Goal: Task Accomplishment & Management: Use online tool/utility

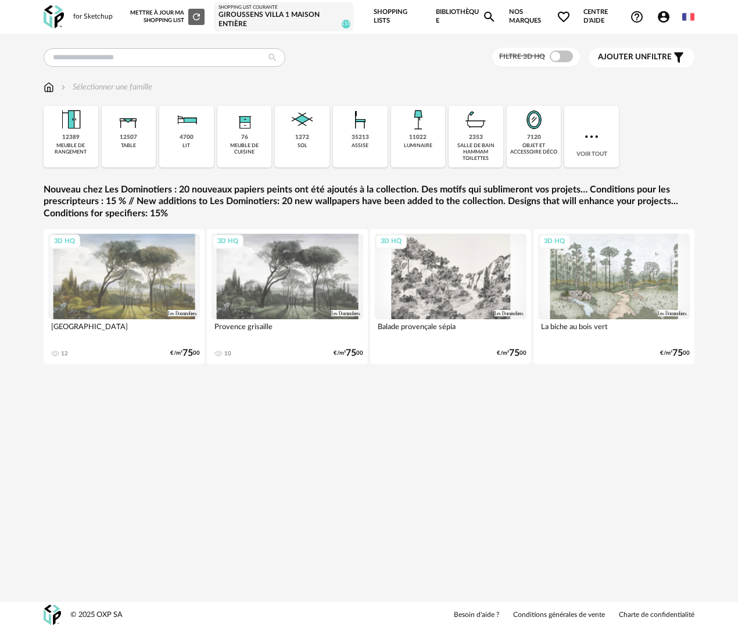
click at [345, 19] on div "GIROUSSENS VILLA 1 Maison entière" at bounding box center [283, 19] width 130 height 18
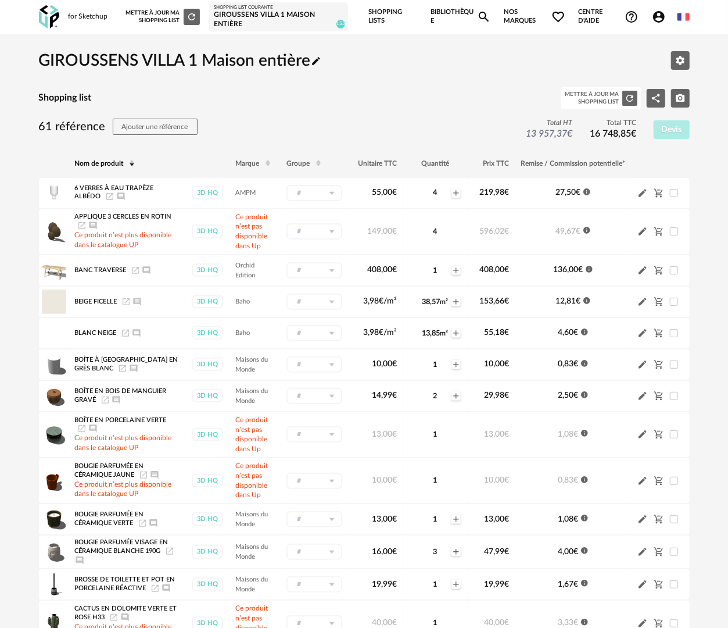
click at [295, 58] on h2 "GIROUSSENS VILLA 1 Maison entière Pencil icon" at bounding box center [180, 60] width 282 height 21
click at [682, 60] on icon "Editer les paramètres" at bounding box center [680, 60] width 10 height 10
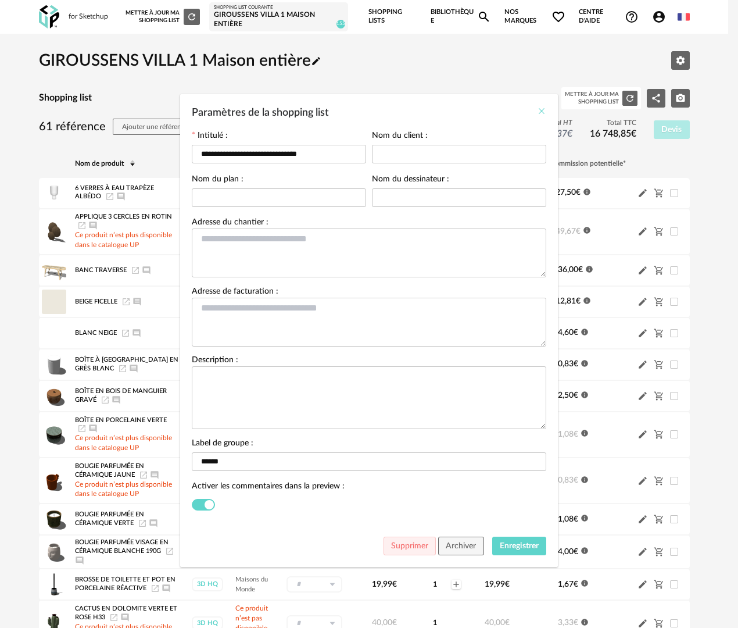
click at [544, 113] on icon "Close" at bounding box center [541, 110] width 9 height 9
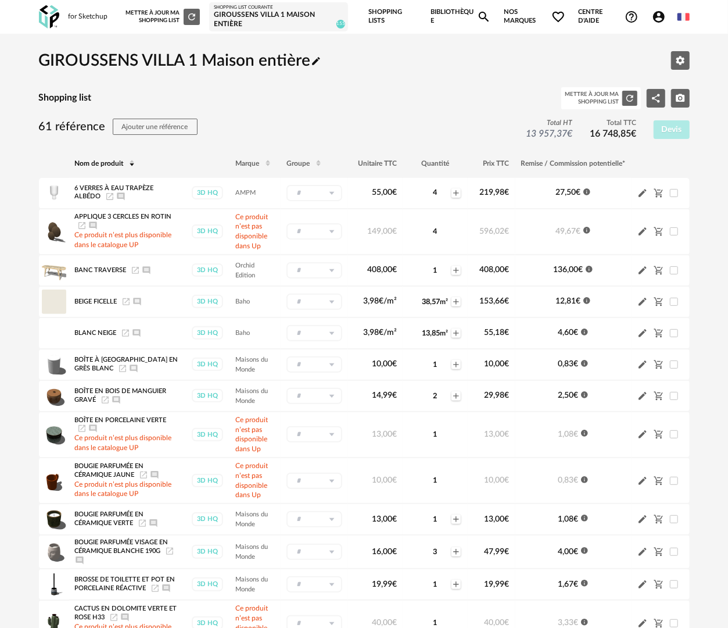
click at [381, 15] on link "Shopping Lists" at bounding box center [392, 17] width 49 height 34
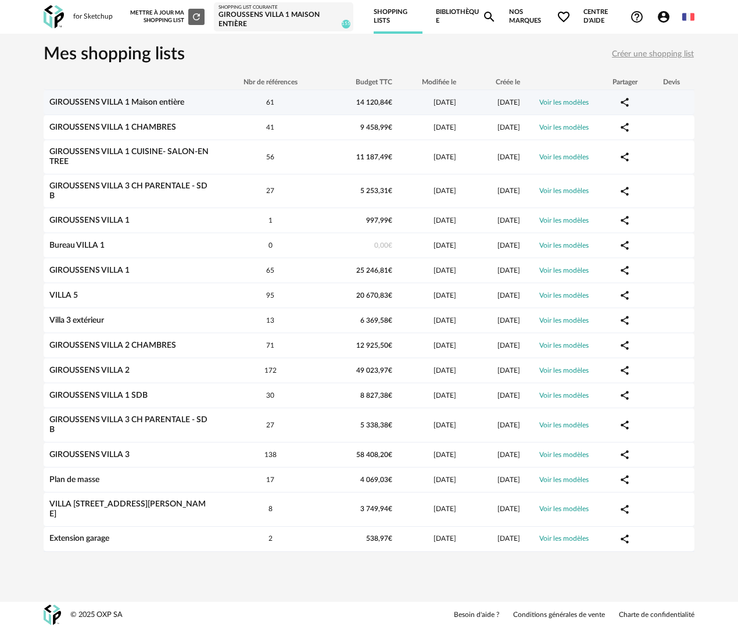
drag, startPoint x: 150, startPoint y: 101, endPoint x: 98, endPoint y: 105, distance: 52.5
click at [98, 105] on link "GIROUSSENS VILLA 1 Maison entière" at bounding box center [116, 102] width 135 height 8
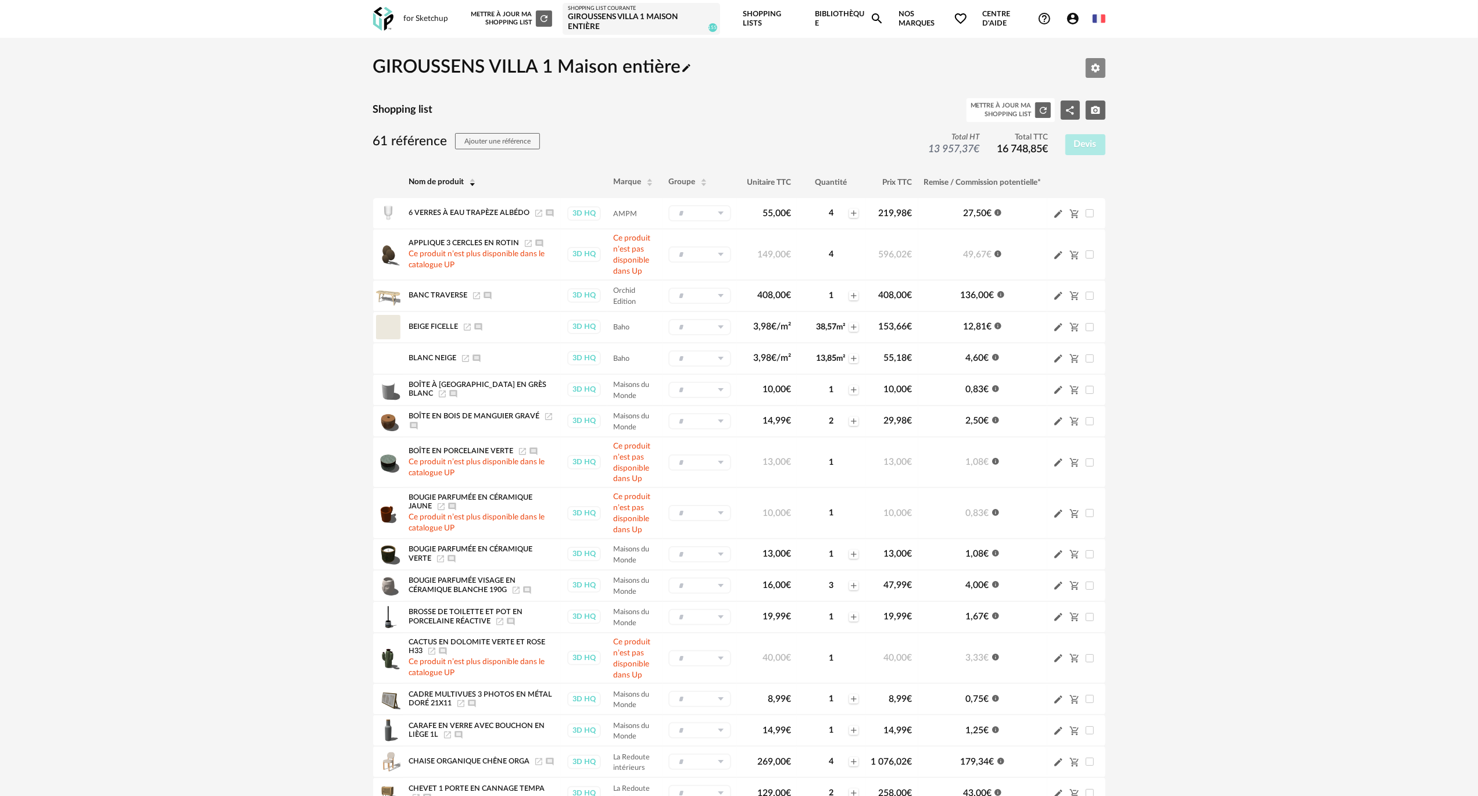
click at [737, 65] on icon "Editer les paramètres" at bounding box center [1095, 67] width 9 height 9
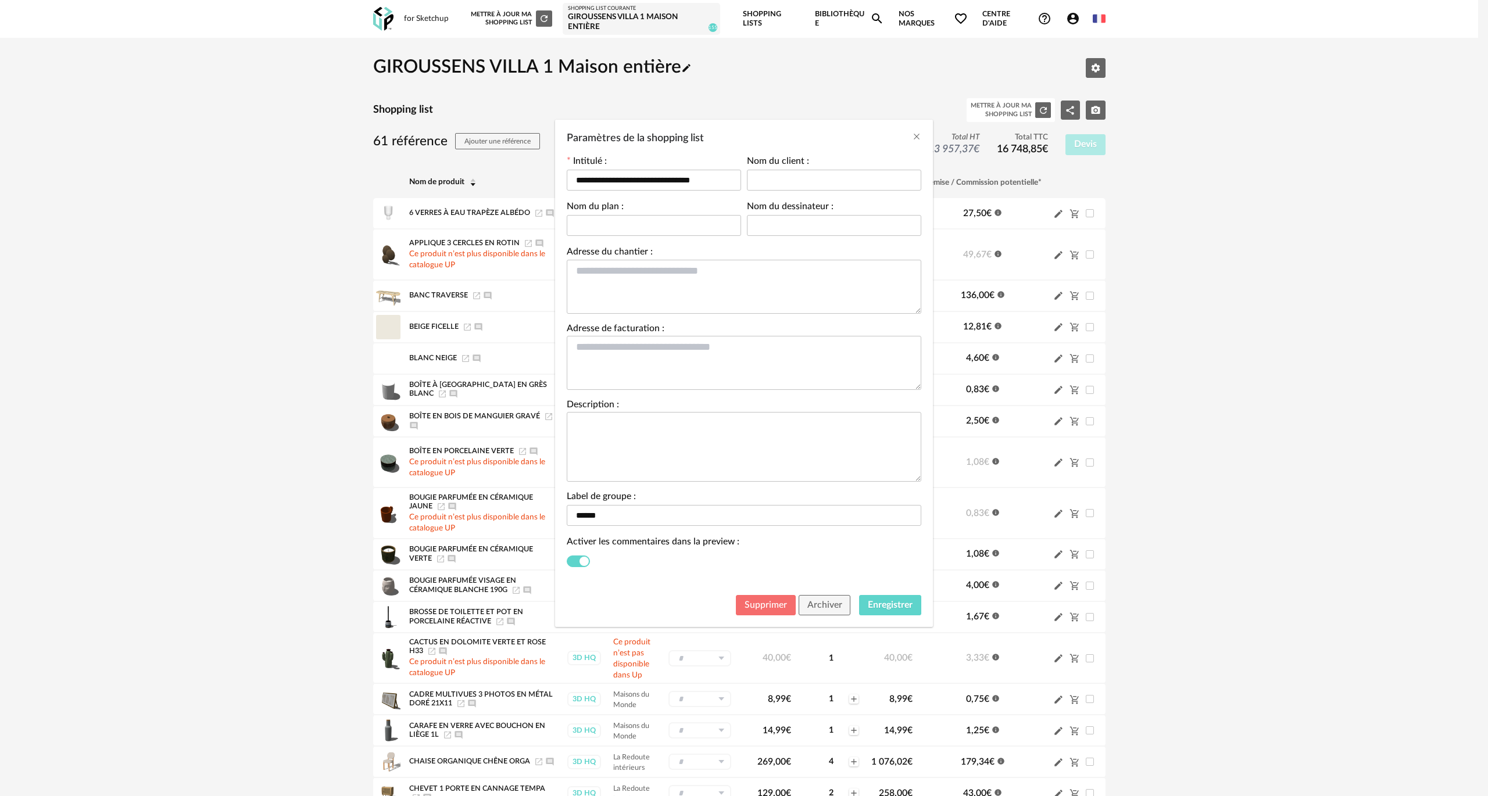
click at [737, 604] on span "Supprimer" at bounding box center [765, 604] width 42 height 9
click at [737, 428] on span "Supprimer" at bounding box center [831, 428] width 32 height 7
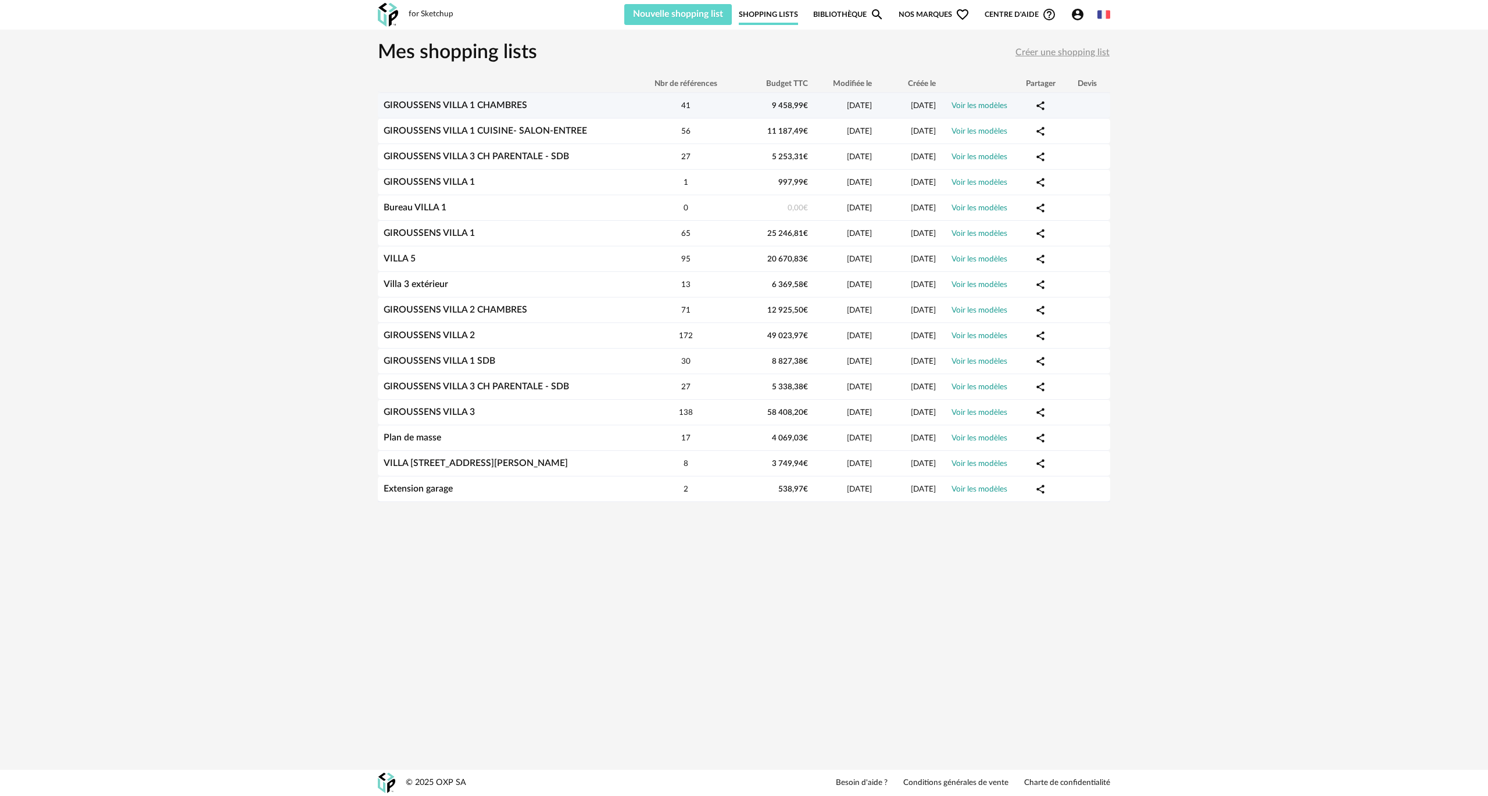
click at [520, 105] on link "GIROUSSENS VILLA 1 CHAMBRES" at bounding box center [456, 105] width 144 height 9
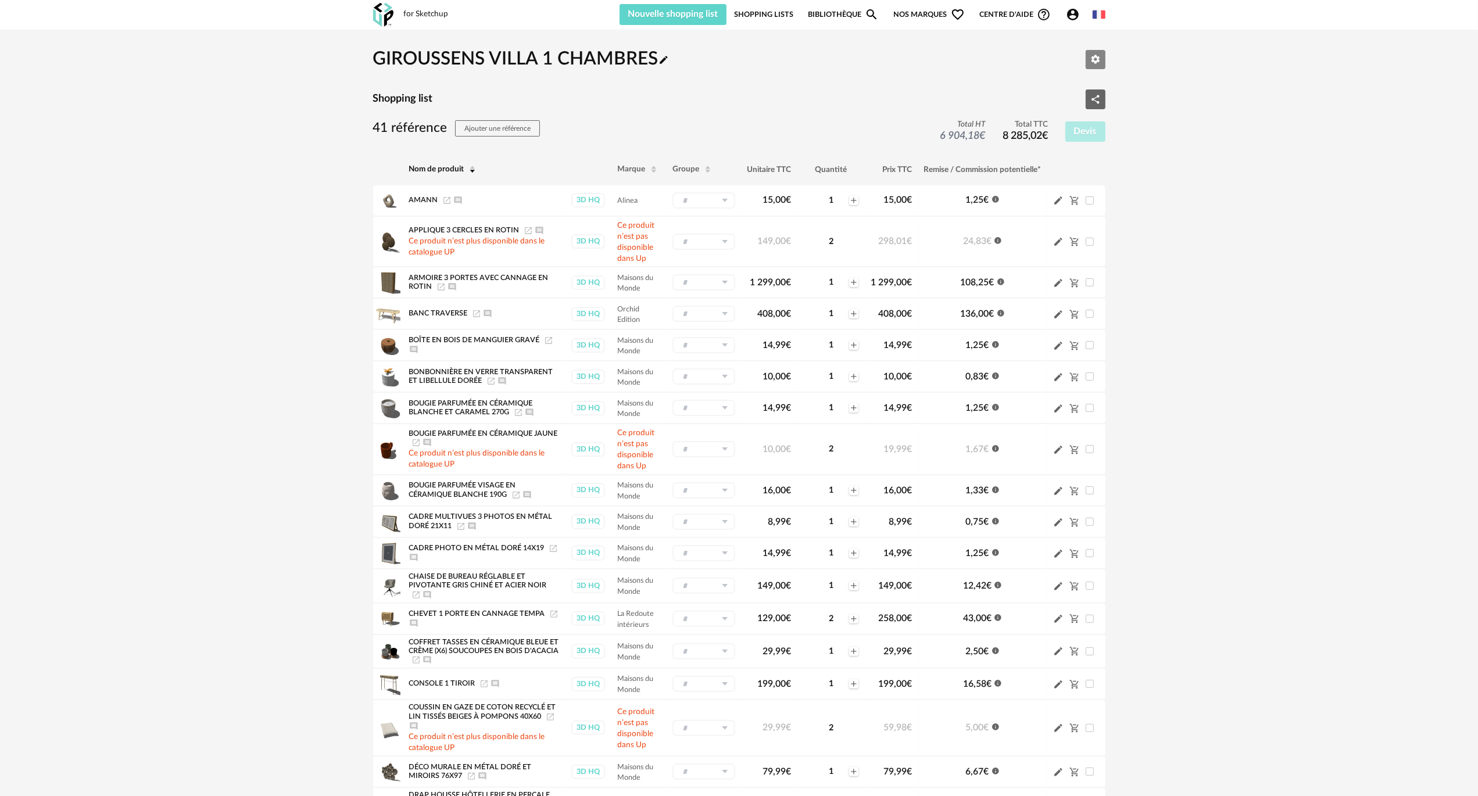
click at [737, 62] on button "Editer les paramètres" at bounding box center [1096, 60] width 20 height 20
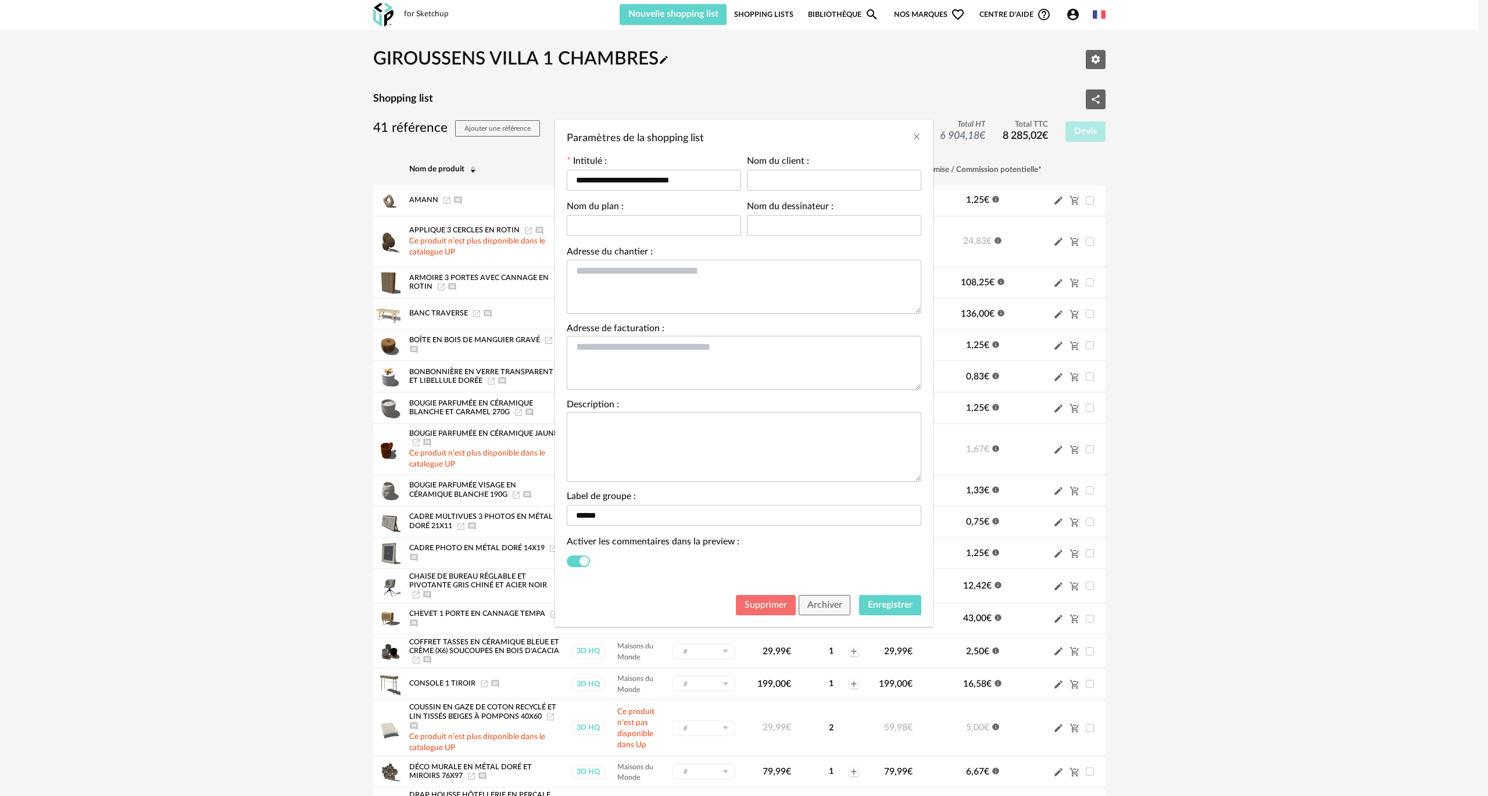
click at [737, 600] on span "Supprimer" at bounding box center [765, 604] width 42 height 9
click at [737, 425] on button "Supprimer" at bounding box center [831, 429] width 51 height 19
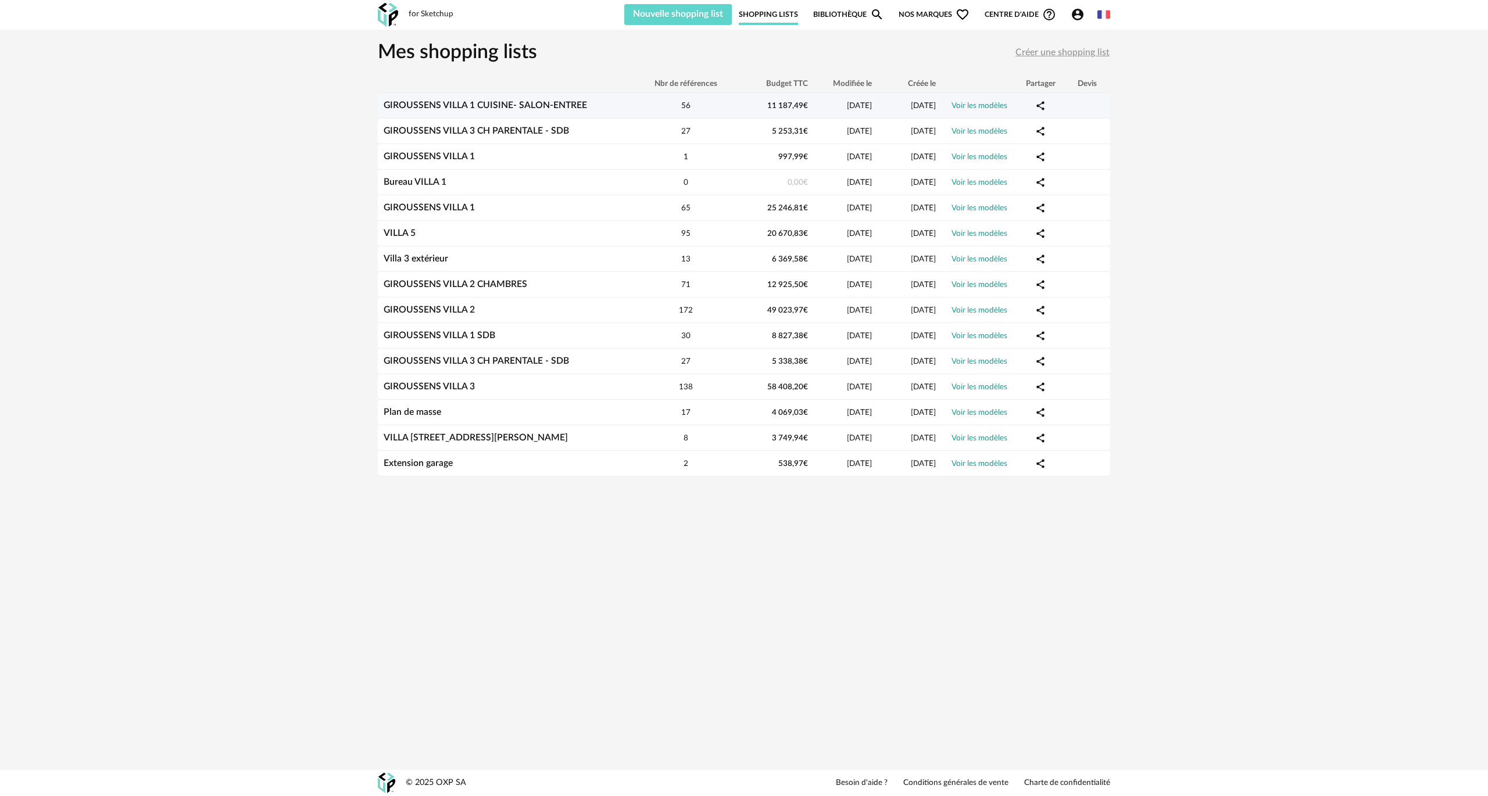
click at [488, 101] on link "GIROUSSENS VILLA 1 CUISINE- SALON-ENTREE" at bounding box center [485, 105] width 203 height 9
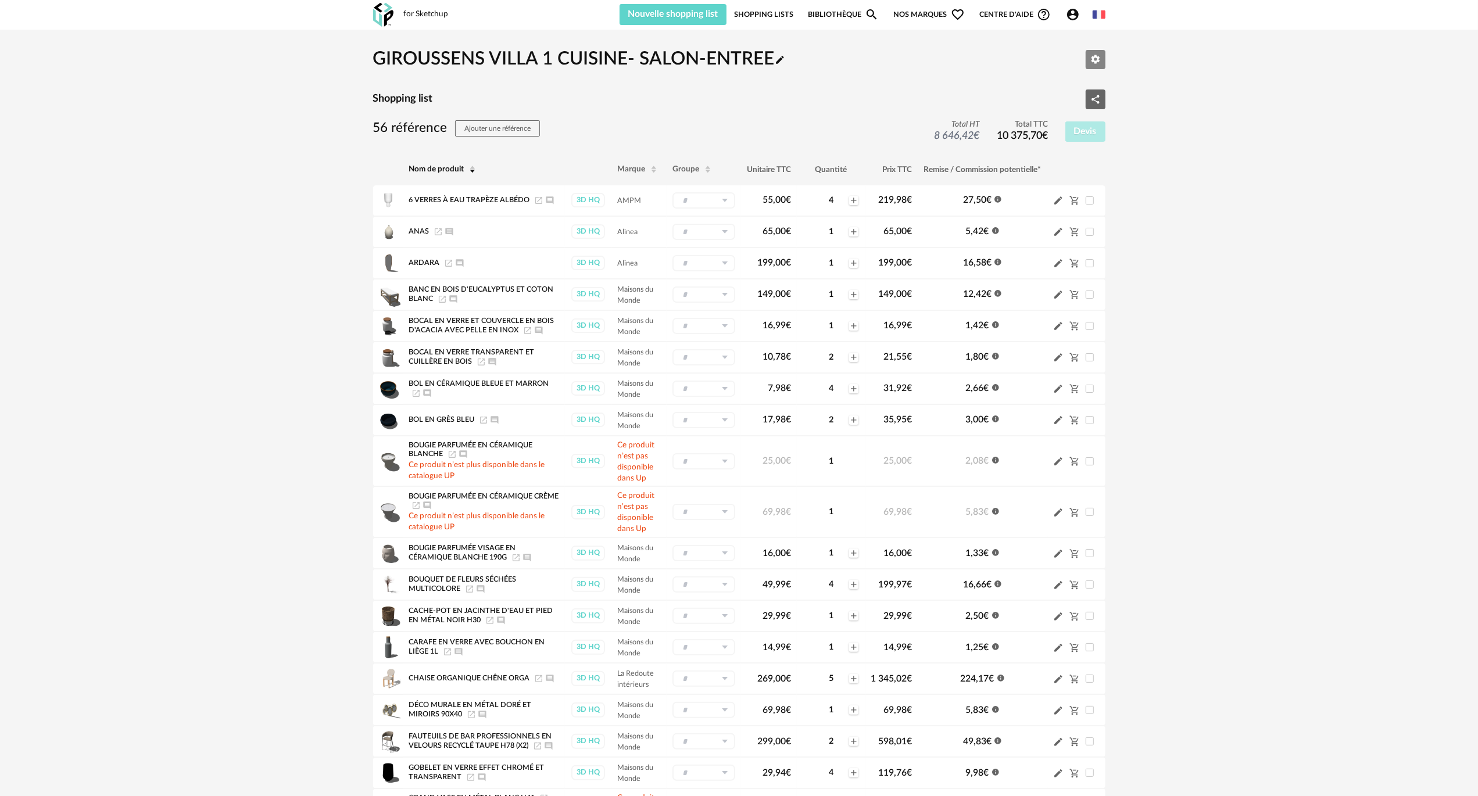
click at [737, 62] on icon "Editer les paramètres" at bounding box center [1095, 59] width 9 height 9
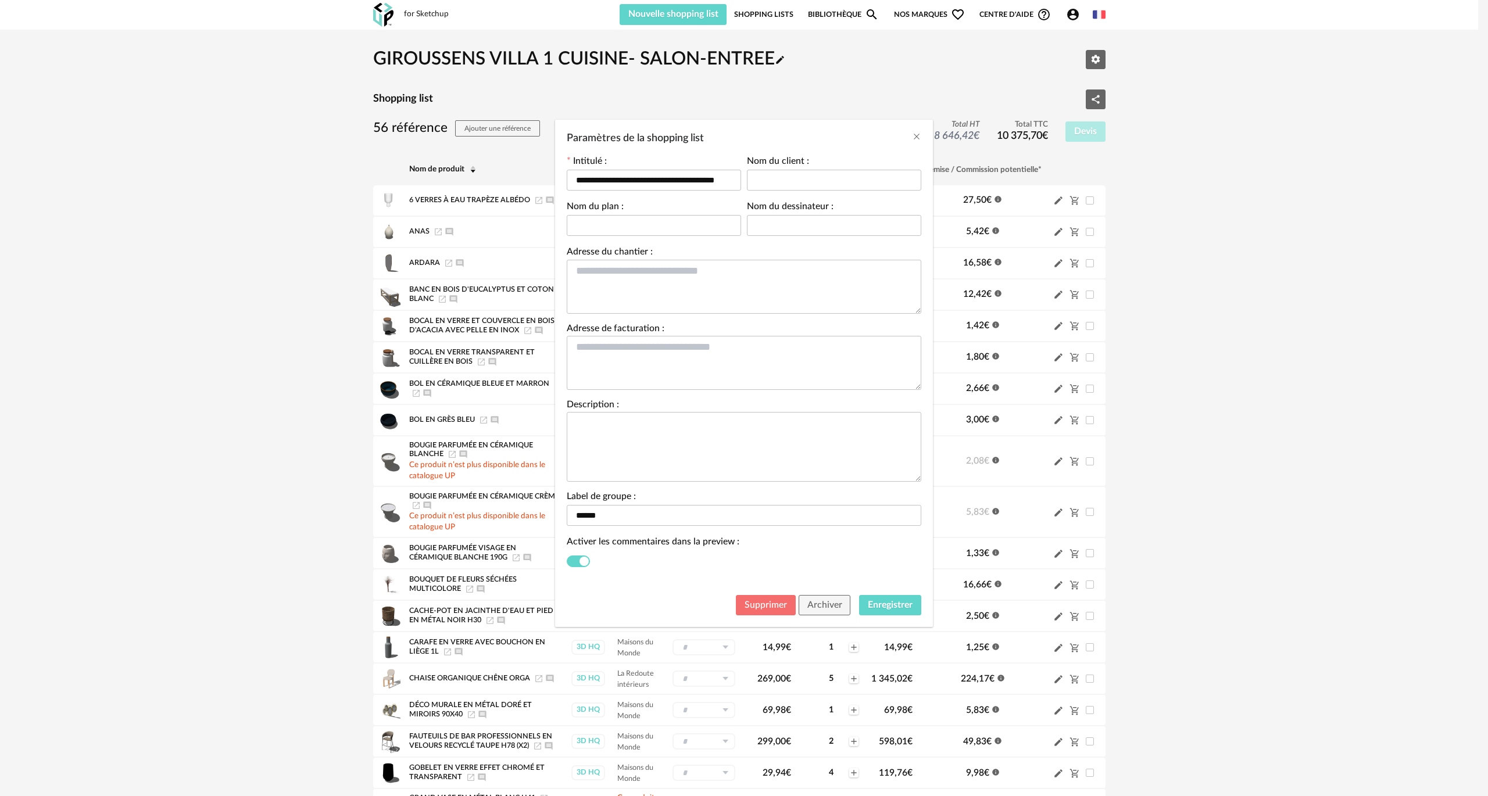
click at [737, 608] on span "Supprimer" at bounding box center [765, 604] width 42 height 9
click at [737, 429] on span "Supprimer" at bounding box center [831, 428] width 32 height 7
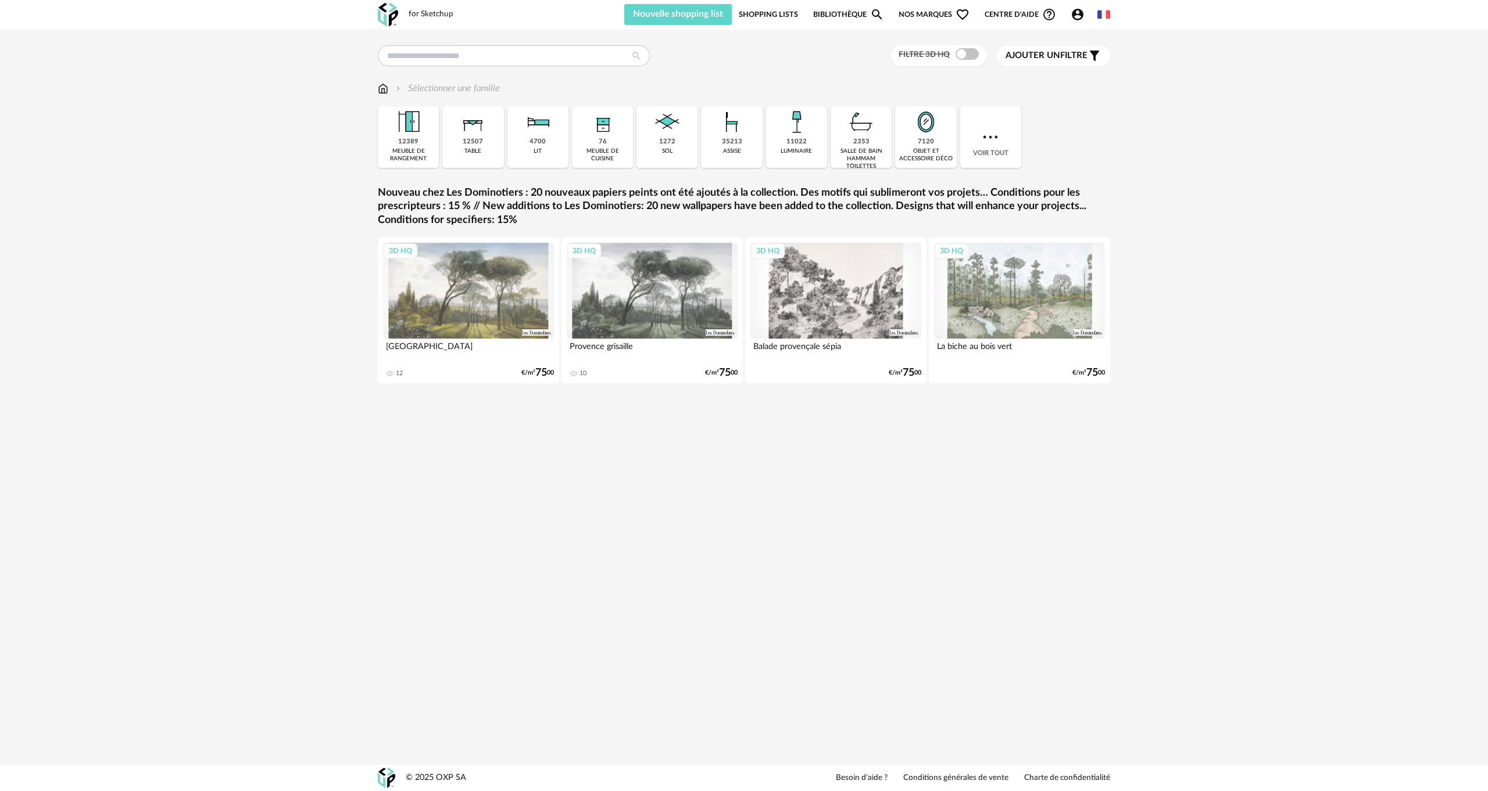
click at [779, 12] on link "Shopping Lists" at bounding box center [768, 14] width 59 height 21
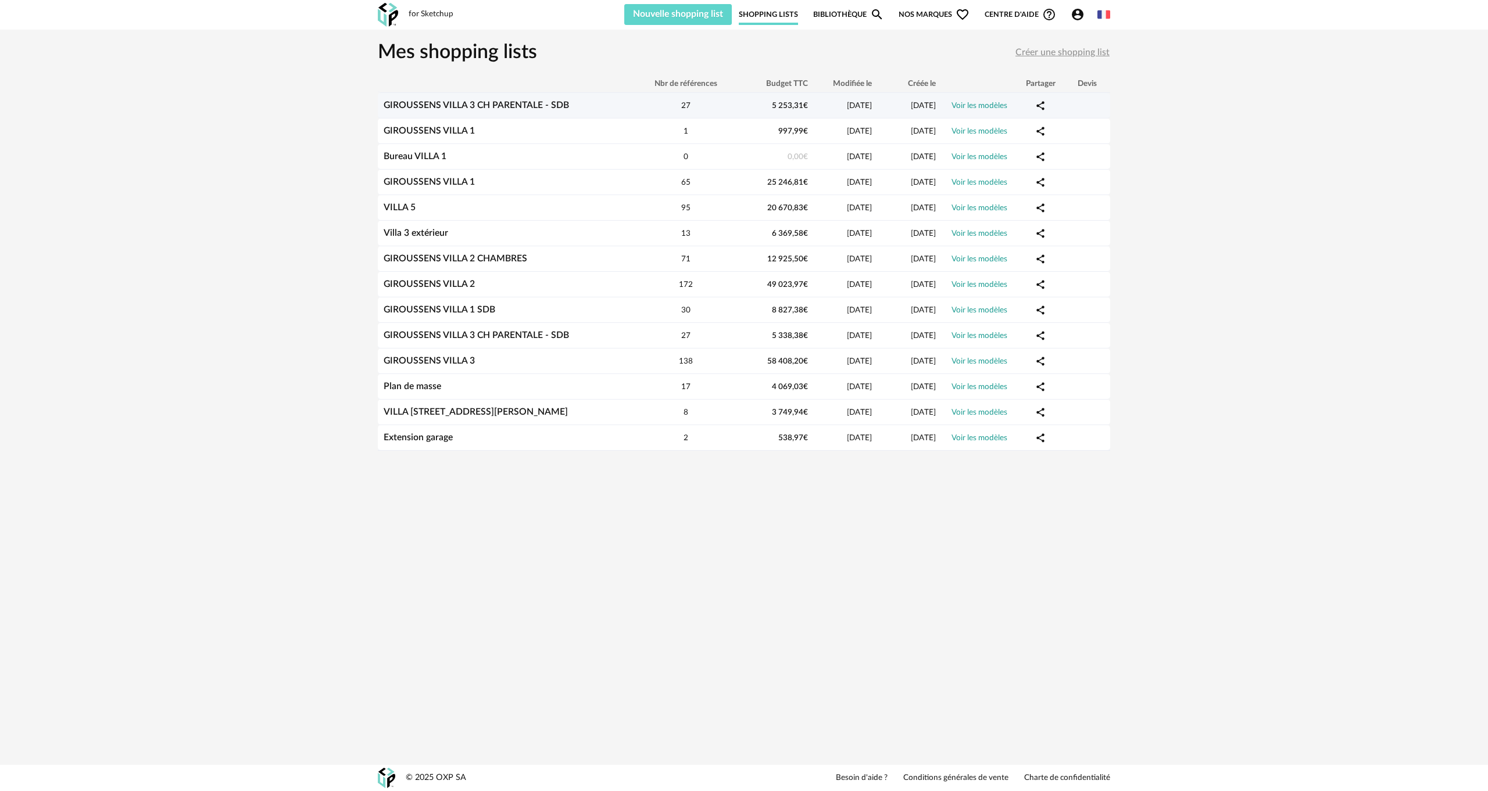
click at [558, 103] on link "GIROUSSENS VILLA 3 CH PARENTALE - SDB" at bounding box center [476, 105] width 185 height 9
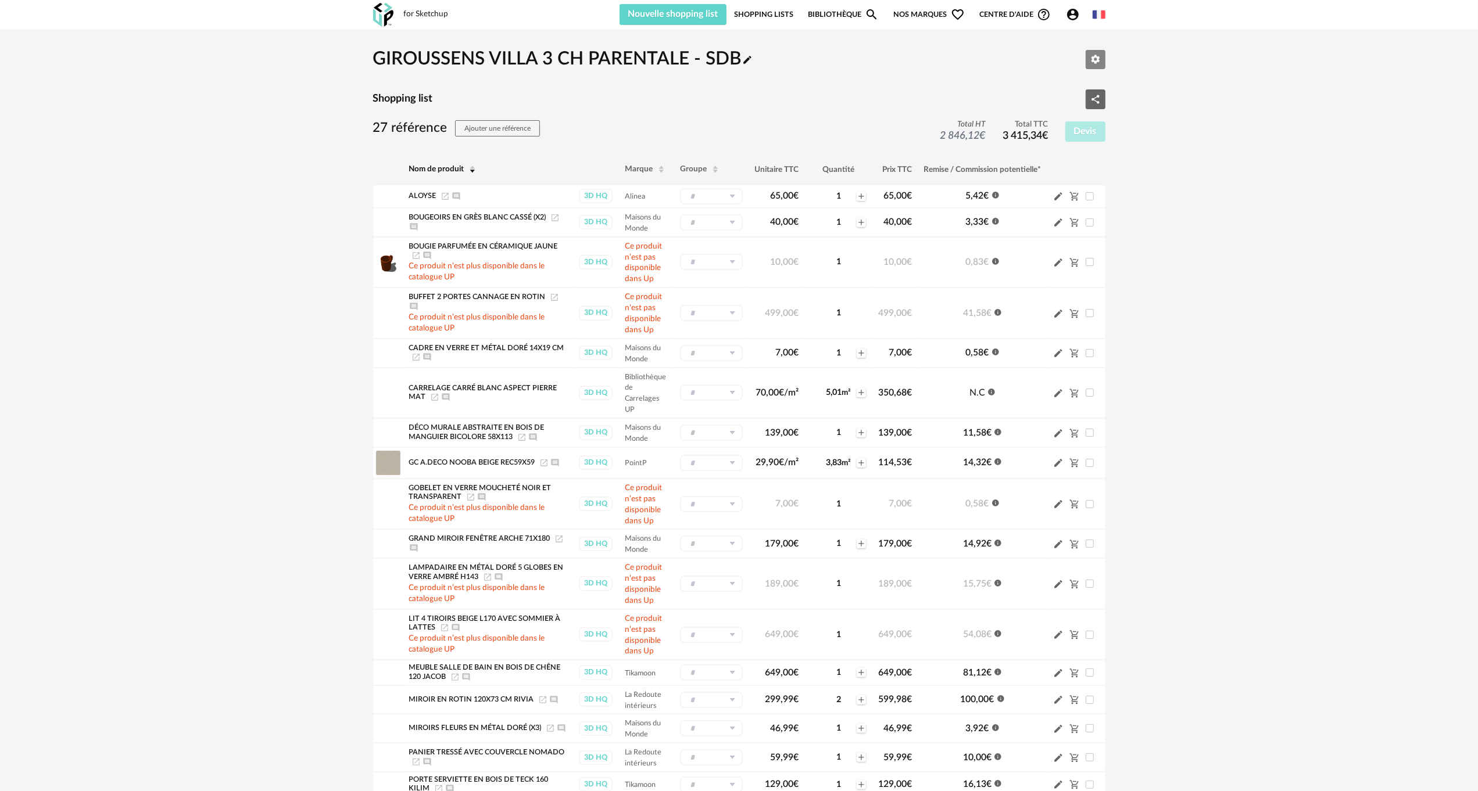
click at [1099, 56] on icon "Editer les paramètres" at bounding box center [1095, 59] width 10 height 10
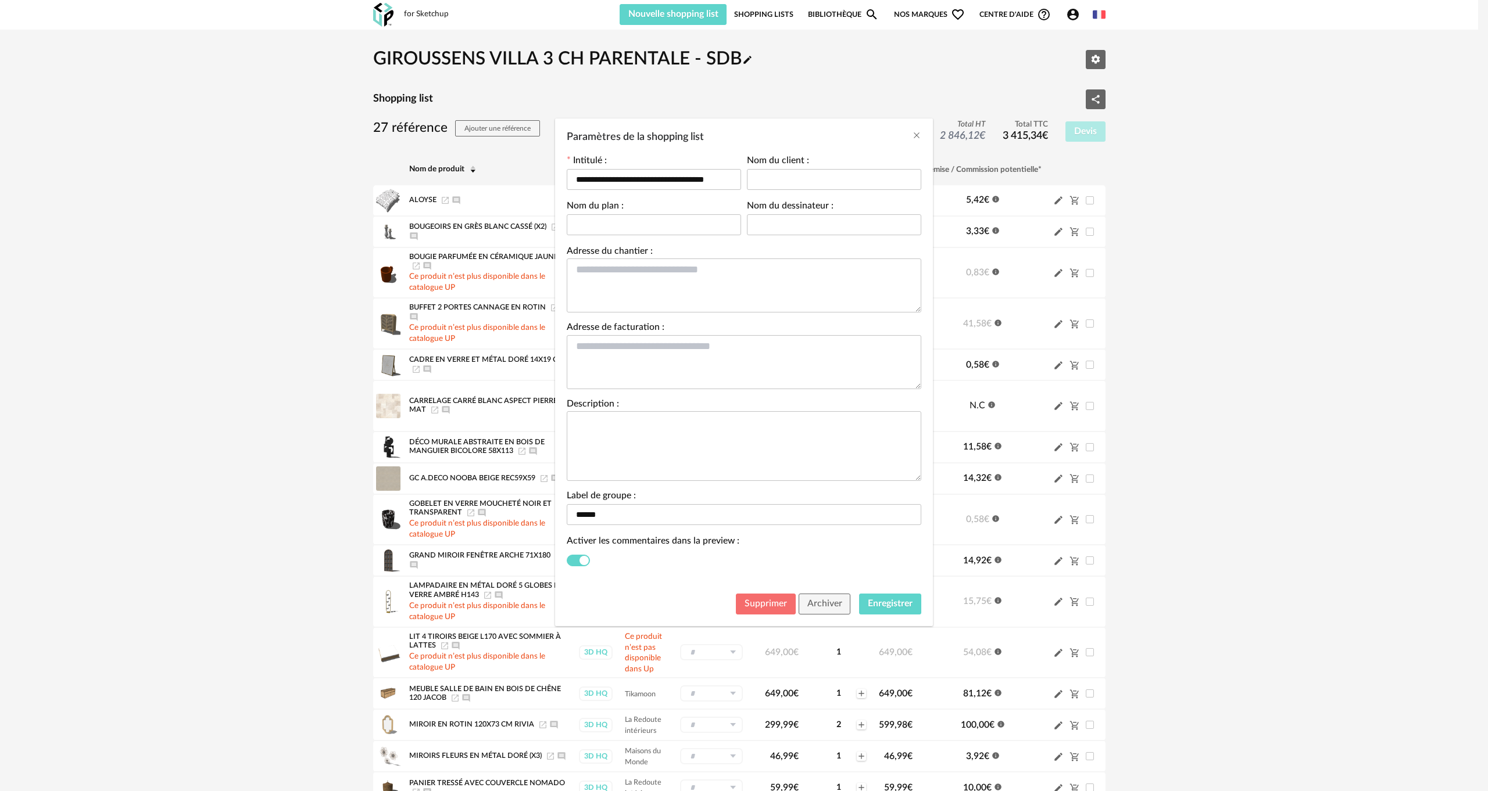
click at [769, 606] on span "Supprimer" at bounding box center [765, 603] width 42 height 9
click at [831, 432] on button "Supprimer" at bounding box center [831, 426] width 51 height 19
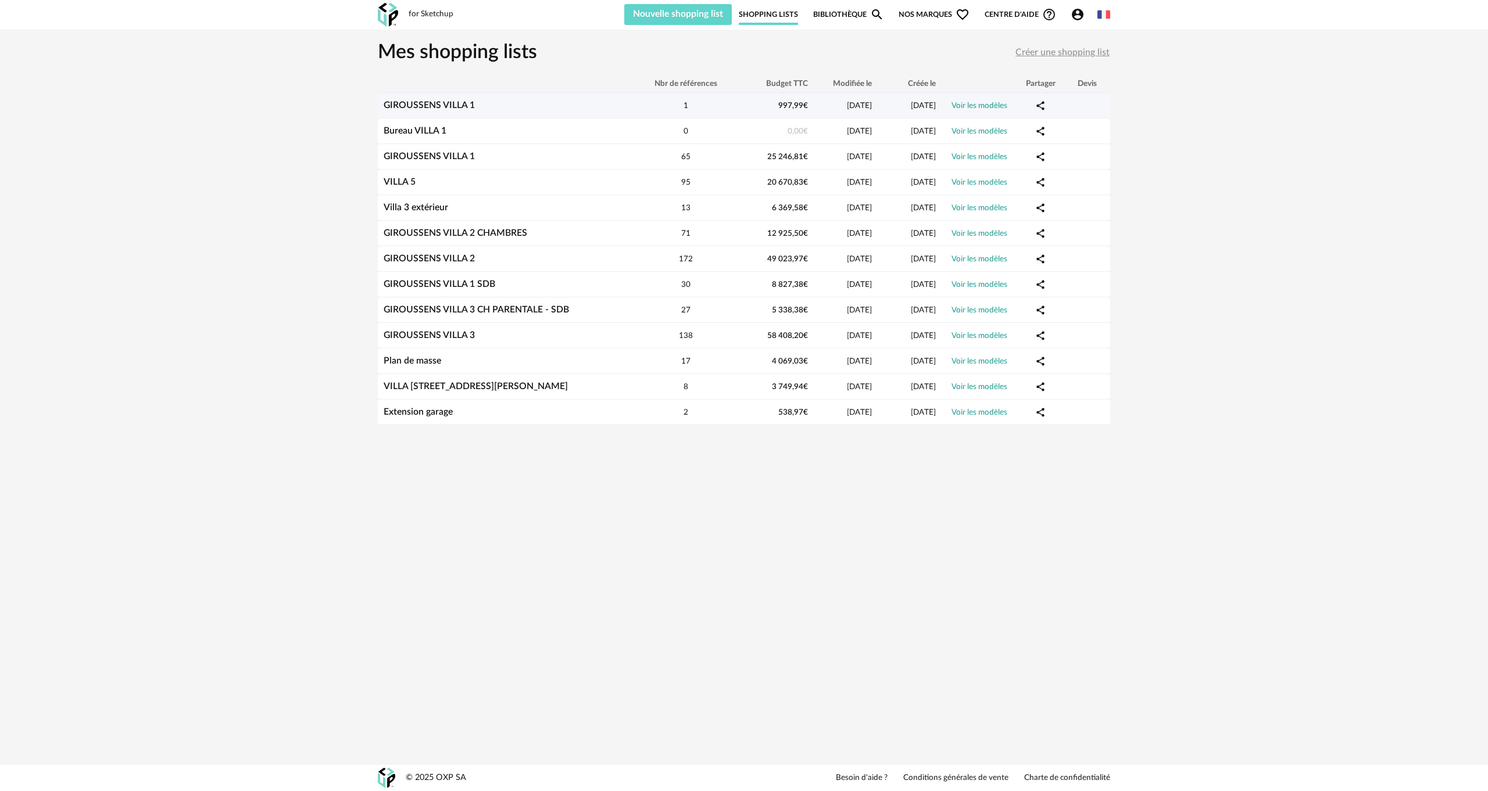
click at [449, 101] on link "GIROUSSENS VILLA 1" at bounding box center [429, 105] width 91 height 9
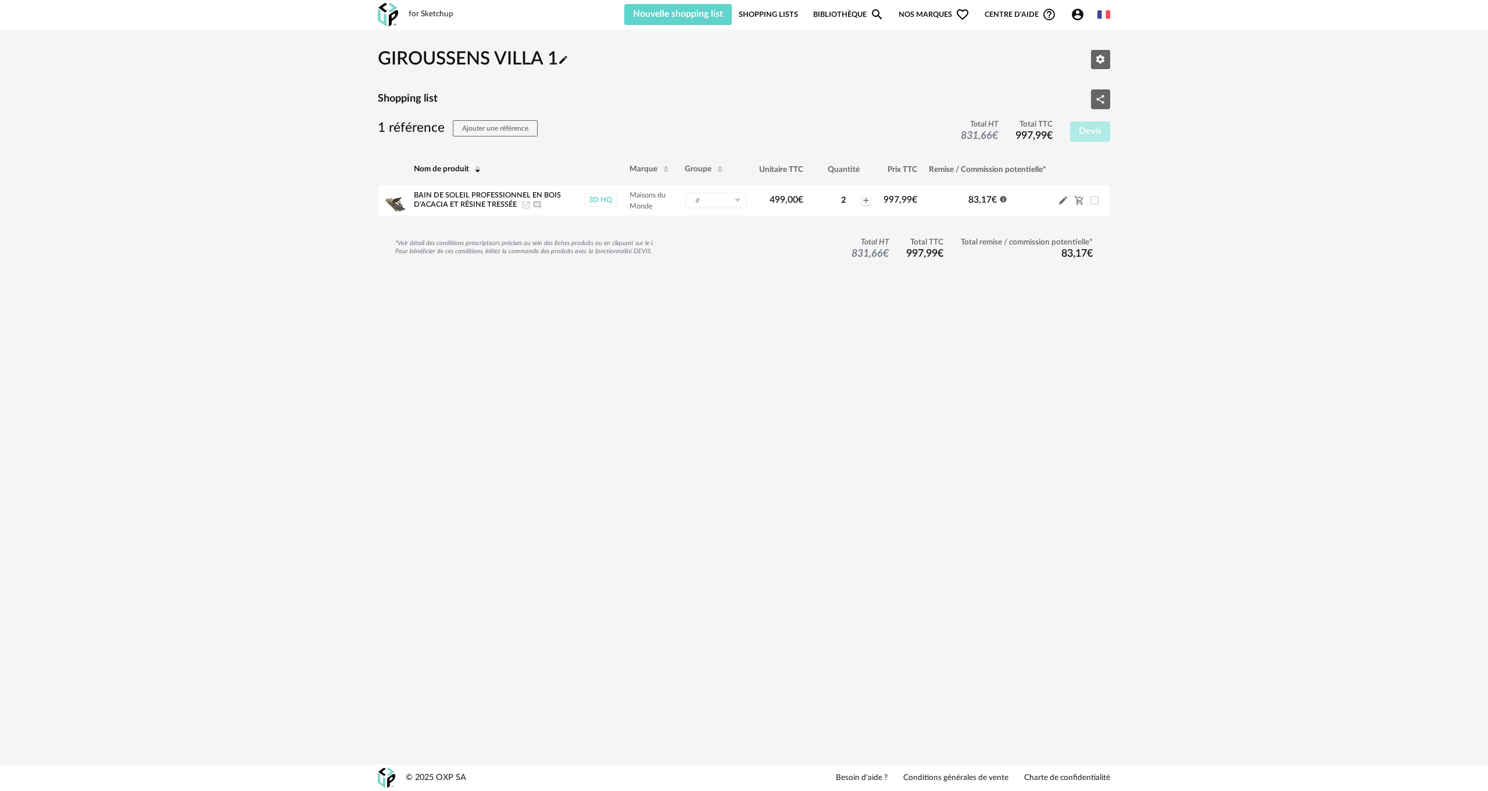
click at [759, 12] on link "Shopping Lists" at bounding box center [768, 14] width 59 height 21
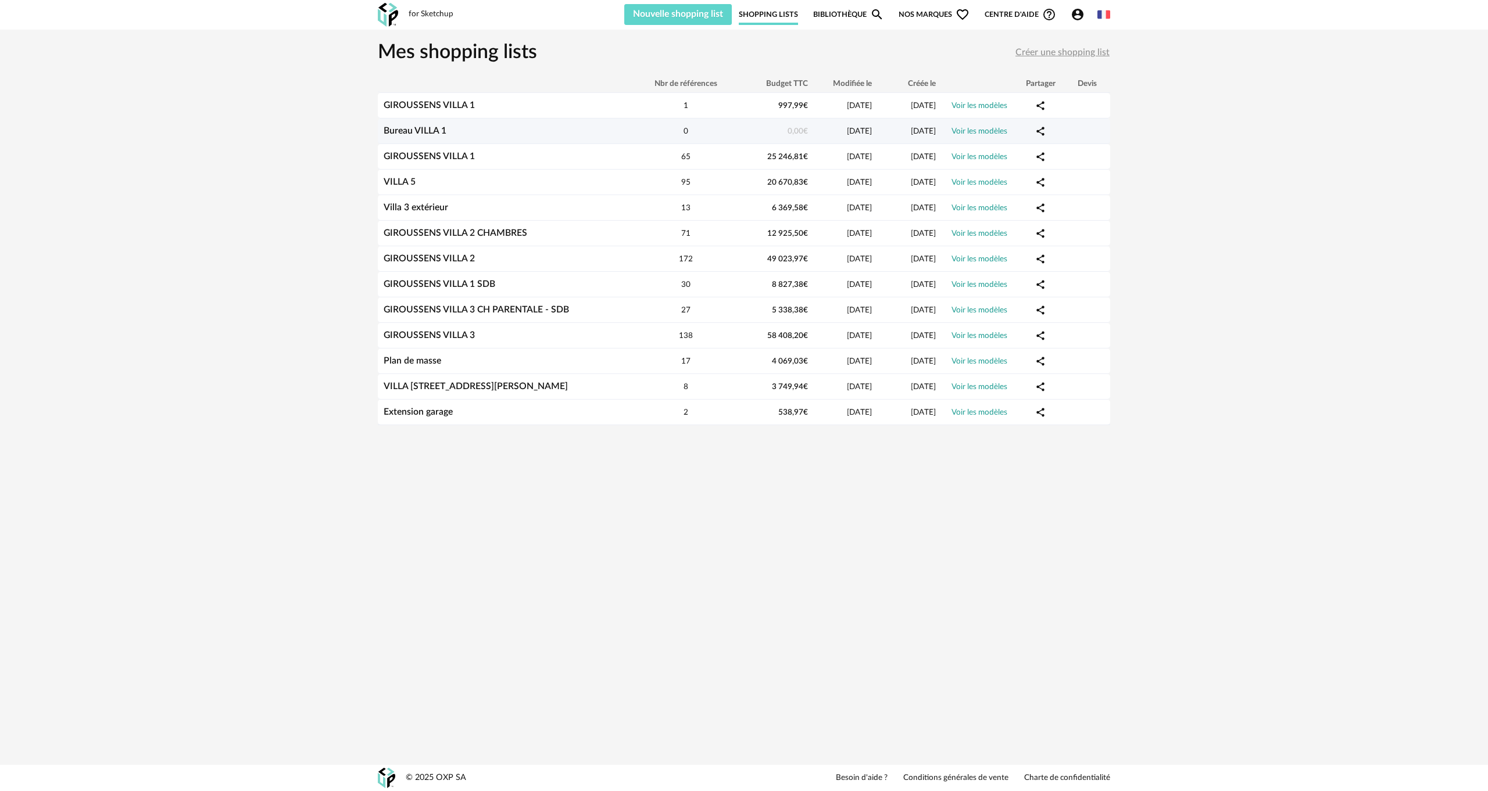
click at [420, 134] on link "Bureau VILLA 1" at bounding box center [415, 130] width 63 height 9
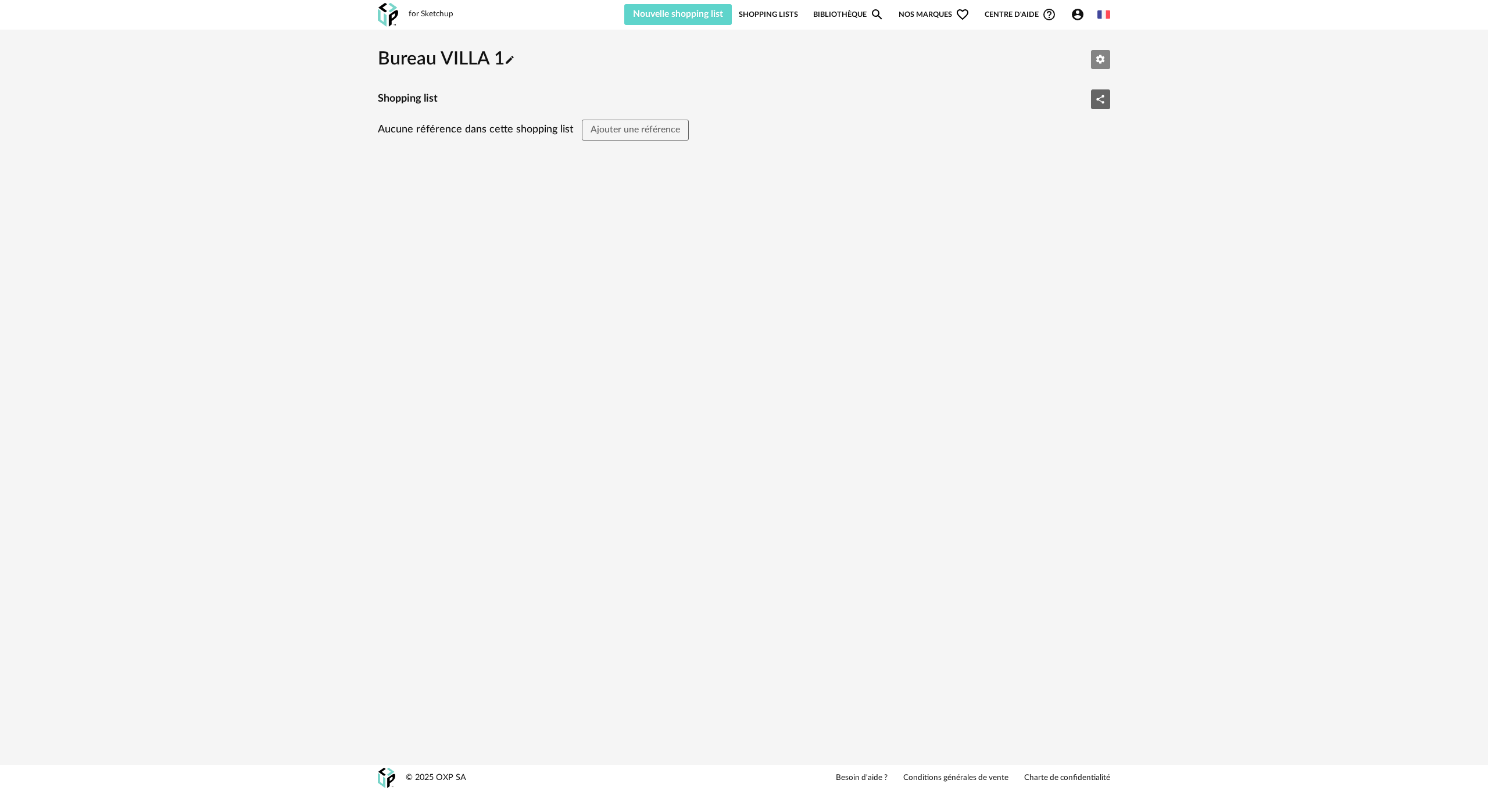
click at [1102, 62] on icon "Editer les paramètres" at bounding box center [1100, 59] width 9 height 9
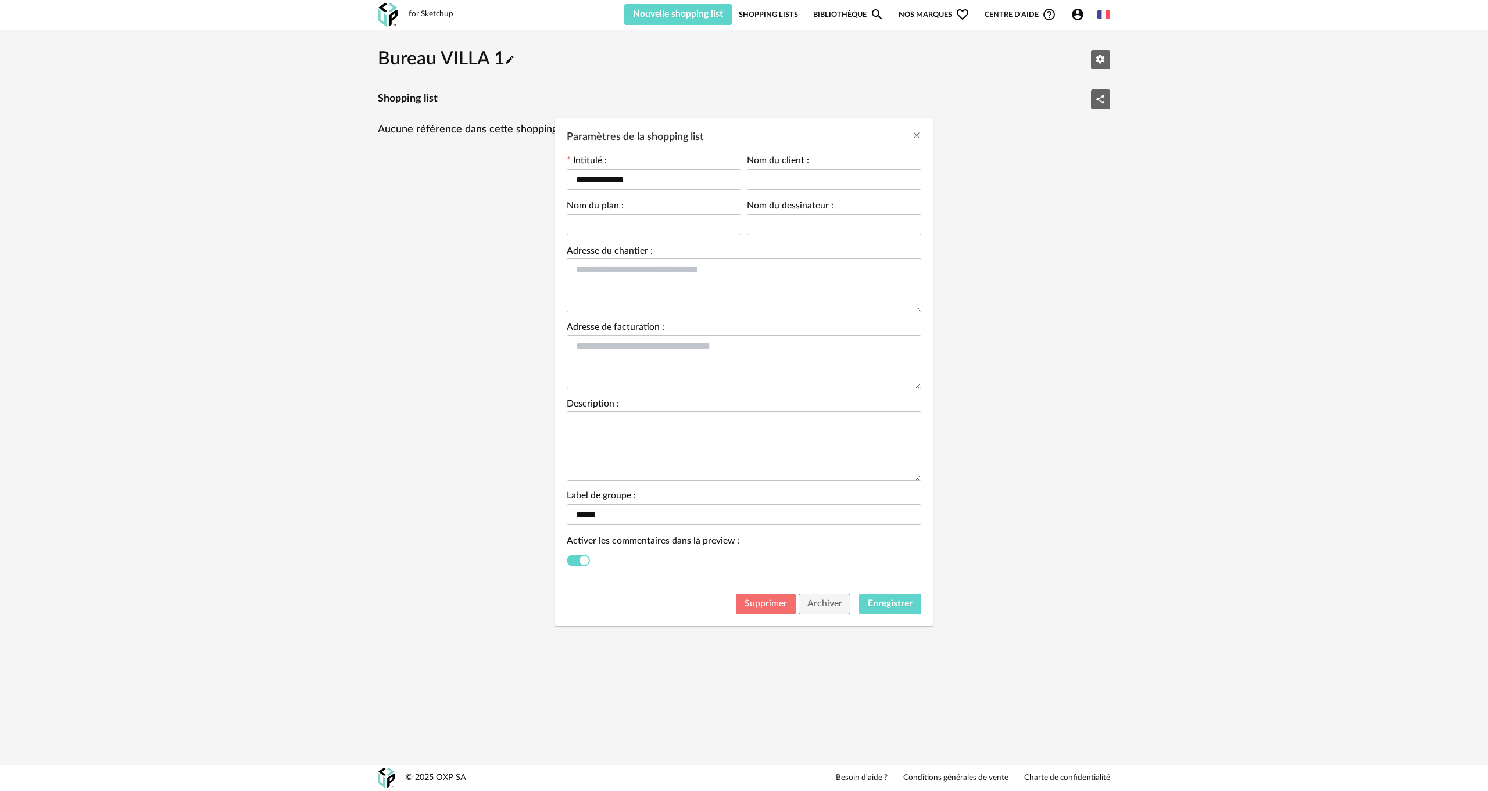
click at [762, 606] on span "Supprimer" at bounding box center [765, 603] width 42 height 9
click at [826, 431] on button "Supprimer" at bounding box center [831, 426] width 51 height 19
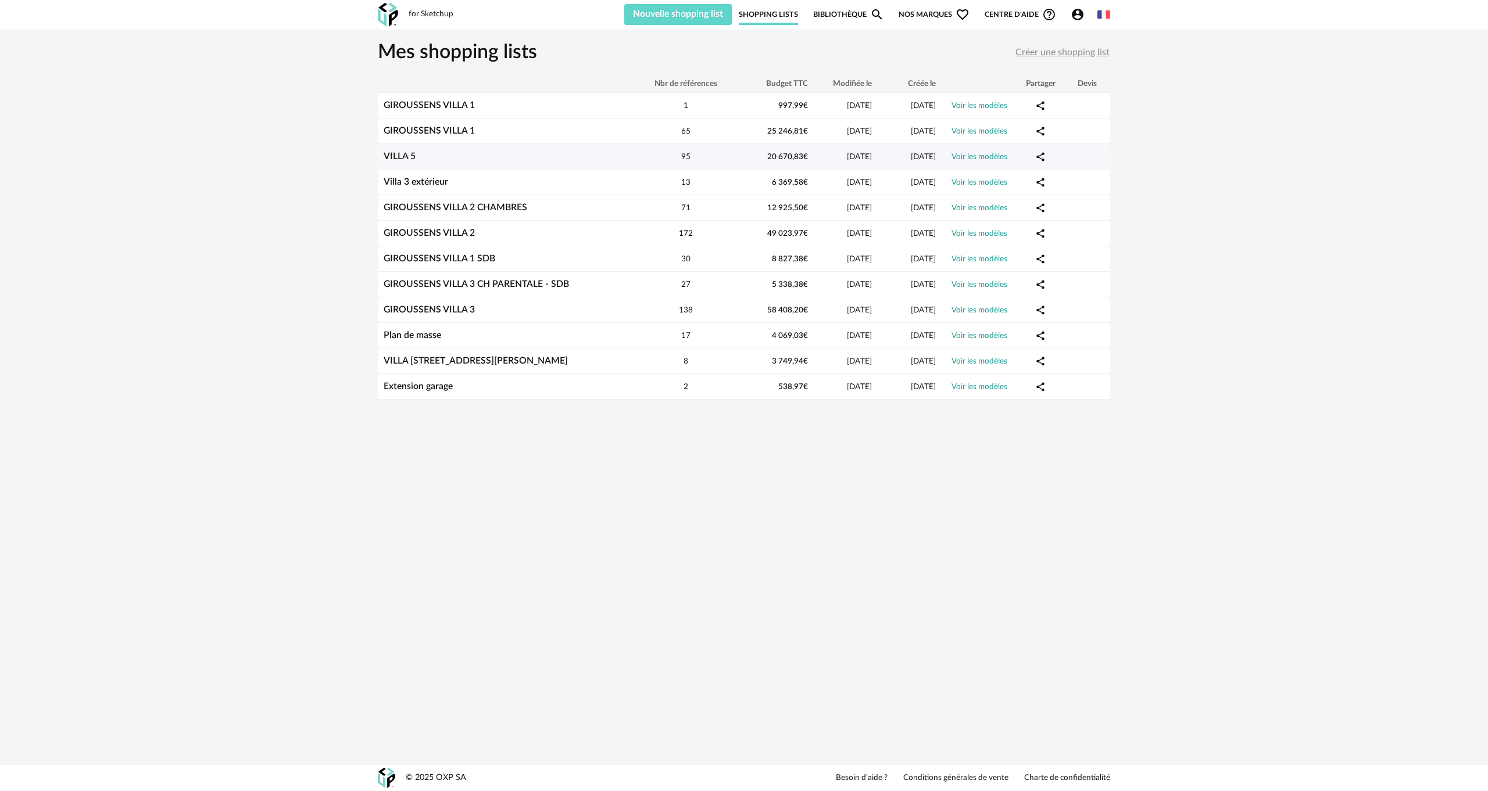
click at [422, 162] on div "VILLA 5" at bounding box center [506, 156] width 256 height 11
click at [411, 179] on link "Villa 3 extérieur" at bounding box center [416, 181] width 65 height 9
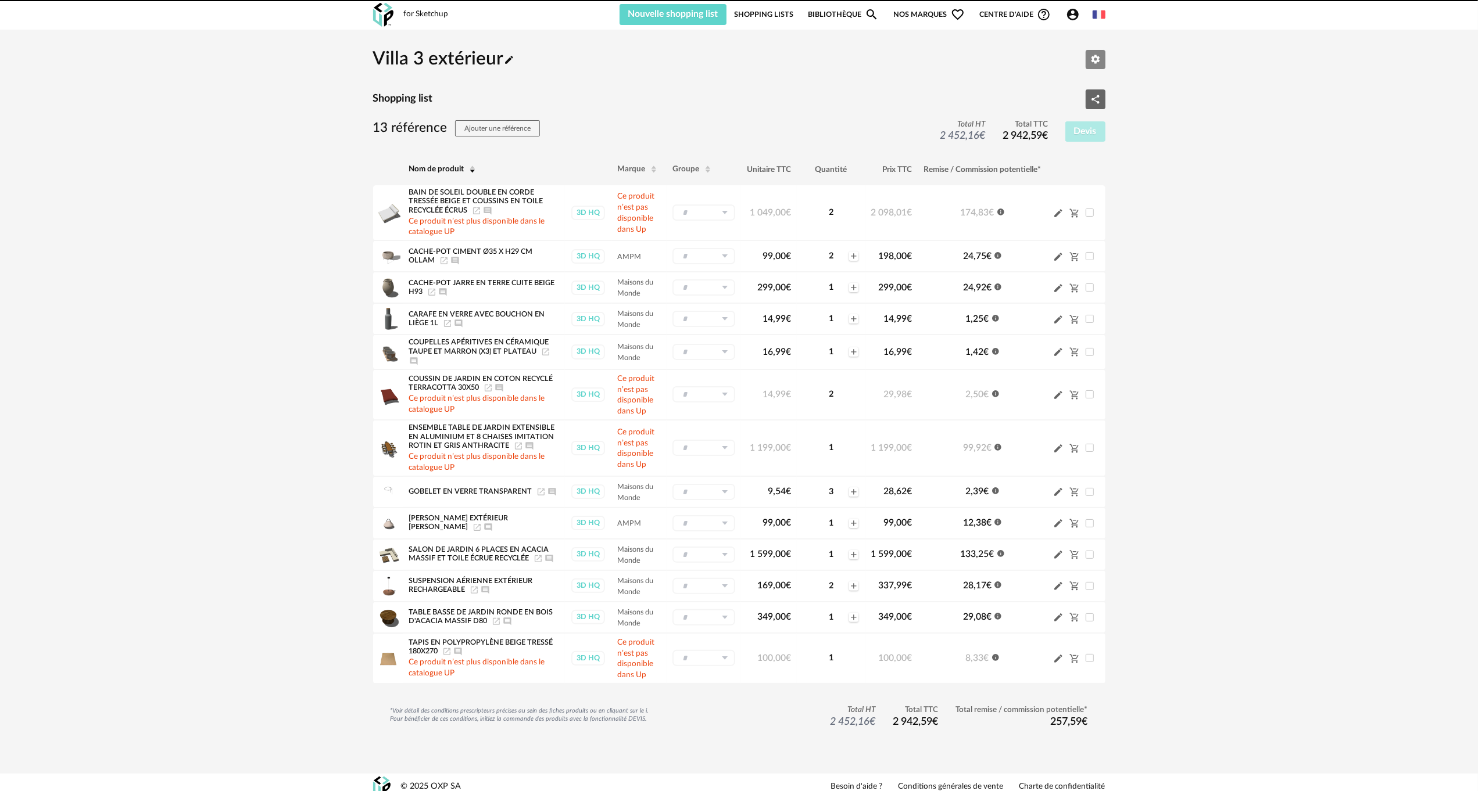
click at [1095, 56] on icon "Editer les paramètres" at bounding box center [1095, 59] width 9 height 9
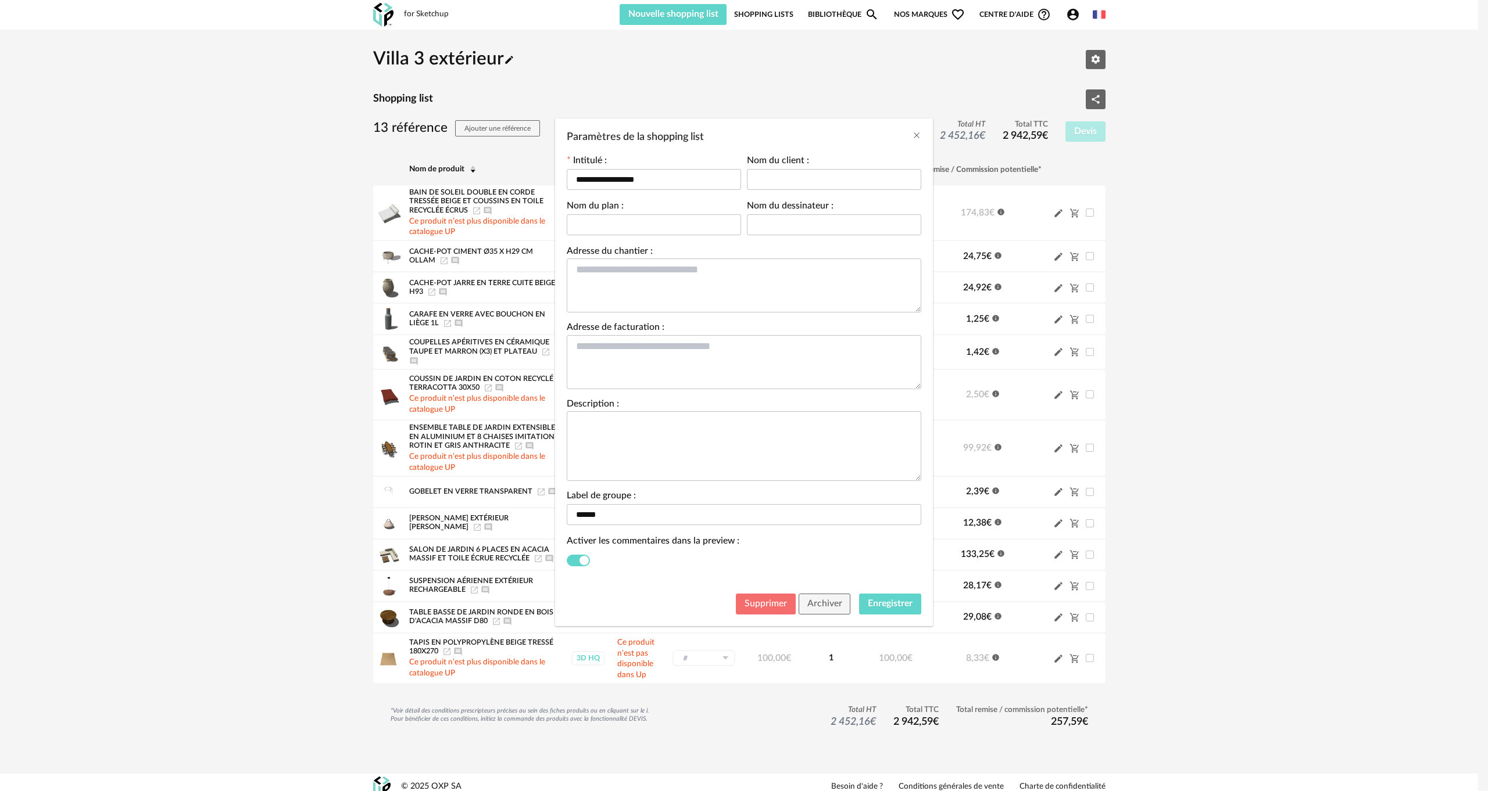
click at [779, 608] on button "Supprimer" at bounding box center [766, 604] width 60 height 21
click at [834, 425] on span "Supprimer" at bounding box center [831, 426] width 32 height 7
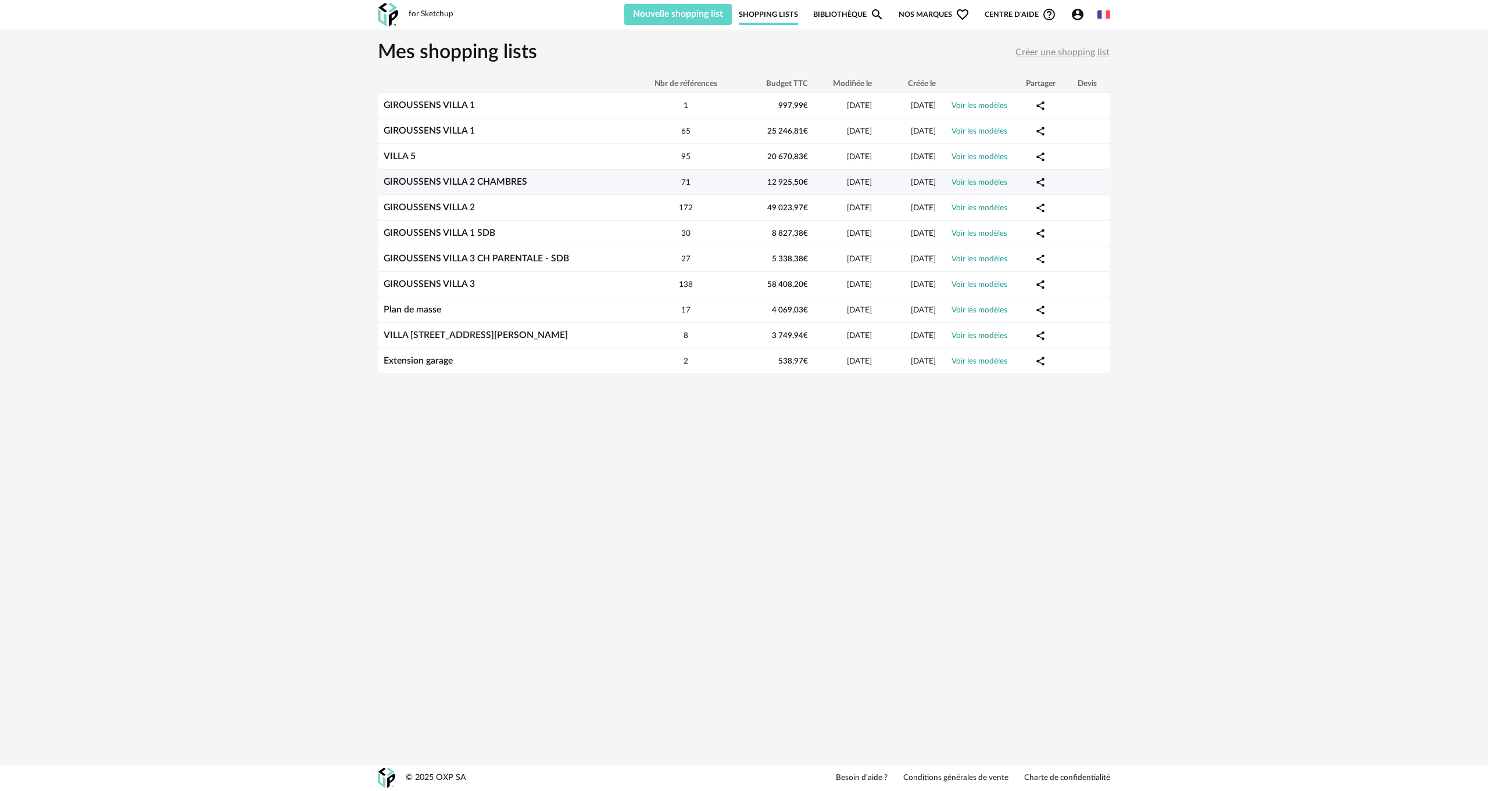
click at [500, 185] on link "GIROUSSENS VILLA 2 CHAMBRES" at bounding box center [456, 181] width 144 height 9
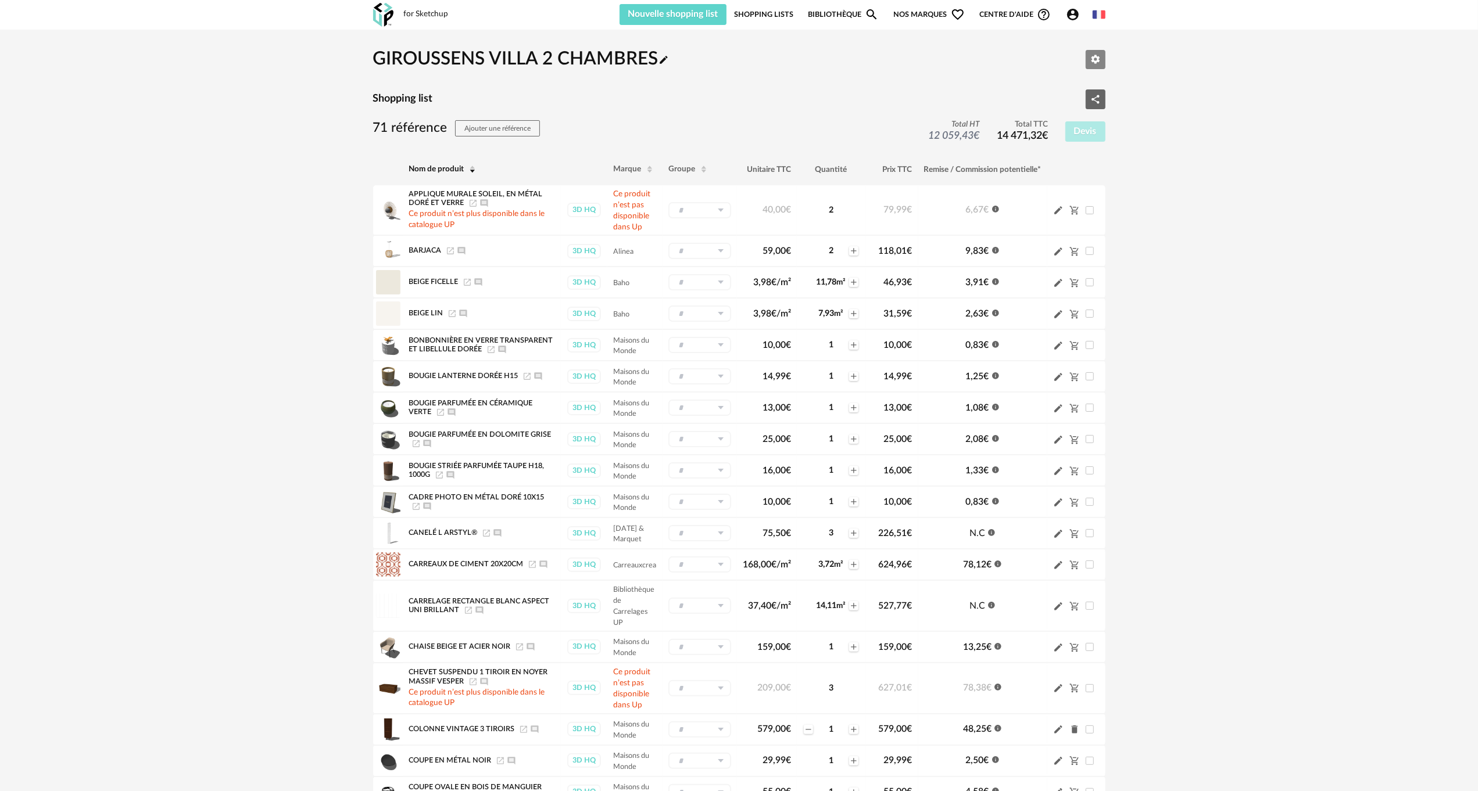
click at [1102, 58] on button "Editer les paramètres" at bounding box center [1096, 60] width 20 height 20
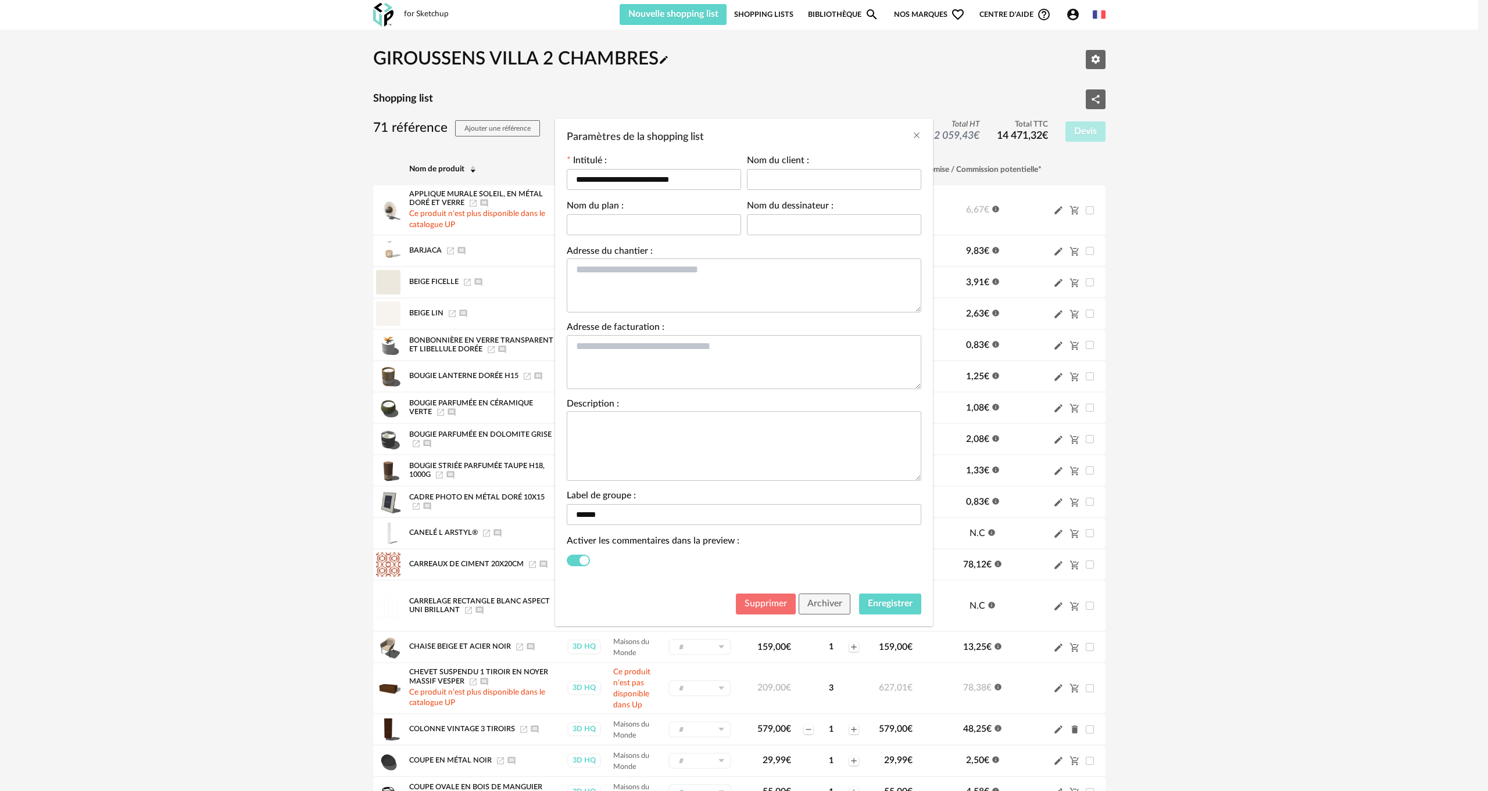
click at [772, 596] on button "Supprimer" at bounding box center [766, 604] width 60 height 21
click at [846, 424] on span "Supprimer" at bounding box center [831, 426] width 32 height 7
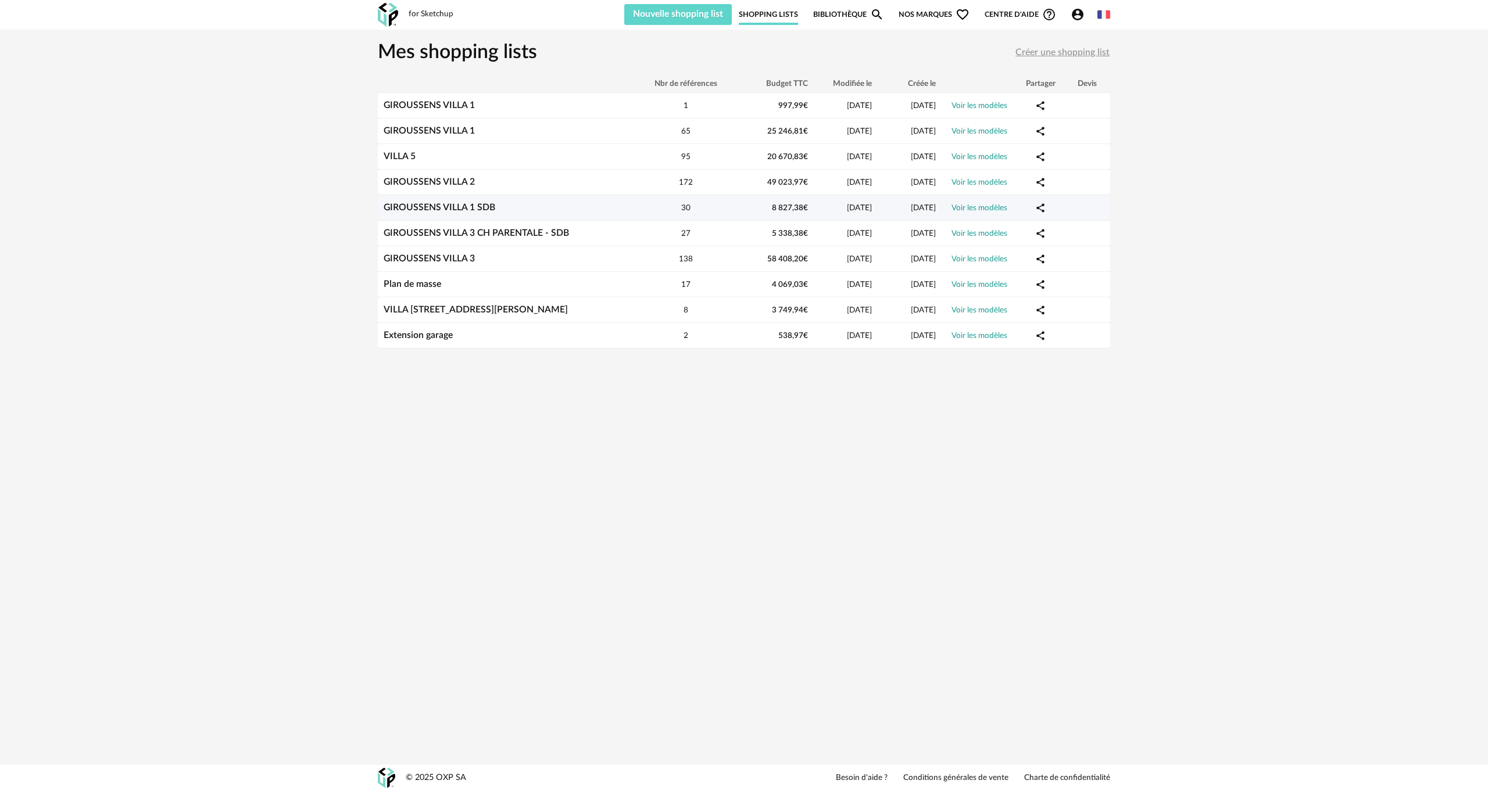
click at [460, 207] on link "GIROUSSENS VILLA 1 SDB" at bounding box center [440, 207] width 112 height 9
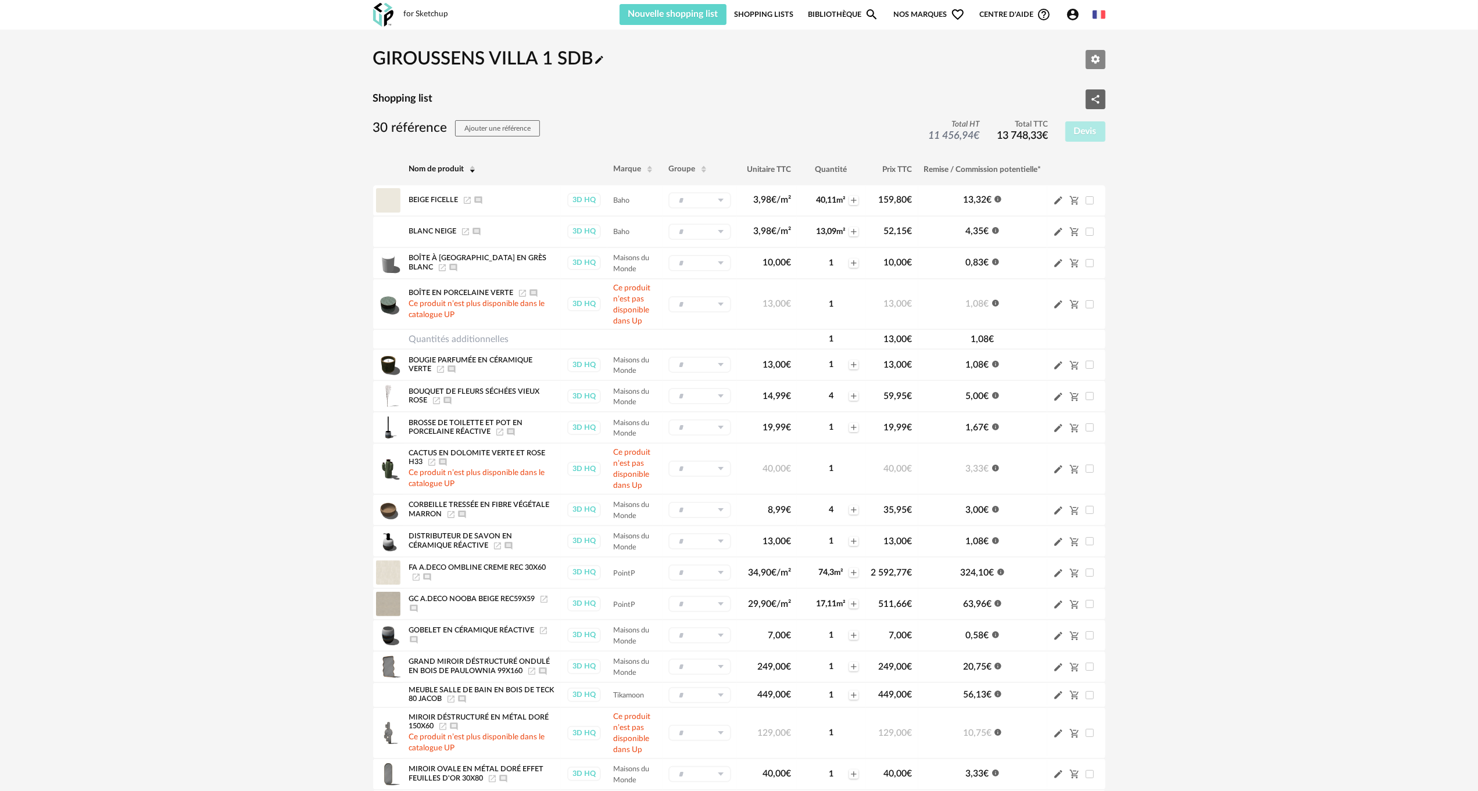
click at [1099, 56] on icon "Editer les paramètres" at bounding box center [1095, 59] width 10 height 10
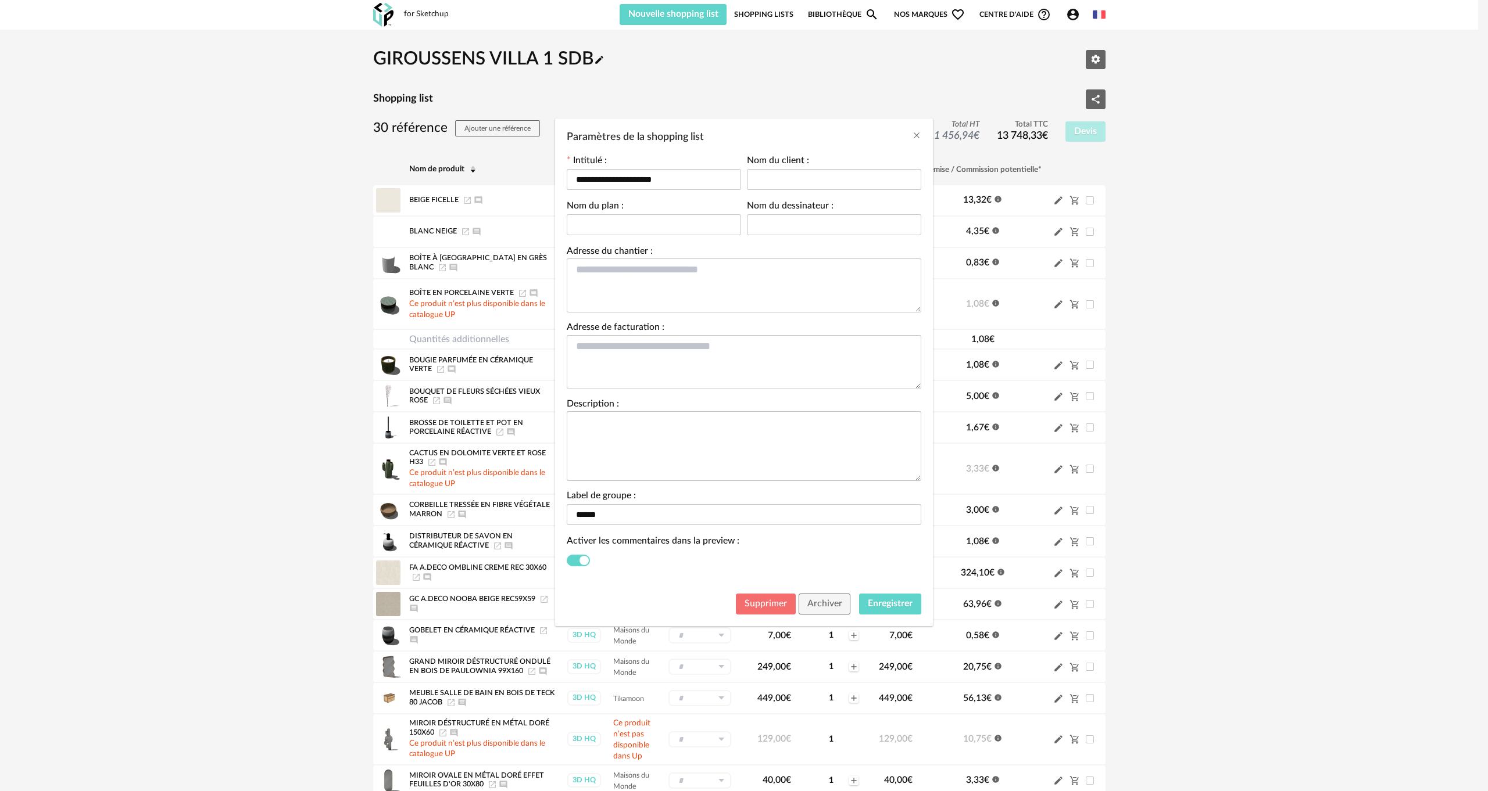
click at [755, 611] on button "Supprimer" at bounding box center [766, 604] width 60 height 21
click at [832, 423] on span "Supprimer" at bounding box center [831, 426] width 32 height 7
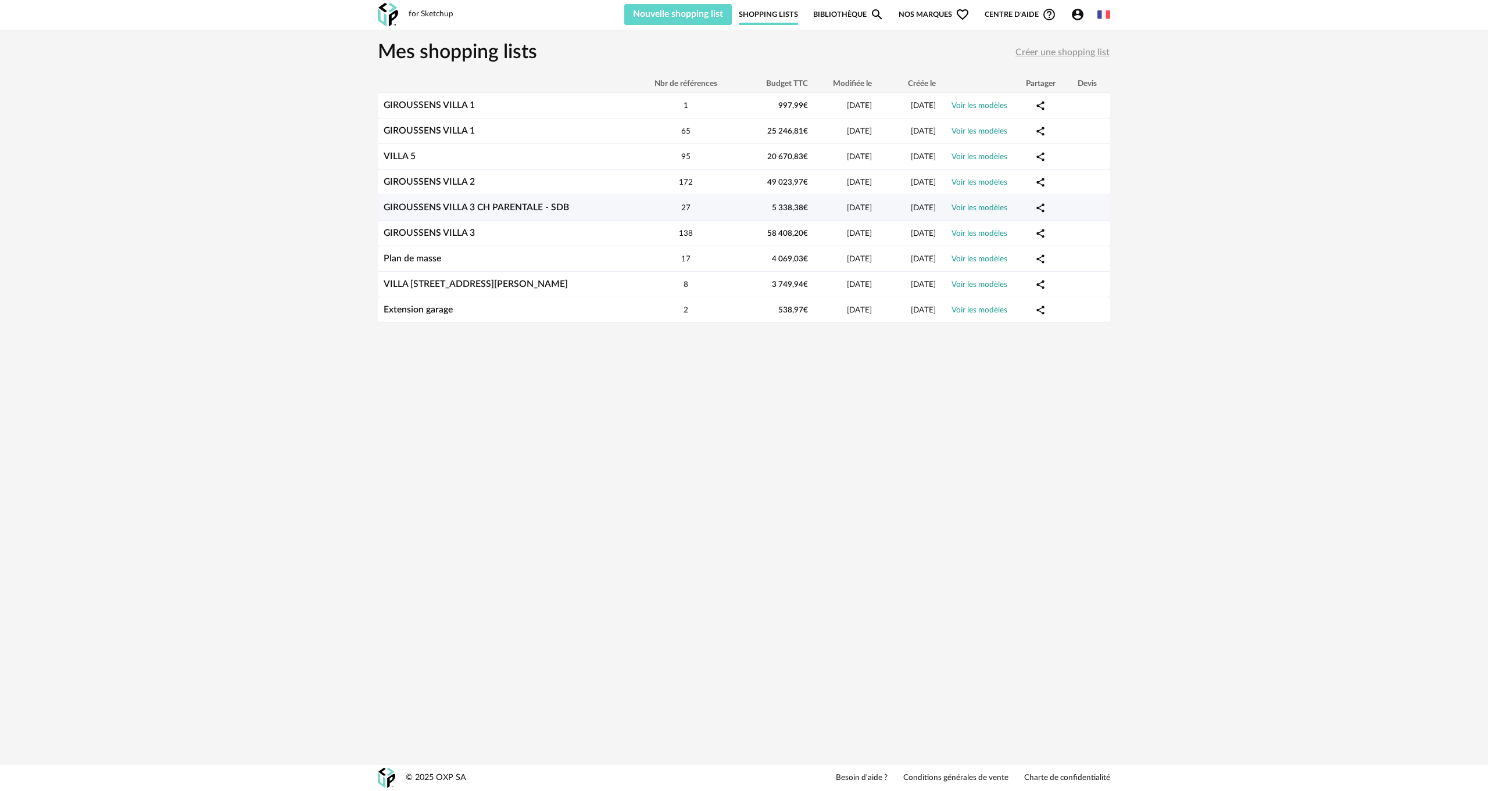
click at [484, 207] on link "GIROUSSENS VILLA 3 CH PARENTALE - SDB" at bounding box center [476, 207] width 185 height 9
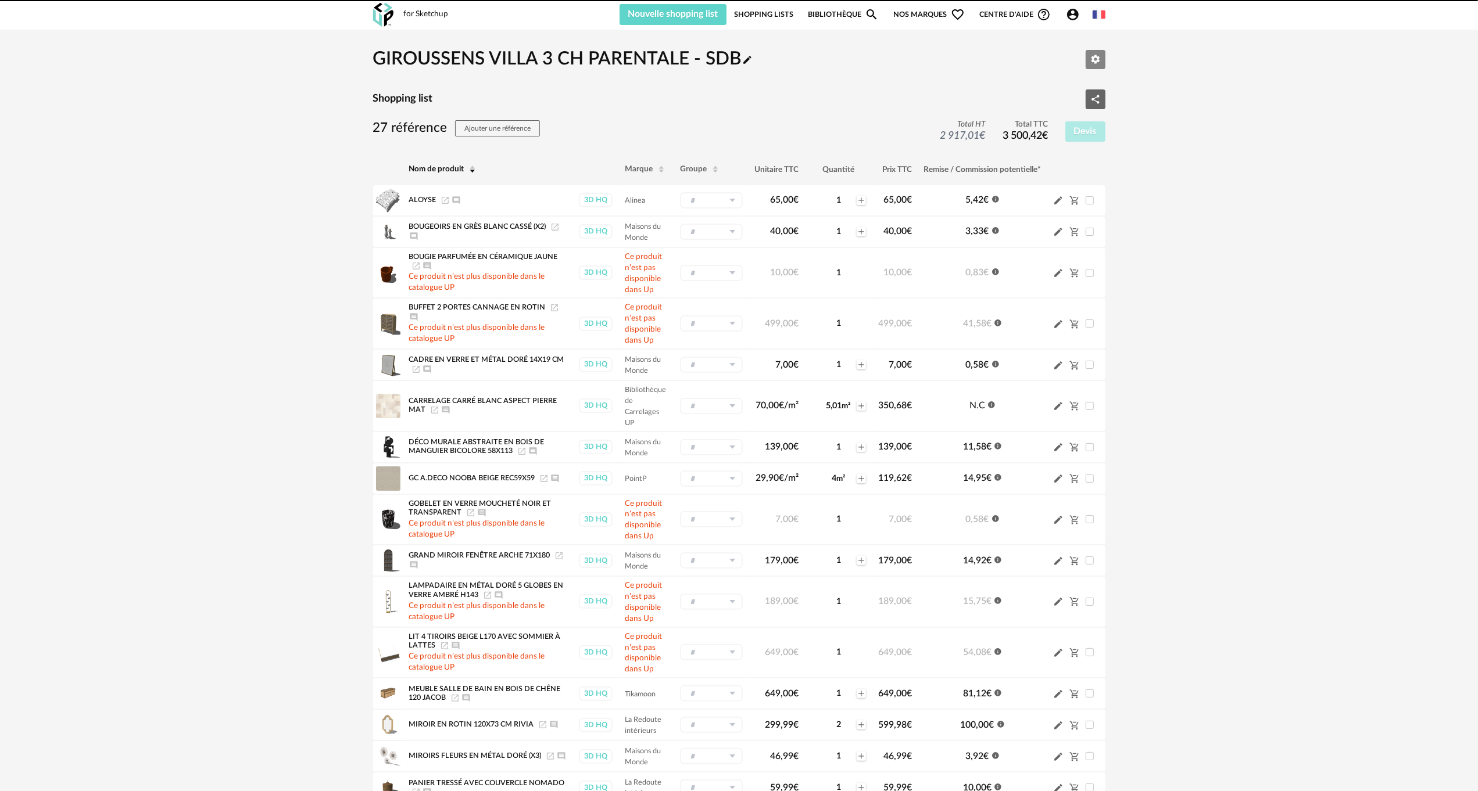
click at [1095, 61] on icon "Editer les paramètres" at bounding box center [1095, 59] width 9 height 9
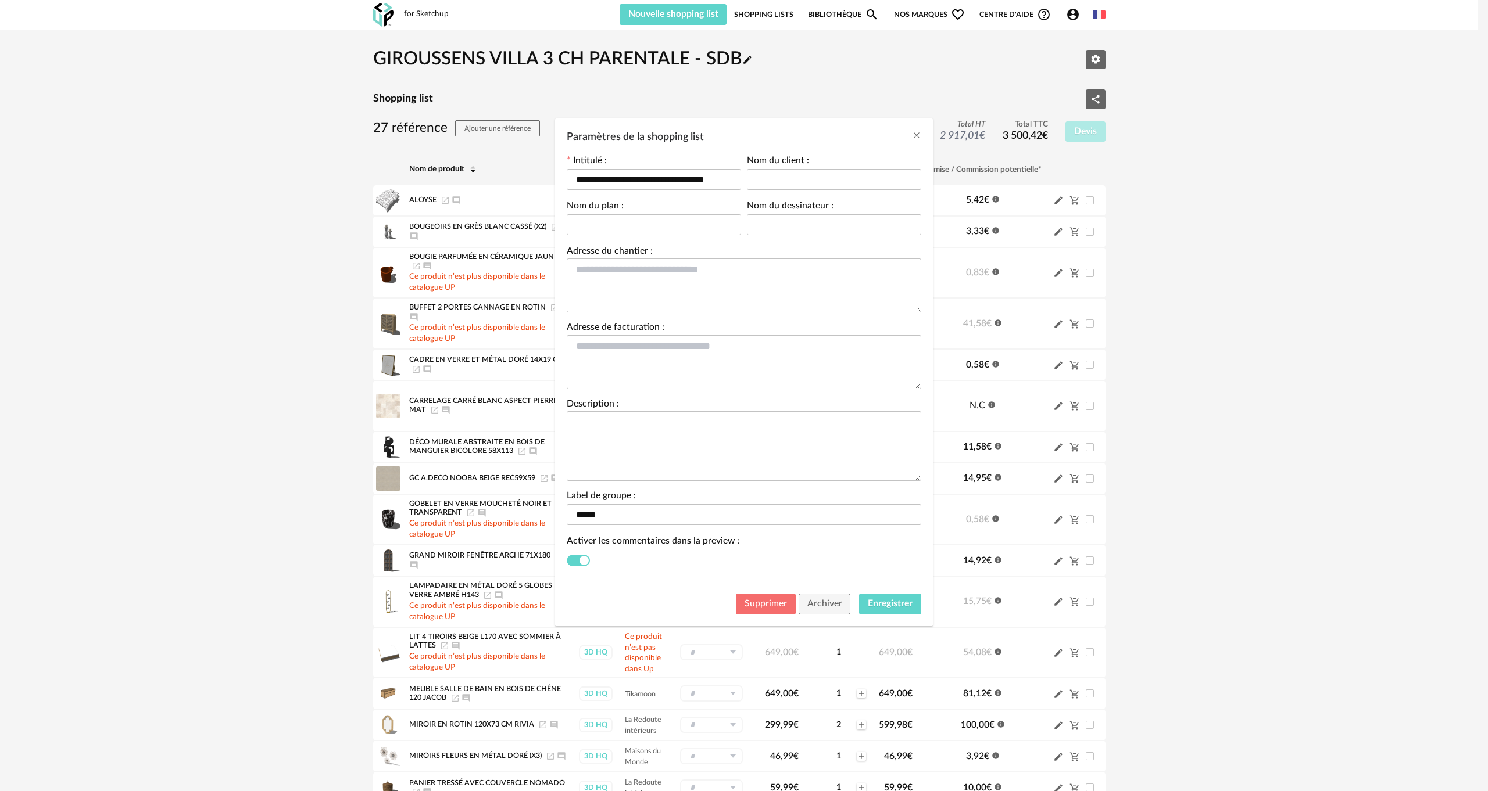
drag, startPoint x: 783, startPoint y: 611, endPoint x: 787, endPoint y: 603, distance: 9.4
click at [783, 609] on button "Supprimer" at bounding box center [766, 604] width 60 height 21
click at [841, 425] on span "Supprimer" at bounding box center [831, 426] width 32 height 7
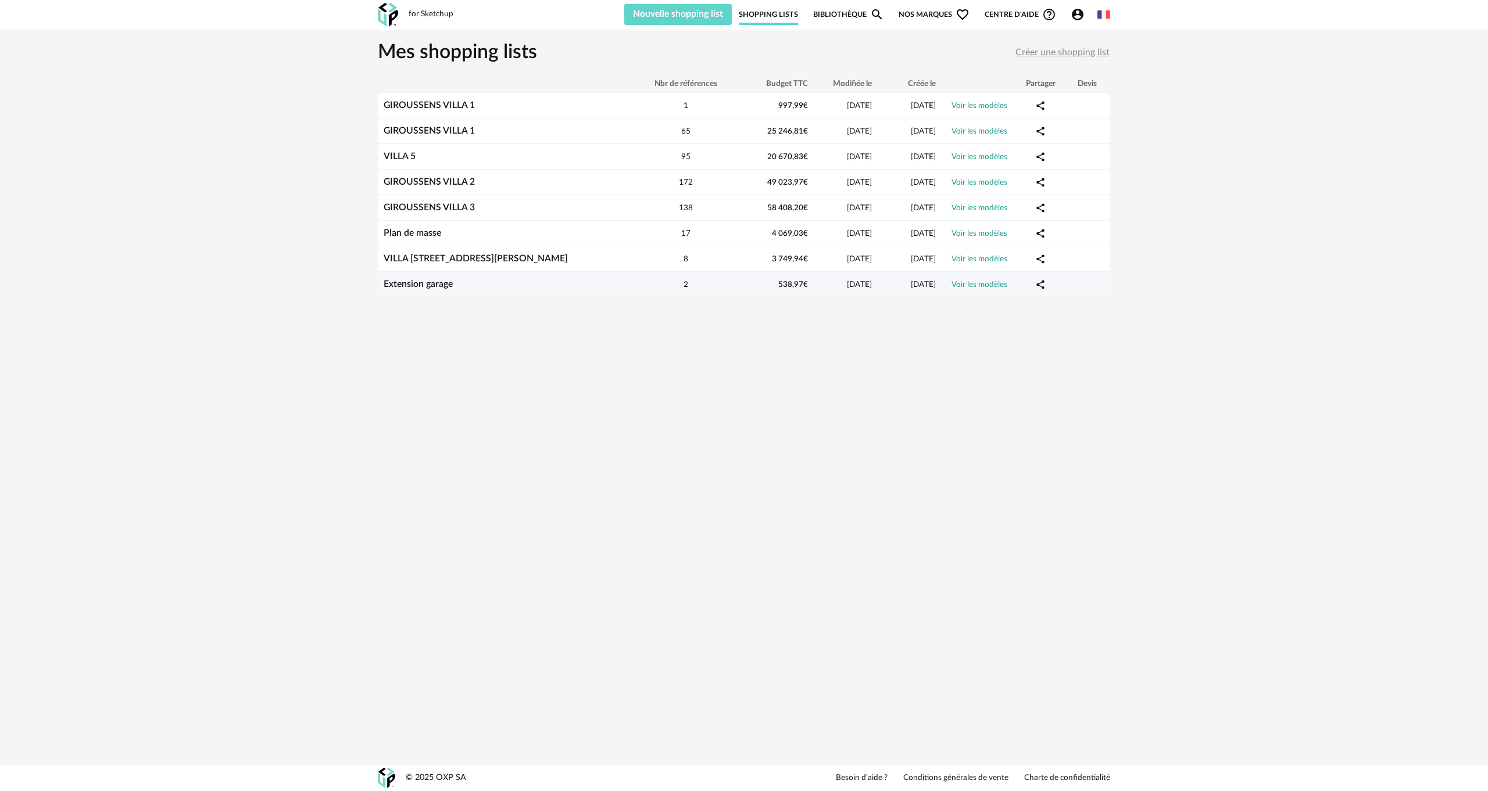
click at [446, 285] on link "Extension garage" at bounding box center [418, 284] width 69 height 9
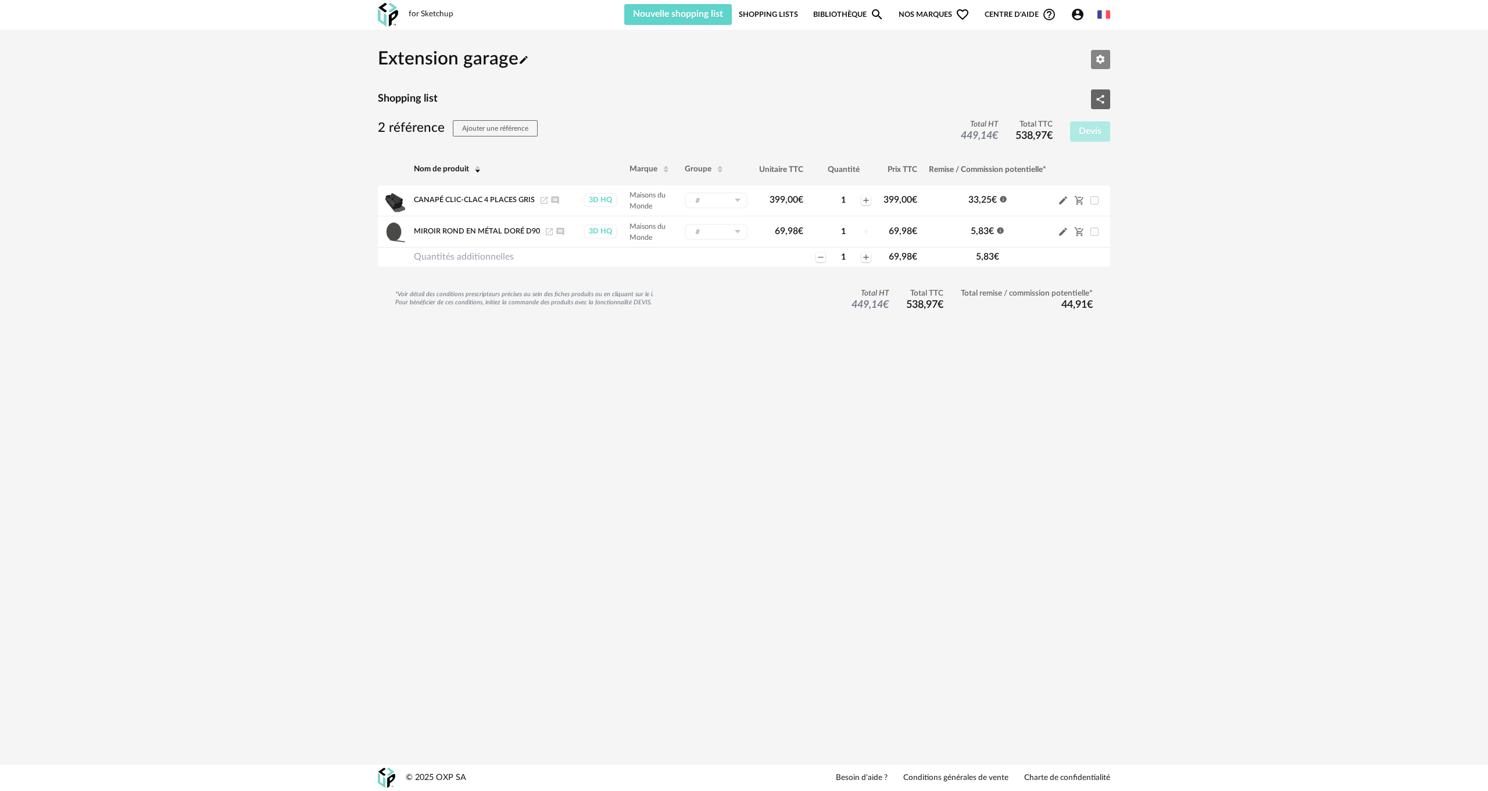
click at [1105, 51] on button "Editer les paramètres" at bounding box center [1101, 60] width 20 height 20
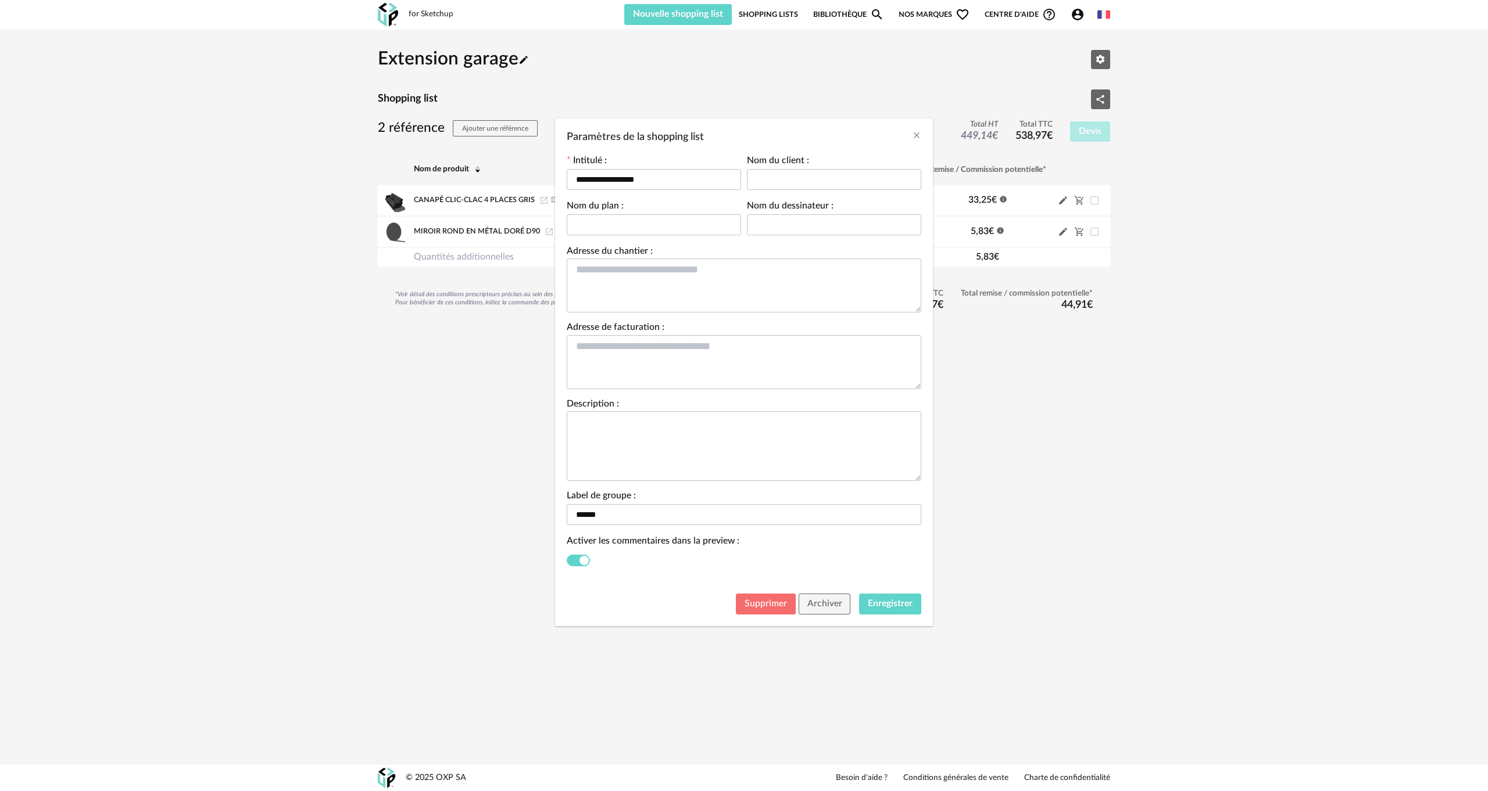
click at [771, 610] on button "Supprimer" at bounding box center [766, 604] width 60 height 21
click at [844, 422] on button "Supprimer" at bounding box center [831, 426] width 51 height 19
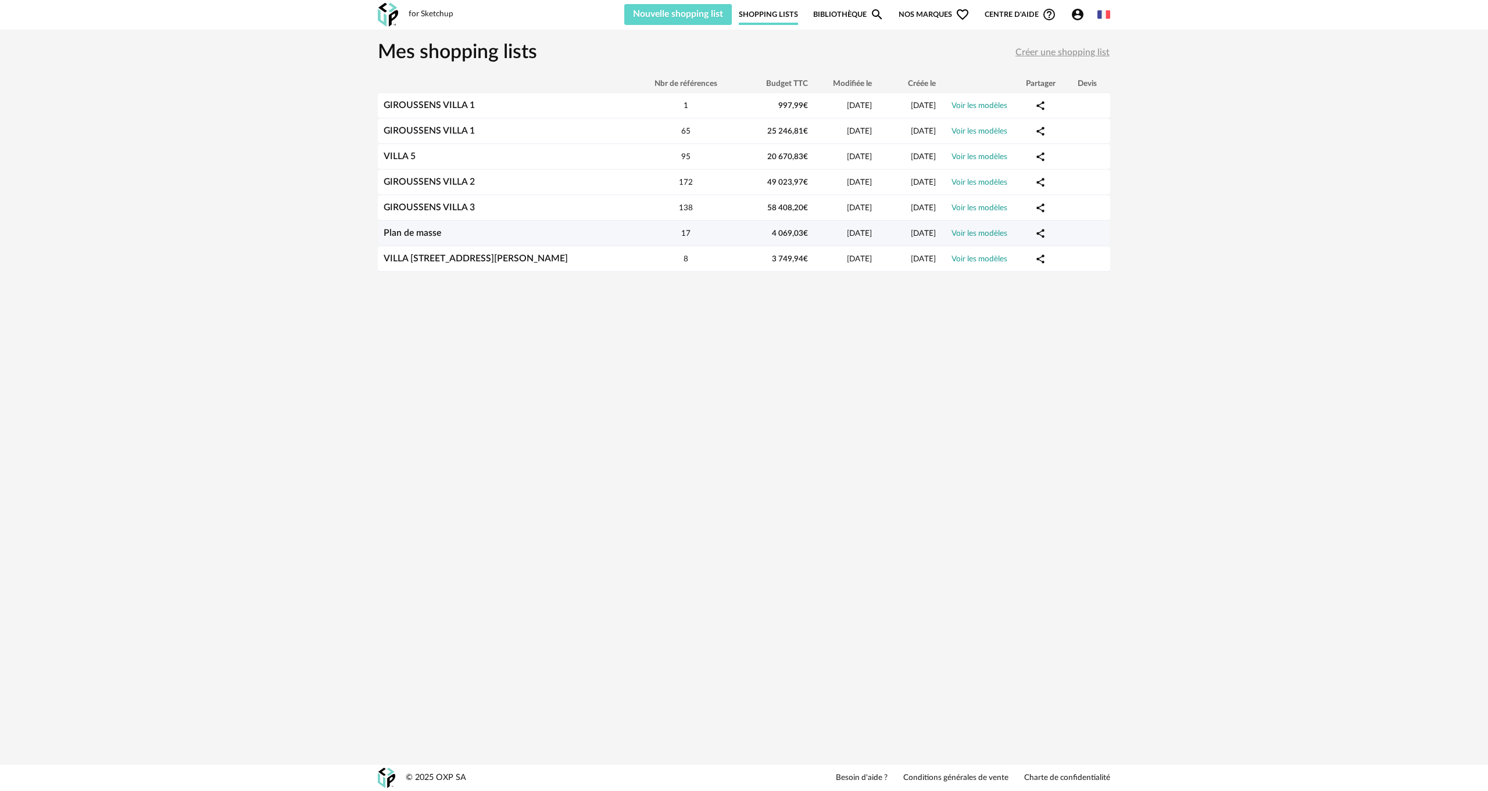
click at [424, 235] on link "Plan de masse" at bounding box center [413, 232] width 58 height 9
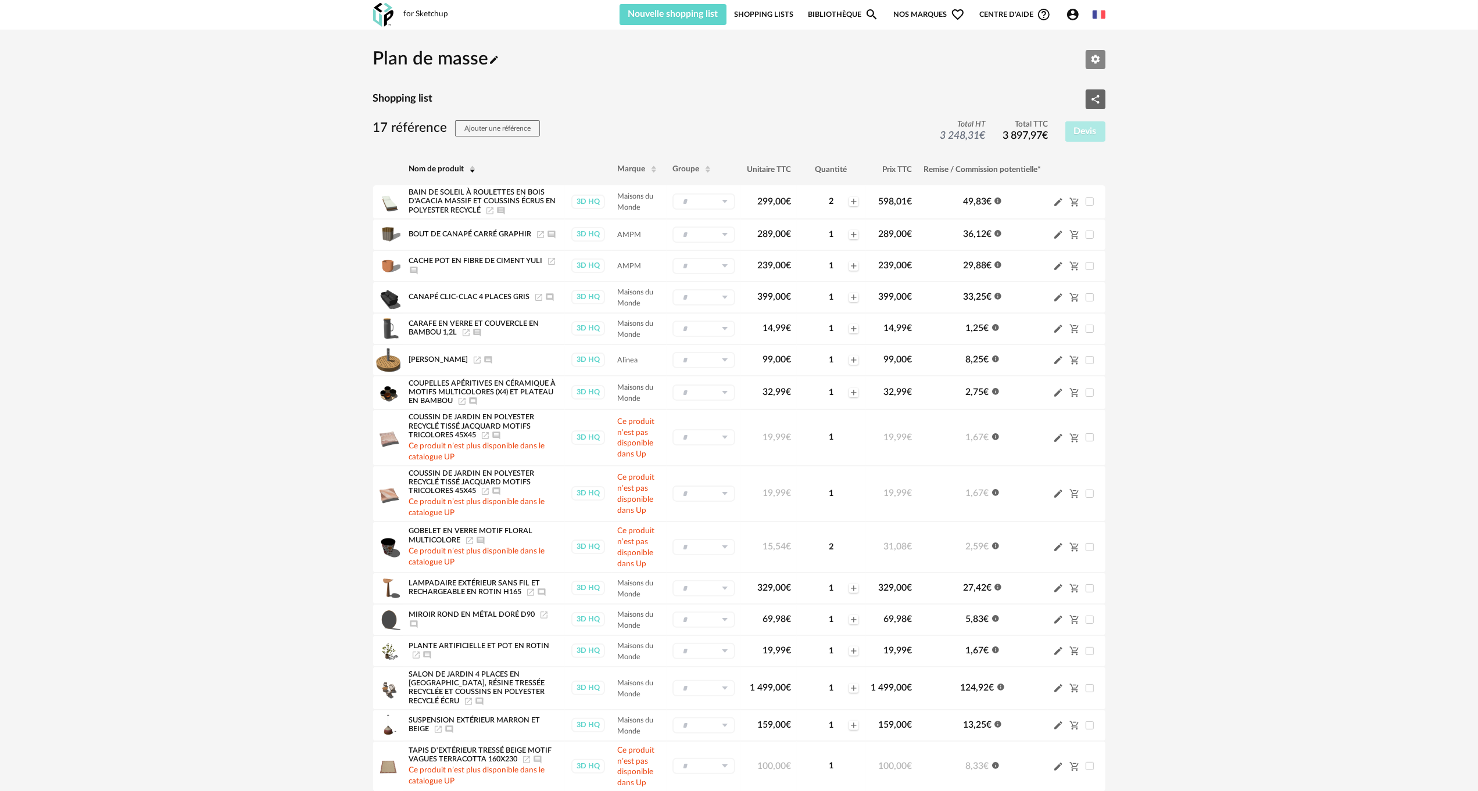
click at [1098, 59] on icon "Editer les paramètres" at bounding box center [1095, 59] width 9 height 9
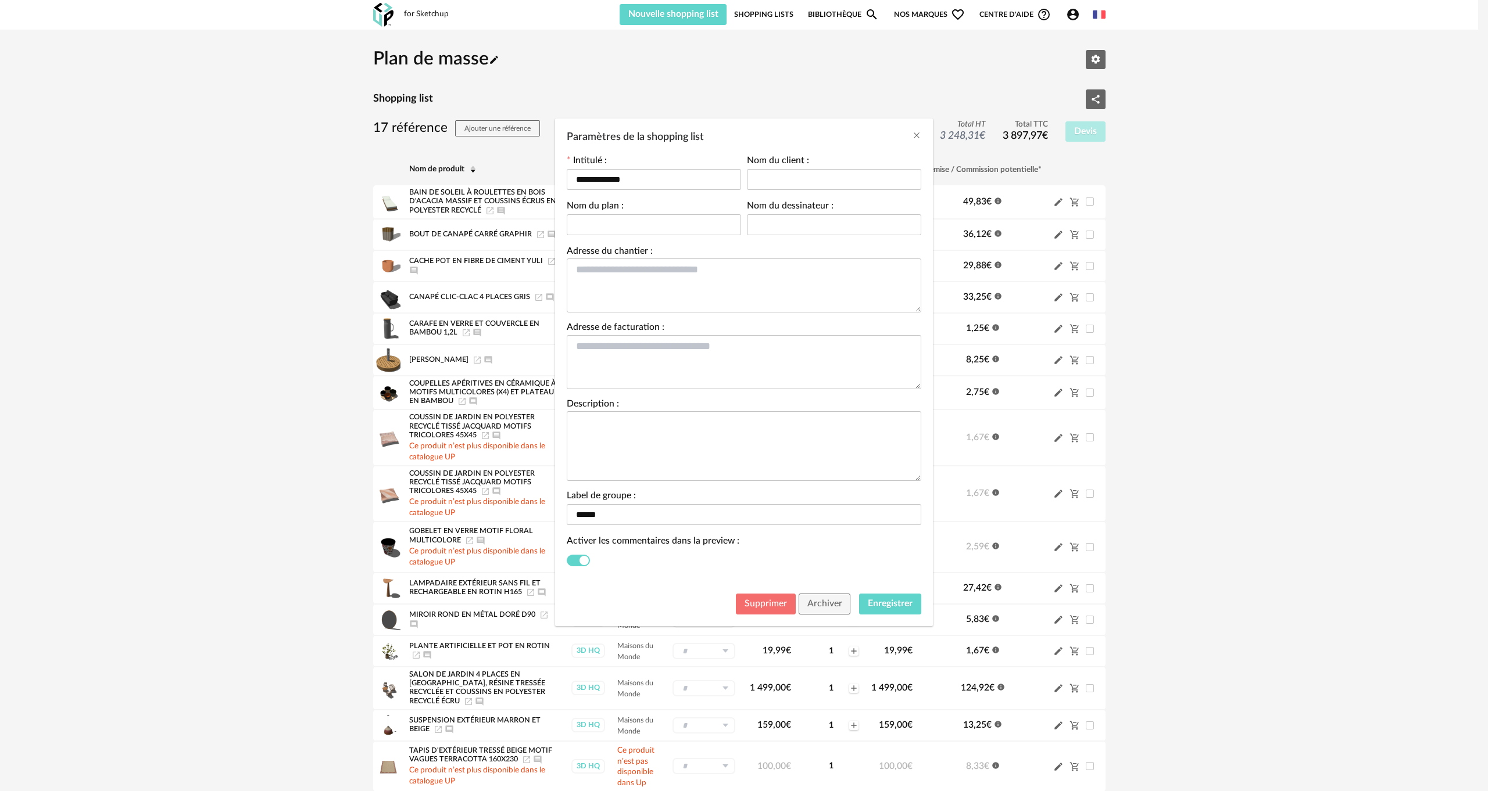
click at [771, 601] on span "Supprimer" at bounding box center [765, 603] width 42 height 9
click at [853, 422] on button "Supprimer" at bounding box center [831, 426] width 51 height 19
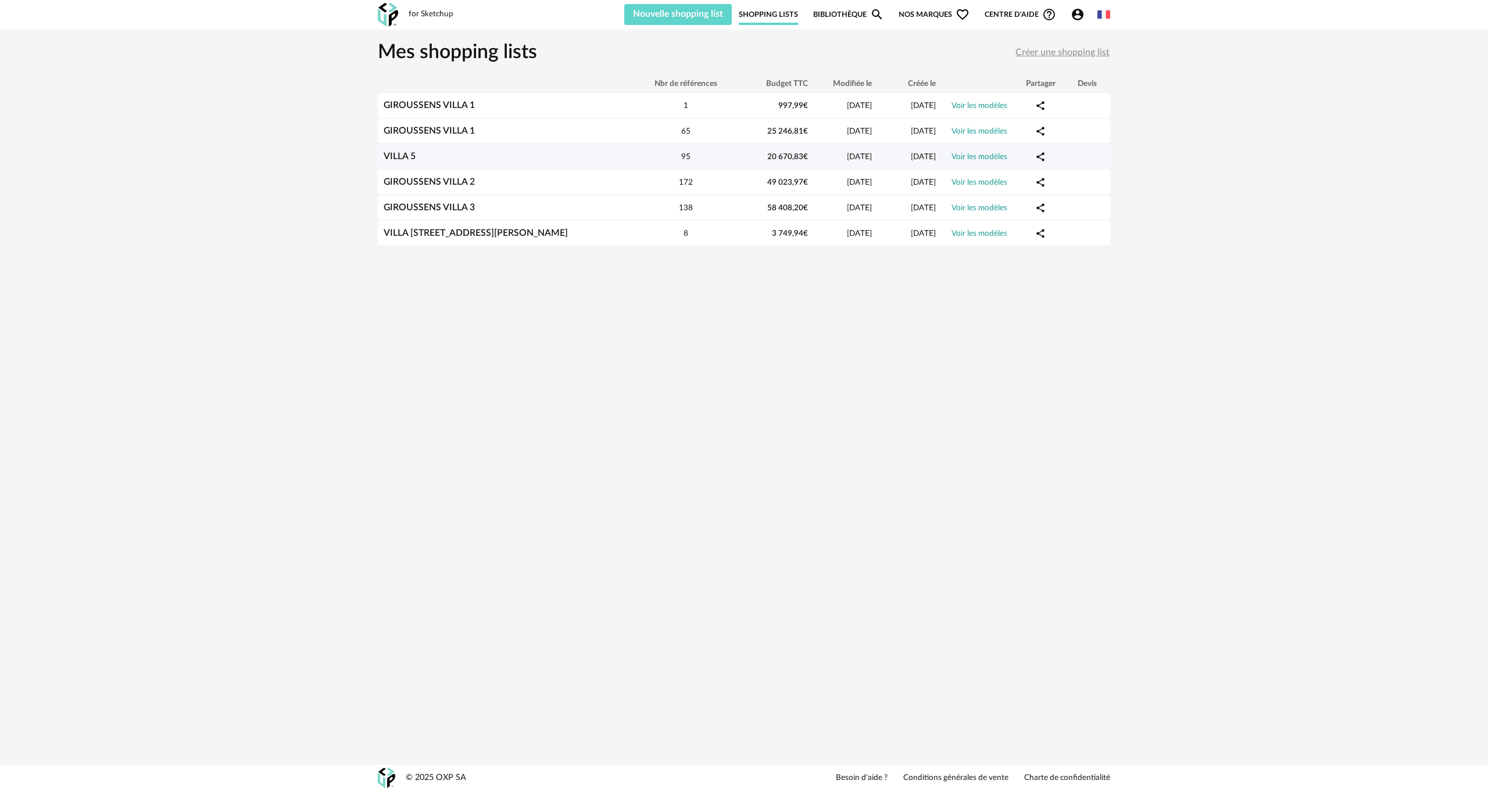
click at [410, 155] on link "VILLA 5" at bounding box center [400, 156] width 32 height 9
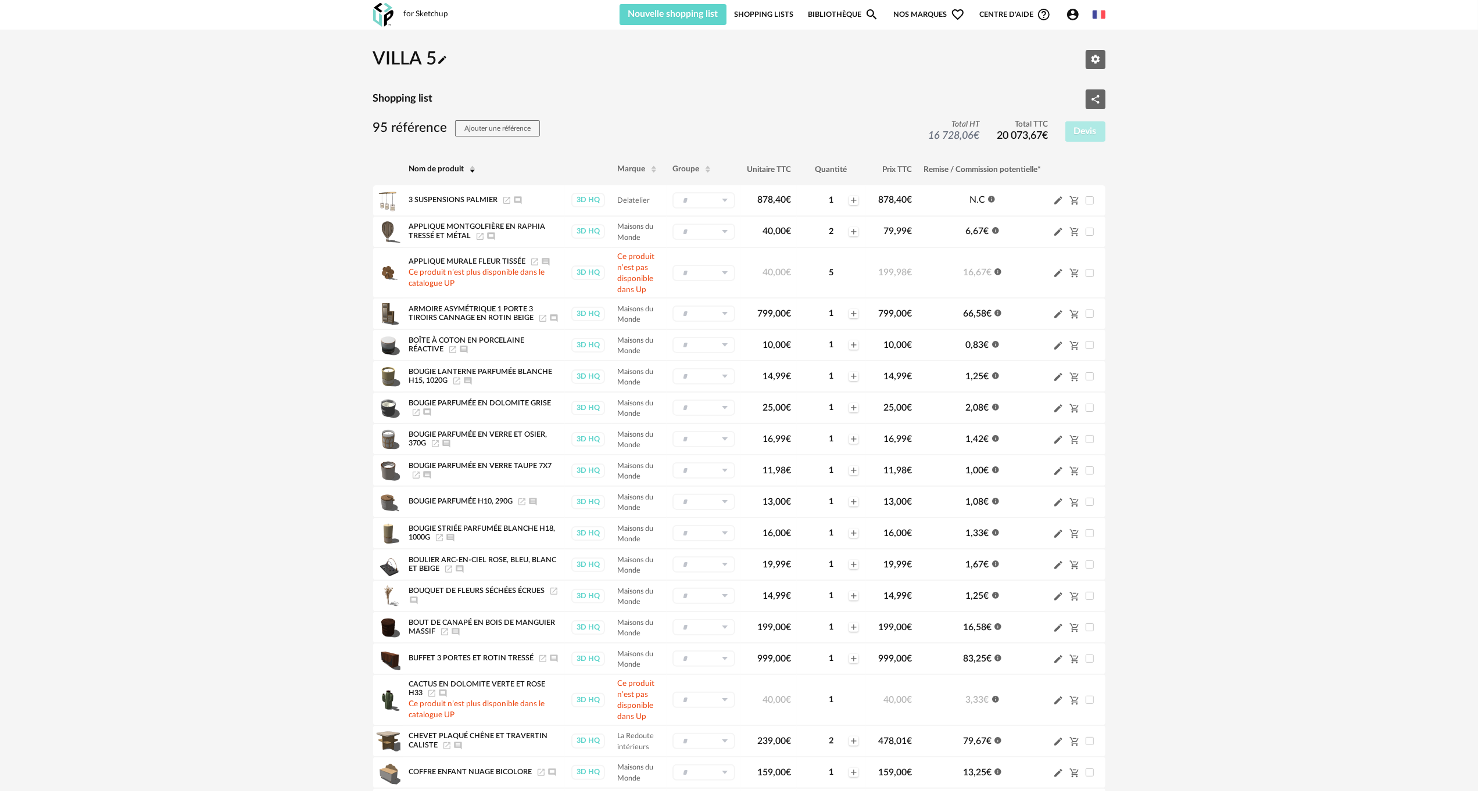
click at [445, 60] on icon "Pencil icon" at bounding box center [442, 60] width 10 height 10
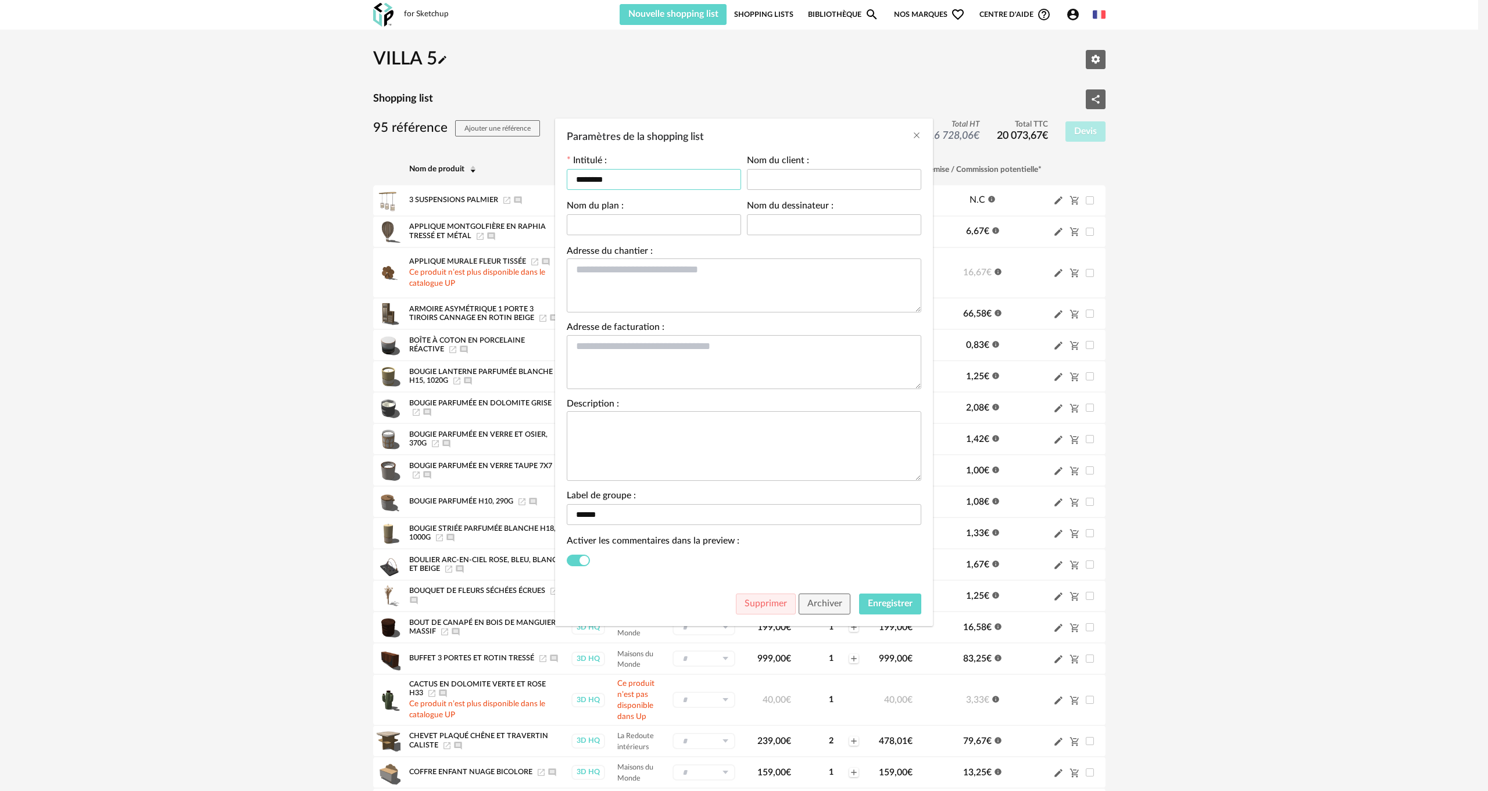
click at [648, 178] on input "*******" at bounding box center [654, 179] width 174 height 21
type input "**********"
click at [883, 596] on button "Enregistrer" at bounding box center [890, 604] width 62 height 21
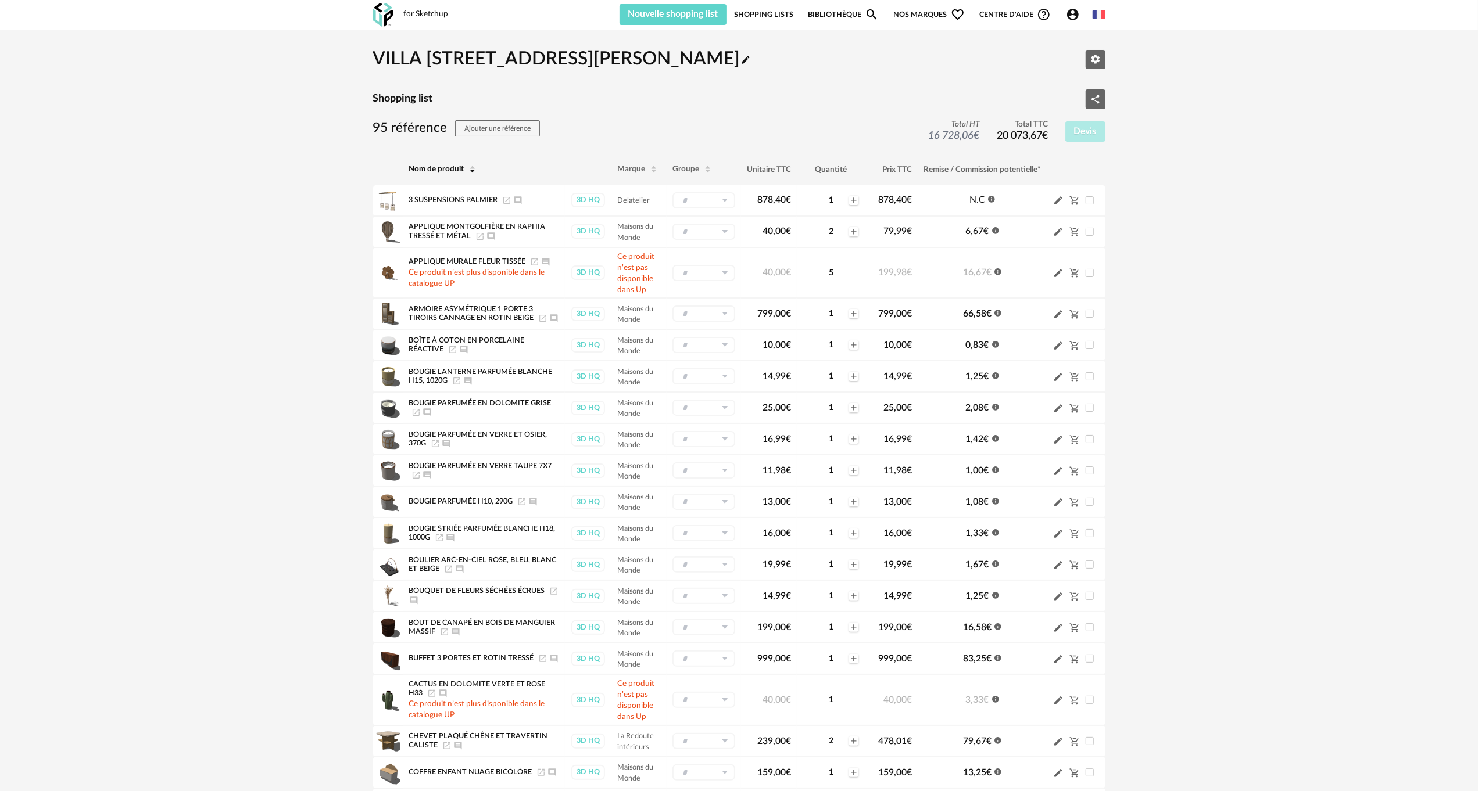
click at [776, 10] on link "Shopping Lists" at bounding box center [763, 14] width 59 height 21
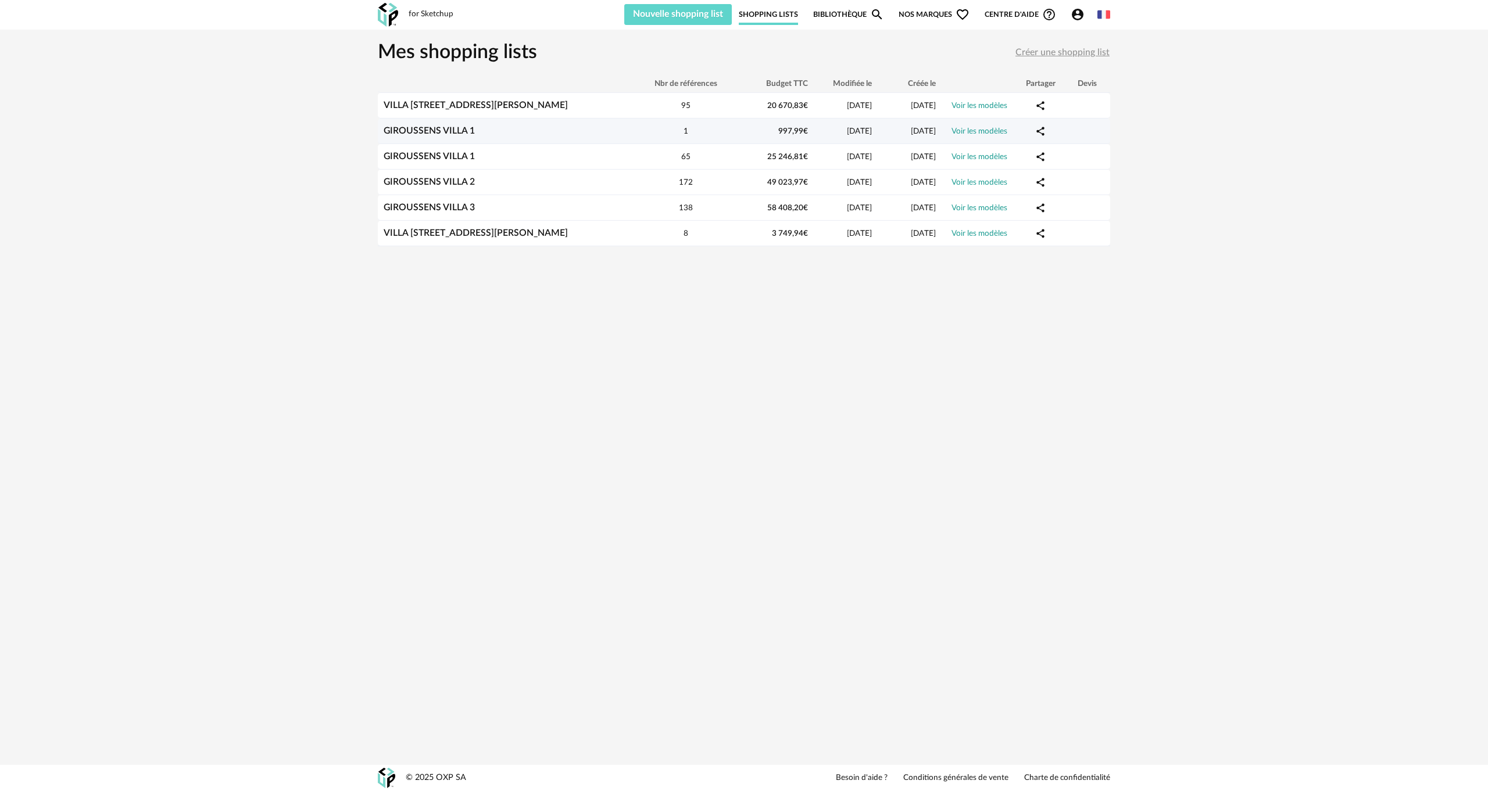
click at [453, 128] on link "GIROUSSENS VILLA 1" at bounding box center [429, 130] width 91 height 9
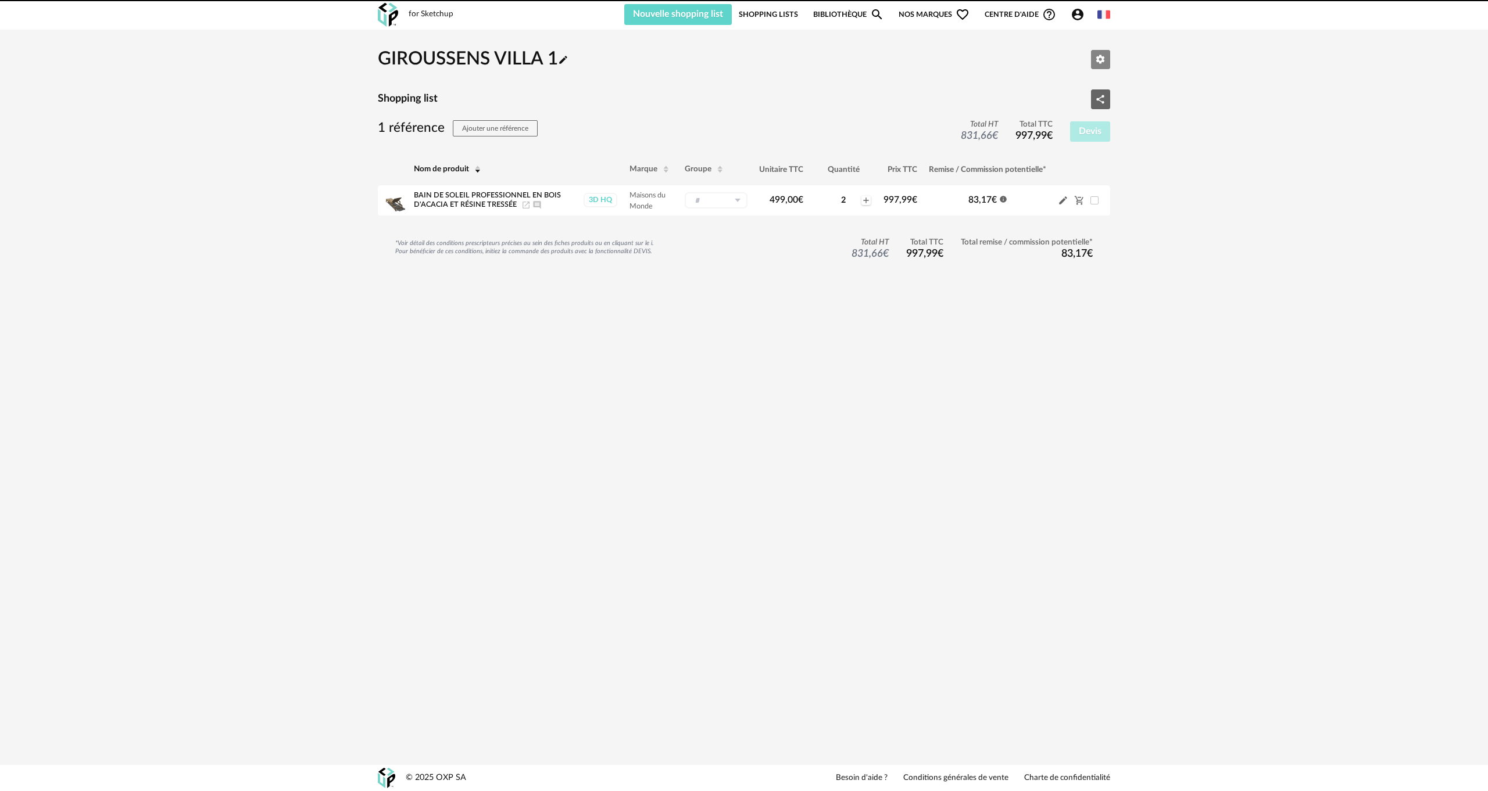
click at [1098, 61] on icon "Editer les paramètres" at bounding box center [1100, 59] width 9 height 9
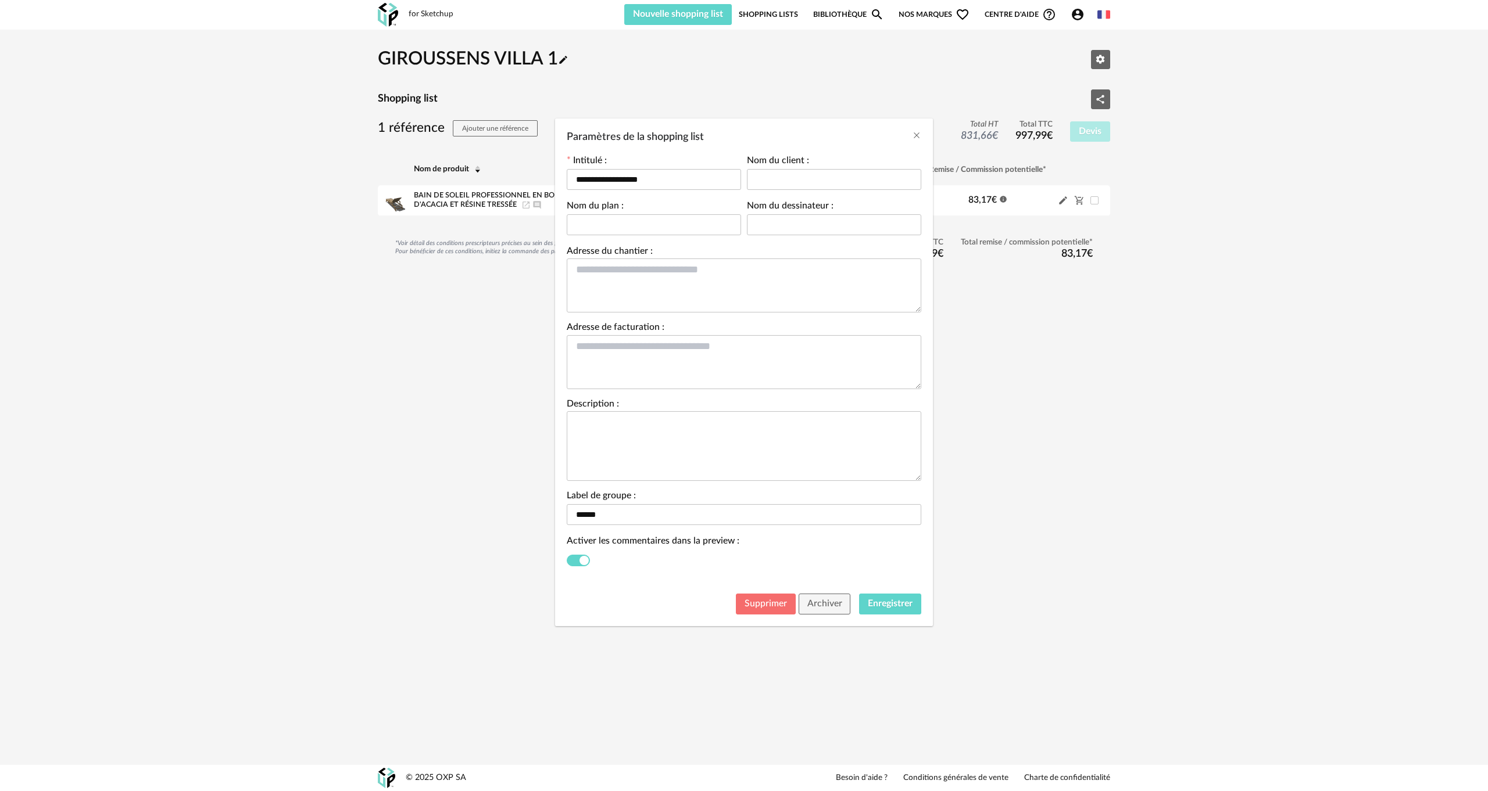
click at [772, 601] on span "Supprimer" at bounding box center [765, 603] width 42 height 9
click at [830, 428] on span "Supprimer" at bounding box center [831, 426] width 32 height 7
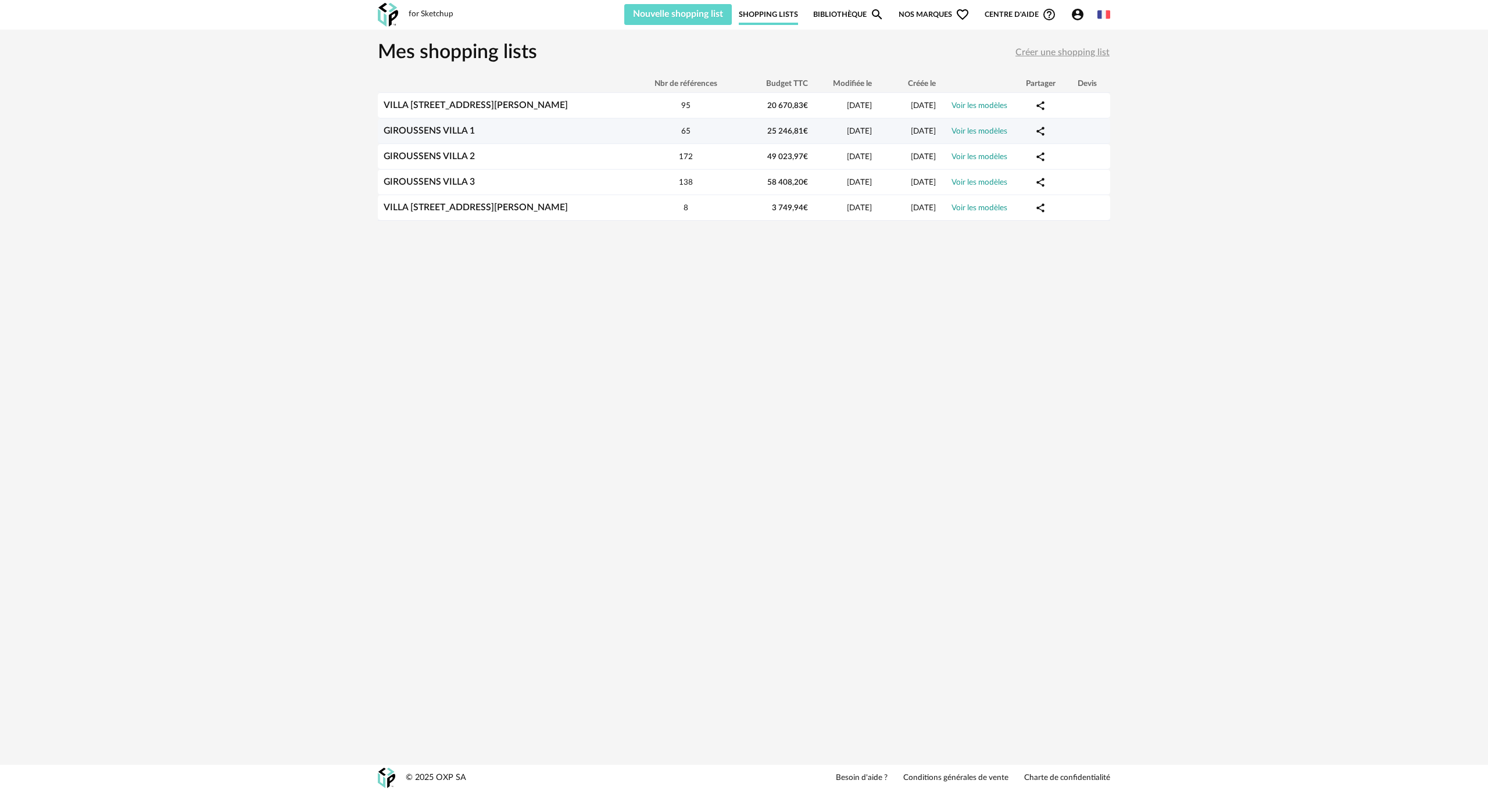
click at [454, 132] on link "GIROUSSENS VILLA 1" at bounding box center [429, 130] width 91 height 9
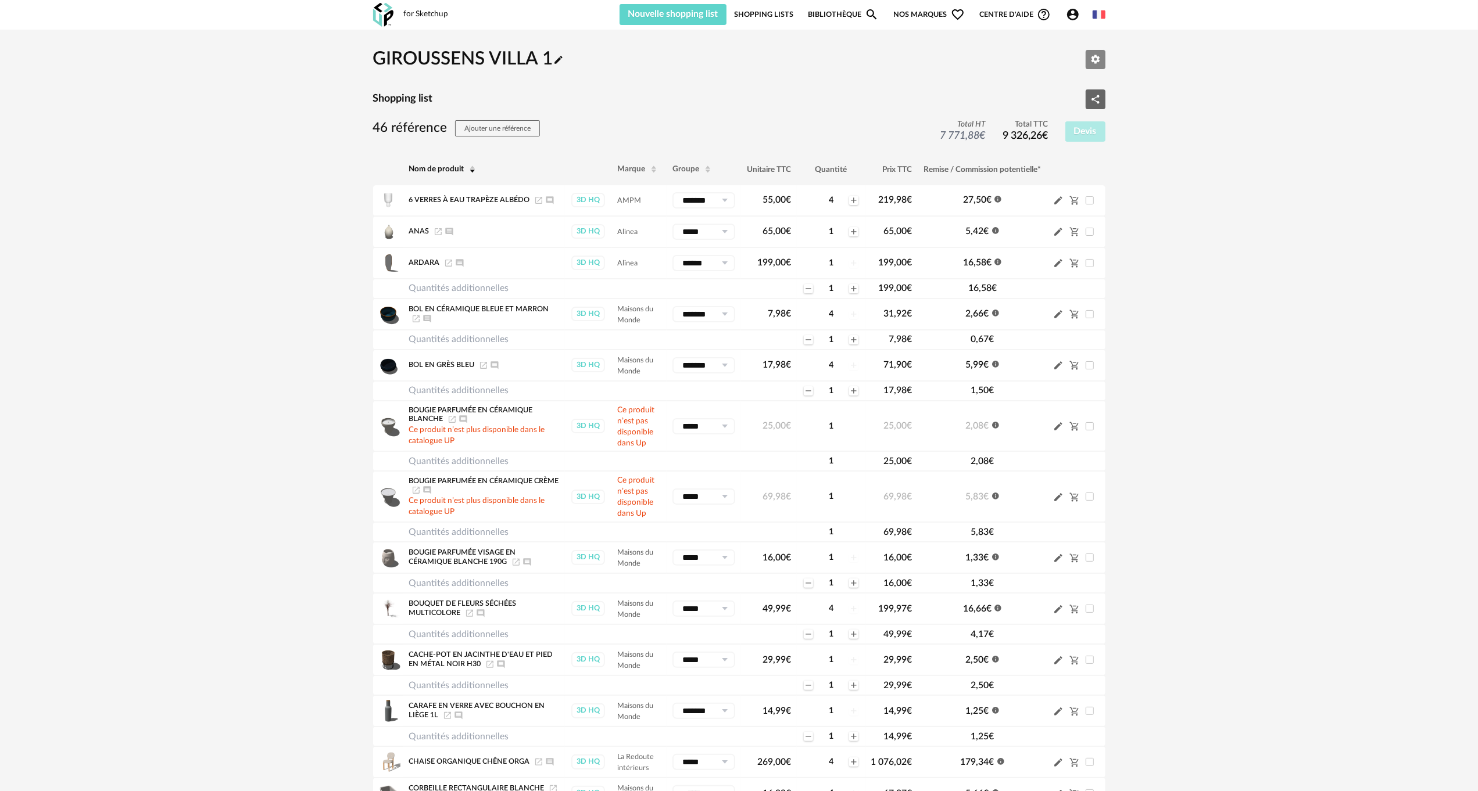
click at [1095, 53] on button "Editer les paramètres" at bounding box center [1096, 60] width 20 height 20
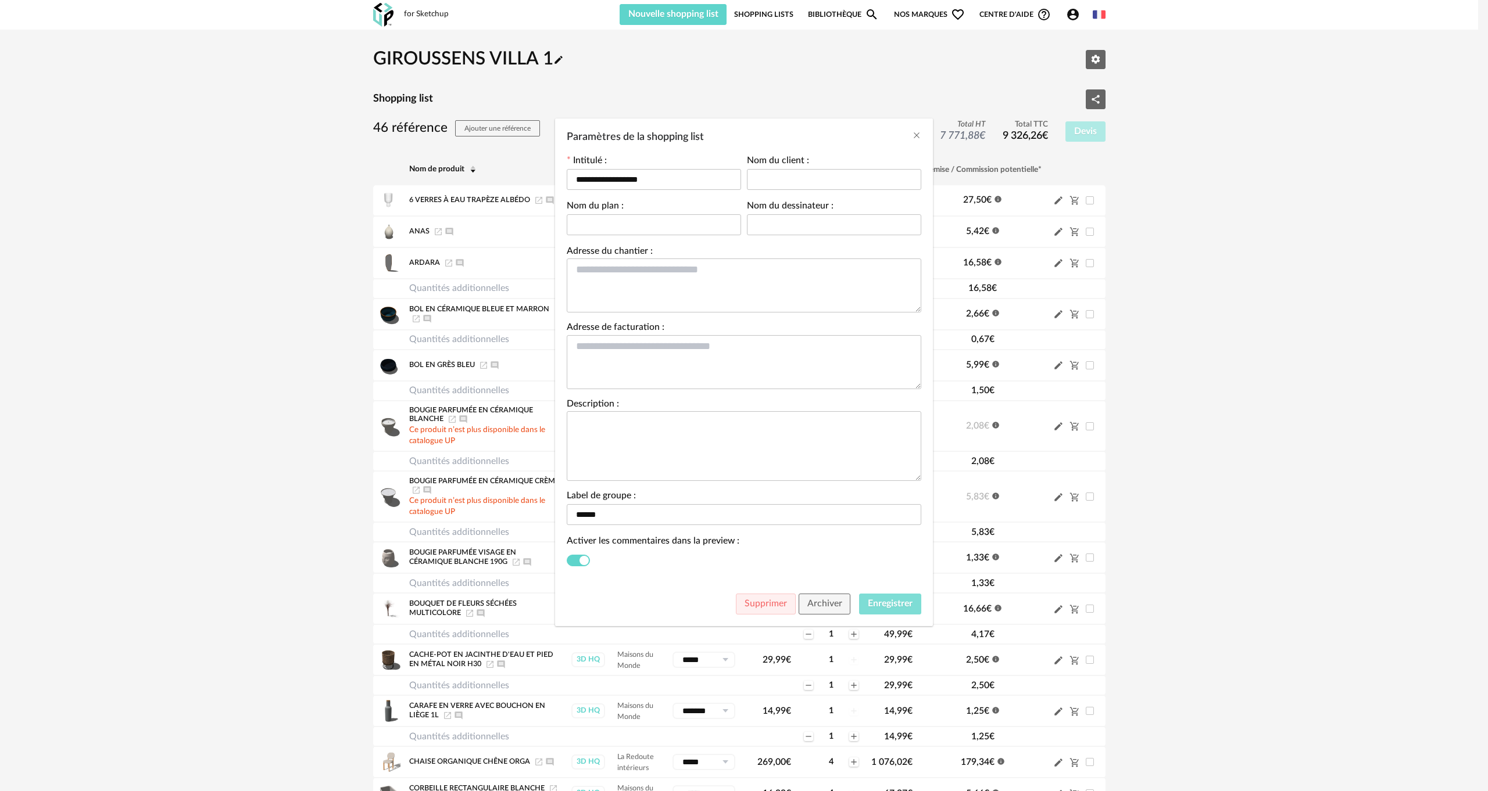
click at [901, 600] on span "Enregistrer" at bounding box center [890, 603] width 45 height 9
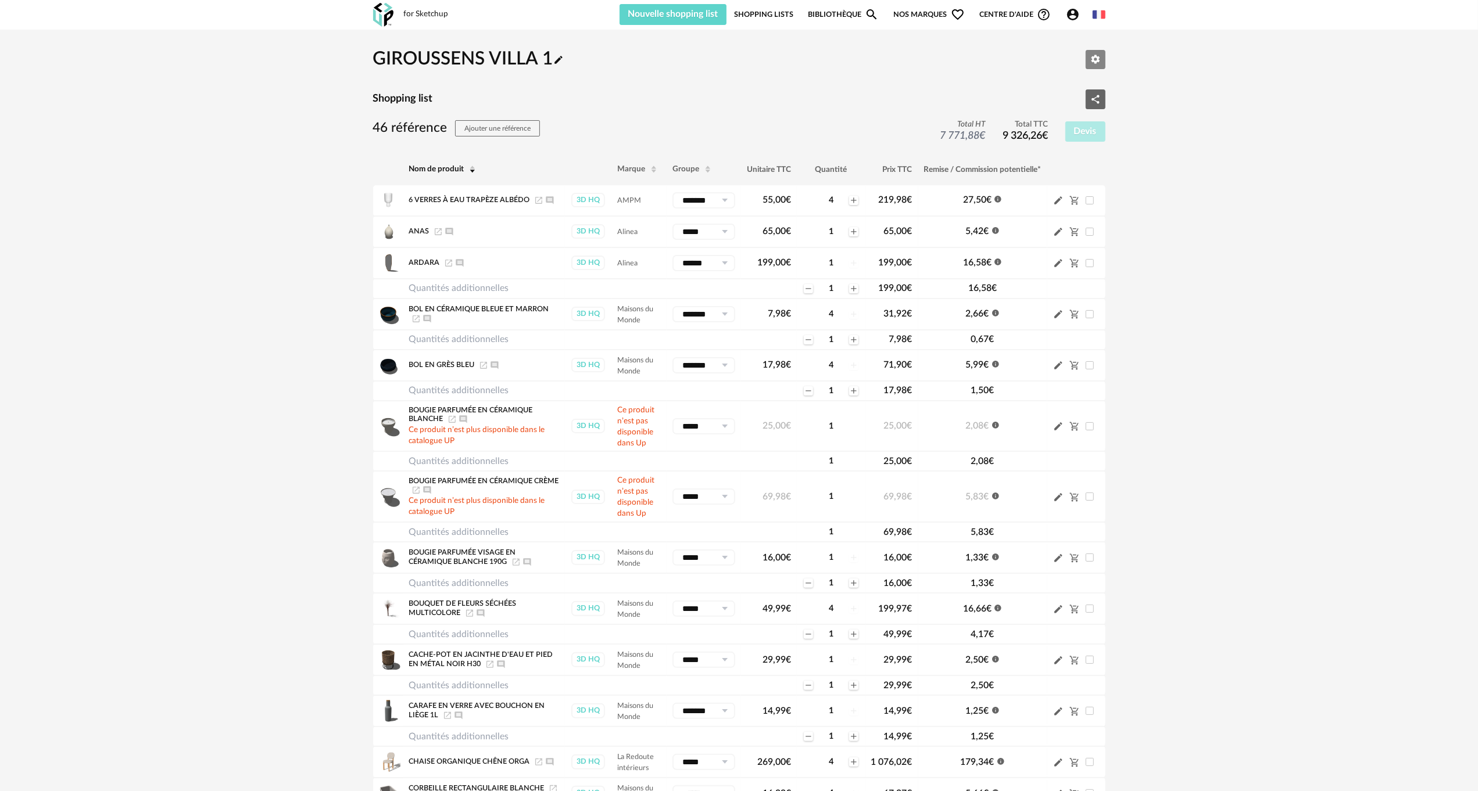
click at [1092, 57] on icon "Editer les paramètres" at bounding box center [1095, 59] width 9 height 9
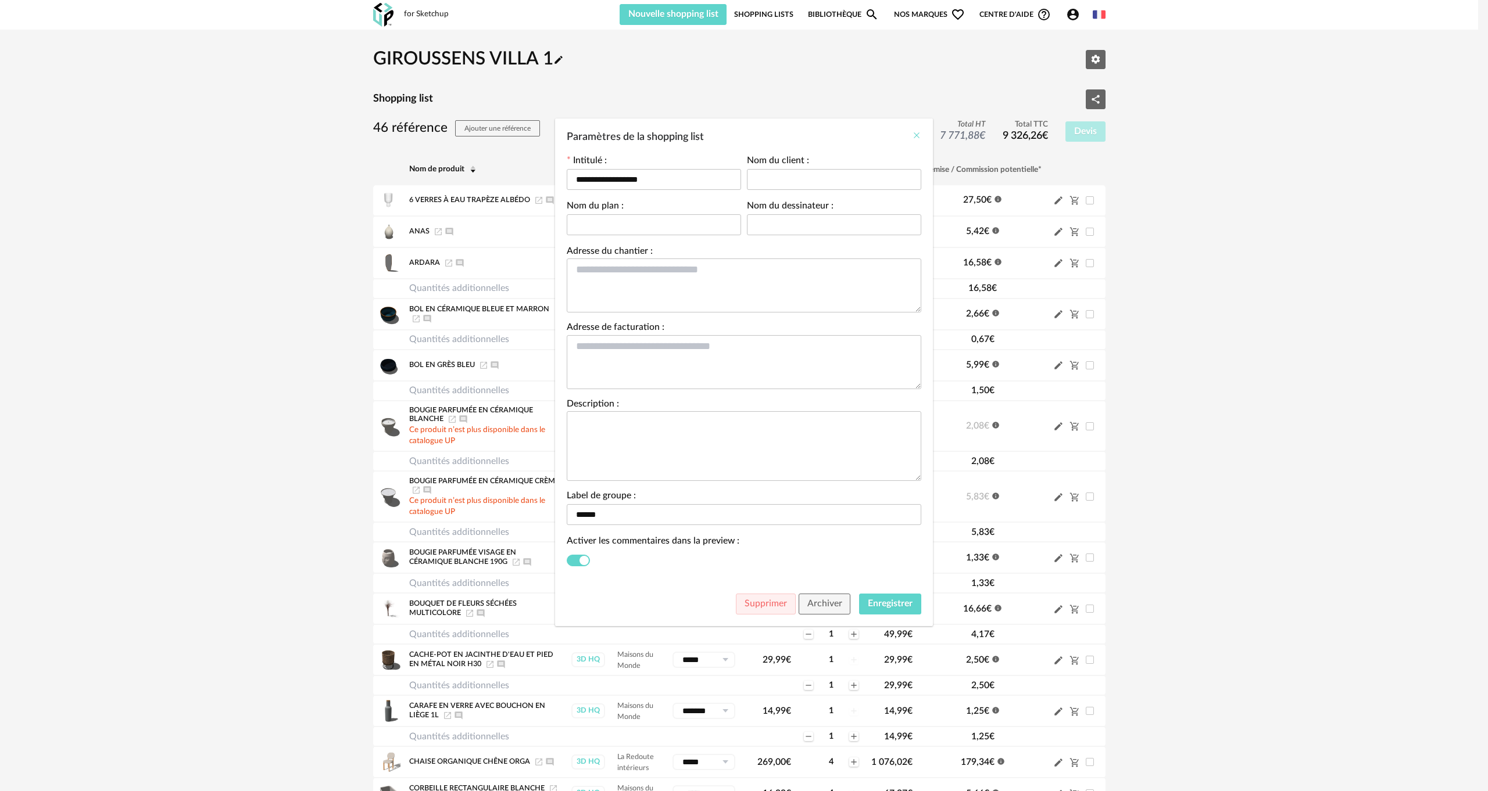
click at [915, 138] on icon "Close" at bounding box center [916, 135] width 9 height 9
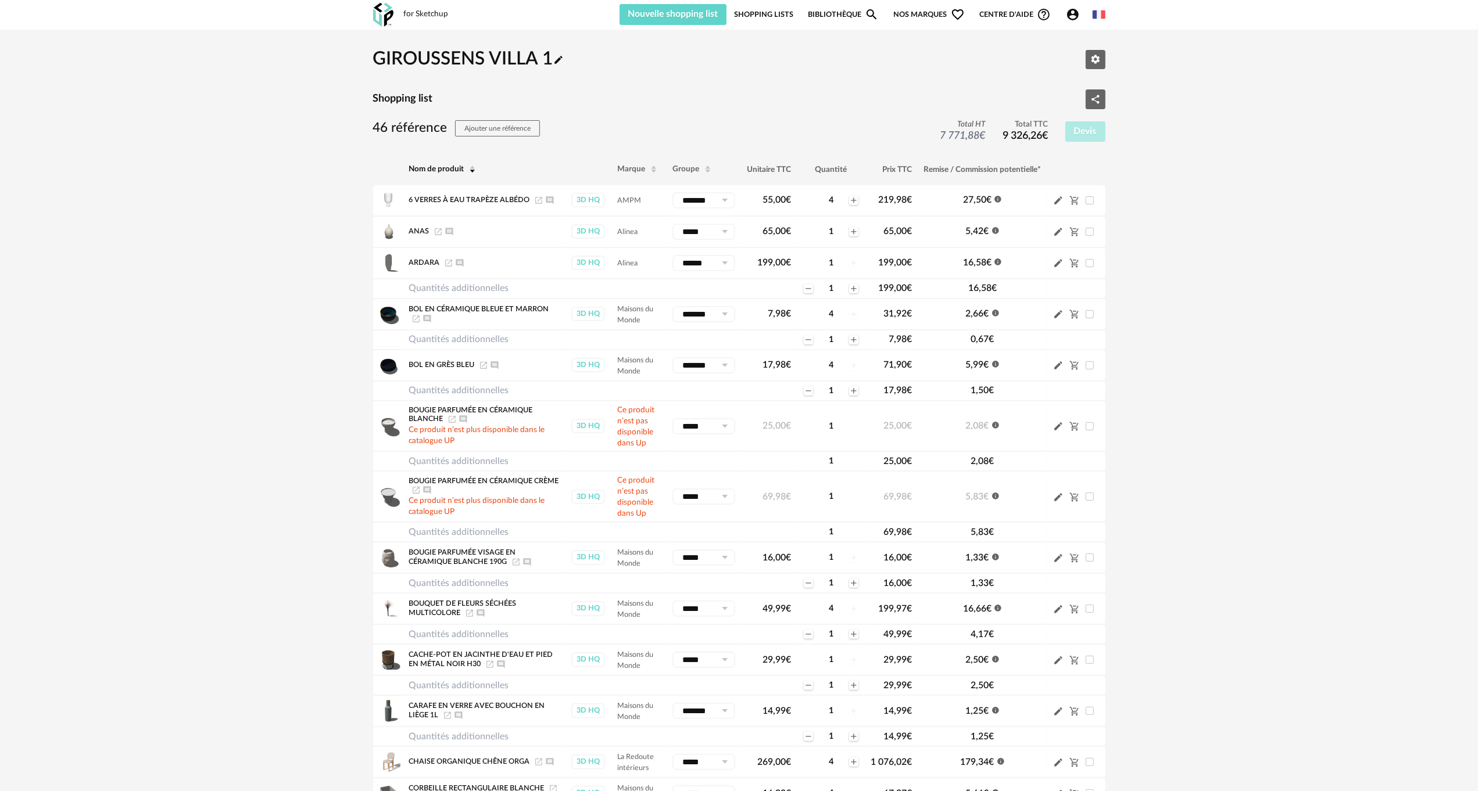
click at [415, 103] on h4 "Shopping list" at bounding box center [403, 98] width 60 height 13
click at [508, 56] on h2 "GIROUSSENS VILLA 1 Pencil icon" at bounding box center [468, 60] width 191 height 24
click at [771, 13] on link "Shopping Lists" at bounding box center [763, 14] width 59 height 21
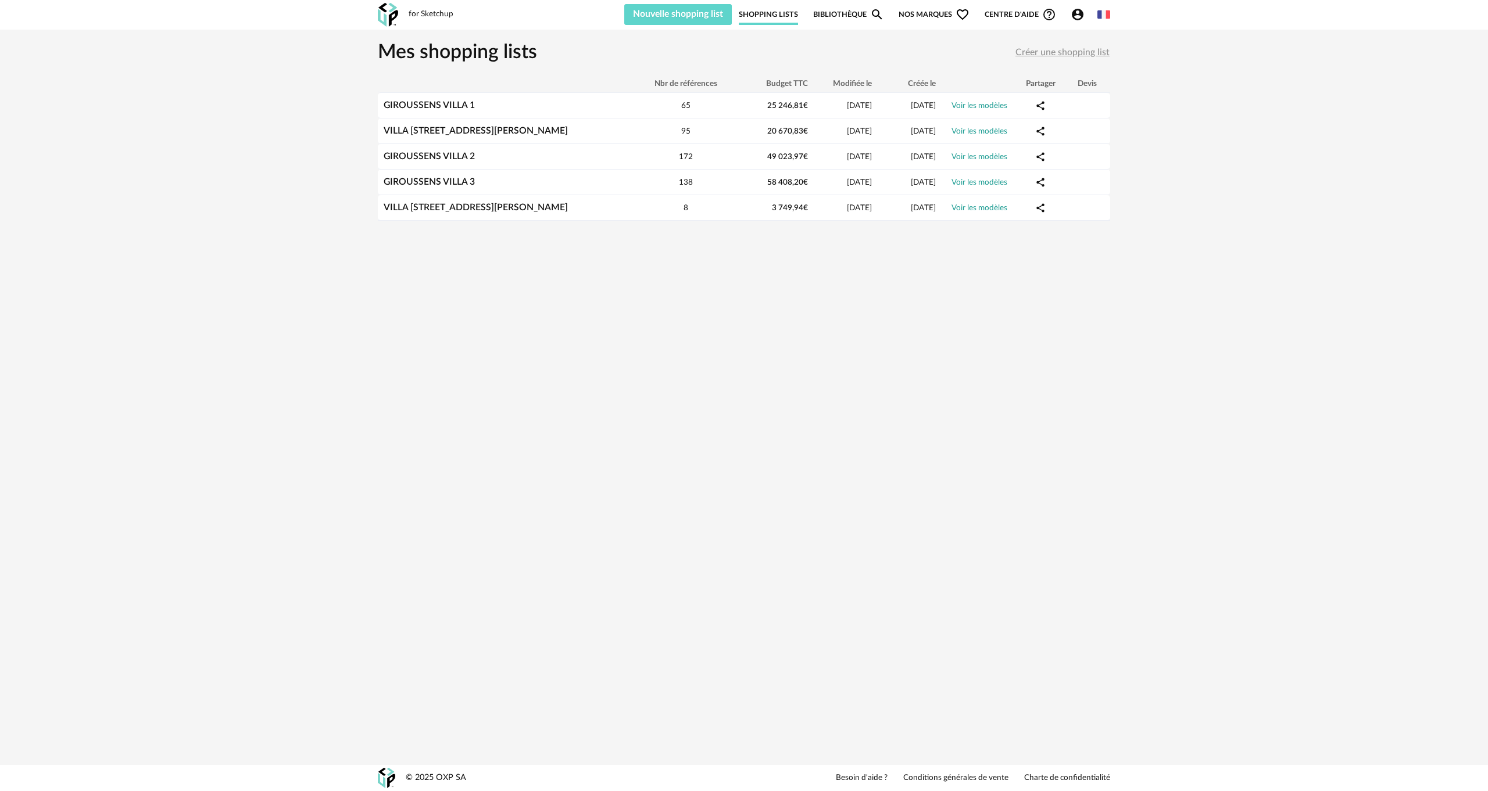
click at [443, 55] on h1 "Mes shopping lists" at bounding box center [457, 53] width 159 height 26
click at [1076, 15] on icon "Account Circle icon" at bounding box center [1078, 15] width 12 height 12
click at [449, 102] on link "GIROUSSENS VILLA 1" at bounding box center [429, 105] width 91 height 9
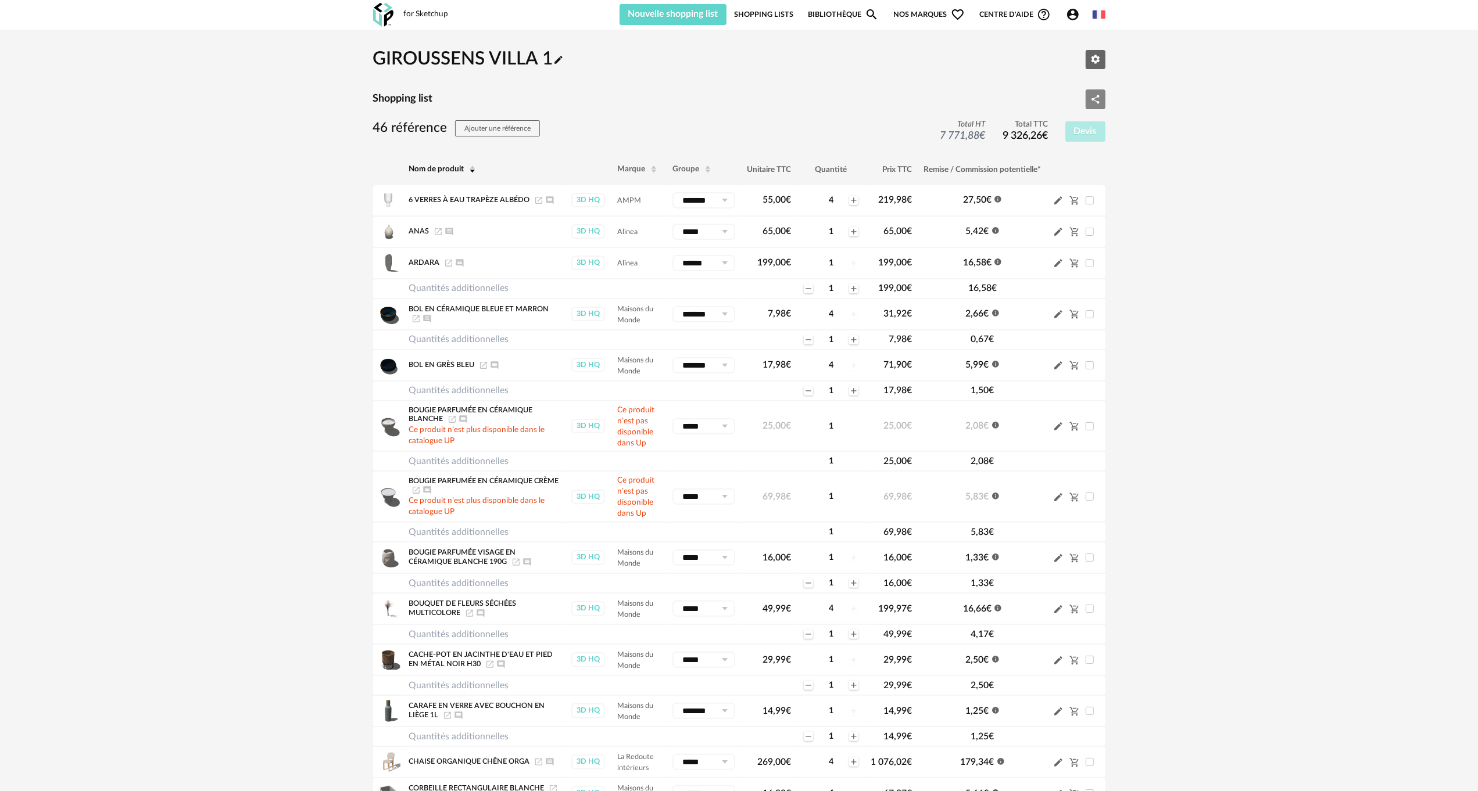
click at [1091, 100] on icon "Share Variant icon" at bounding box center [1095, 99] width 10 height 10
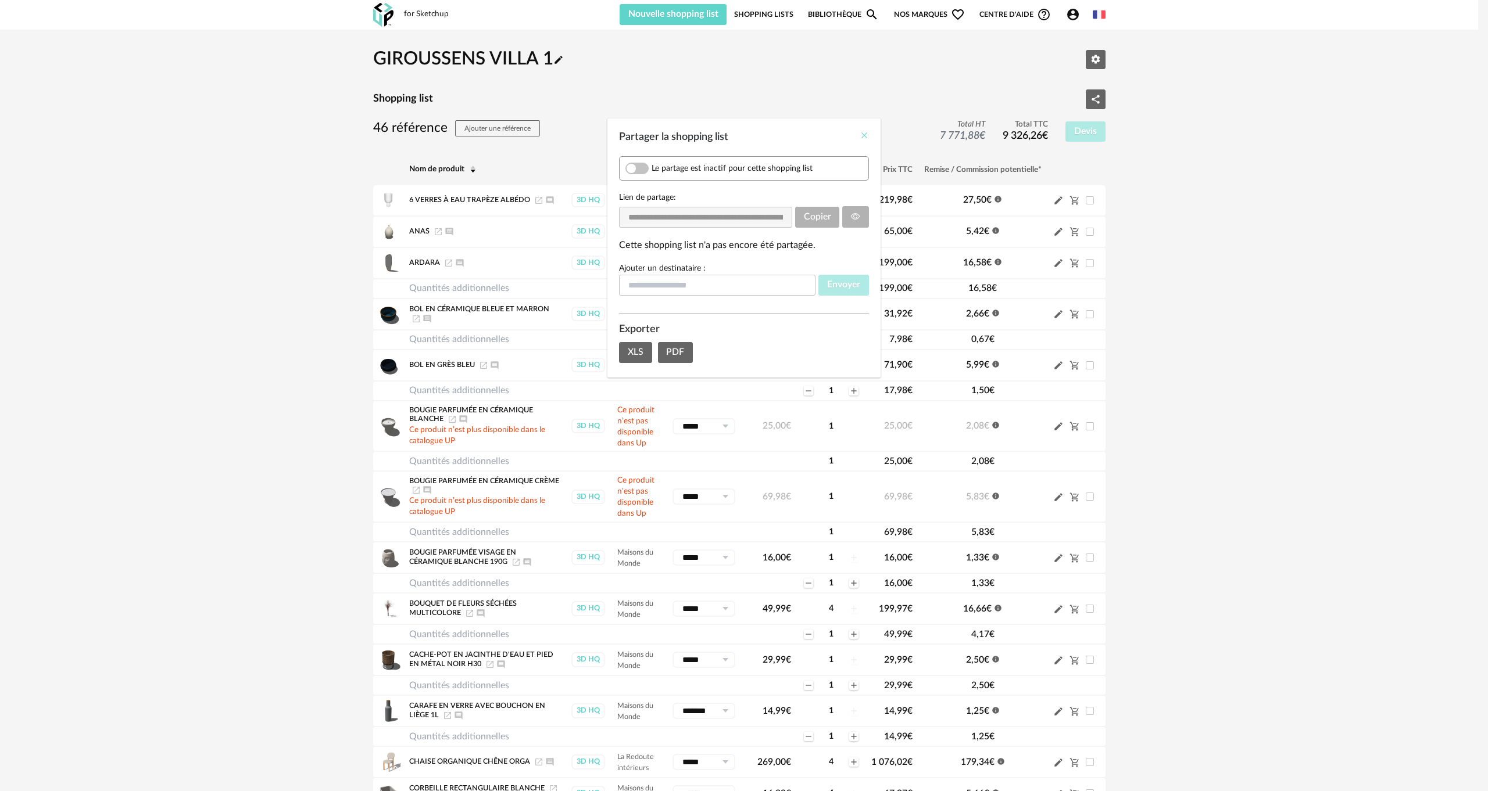
click at [867, 138] on icon "Close" at bounding box center [863, 135] width 9 height 9
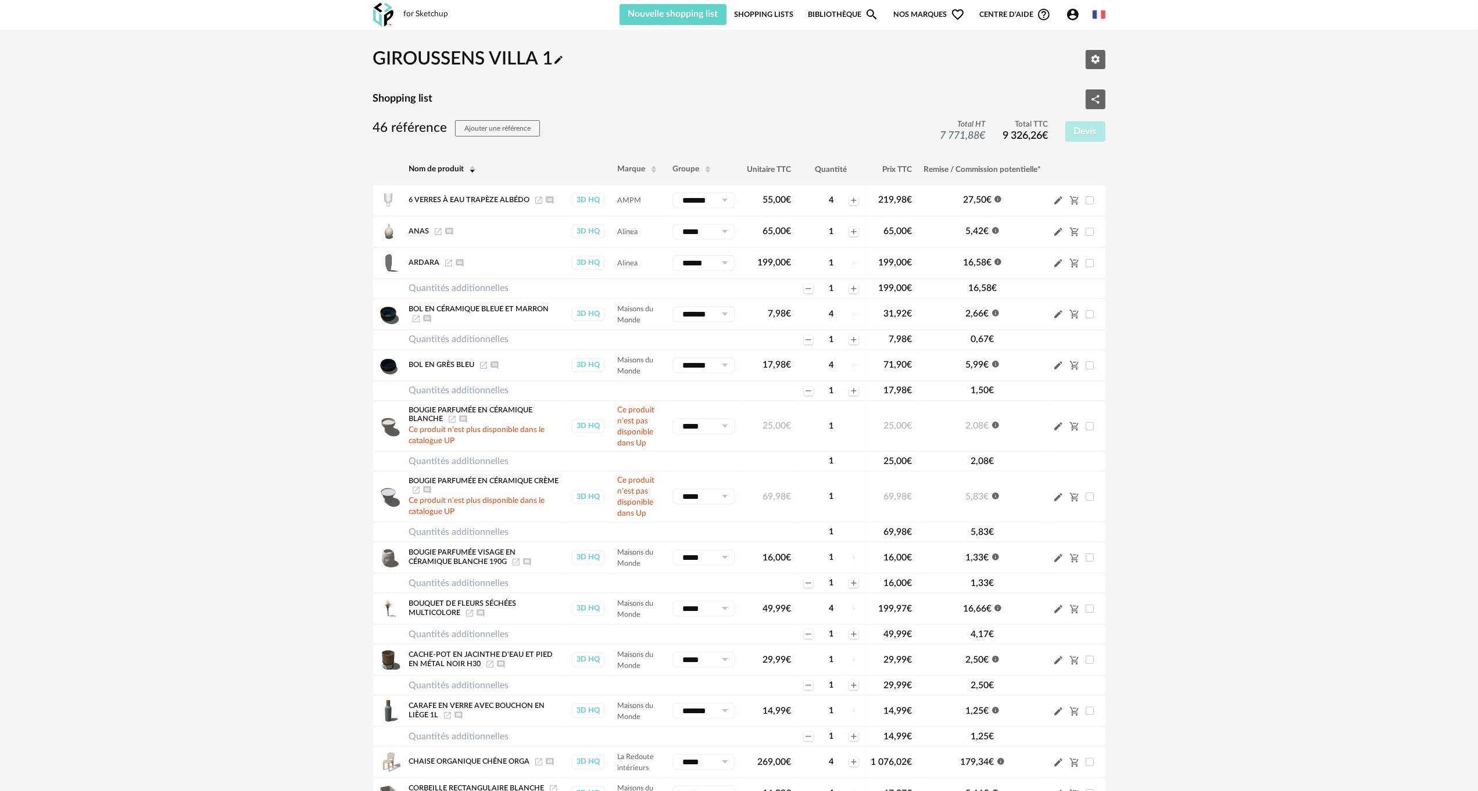
click at [402, 96] on h4 "Shopping list" at bounding box center [403, 98] width 60 height 13
drag, startPoint x: 471, startPoint y: 58, endPoint x: 458, endPoint y: 58, distance: 13.4
click at [458, 58] on h2 "GIROUSSENS VILLA 1 Pencil icon" at bounding box center [468, 60] width 191 height 24
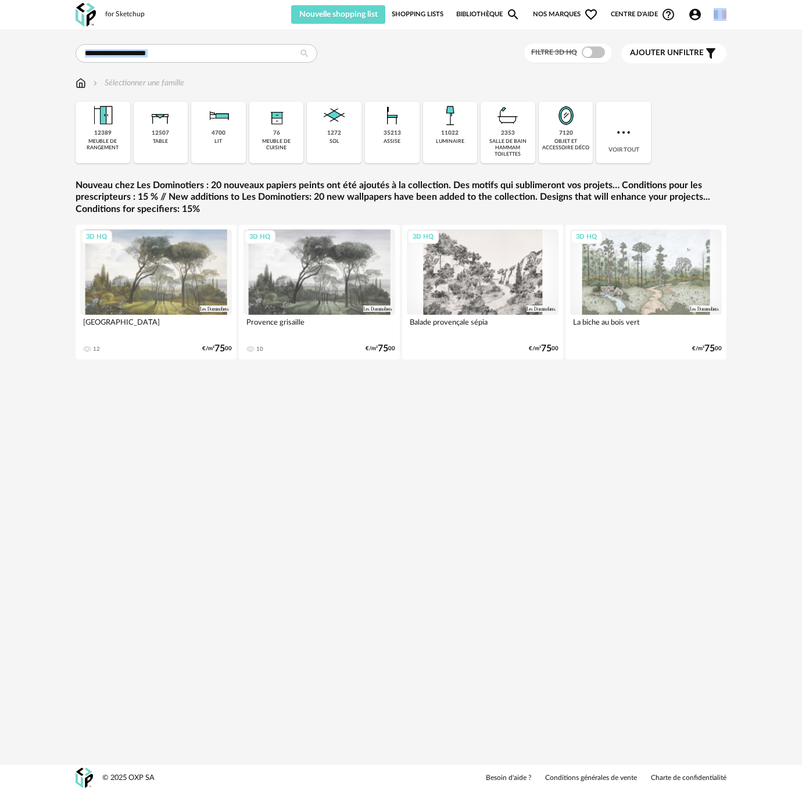
drag, startPoint x: 460, startPoint y: 58, endPoint x: 1155, endPoint y: 29, distance: 696.2
click at [802, 29] on html "for Sketchup Nouvelle shopping list Mettre à jour ma Shopping List Refresh icon…" at bounding box center [401, 395] width 802 height 791
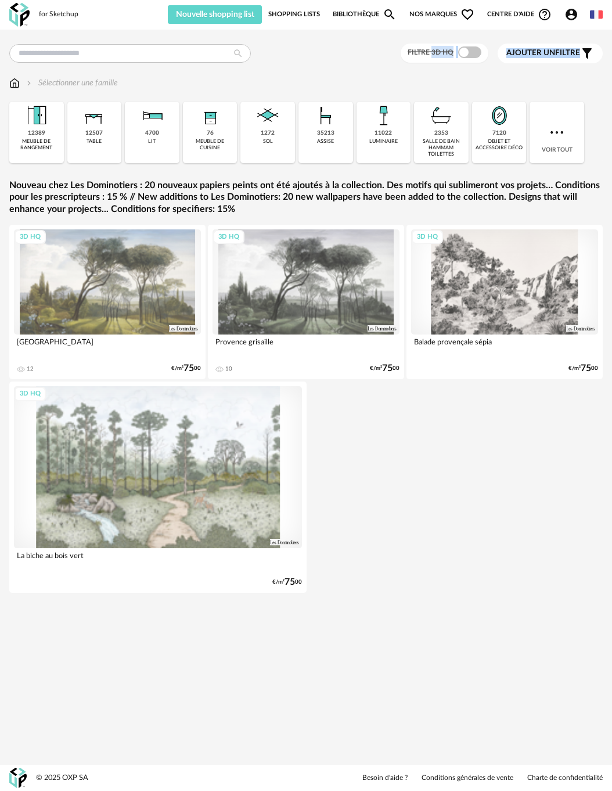
click at [329, 53] on div "Filtre 3D HQ Ajouter un filtre s Filter icon Filtrer par :" at bounding box center [306, 54] width 594 height 20
click at [306, 19] on link "Shopping Lists" at bounding box center [294, 14] width 52 height 19
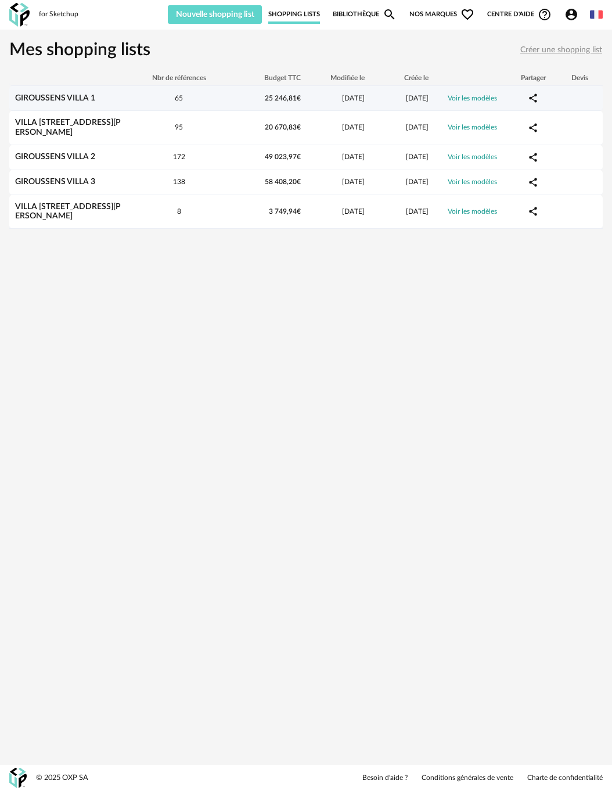
drag, startPoint x: 104, startPoint y: 101, endPoint x: 92, endPoint y: 101, distance: 12.2
click at [92, 101] on link "GIROUSSENS VILLA 1" at bounding box center [55, 98] width 80 height 8
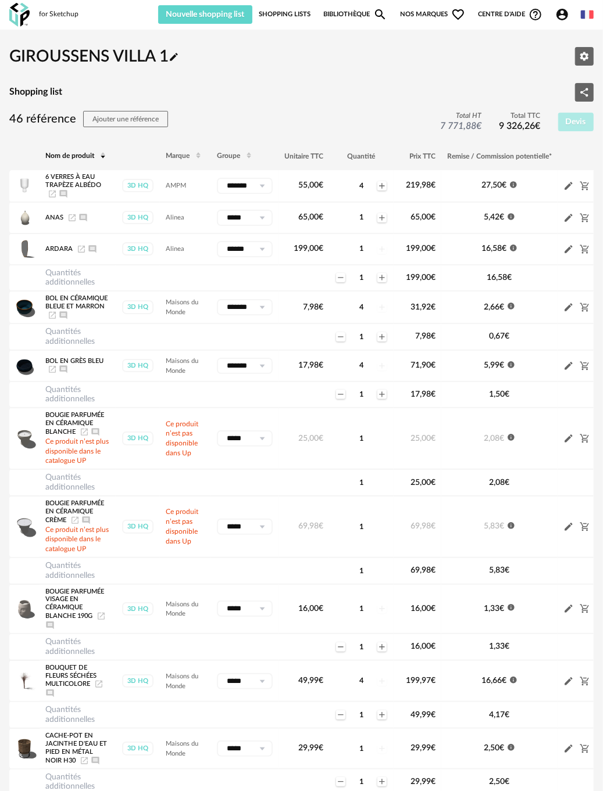
click at [105, 155] on icon at bounding box center [102, 156] width 7 height 7
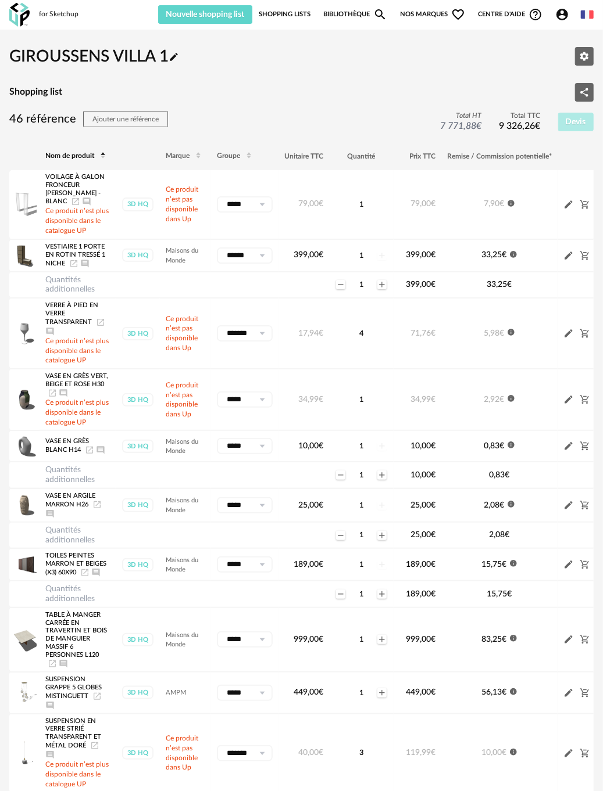
click at [178, 57] on icon "Pencil icon" at bounding box center [174, 57] width 8 height 8
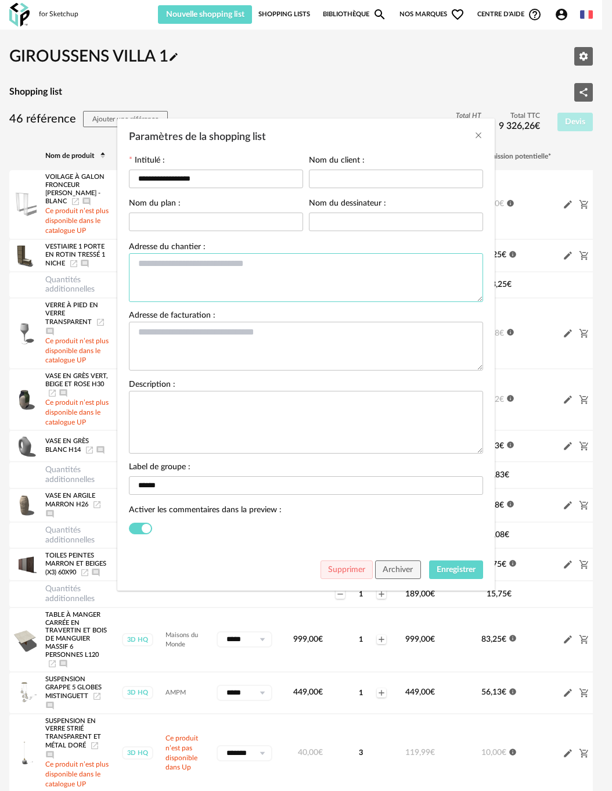
click at [239, 272] on textarea "Paramètres de la shopping list" at bounding box center [306, 277] width 354 height 49
click at [479, 142] on div "Paramètres de la shopping list" at bounding box center [306, 134] width 378 height 31
click at [475, 132] on icon "Close" at bounding box center [478, 135] width 9 height 9
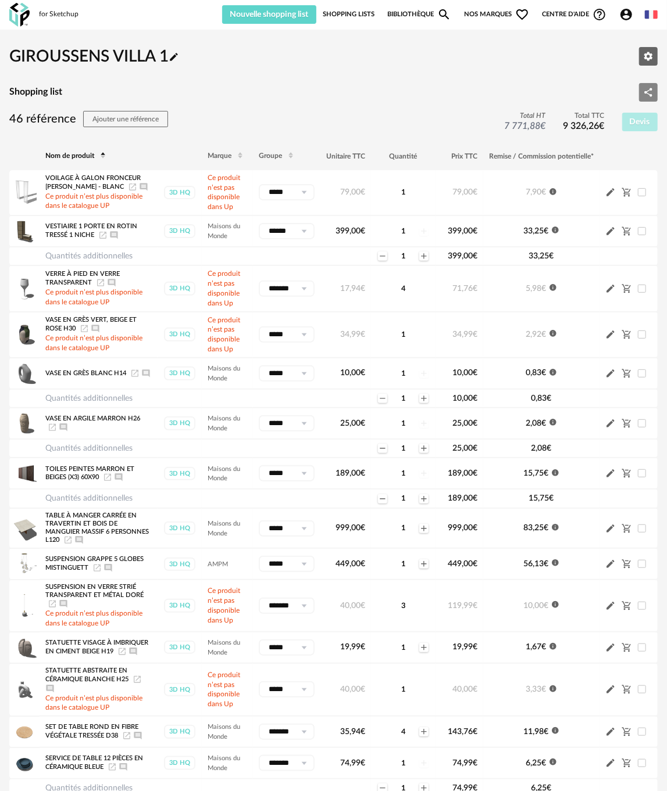
click at [647, 94] on icon "Share Variant icon" at bounding box center [648, 92] width 10 height 10
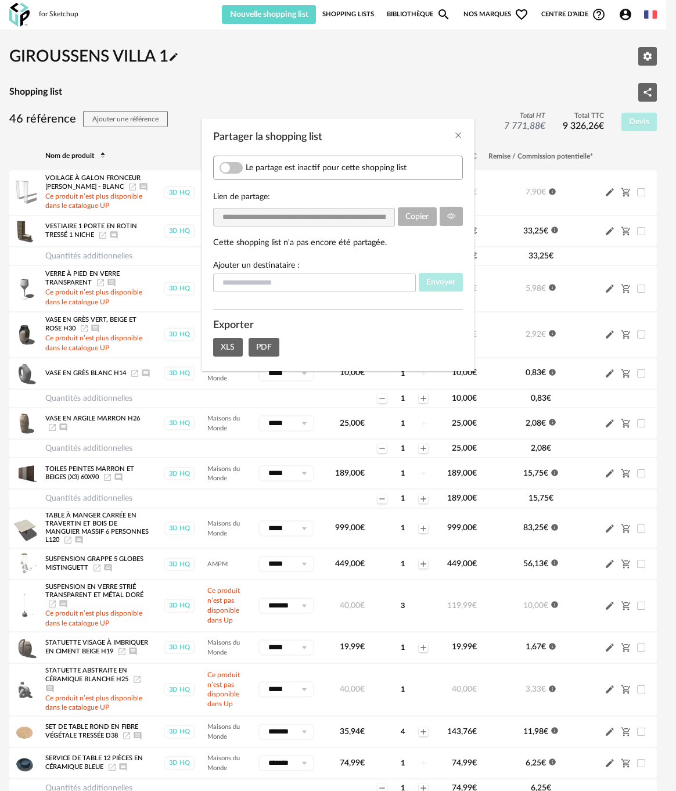
click at [232, 169] on span "Partager la shopping list" at bounding box center [231, 168] width 23 height 12
click at [239, 170] on span "Partager la shopping list" at bounding box center [231, 168] width 23 height 12
click at [459, 134] on icon "Close" at bounding box center [458, 135] width 9 height 9
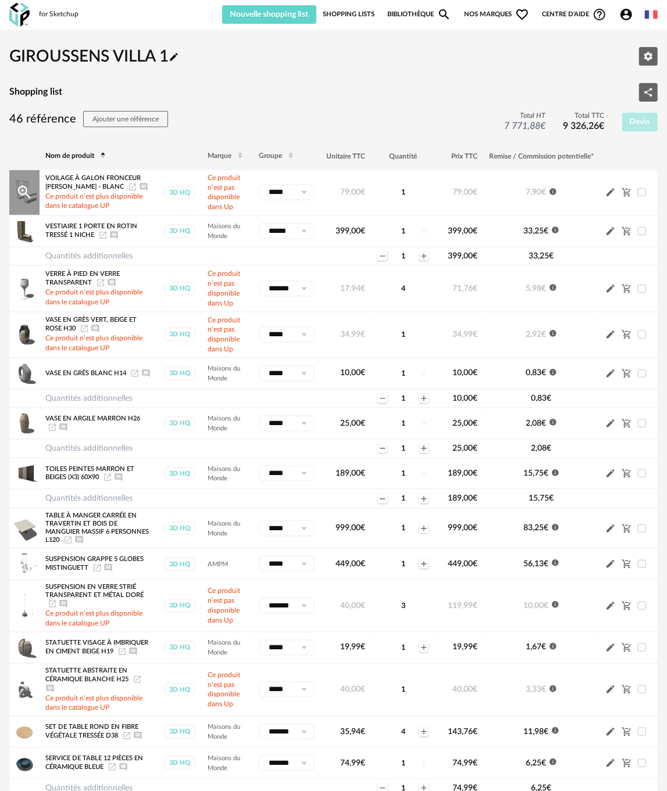
click at [641, 197] on div "Pencil icon Cart Minus icon" at bounding box center [628, 192] width 46 height 10
click at [644, 192] on span at bounding box center [641, 192] width 8 height 8
click at [20, 116] on h3 "46 référence Ajouter une référence" at bounding box center [88, 119] width 159 height 16
click at [645, 55] on icon "Editer les paramètres" at bounding box center [648, 56] width 9 height 9
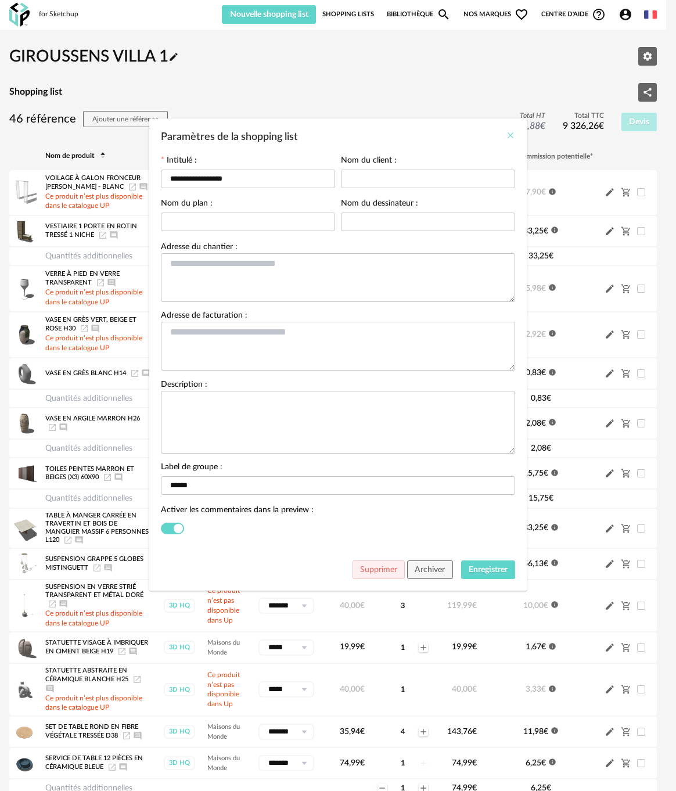
click at [513, 138] on icon "Close" at bounding box center [510, 135] width 9 height 9
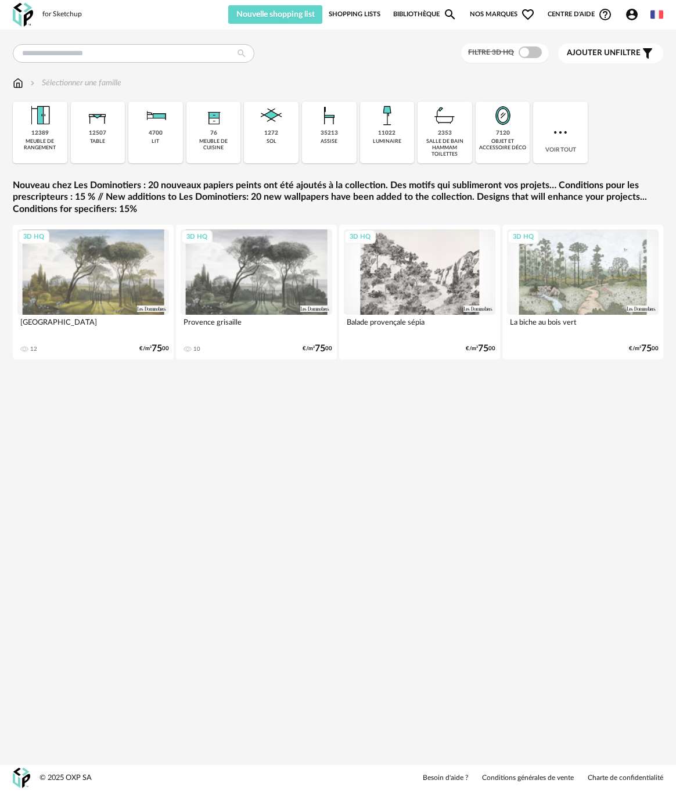
click at [636, 14] on icon "Account Circle icon" at bounding box center [632, 15] width 12 height 12
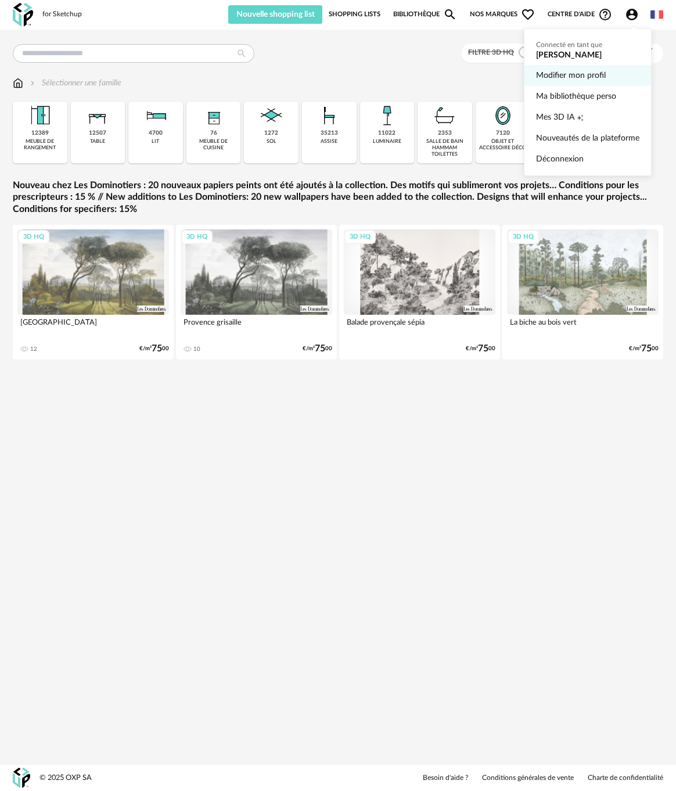
click at [596, 73] on link "Modifier mon profil" at bounding box center [587, 75] width 103 height 21
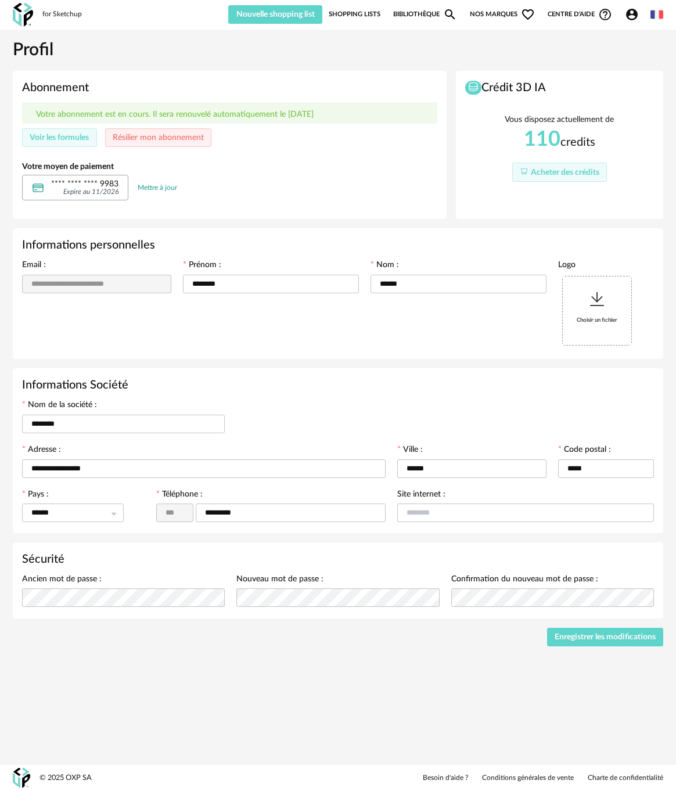
click at [404, 8] on link "Bibliothèque Magnify icon" at bounding box center [425, 14] width 64 height 19
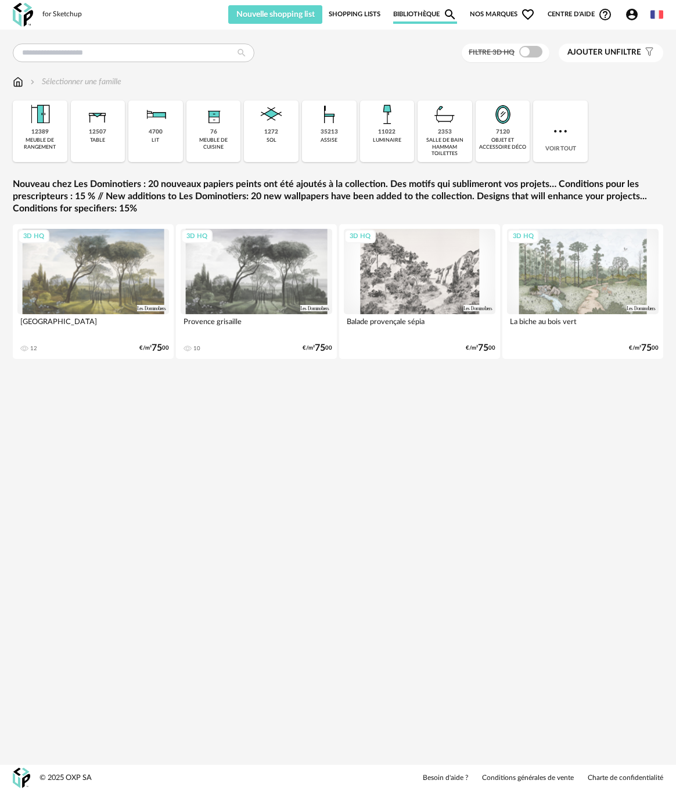
click at [354, 13] on link "Shopping Lists" at bounding box center [355, 14] width 52 height 19
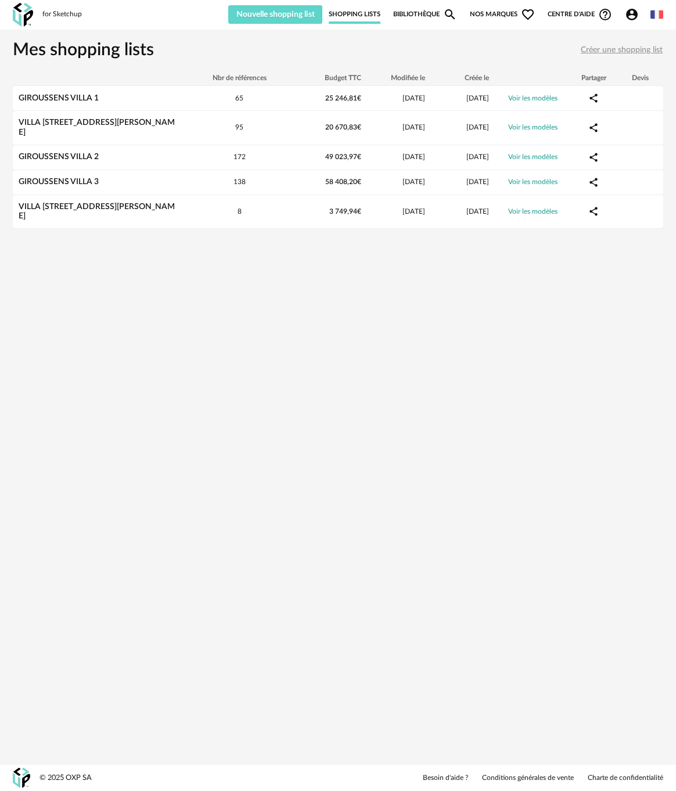
drag, startPoint x: 52, startPoint y: 94, endPoint x: 393, endPoint y: 370, distance: 438.9
click at [393, 370] on div "for Sketchup Nouvelle shopping list Mettre à jour ma Shopping List Refresh icon…" at bounding box center [338, 395] width 676 height 791
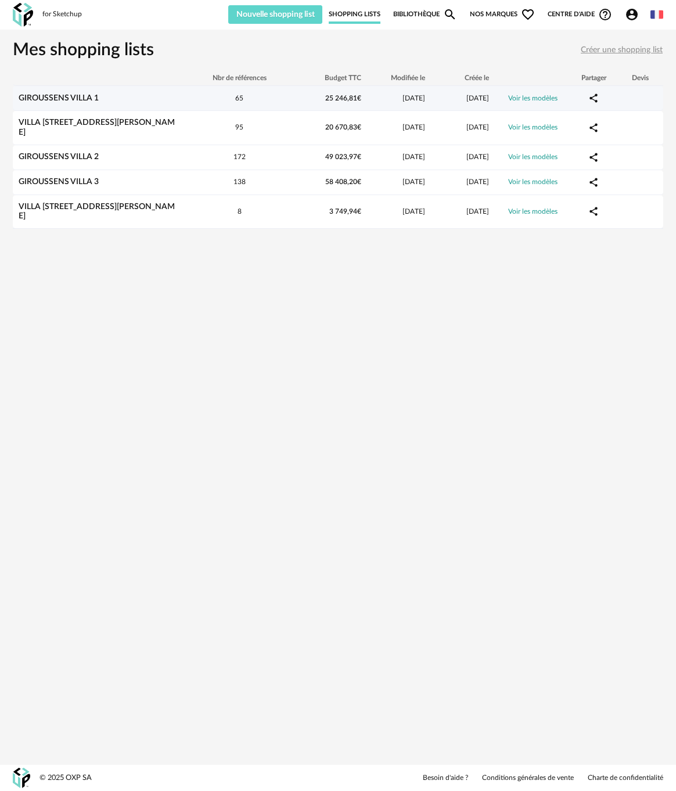
click at [540, 97] on link "Voir les modèles" at bounding box center [532, 98] width 49 height 7
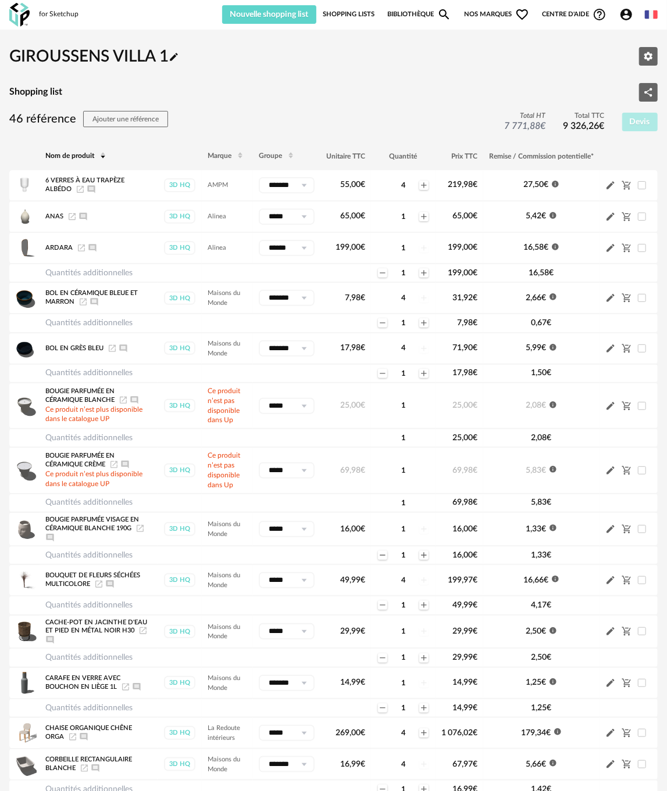
drag, startPoint x: 667, startPoint y: 158, endPoint x: 554, endPoint y: 75, distance: 140.1
click at [383, 128] on div "46 référence Ajouter une référence Total HT 7 771,88 € Total TTC 9 326,26 € Dev…" at bounding box center [333, 122] width 648 height 22
click at [396, 154] on th "Quantité" at bounding box center [403, 156] width 65 height 28
click at [347, 157] on th "Unitaire TTC" at bounding box center [345, 156] width 51 height 28
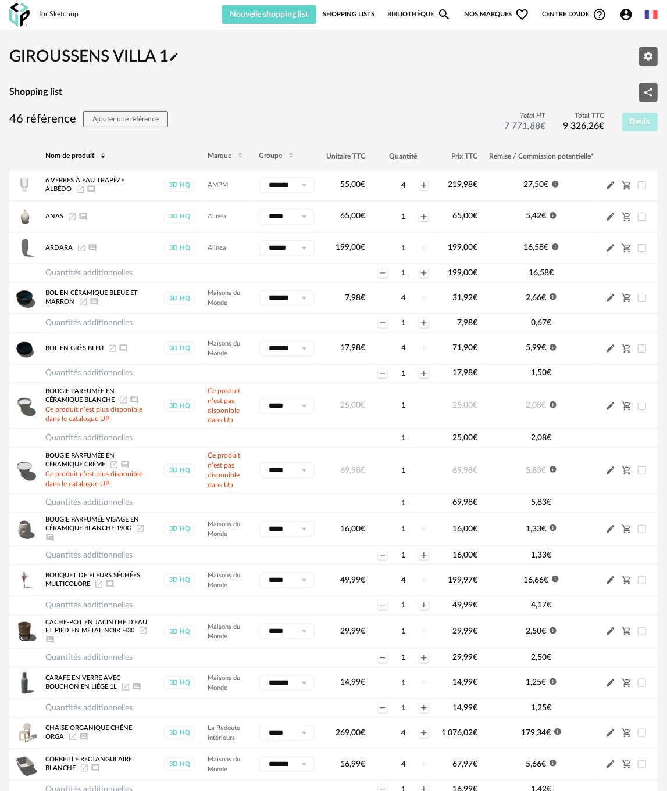
click at [43, 118] on h3 "46 référence Ajouter une référence" at bounding box center [88, 119] width 159 height 16
drag, startPoint x: 34, startPoint y: 94, endPoint x: 325, endPoint y: 83, distance: 291.9
click at [364, 15] on link "Shopping Lists" at bounding box center [349, 14] width 52 height 19
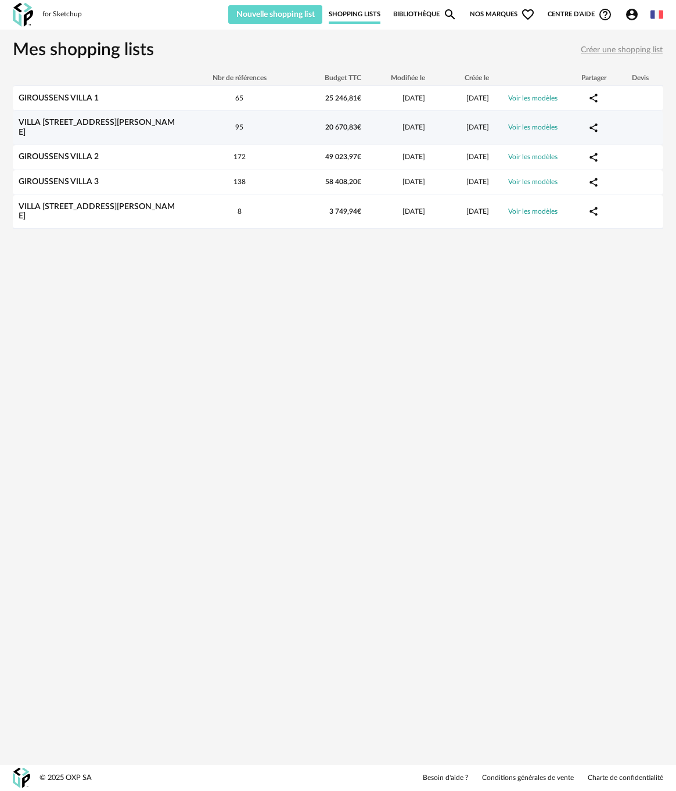
click at [98, 126] on link "VILLA [STREET_ADDRESS][PERSON_NAME]" at bounding box center [97, 128] width 156 height 18
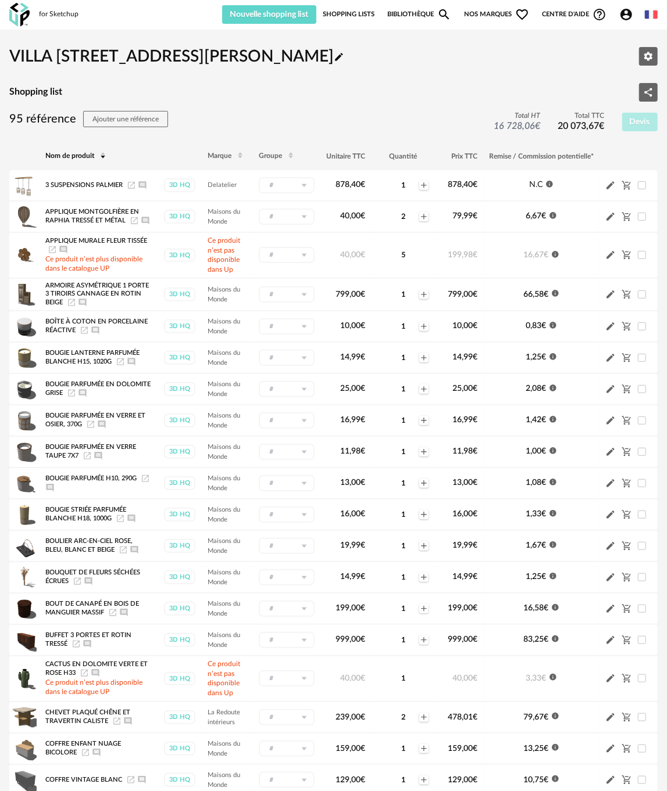
click at [356, 10] on link "Shopping Lists" at bounding box center [349, 14] width 52 height 19
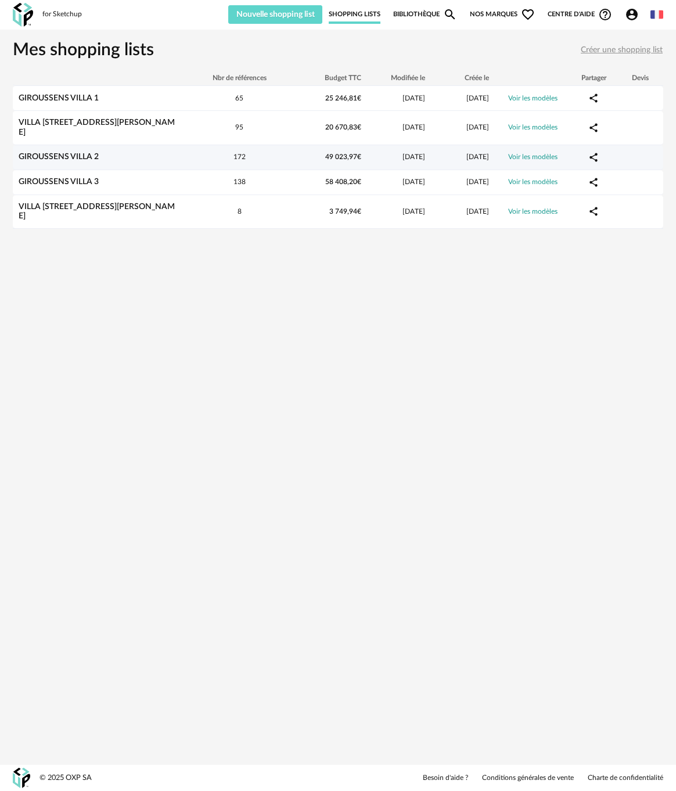
click at [85, 153] on link "GIROUSSENS VILLA 2" at bounding box center [59, 157] width 80 height 8
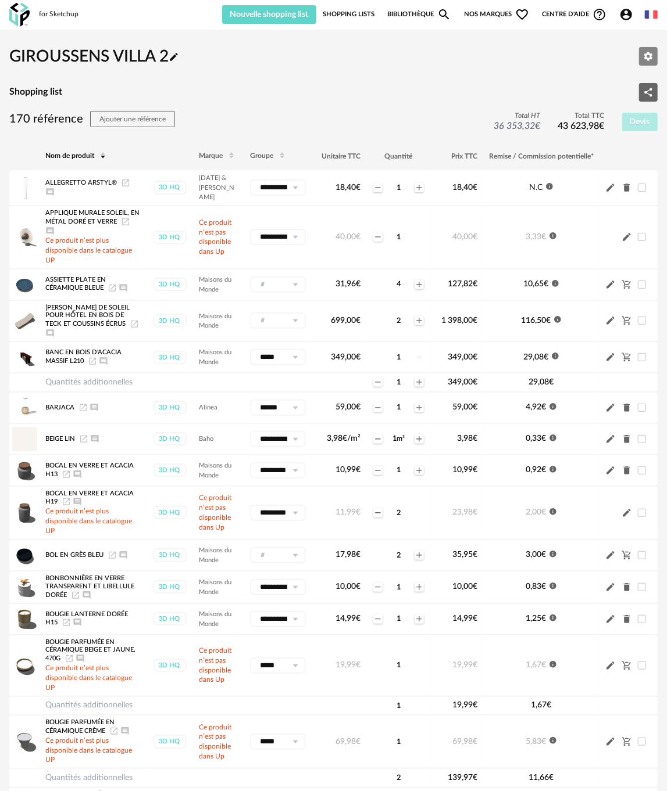
click at [643, 60] on icon "Editer les paramètres" at bounding box center [648, 56] width 10 height 10
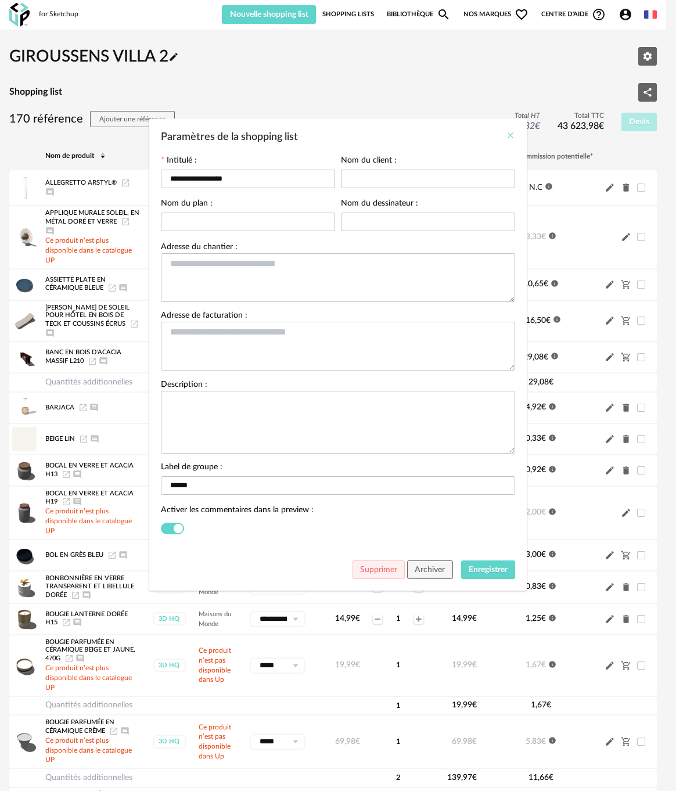
click at [509, 135] on icon "Close" at bounding box center [510, 135] width 9 height 9
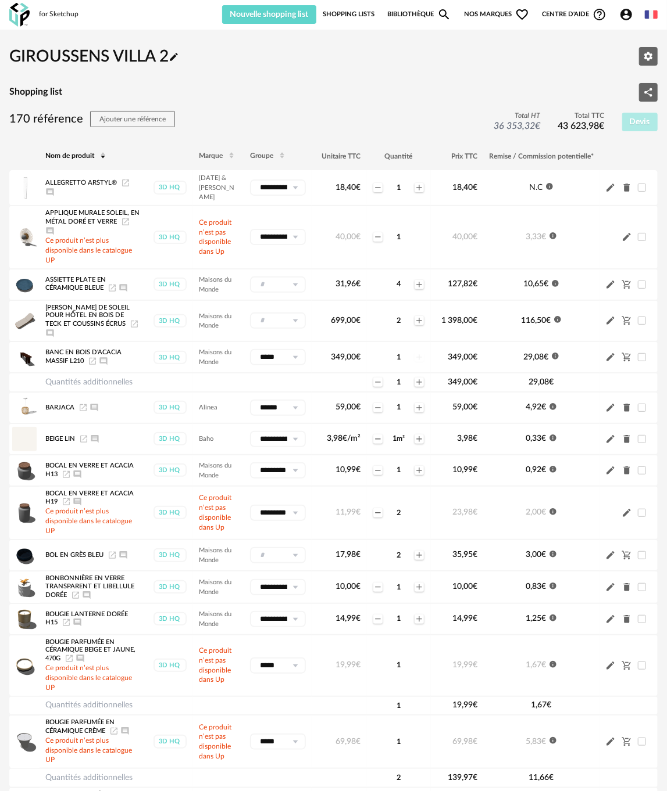
click at [36, 88] on h4 "Shopping list" at bounding box center [35, 92] width 53 height 12
click at [101, 54] on h2 "GIROUSSENS VILLA 2 Pencil icon" at bounding box center [94, 56] width 170 height 21
click at [149, 124] on button "Ajouter une référence" at bounding box center [132, 119] width 85 height 16
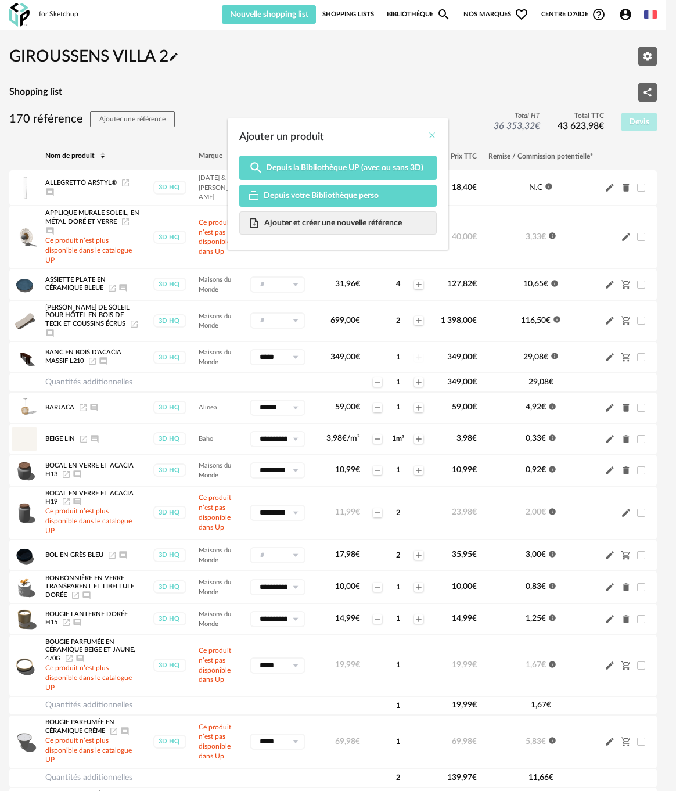
click at [428, 134] on icon "Close" at bounding box center [432, 135] width 9 height 9
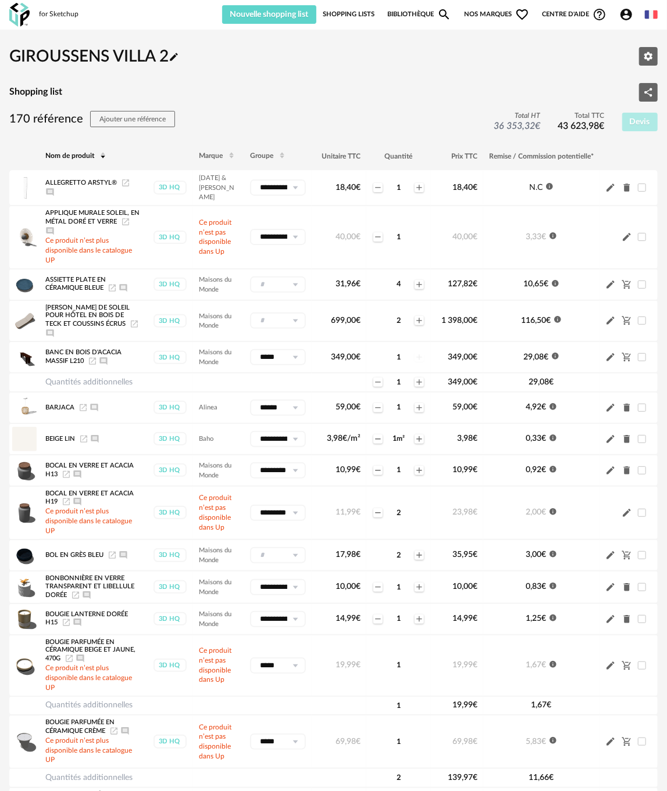
click at [347, 17] on link "Shopping Lists" at bounding box center [349, 14] width 52 height 19
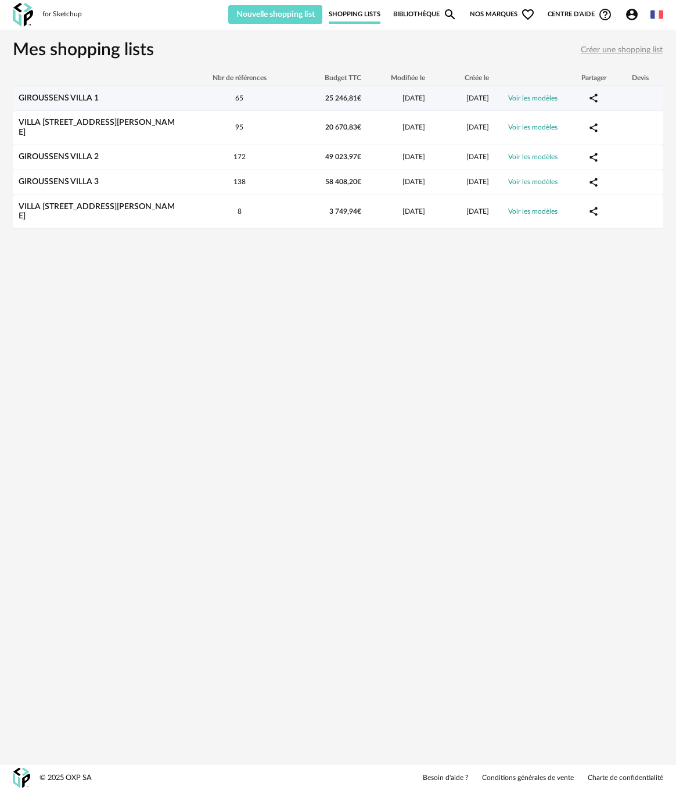
click at [86, 100] on link "GIROUSSENS VILLA 1" at bounding box center [59, 98] width 80 height 8
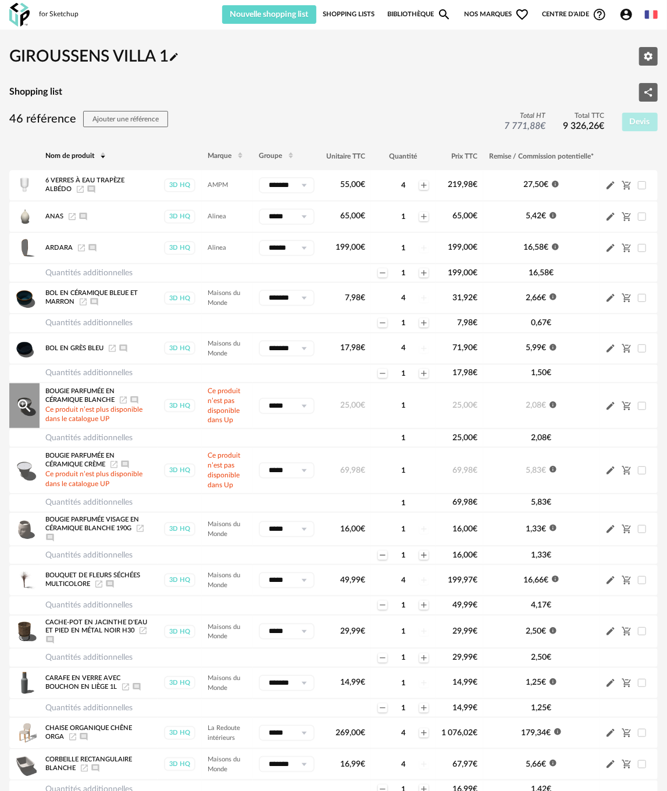
drag, startPoint x: 62, startPoint y: 445, endPoint x: 66, endPoint y: 388, distance: 57.1
drag, startPoint x: 16, startPoint y: 513, endPoint x: 0, endPoint y: 429, distance: 85.8
drag, startPoint x: 33, startPoint y: 488, endPoint x: 12, endPoint y: 321, distance: 168.1
click at [26, 248] on icon "Magnify Plus Outline icon" at bounding box center [24, 248] width 13 height 13
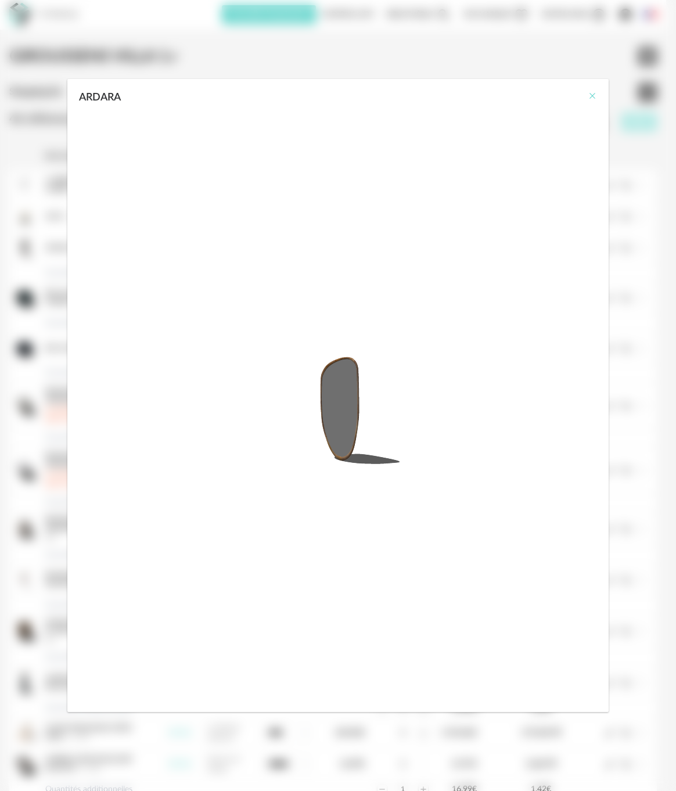
click at [595, 93] on icon "Close" at bounding box center [592, 95] width 9 height 9
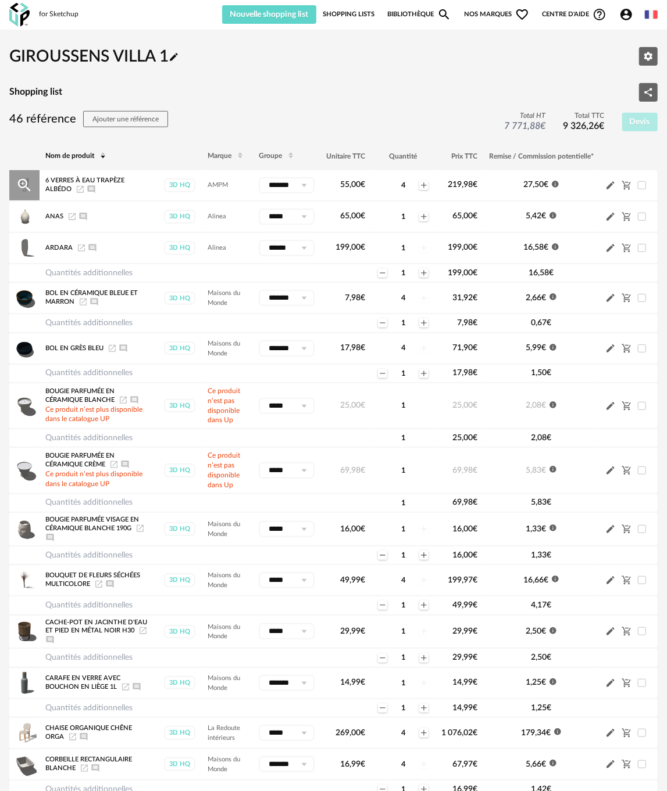
click at [633, 182] on div "Pencil icon Cart Minus icon" at bounding box center [628, 185] width 46 height 10
click at [638, 181] on span at bounding box center [641, 185] width 8 height 8
click at [637, 213] on span at bounding box center [641, 217] width 8 height 8
click at [640, 216] on span at bounding box center [641, 217] width 8 height 8
click at [639, 186] on span at bounding box center [641, 185] width 8 height 8
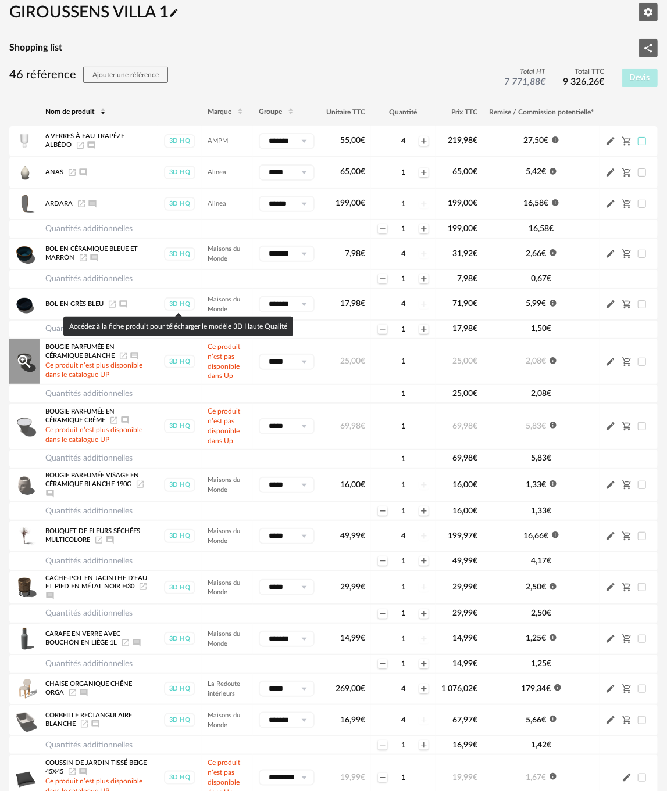
scroll to position [116, 0]
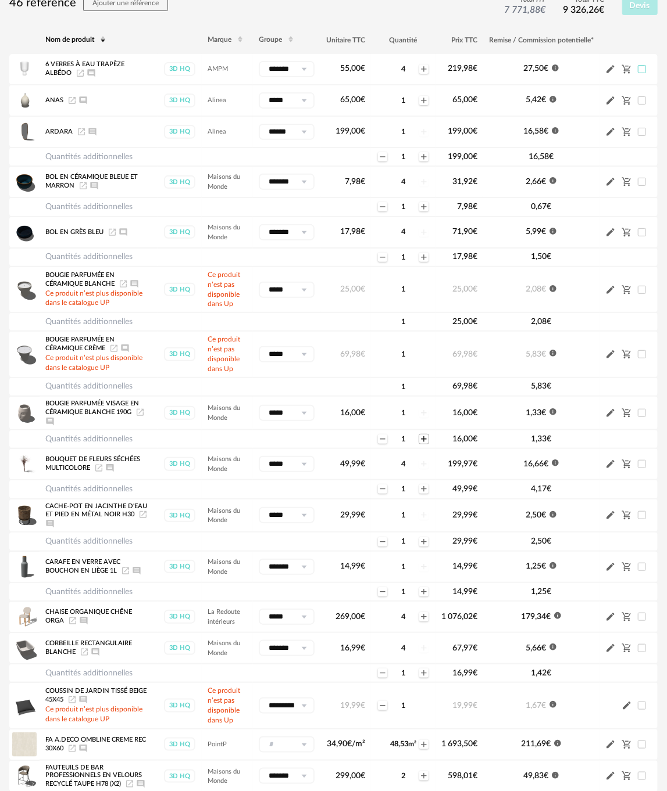
click at [423, 438] on icon "Plus icon" at bounding box center [423, 438] width 5 height 5
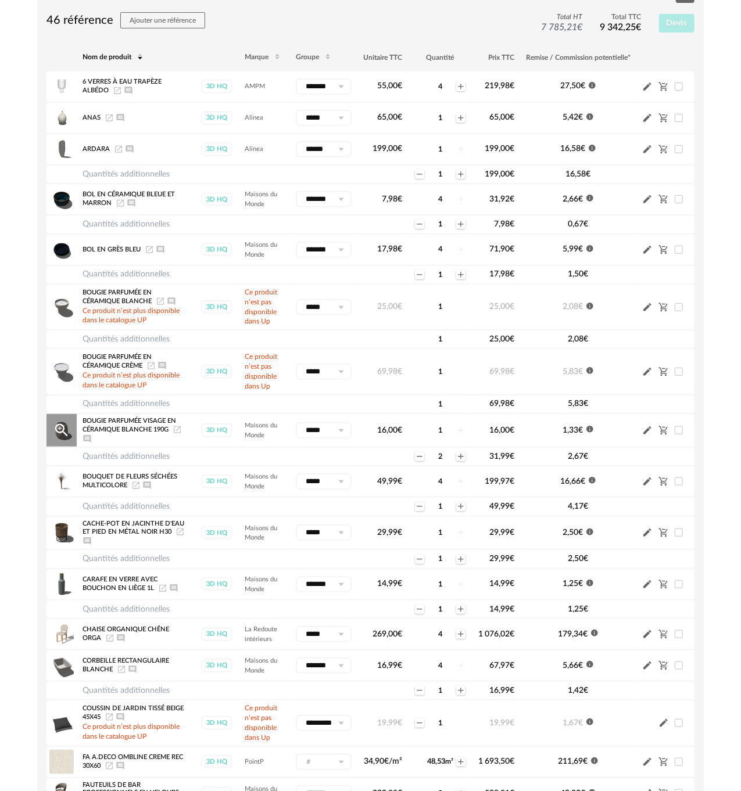
scroll to position [0, 0]
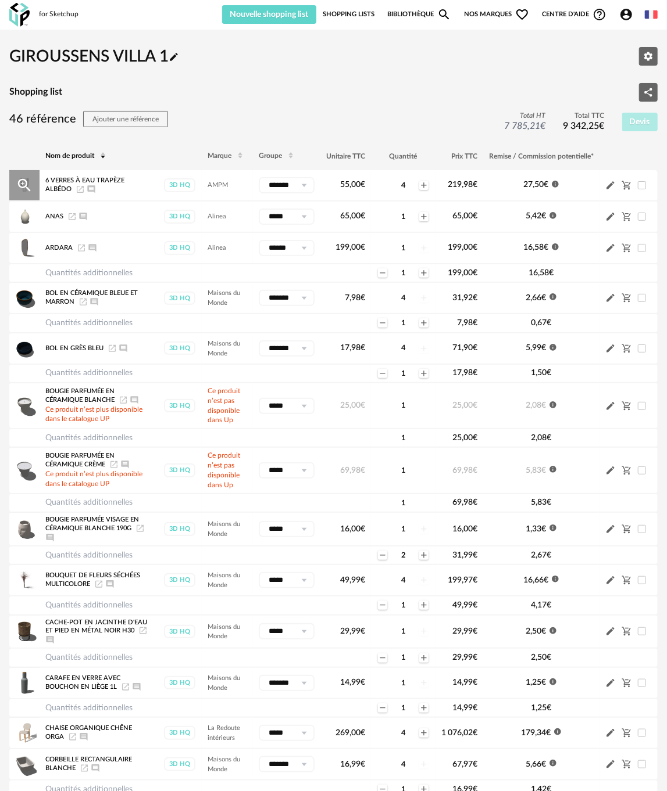
click at [407, 181] on div "4" at bounding box center [403, 185] width 30 height 9
click at [425, 184] on icon "Plus icon" at bounding box center [423, 185] width 9 height 9
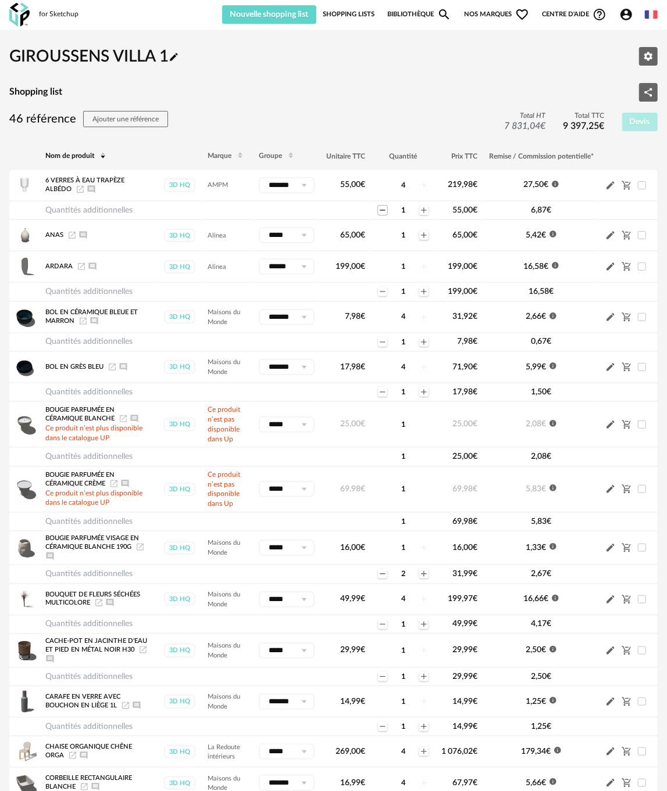
click at [386, 211] on icon "Minus icon" at bounding box center [382, 210] width 9 height 9
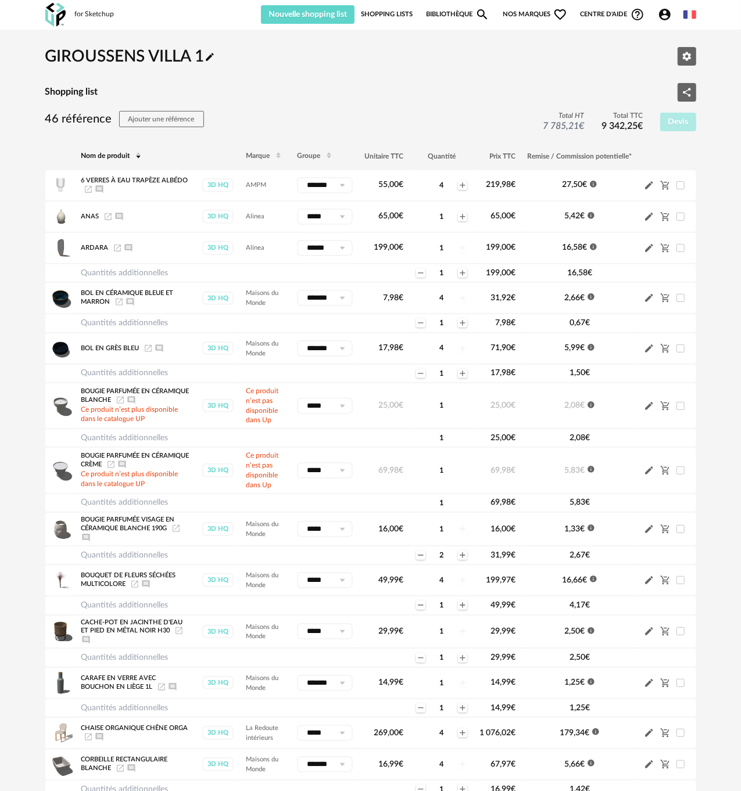
click at [377, 15] on link "Shopping Lists" at bounding box center [387, 14] width 52 height 19
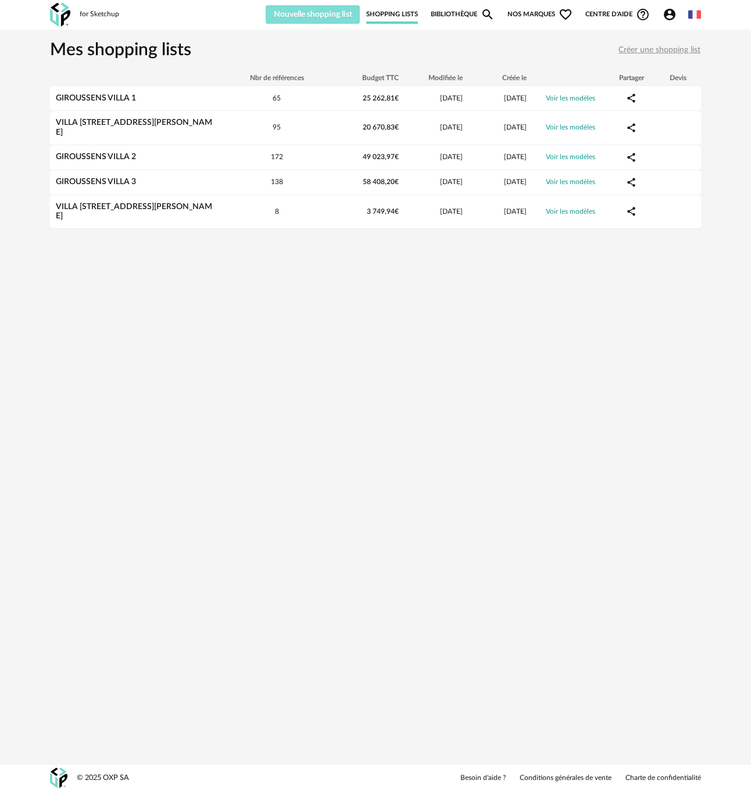
click at [319, 12] on span "Nouvelle shopping list" at bounding box center [313, 14] width 78 height 8
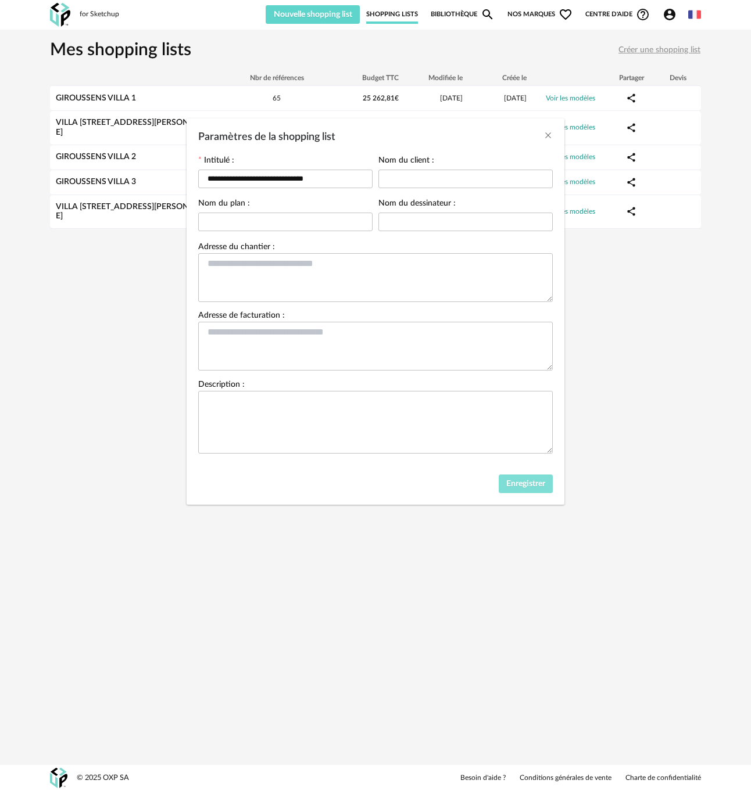
click at [540, 481] on span "Enregistrer" at bounding box center [525, 484] width 39 height 8
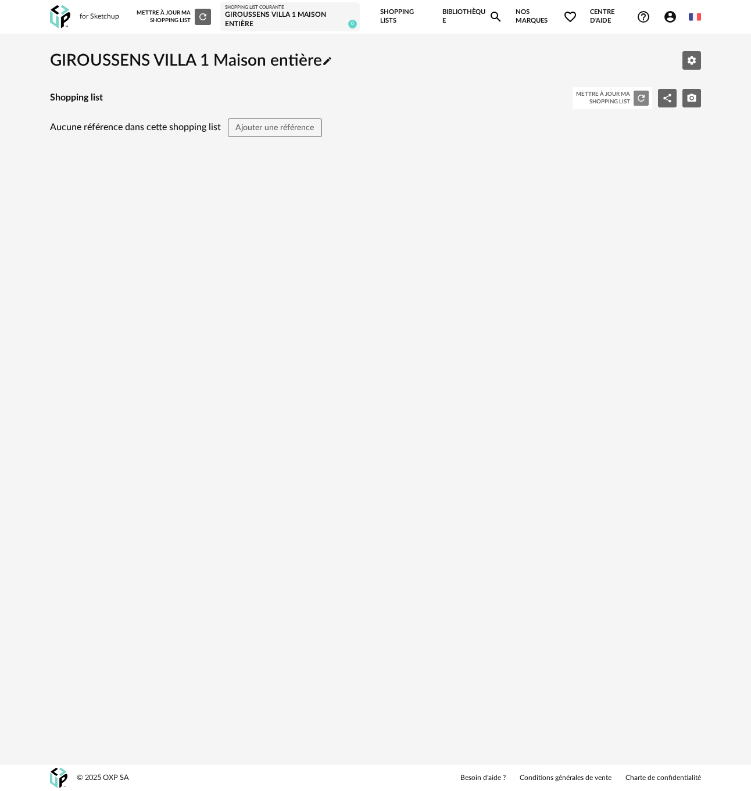
click at [639, 101] on icon "Refresh icon" at bounding box center [641, 98] width 10 height 10
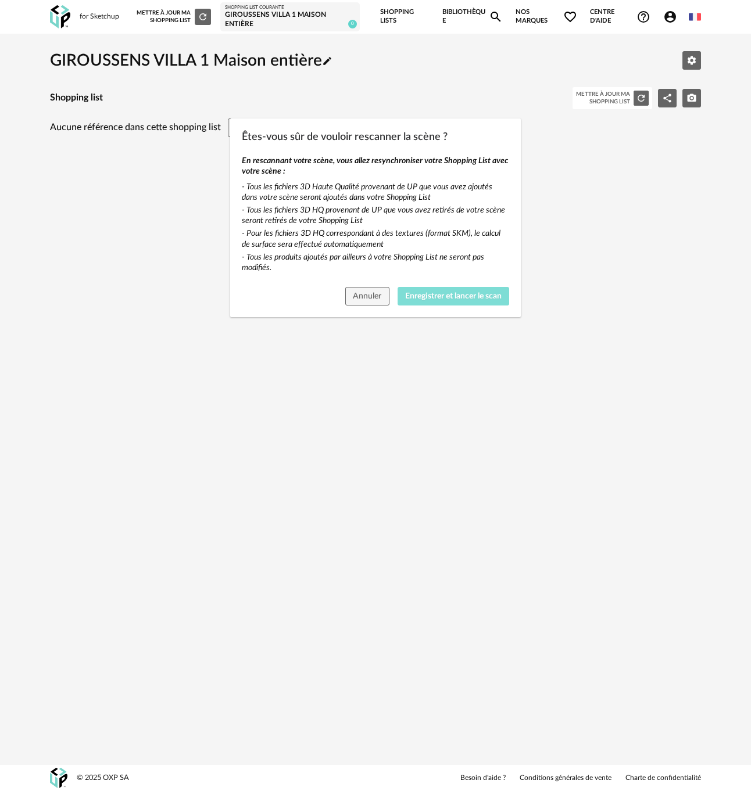
click at [461, 295] on span "Enregistrer et lancer le scan" at bounding box center [453, 296] width 96 height 8
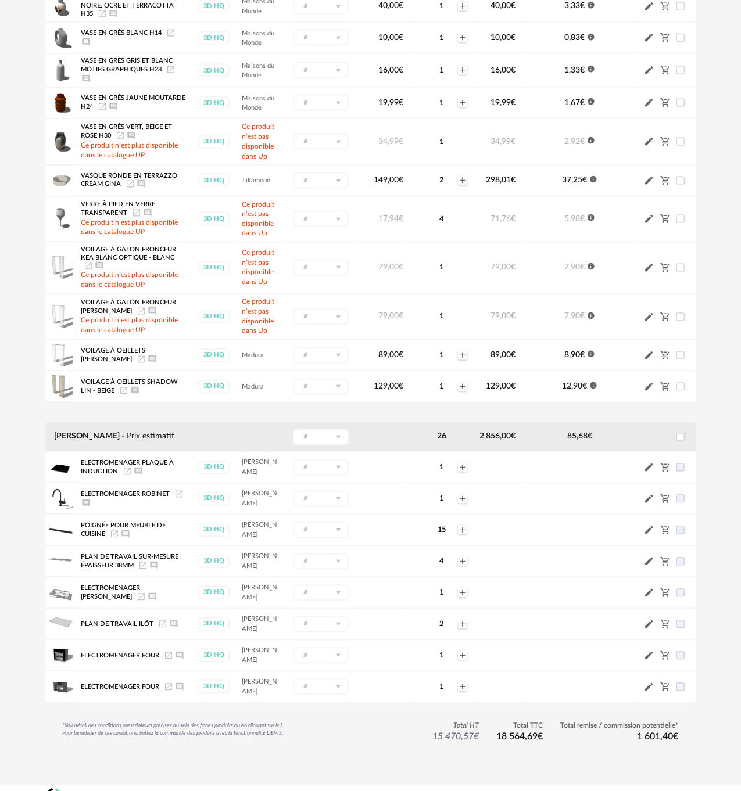
scroll to position [3137, 0]
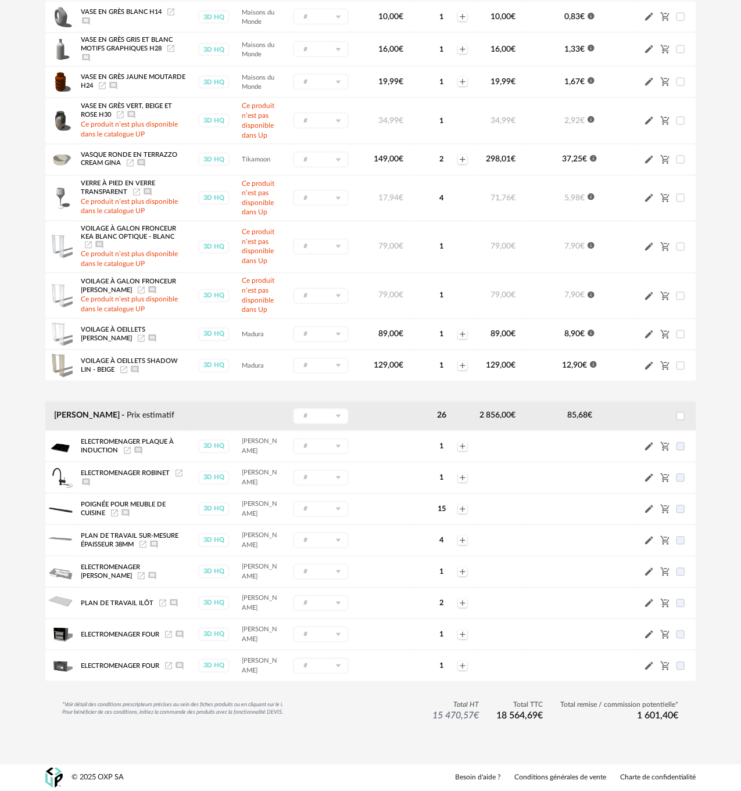
click at [323, 421] on input "text" at bounding box center [321, 417] width 56 height 16
click at [330, 479] on span "Nouveau groupe (ex.: Cuisine)" at bounding box center [347, 482] width 91 height 7
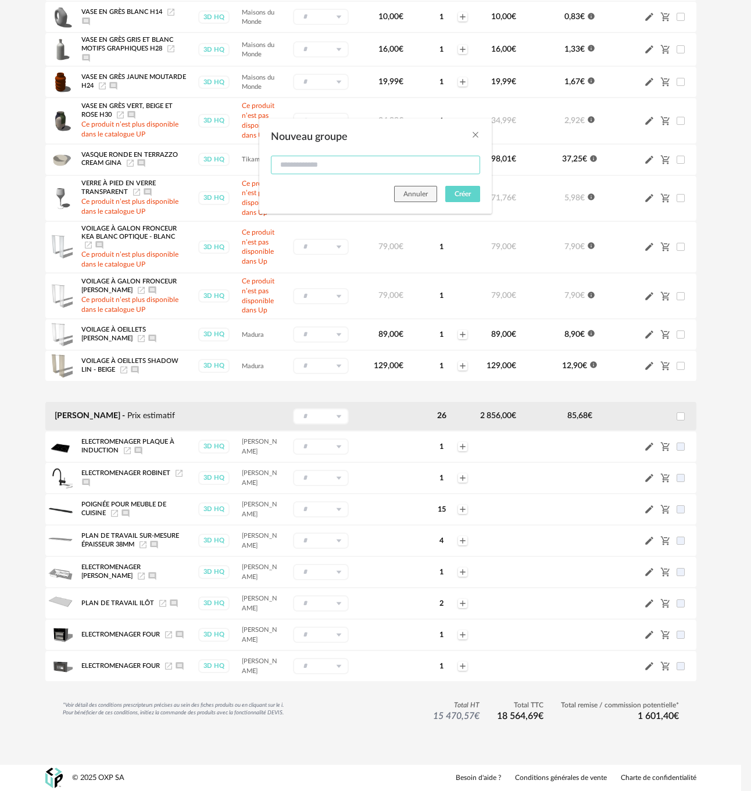
click at [334, 170] on input "Nouveau groupe" at bounding box center [375, 165] width 209 height 19
type input "*"
type input "*******"
click at [457, 191] on span "Créer" at bounding box center [462, 194] width 16 height 7
type input "*******"
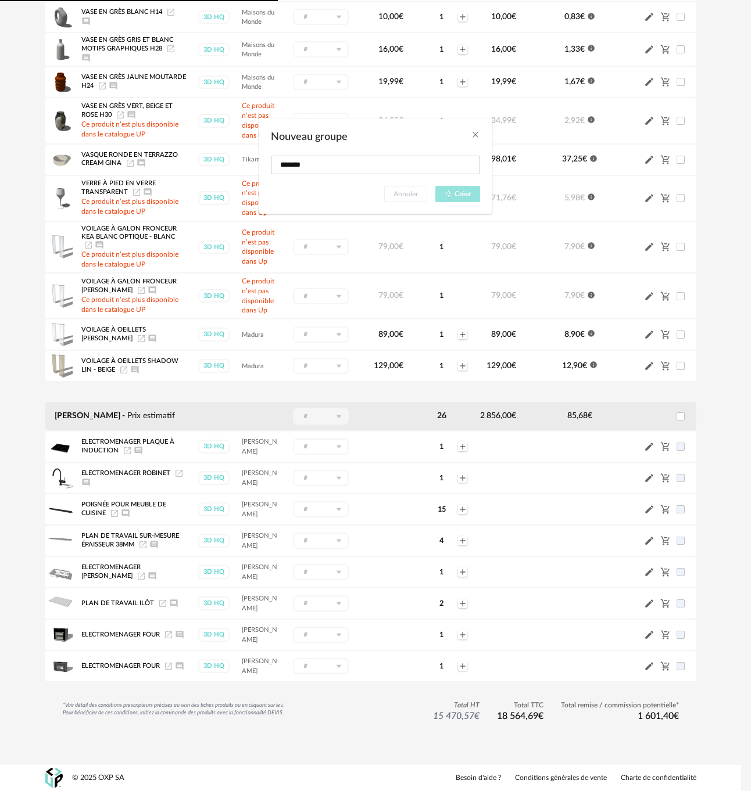
type input "*******"
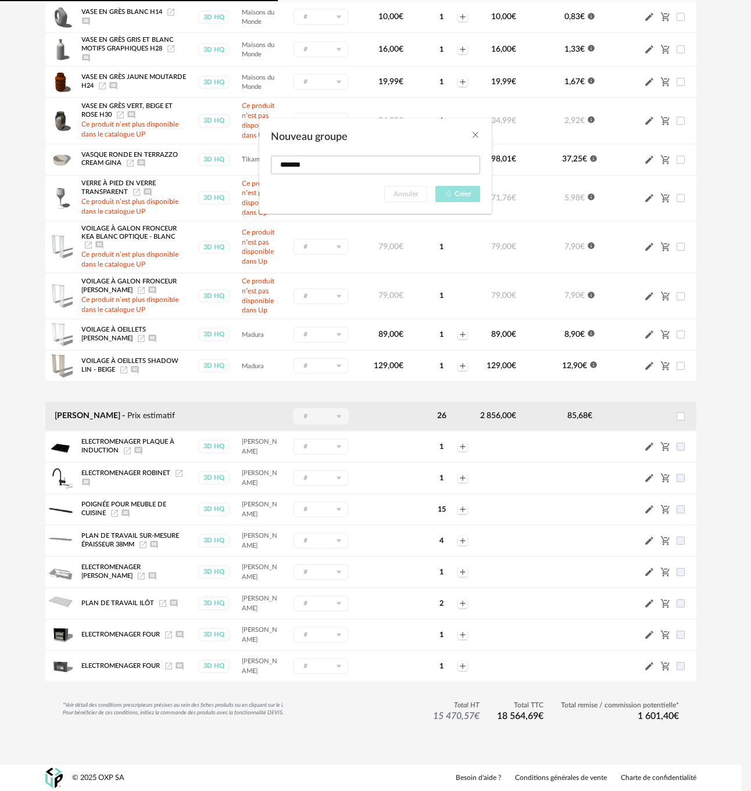
type input "*******"
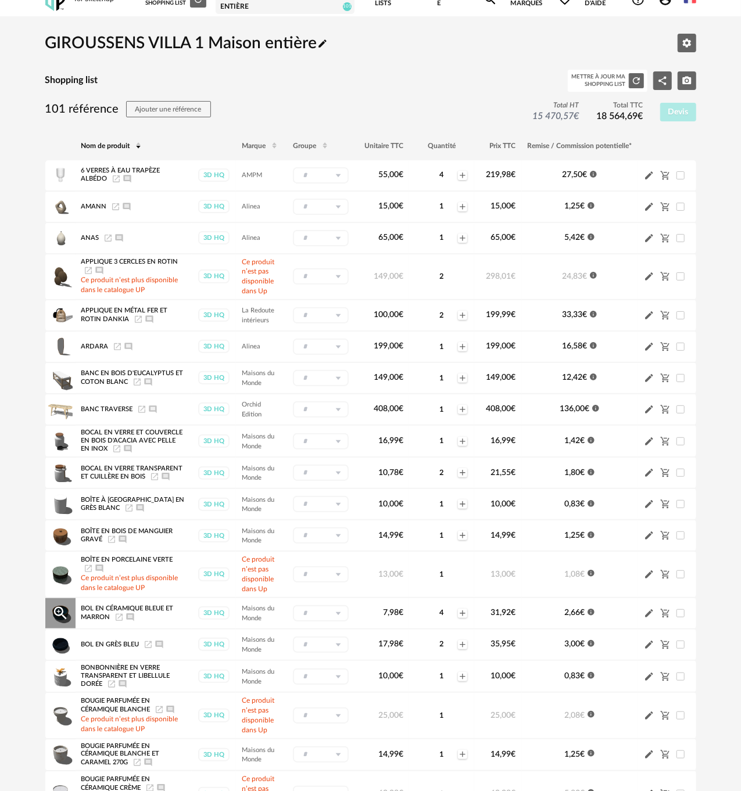
scroll to position [0, 0]
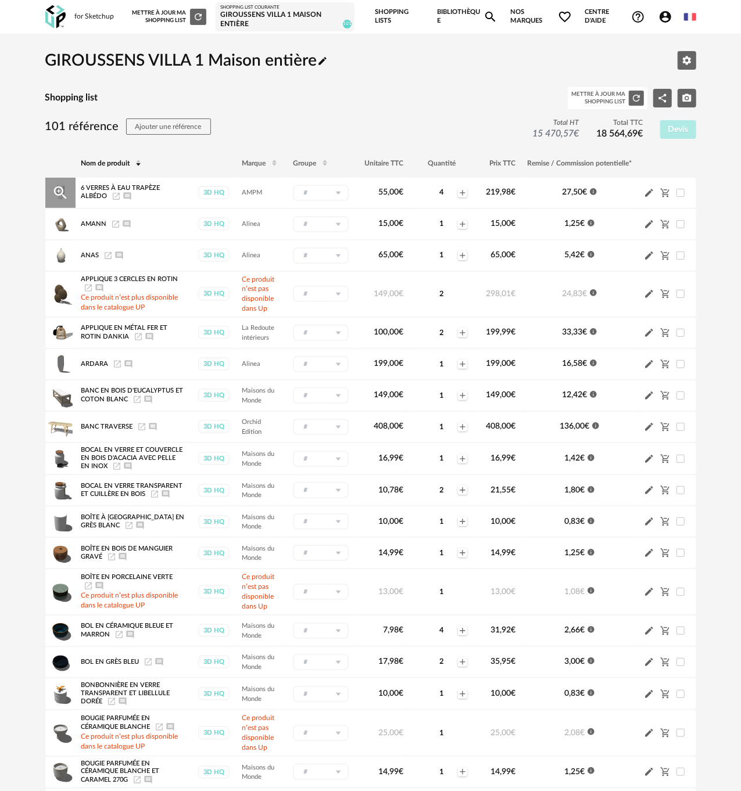
click at [338, 192] on icon at bounding box center [338, 193] width 15 height 16
click at [334, 245] on li "Cuisine Pencil icon" at bounding box center [347, 241] width 110 height 20
type input "*******"
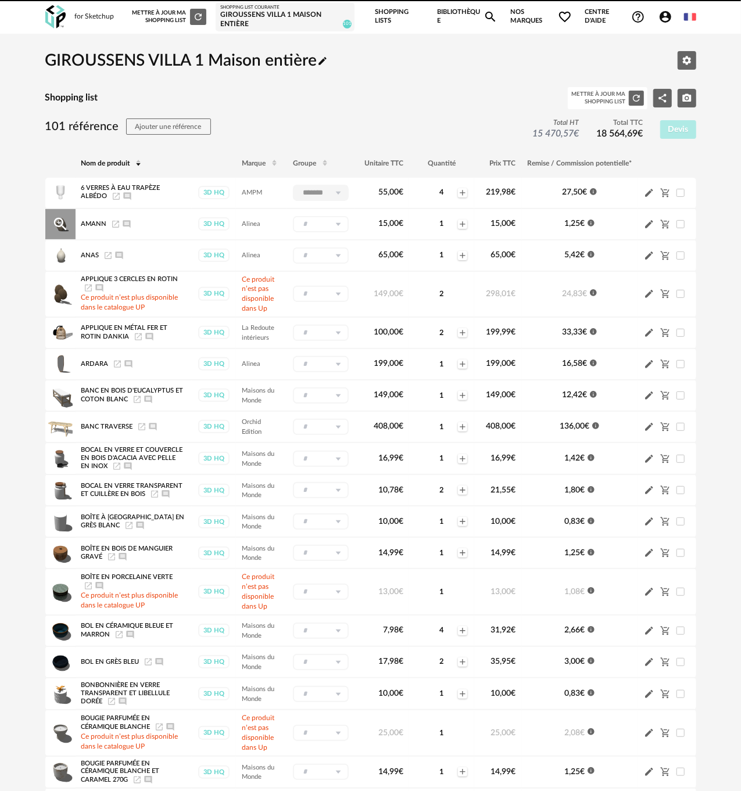
click at [337, 219] on icon at bounding box center [338, 224] width 15 height 16
click at [351, 295] on span "Nouveau groupe (ex.: Cuisine)" at bounding box center [347, 294] width 91 height 7
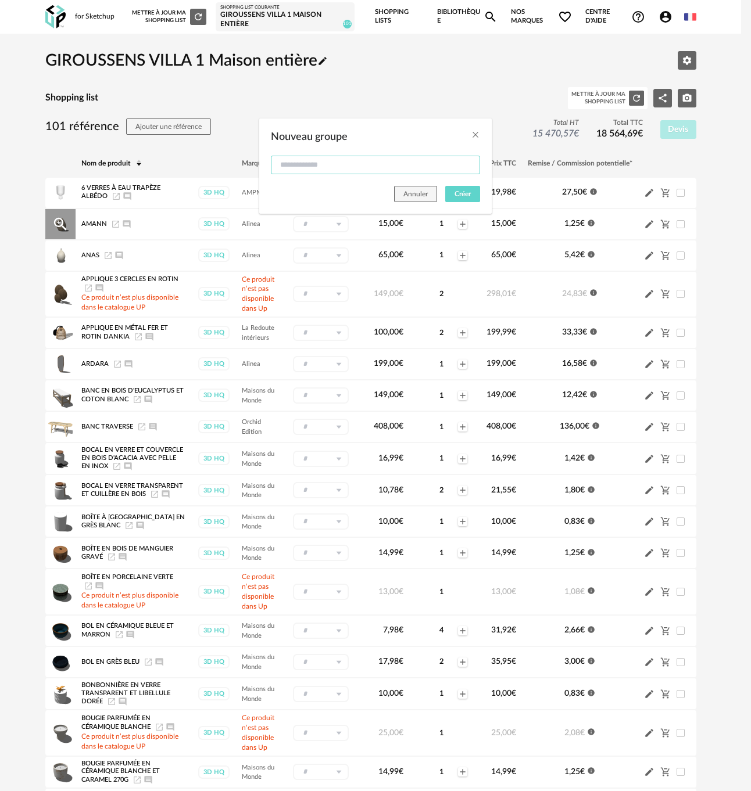
click at [361, 167] on input "Nouveau groupe" at bounding box center [375, 165] width 209 height 19
type input "*****"
click at [481, 193] on div "Annuler Créer" at bounding box center [375, 197] width 232 height 34
click at [475, 193] on button "Créer" at bounding box center [462, 194] width 35 height 16
type input "*****"
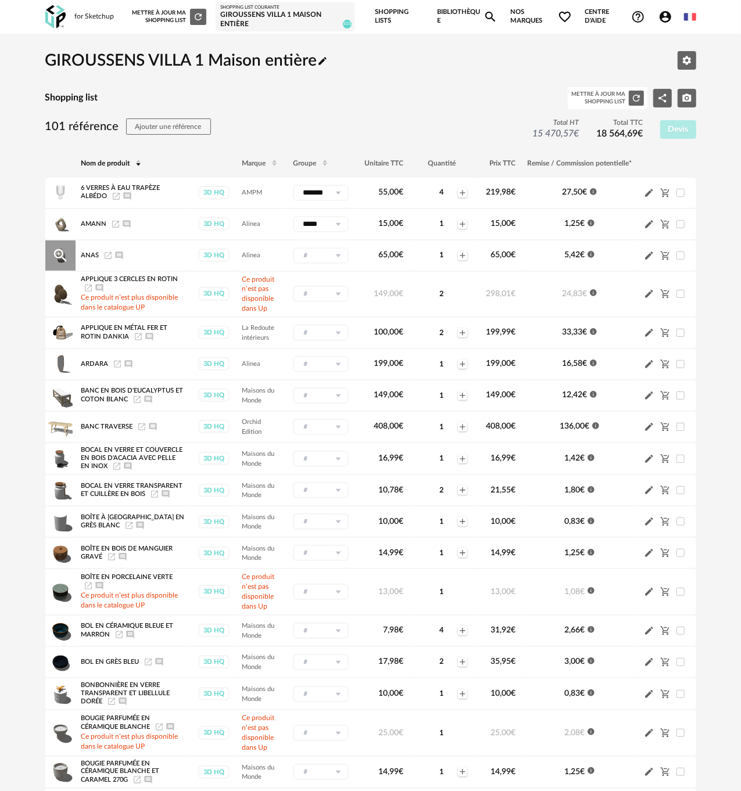
click at [336, 257] on icon at bounding box center [338, 256] width 15 height 16
click at [328, 322] on li "Salon Pencil icon" at bounding box center [347, 323] width 110 height 20
type input "*****"
click at [338, 291] on icon at bounding box center [338, 294] width 15 height 16
click at [343, 385] on span "Nouveau groupe (ex.: Cuisine)" at bounding box center [347, 384] width 91 height 7
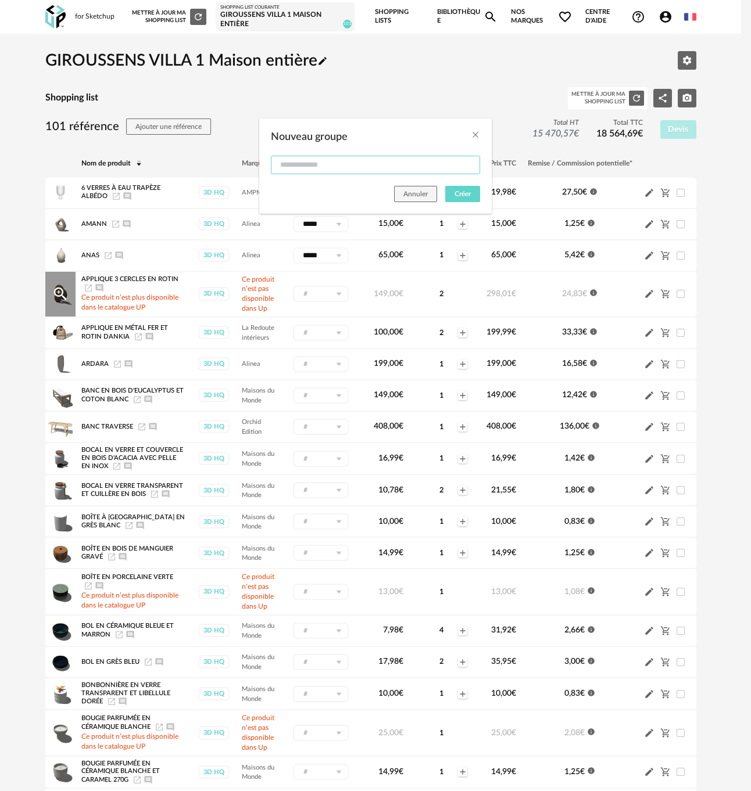
click at [342, 164] on input "Nouveau groupe" at bounding box center [375, 165] width 209 height 19
type input "*"
type input "**********"
click at [443, 190] on div "Annuler Créer" at bounding box center [375, 197] width 232 height 34
click at [445, 190] on button "Créer" at bounding box center [462, 194] width 35 height 16
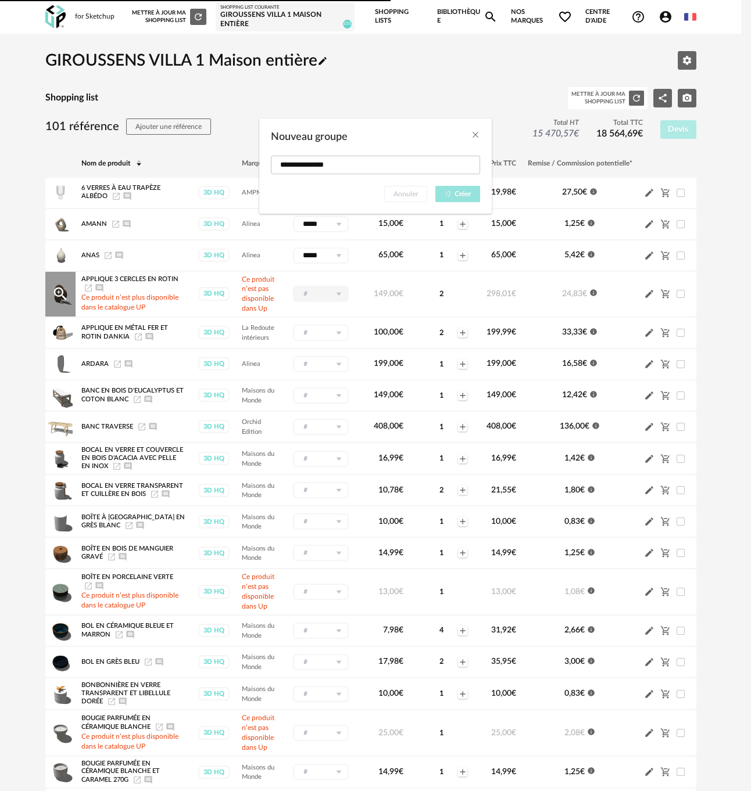
type input "**********"
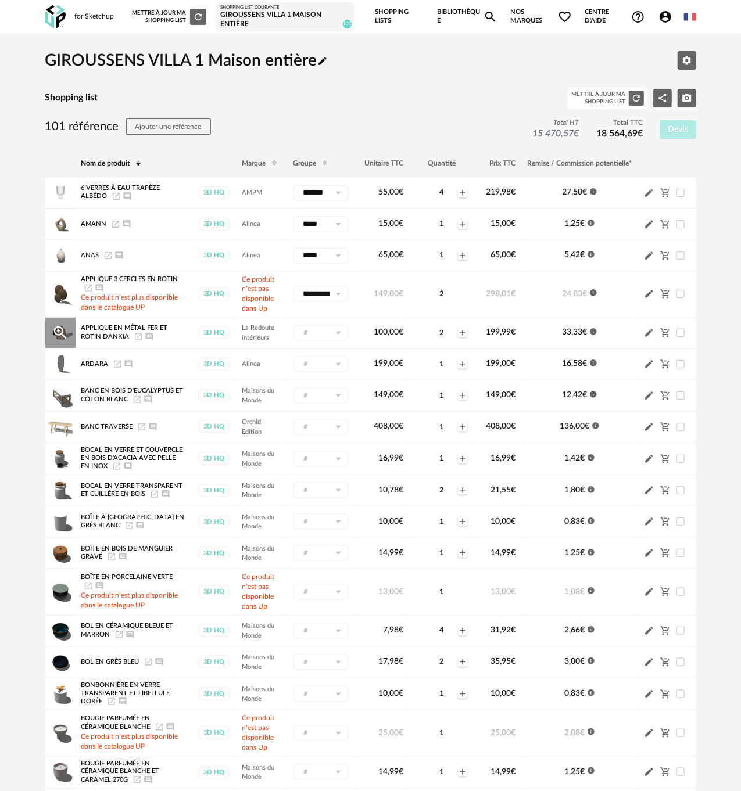
click at [332, 332] on icon at bounding box center [338, 333] width 15 height 16
click at [349, 441] on span "Nouveau groupe (ex.: Cuisine)" at bounding box center [347, 443] width 91 height 7
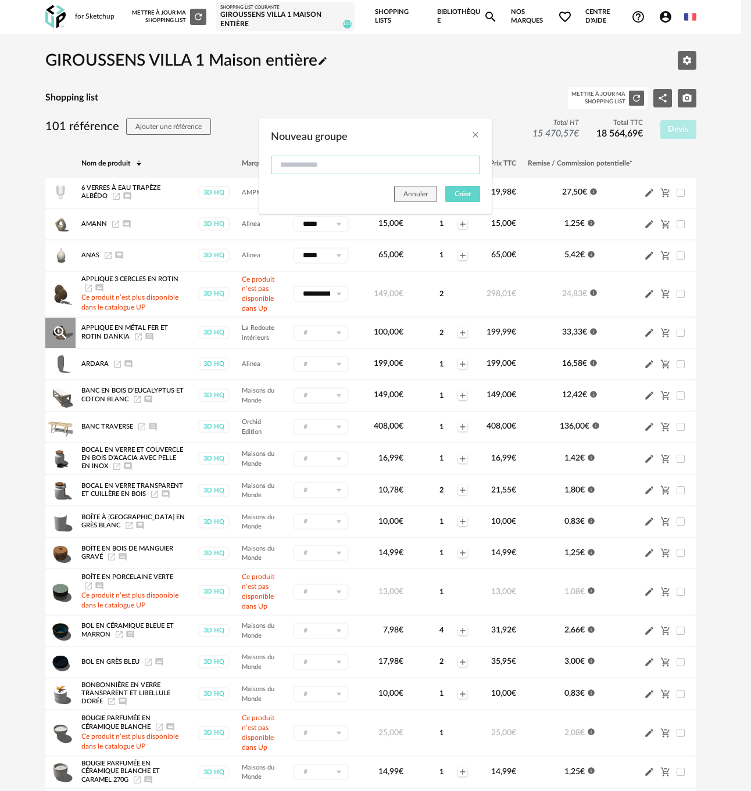
click at [337, 163] on input "Nouveau groupe" at bounding box center [375, 165] width 209 height 19
type input "**********"
click at [462, 194] on span "Créer" at bounding box center [462, 194] width 16 height 7
type input "**********"
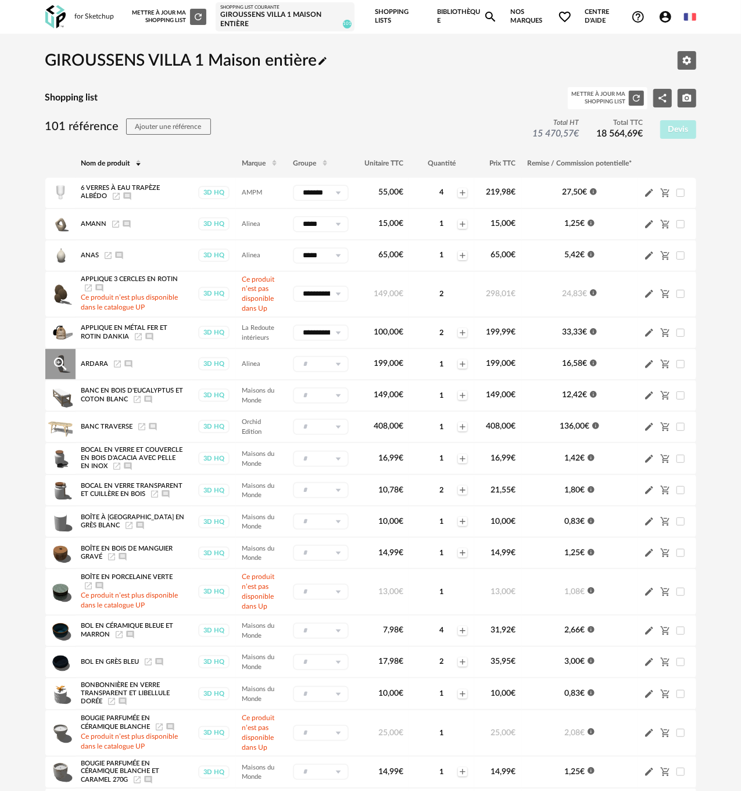
click at [338, 366] on icon at bounding box center [338, 364] width 15 height 16
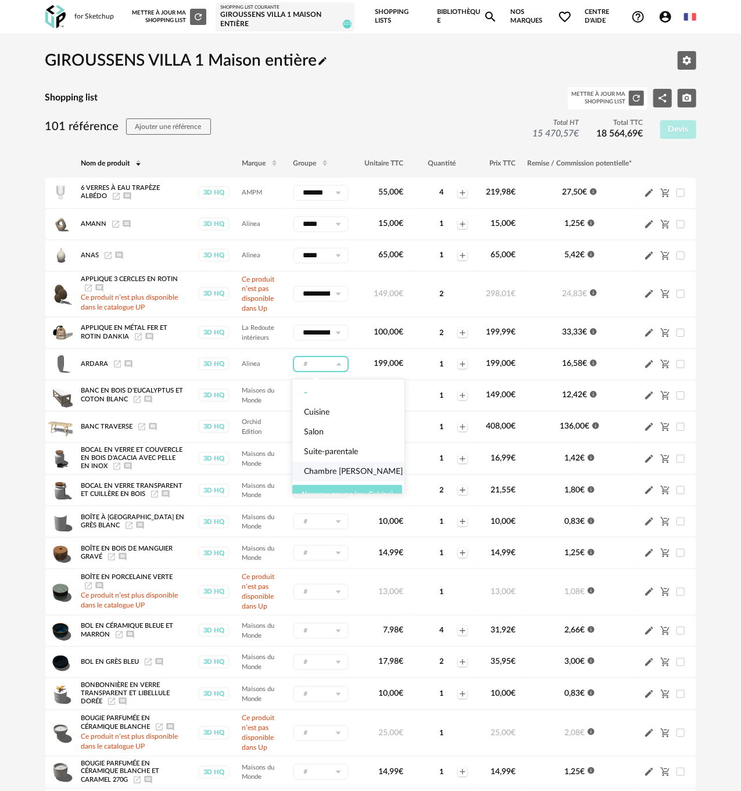
click at [342, 492] on span "Nouveau groupe (ex.: Cuisine)" at bounding box center [347, 494] width 91 height 7
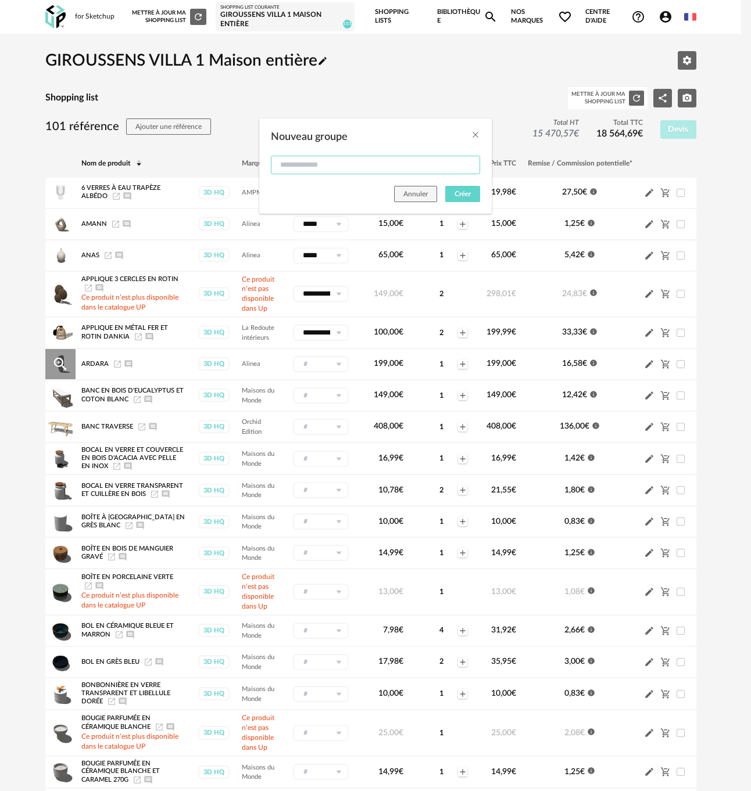
click at [402, 164] on input "Nouveau groupe" at bounding box center [375, 165] width 209 height 19
type input "******"
click at [457, 197] on span "Créer" at bounding box center [462, 194] width 16 height 7
type input "******"
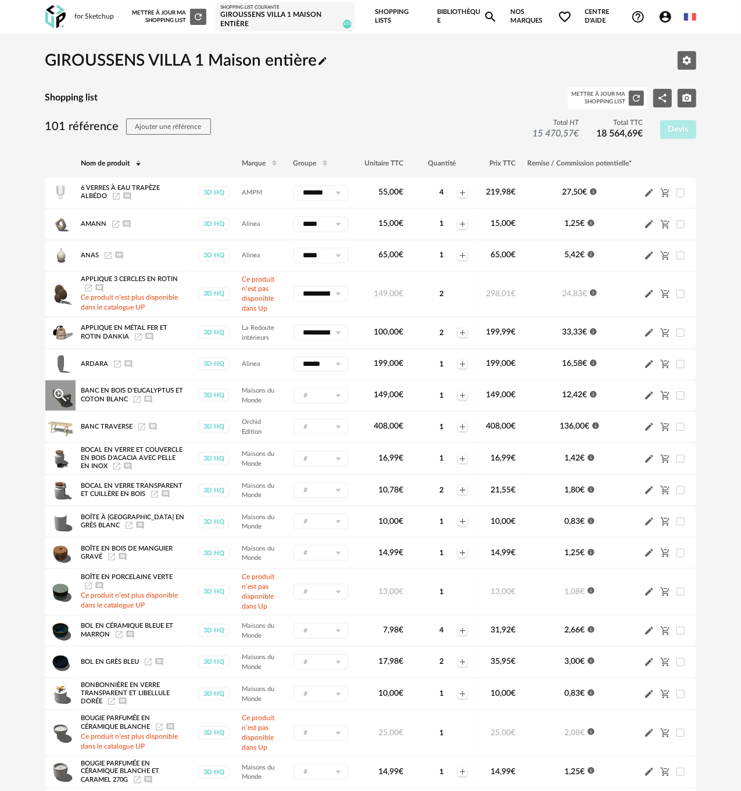
click at [335, 397] on icon at bounding box center [338, 396] width 15 height 16
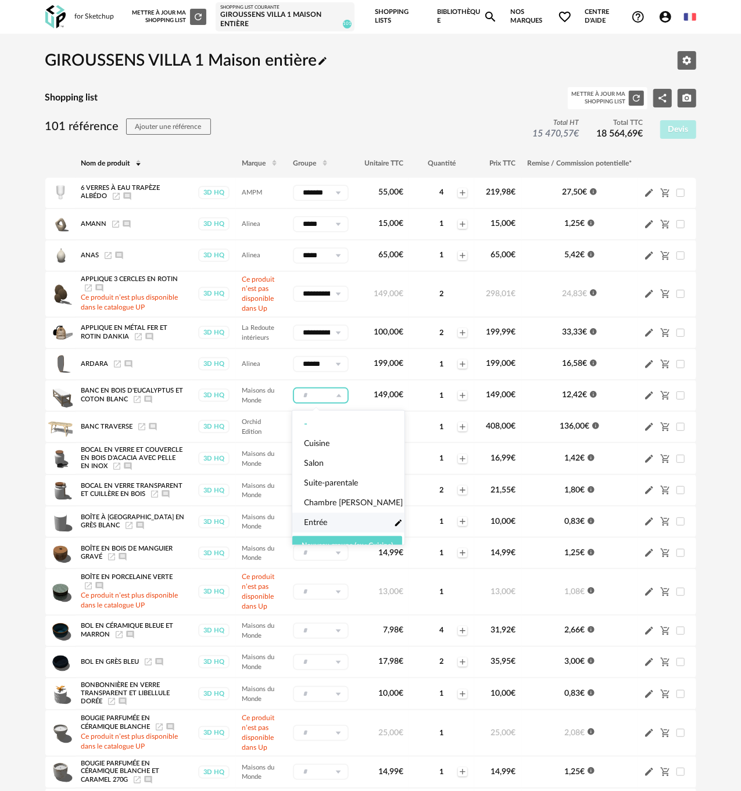
click at [338, 521] on li "Entrée Pencil icon" at bounding box center [353, 523] width 122 height 20
type input "******"
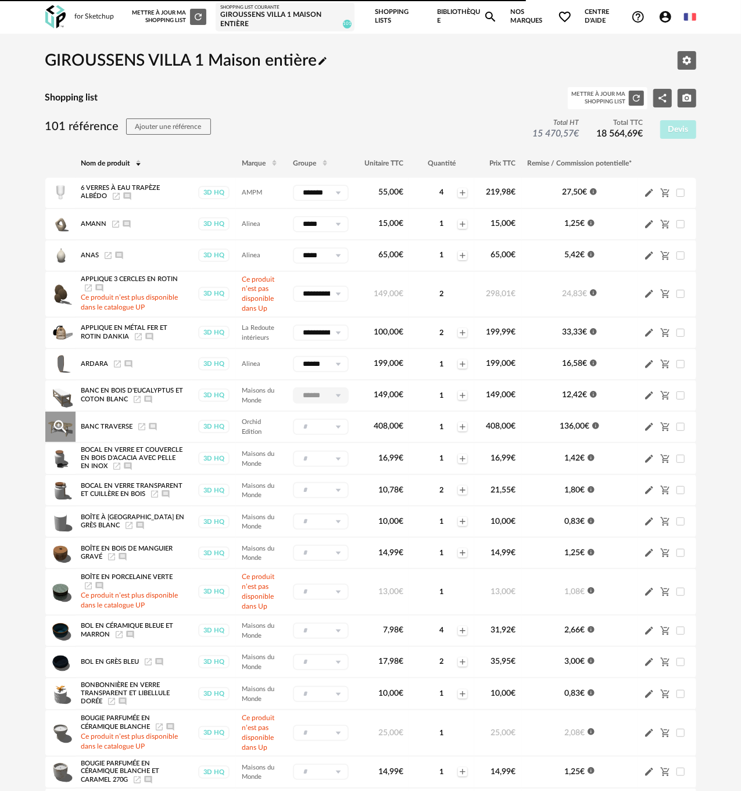
click at [335, 428] on icon at bounding box center [338, 427] width 15 height 16
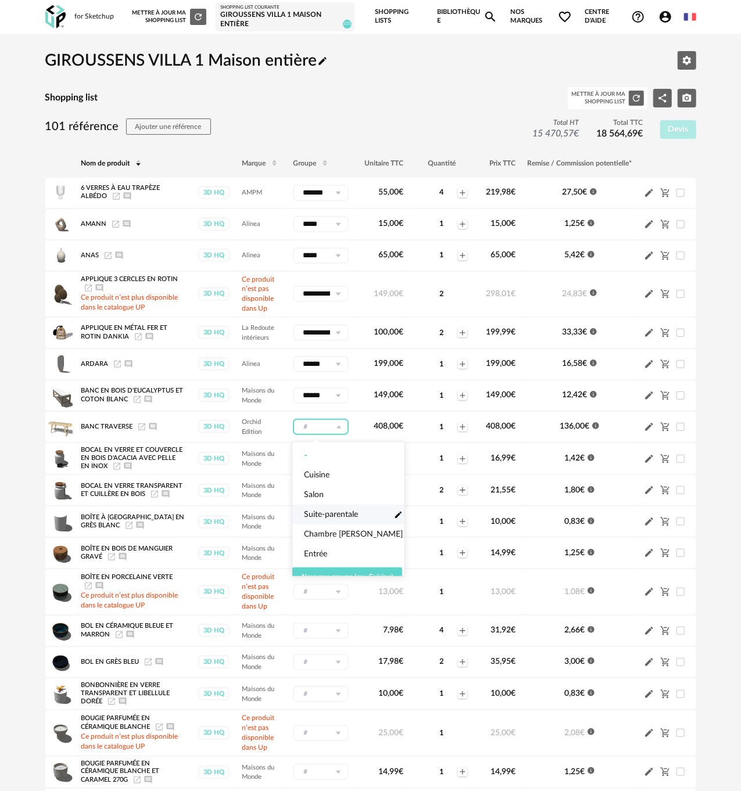
click at [350, 516] on span "Suite-parentale" at bounding box center [331, 515] width 54 height 12
type input "**********"
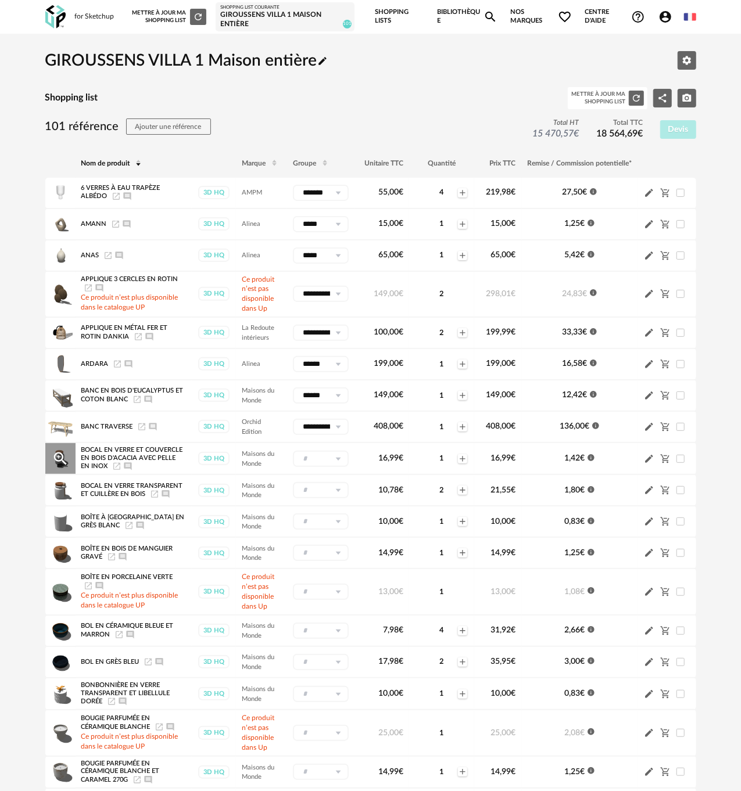
click at [329, 456] on input "text" at bounding box center [321, 459] width 56 height 16
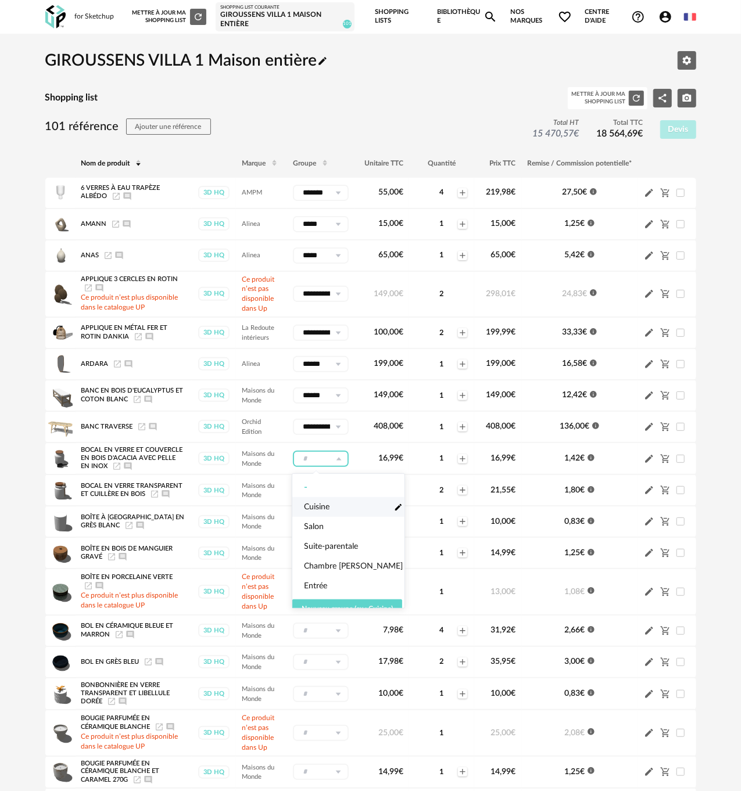
click at [341, 507] on li "Cuisine Pencil icon" at bounding box center [353, 507] width 122 height 20
type input "*******"
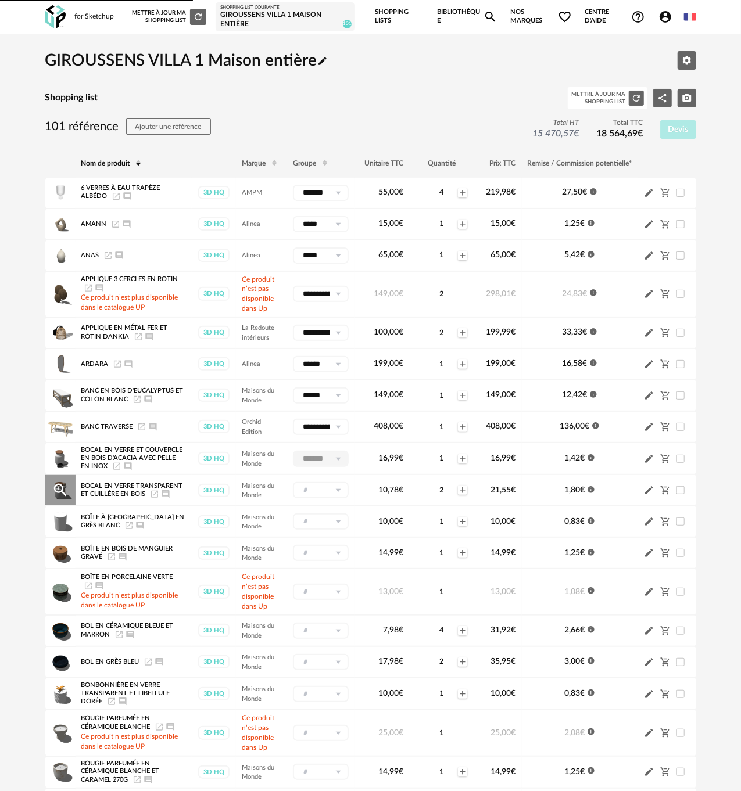
click at [336, 494] on icon at bounding box center [338, 490] width 15 height 16
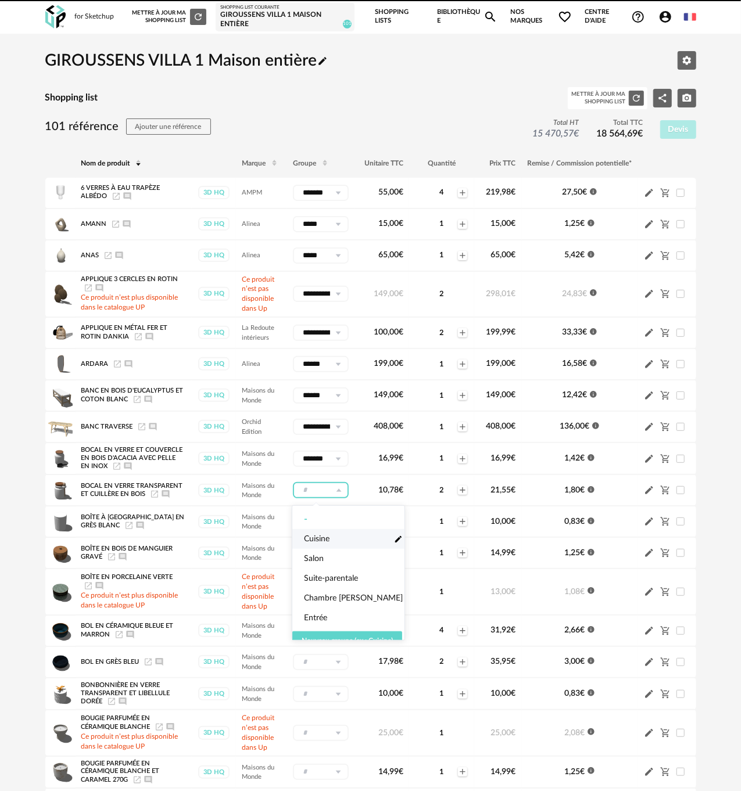
click at [333, 539] on li "Cuisine Pencil icon" at bounding box center [353, 539] width 122 height 20
type input "*******"
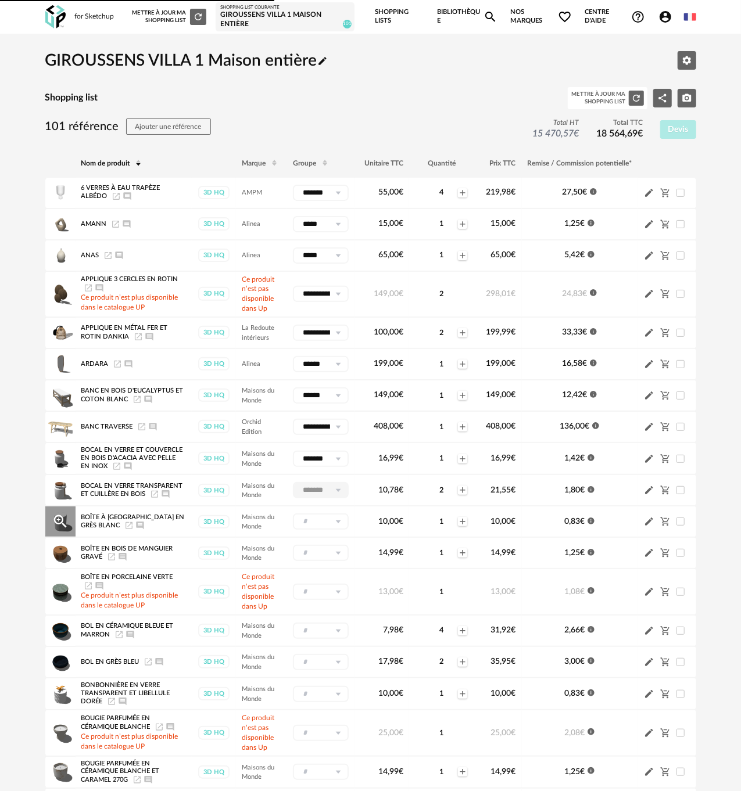
click at [332, 519] on icon at bounding box center [338, 522] width 15 height 16
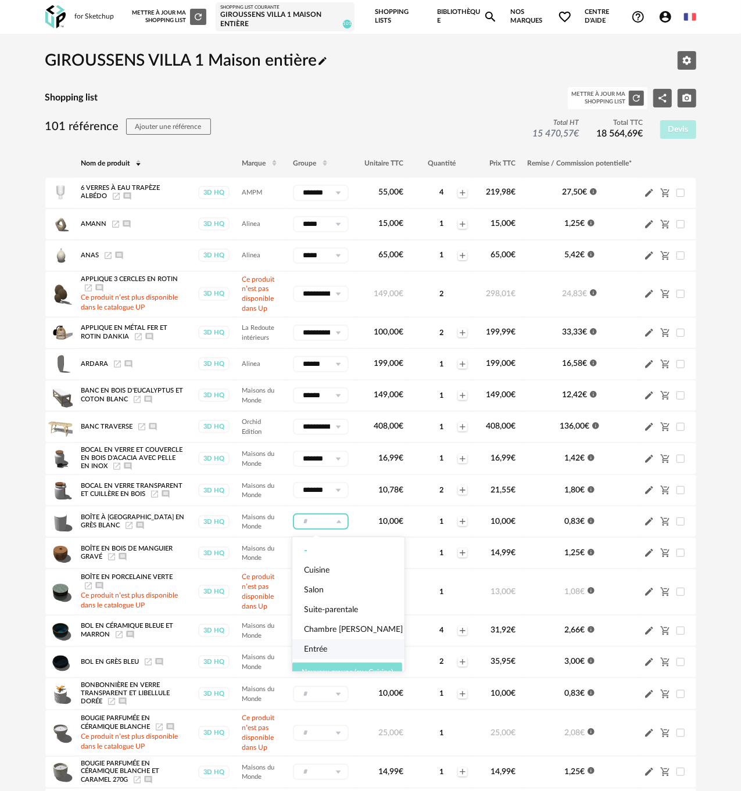
click at [360, 669] on span "Nouveau groupe (ex.: Cuisine)" at bounding box center [347, 672] width 91 height 7
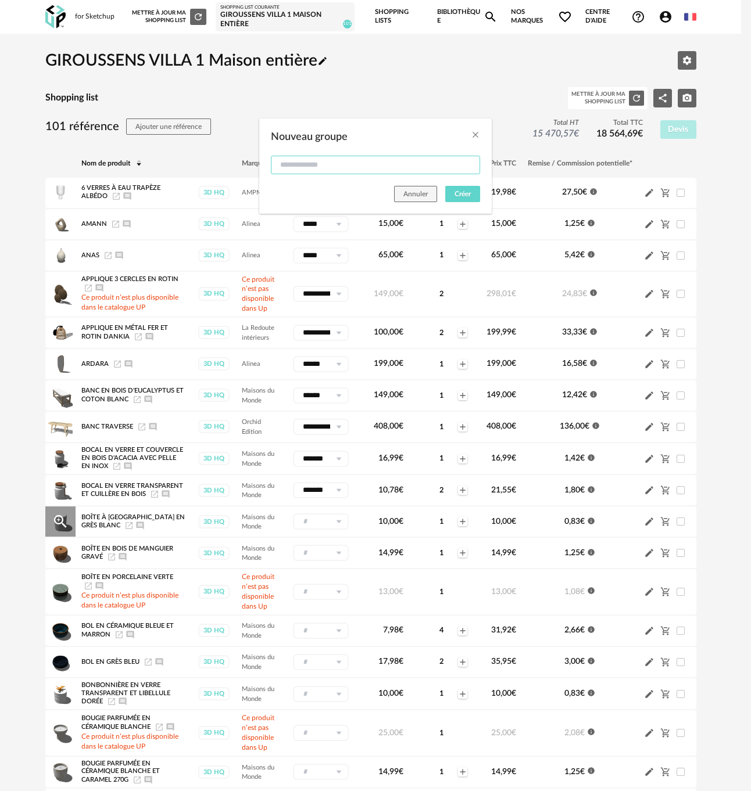
click at [299, 171] on input "Nouveau groupe" at bounding box center [375, 165] width 209 height 19
type input "**********"
click at [467, 192] on span "Créer" at bounding box center [462, 194] width 16 height 7
type input "**********"
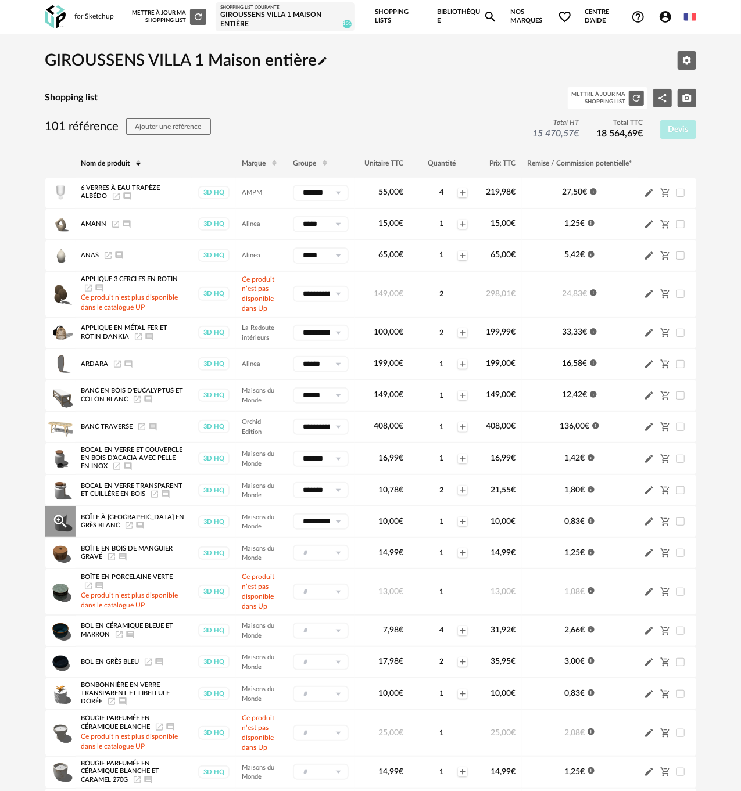
click at [335, 522] on icon at bounding box center [338, 522] width 15 height 16
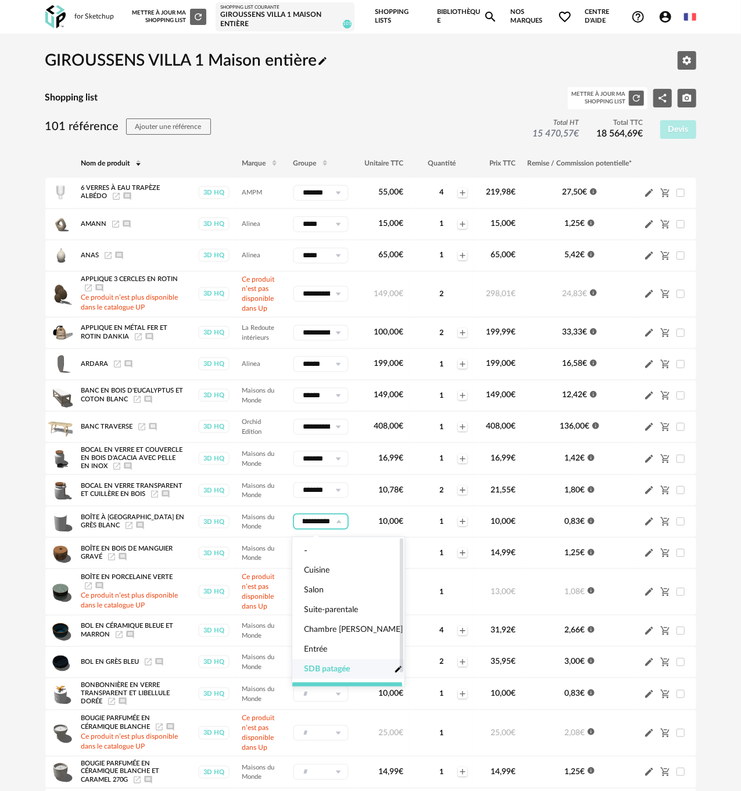
click at [346, 668] on span "SDB patagée" at bounding box center [327, 670] width 46 height 12
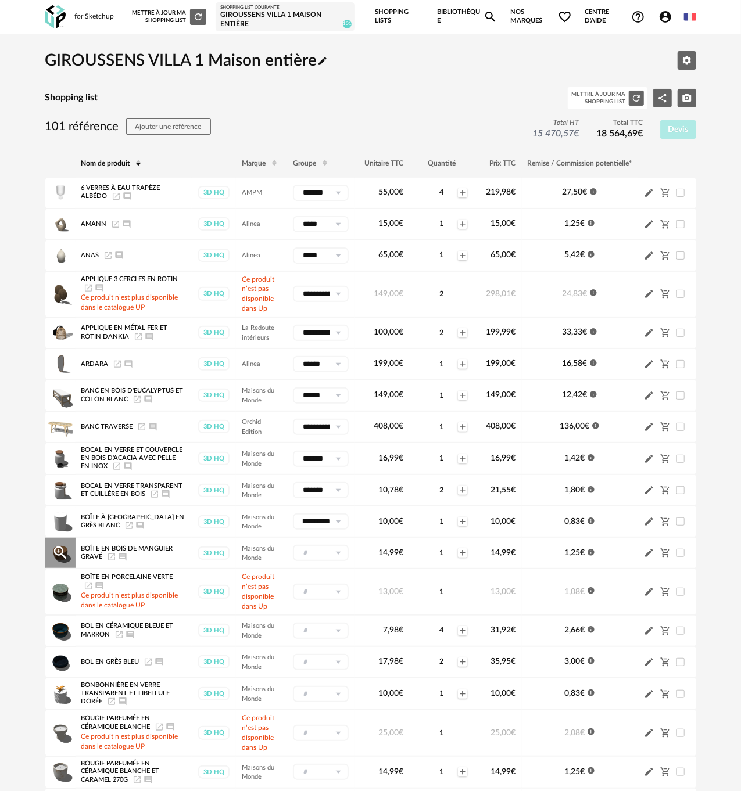
click at [335, 550] on icon at bounding box center [338, 553] width 15 height 16
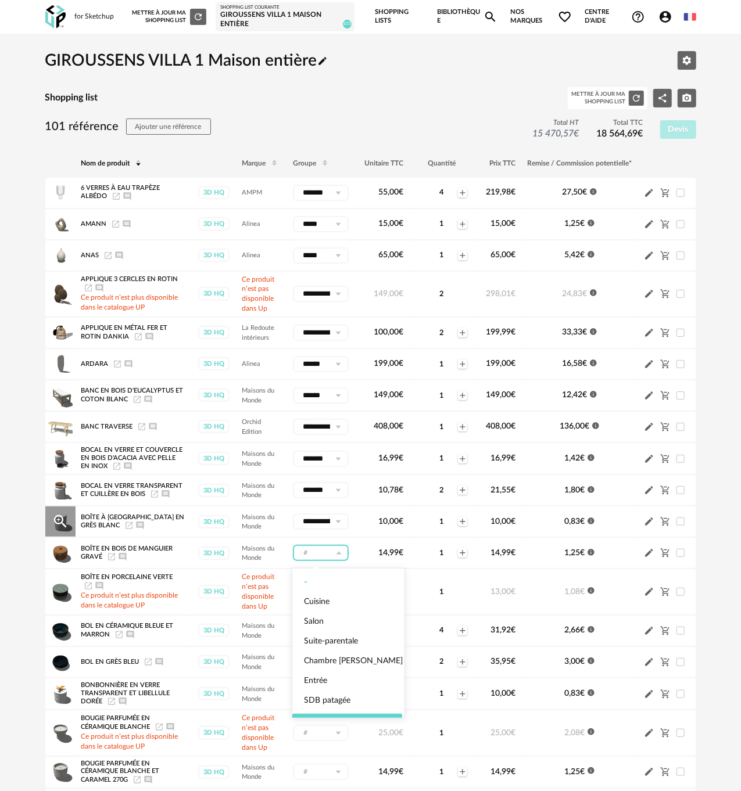
click at [332, 521] on icon at bounding box center [338, 522] width 15 height 16
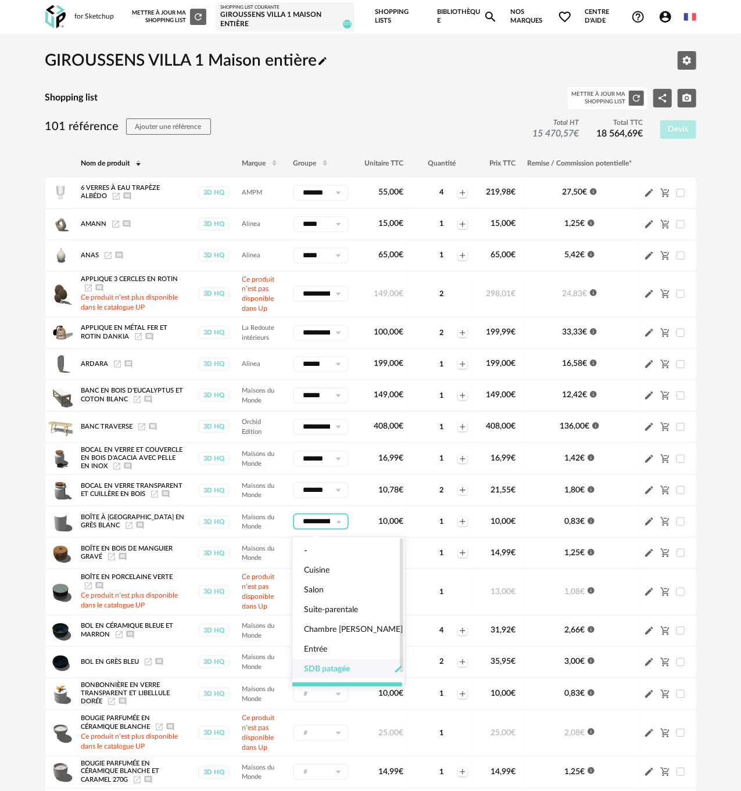
click at [394, 665] on icon "Pencil icon" at bounding box center [398, 669] width 9 height 9
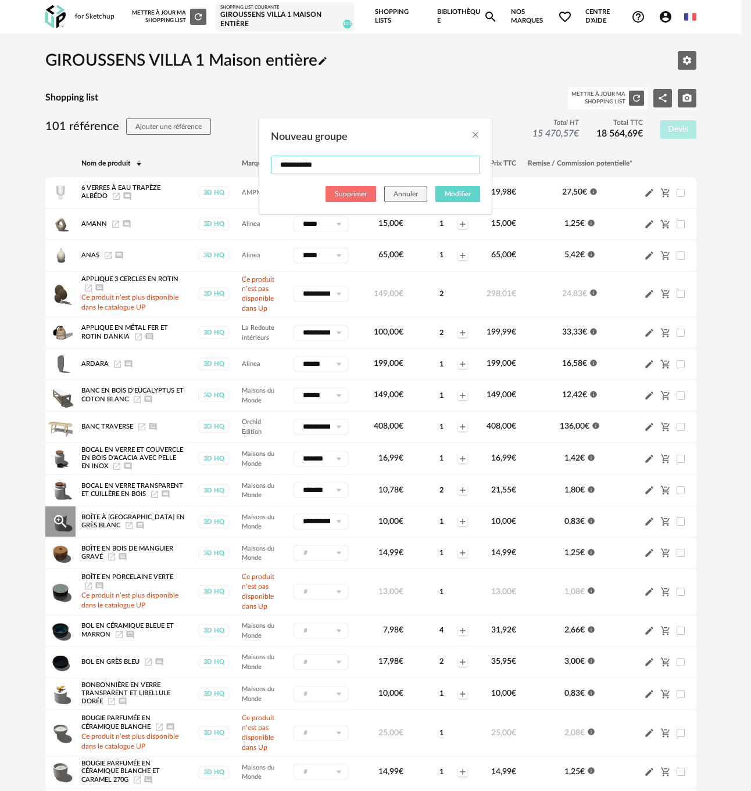
click at [303, 166] on input "**********" at bounding box center [375, 165] width 209 height 19
type input "**********"
click at [463, 197] on span "Modifier" at bounding box center [458, 194] width 26 height 7
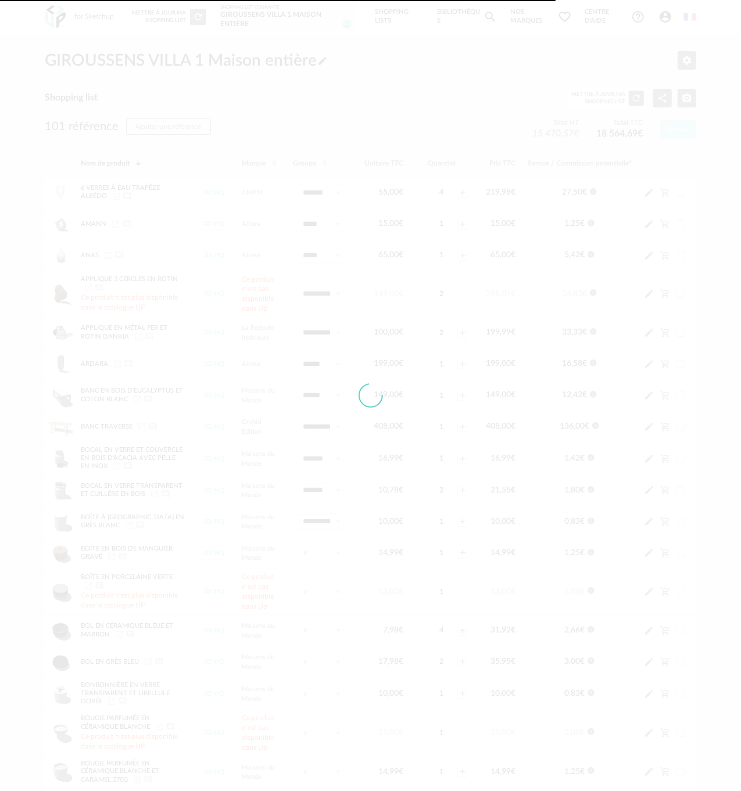
type input "**********"
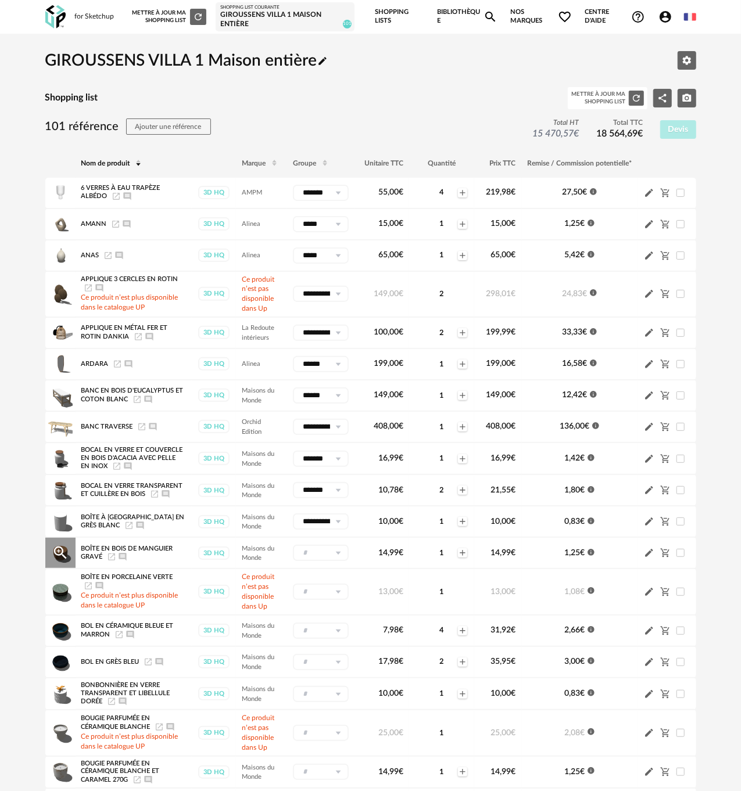
click at [331, 551] on icon at bounding box center [338, 553] width 15 height 16
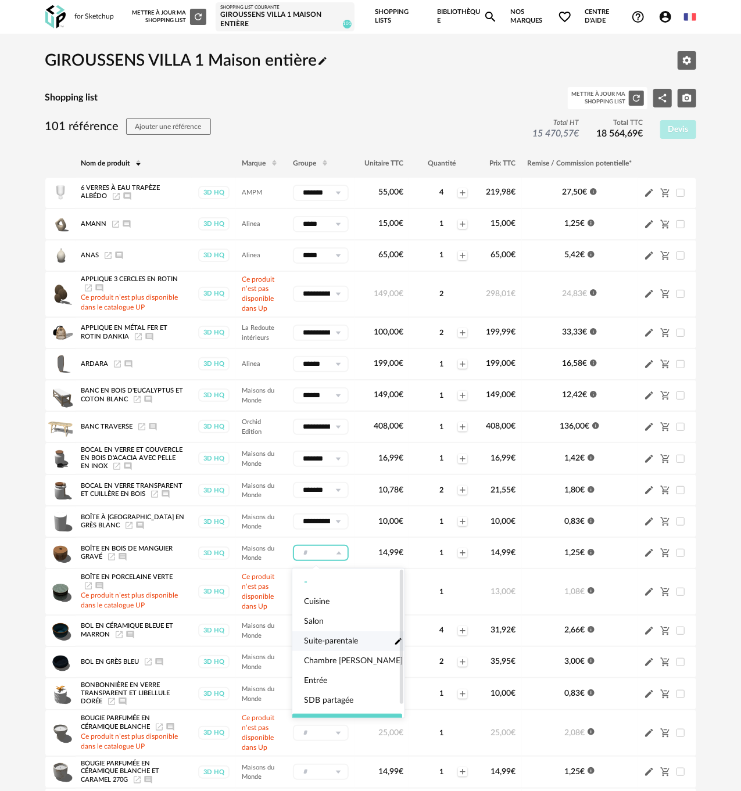
click at [336, 644] on span "Suite-parentale" at bounding box center [331, 642] width 54 height 12
type input "**********"
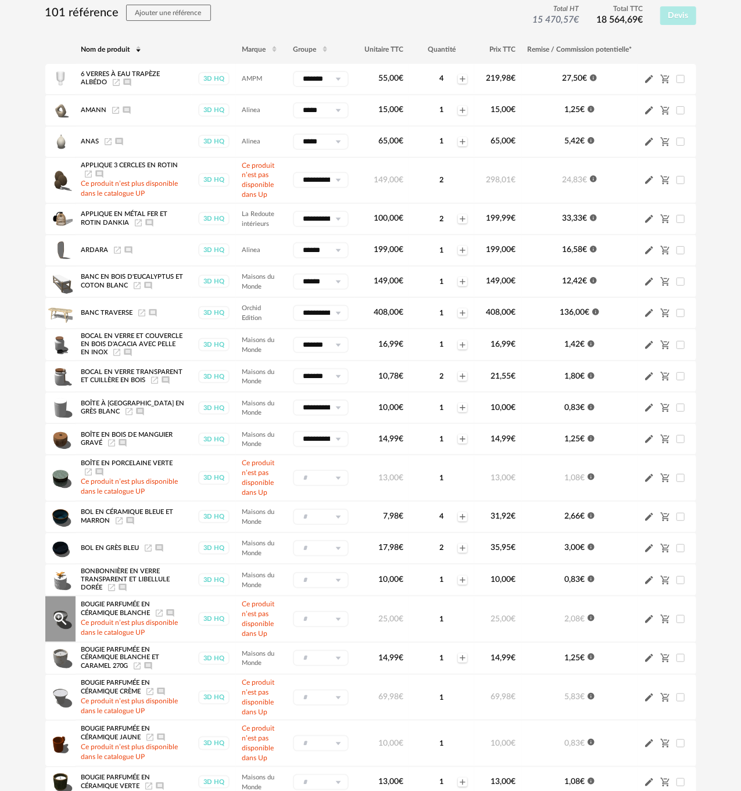
scroll to position [116, 0]
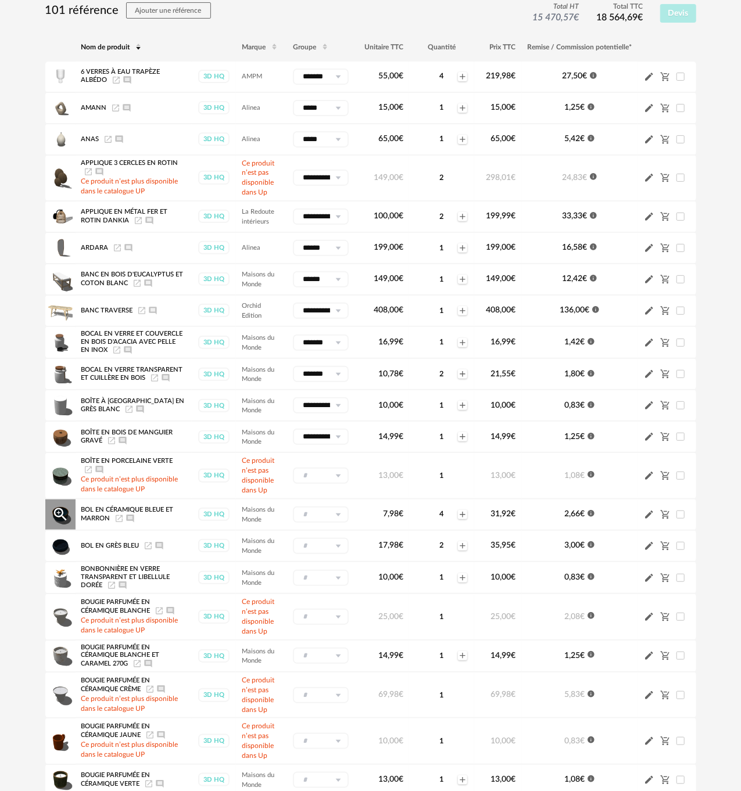
click at [332, 515] on icon at bounding box center [338, 515] width 15 height 16
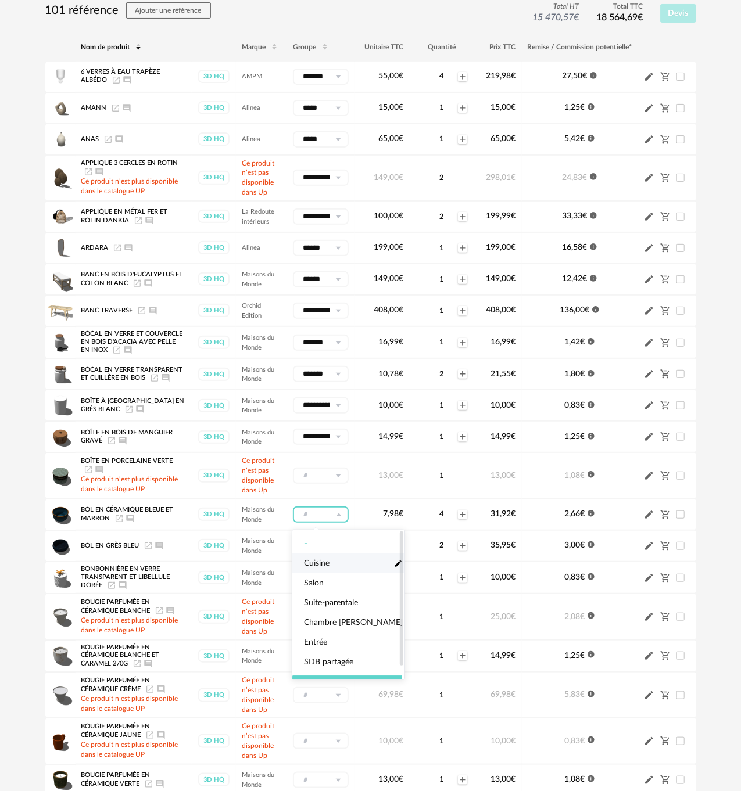
click at [329, 562] on span "Cuisine" at bounding box center [317, 564] width 26 height 12
type input "*******"
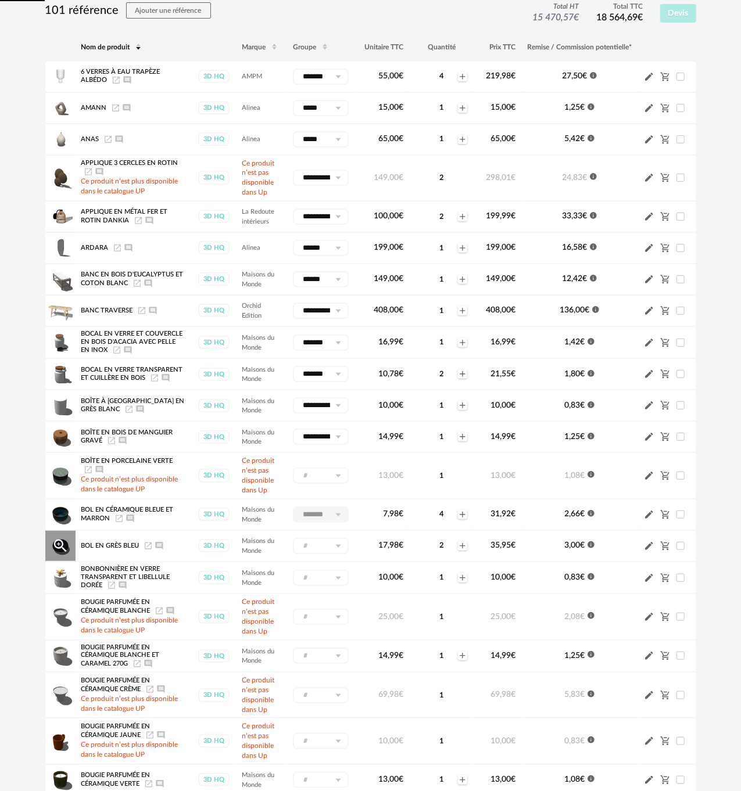
click at [329, 544] on input "text" at bounding box center [321, 546] width 56 height 16
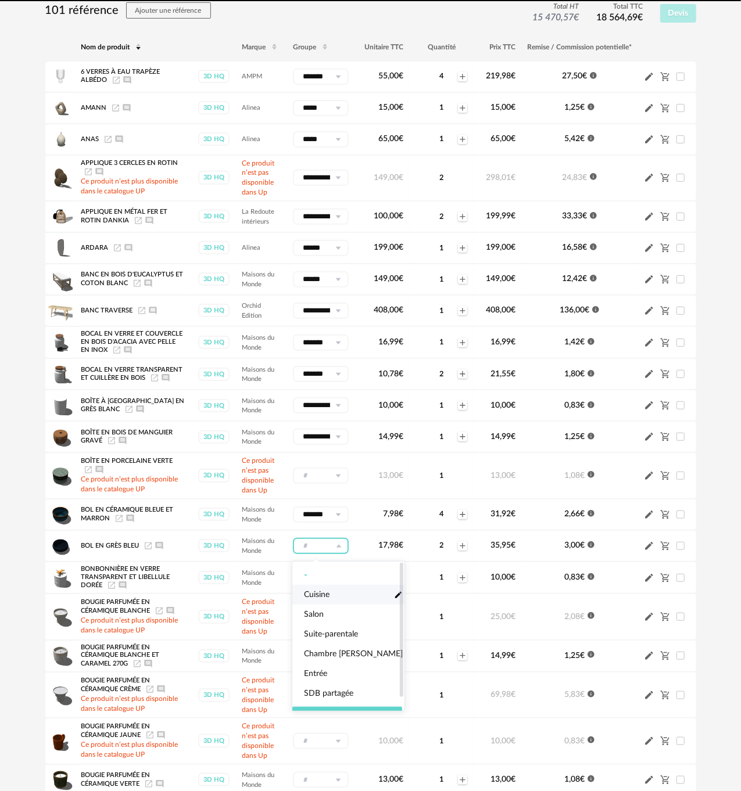
click at [331, 594] on li "Cuisine Pencil icon" at bounding box center [353, 595] width 122 height 20
type input "*******"
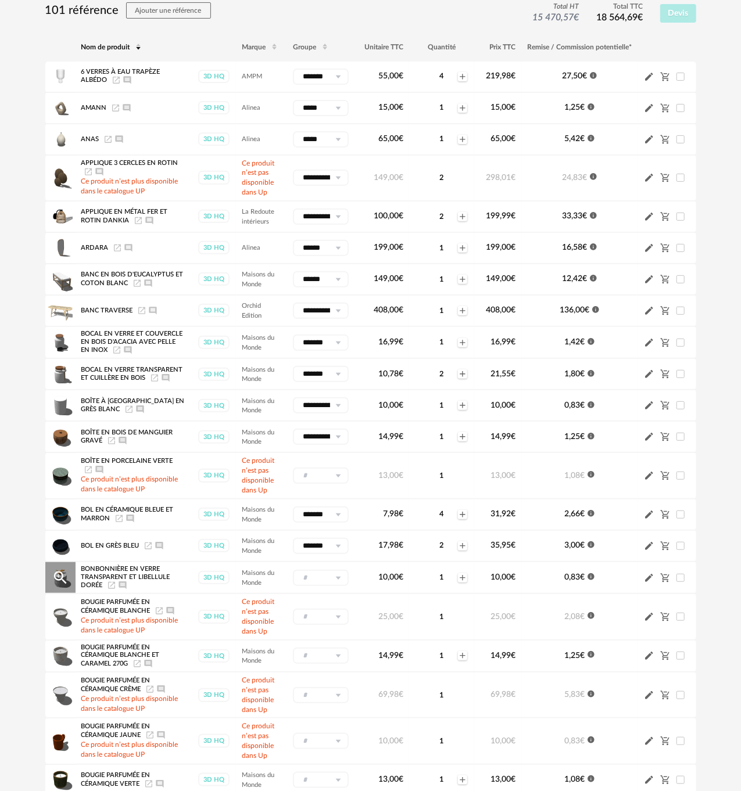
click at [336, 574] on icon at bounding box center [338, 578] width 15 height 16
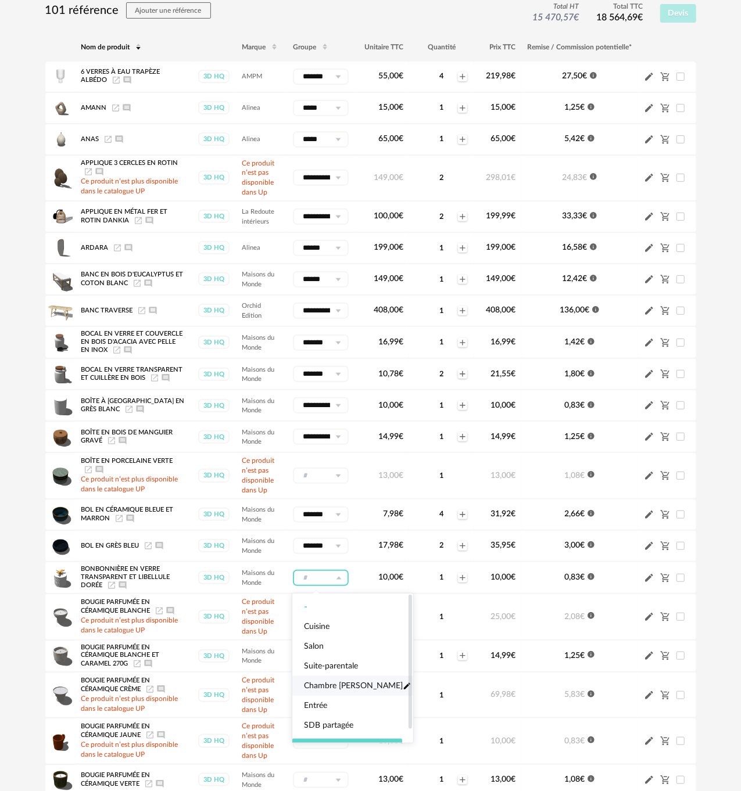
click at [334, 688] on span "Chambre d'amis" at bounding box center [353, 686] width 99 height 12
type input "**********"
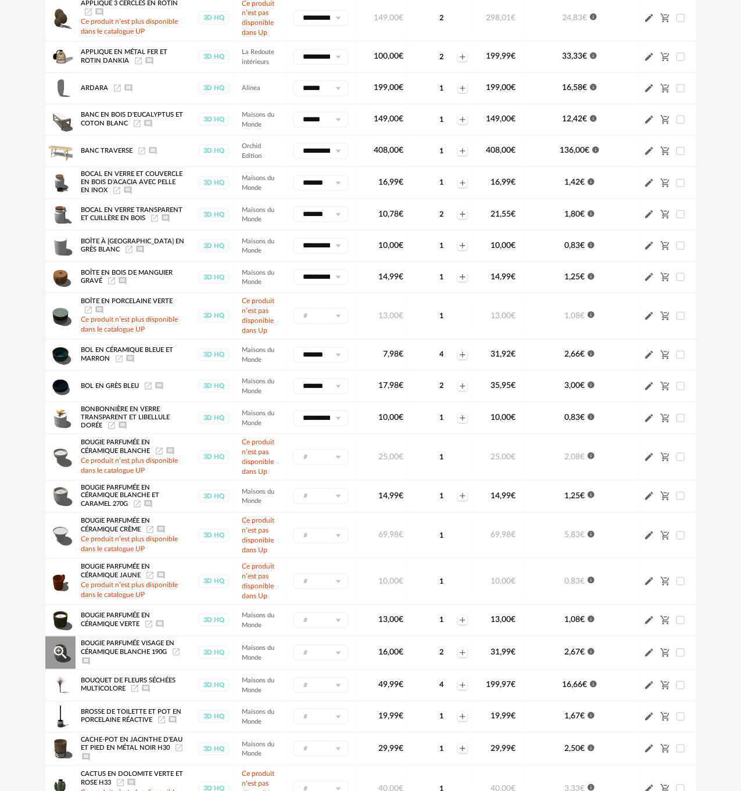
scroll to position [291, 0]
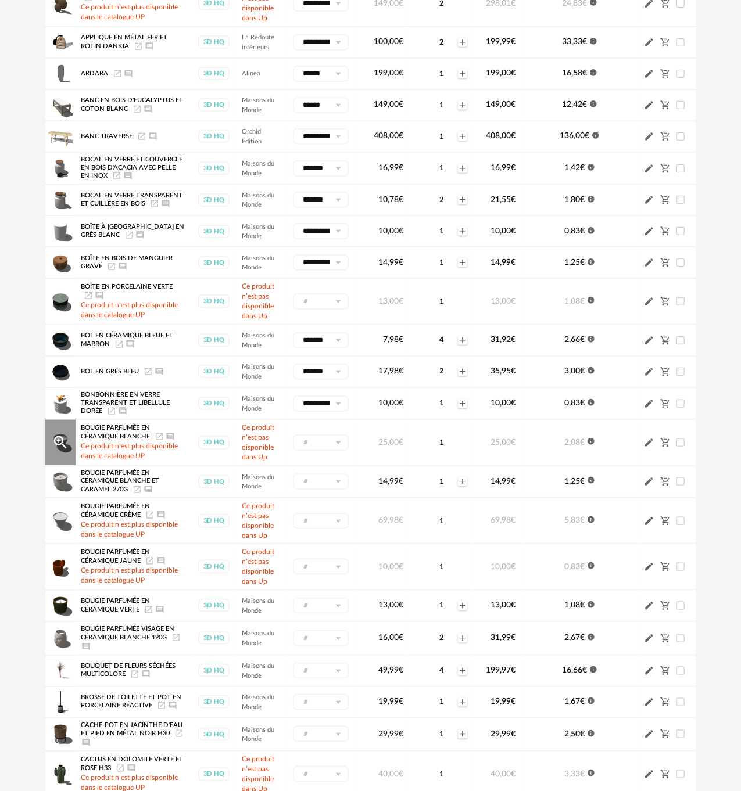
click at [334, 443] on icon at bounding box center [338, 443] width 15 height 16
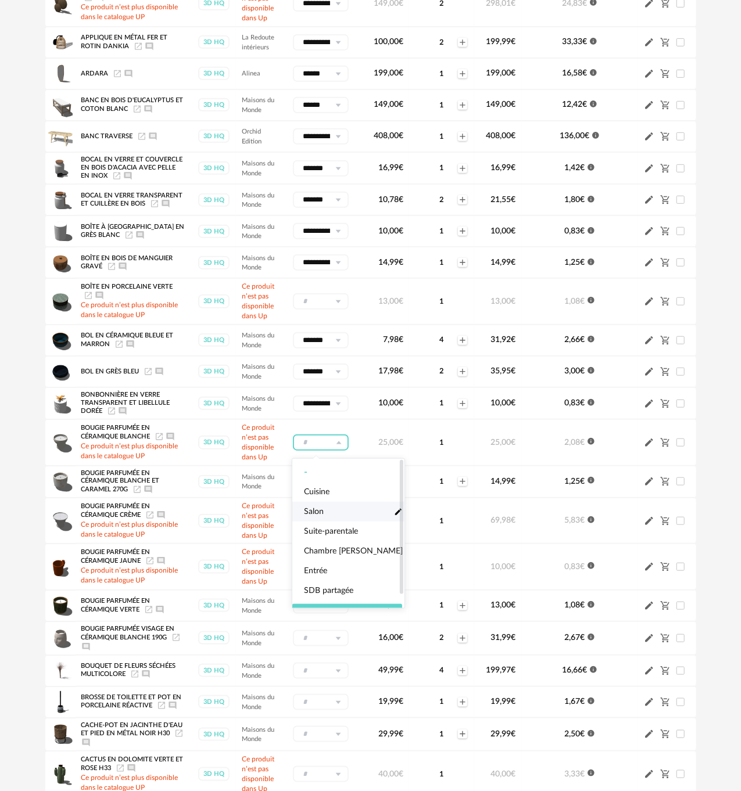
click at [325, 516] on li "Salon Pencil icon" at bounding box center [353, 512] width 122 height 20
type input "*****"
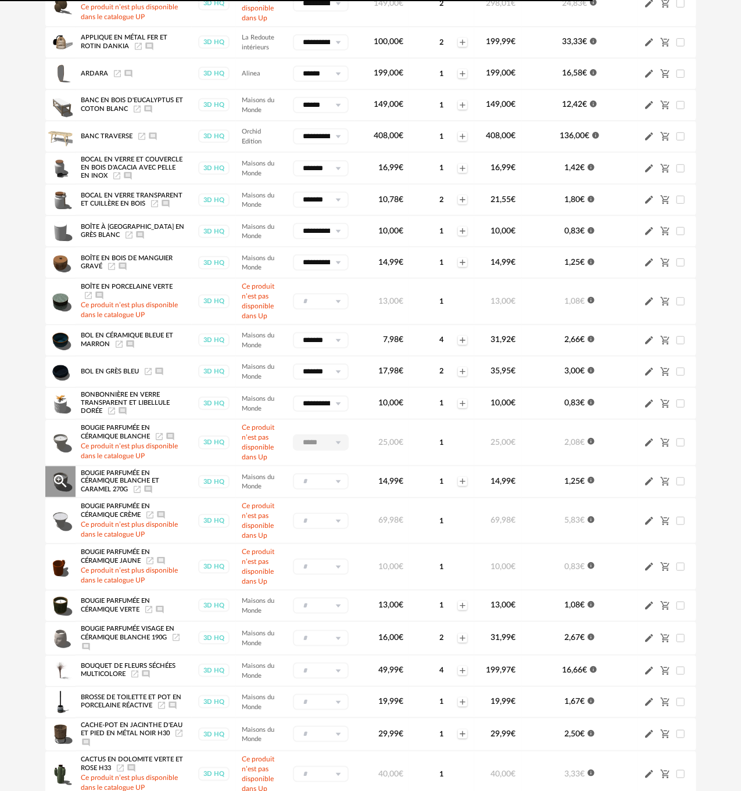
click at [332, 488] on icon at bounding box center [338, 482] width 15 height 16
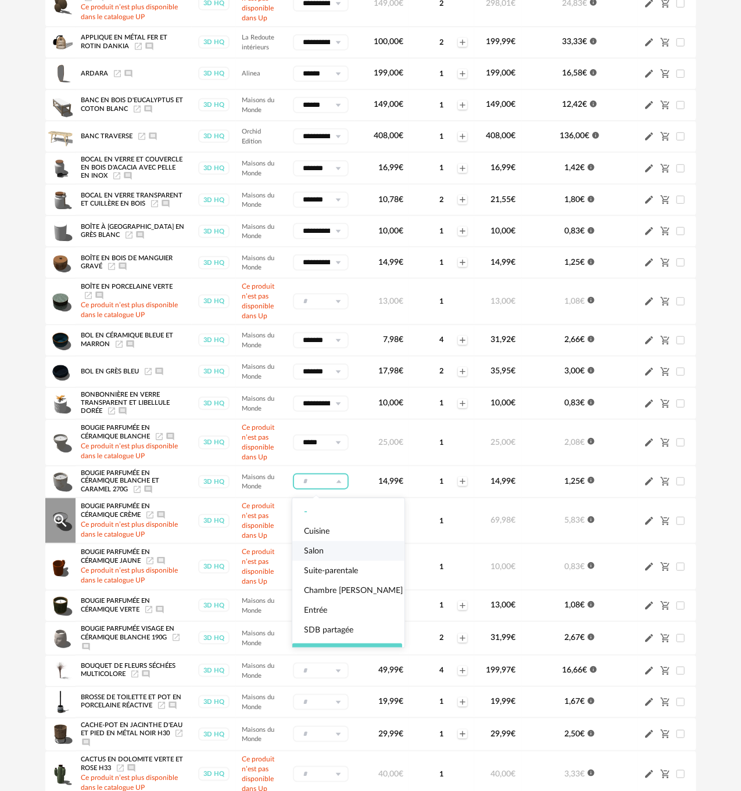
click at [284, 528] on td "Ce produit n’est pas disponible dans Up" at bounding box center [261, 521] width 51 height 46
click at [337, 524] on icon at bounding box center [338, 521] width 15 height 16
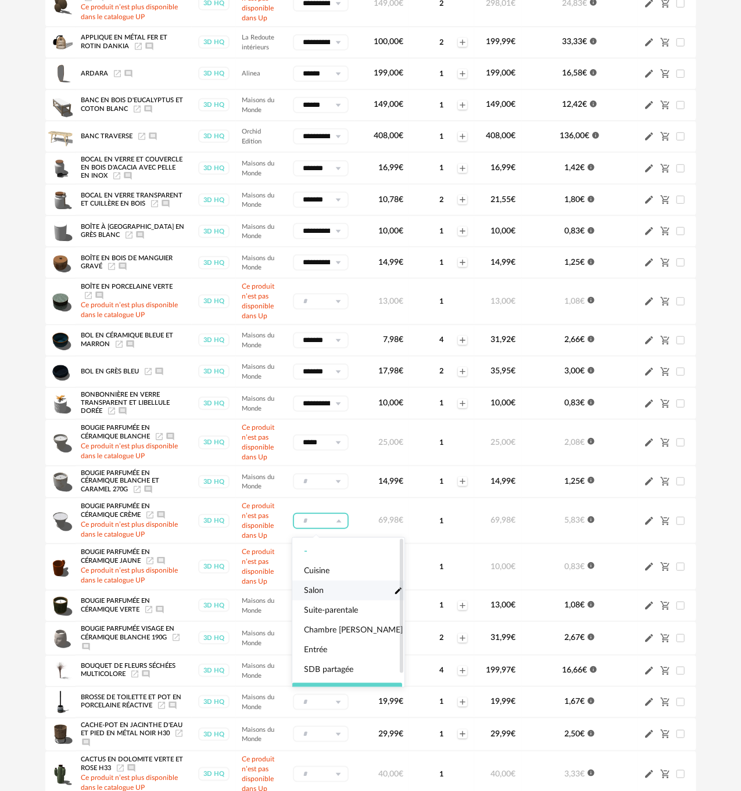
click at [326, 586] on li "Salon Pencil icon" at bounding box center [353, 591] width 122 height 20
type input "*****"
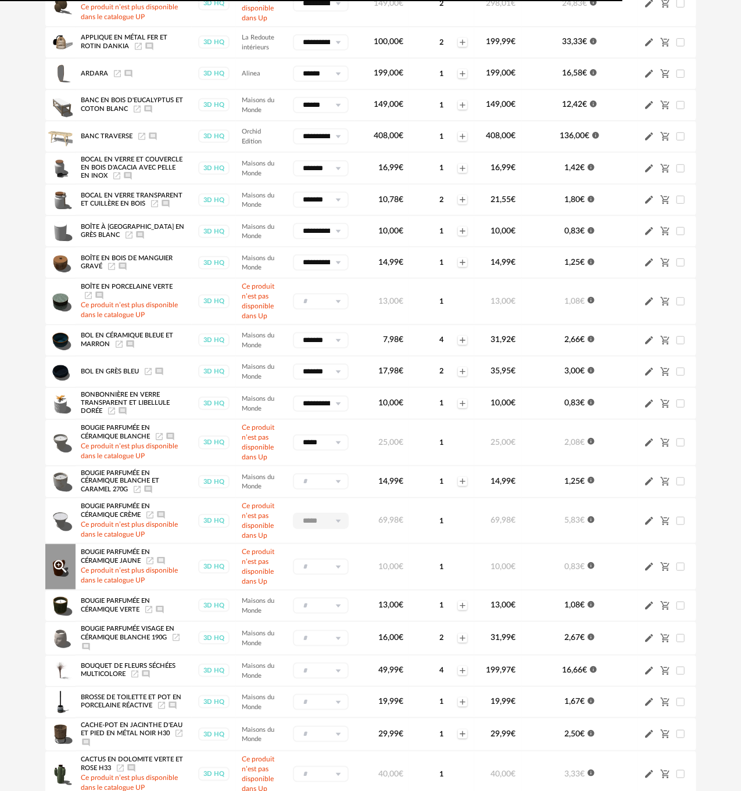
click at [334, 570] on icon at bounding box center [338, 567] width 15 height 16
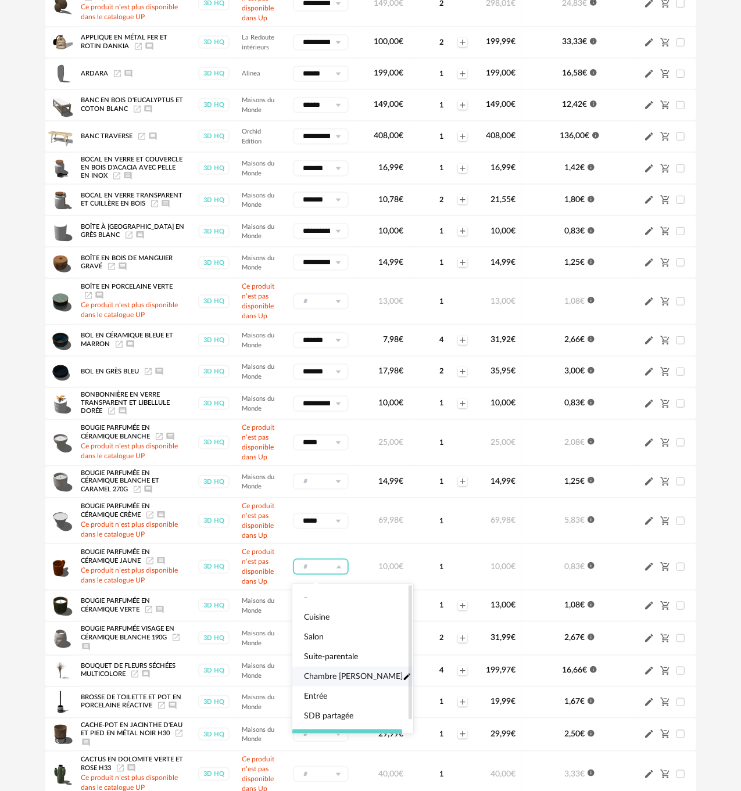
click at [349, 676] on span "Chambre d'amis" at bounding box center [353, 677] width 99 height 12
type input "**********"
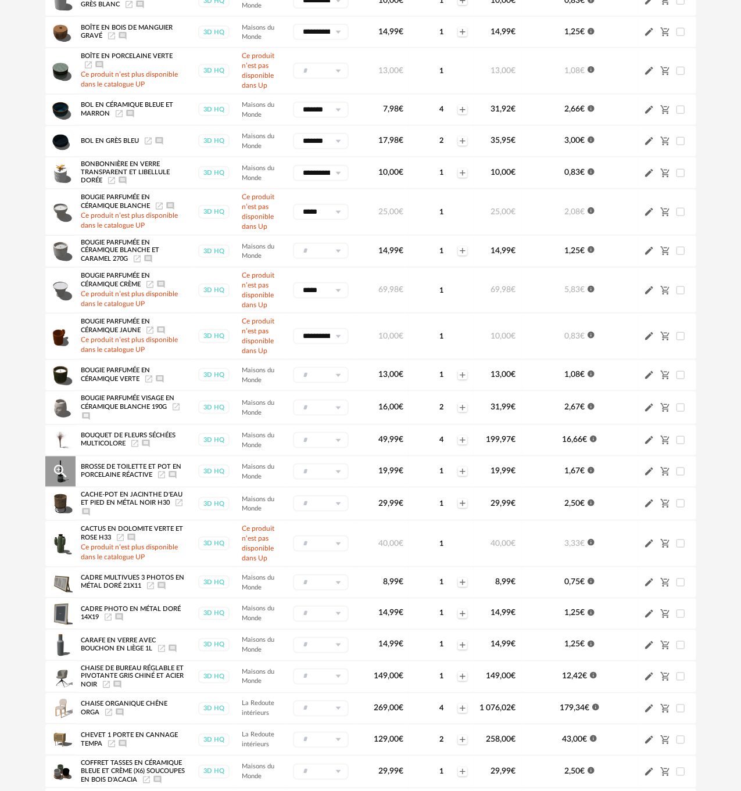
scroll to position [523, 0]
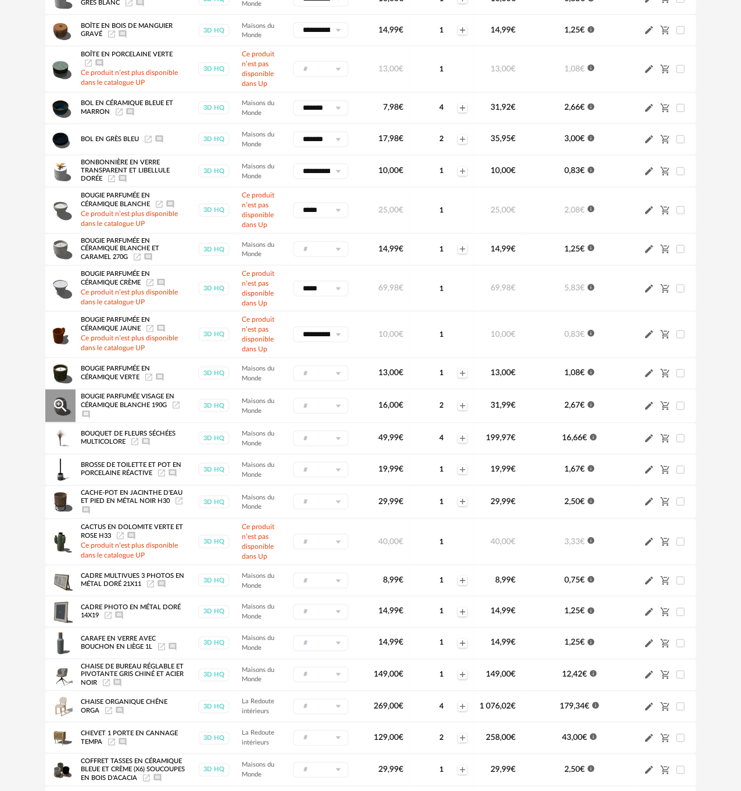
click at [334, 407] on icon at bounding box center [338, 406] width 15 height 16
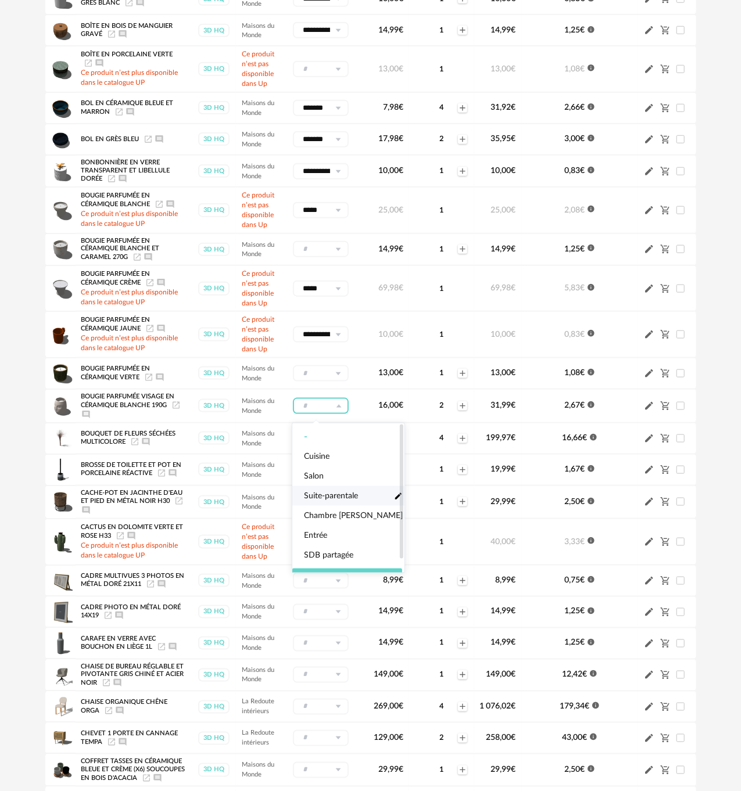
click at [331, 500] on span "Suite-parentale" at bounding box center [331, 496] width 54 height 12
type input "**********"
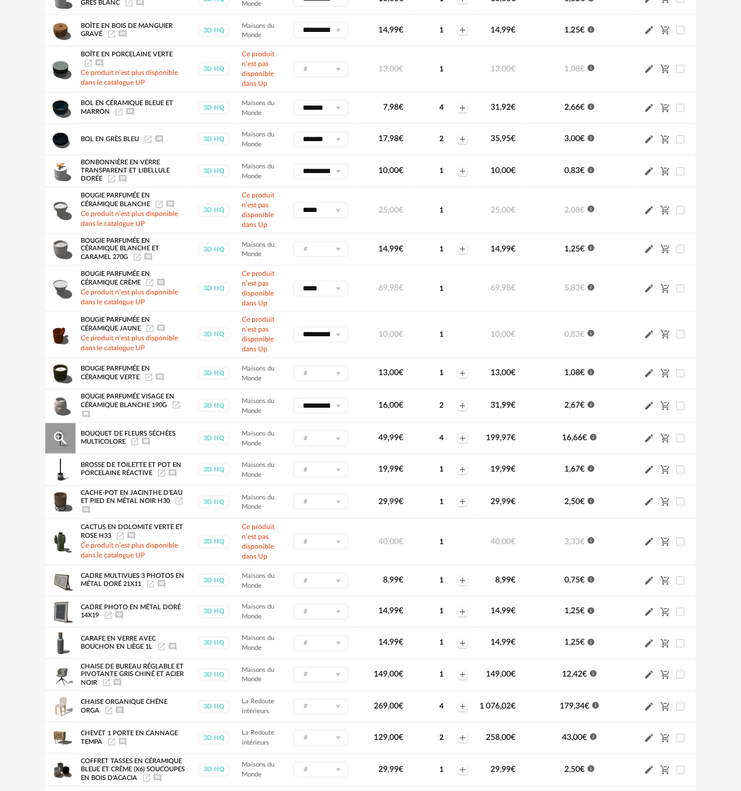
click at [334, 445] on icon at bounding box center [338, 439] width 15 height 16
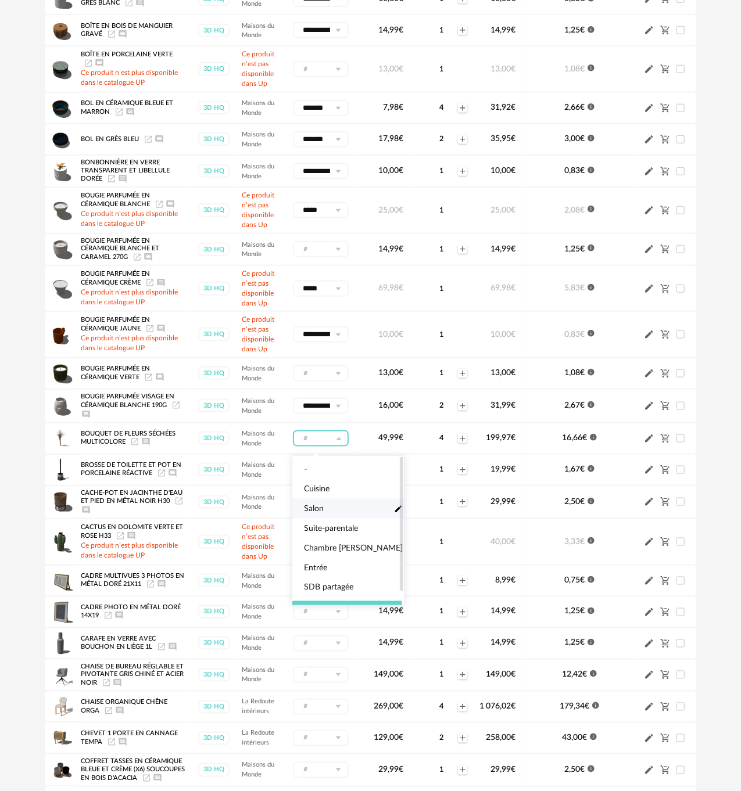
click at [342, 506] on li "Salon Pencil icon" at bounding box center [353, 509] width 122 height 20
type input "*****"
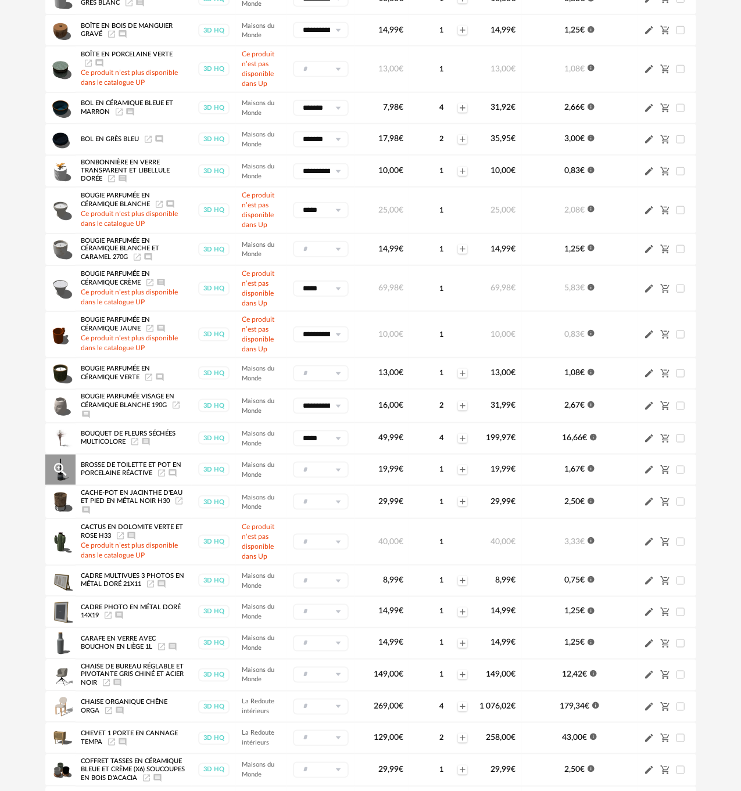
click at [336, 470] on icon at bounding box center [338, 470] width 15 height 16
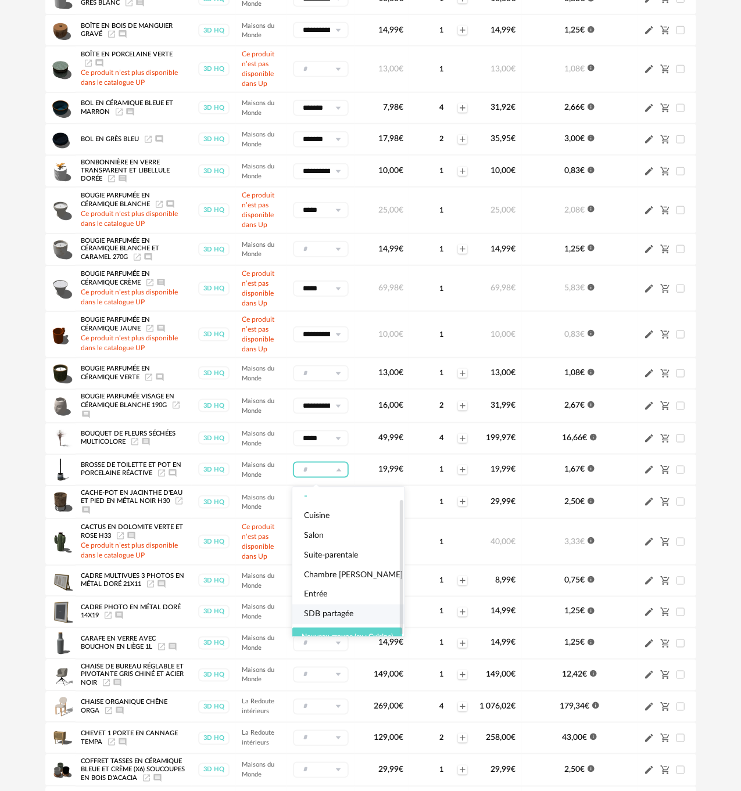
scroll to position [14, 0]
click at [336, 634] on span "Nouveau groupe (ex.: Cuisine)" at bounding box center [347, 637] width 91 height 7
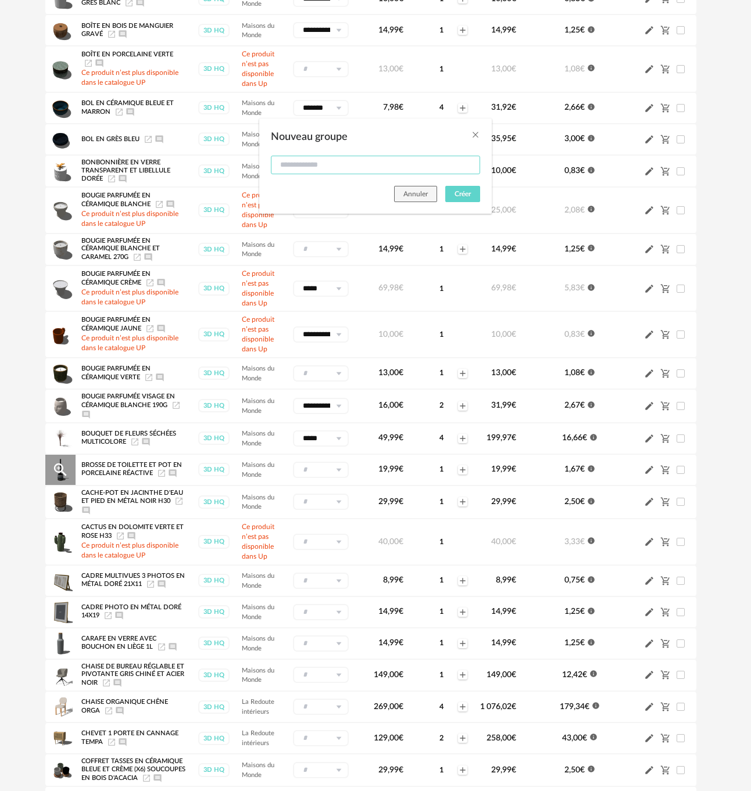
click at [308, 168] on input "Nouveau groupe" at bounding box center [375, 165] width 209 height 19
type input "*"
type input "**********"
click at [475, 192] on button "Créer" at bounding box center [462, 194] width 35 height 16
type input "**********"
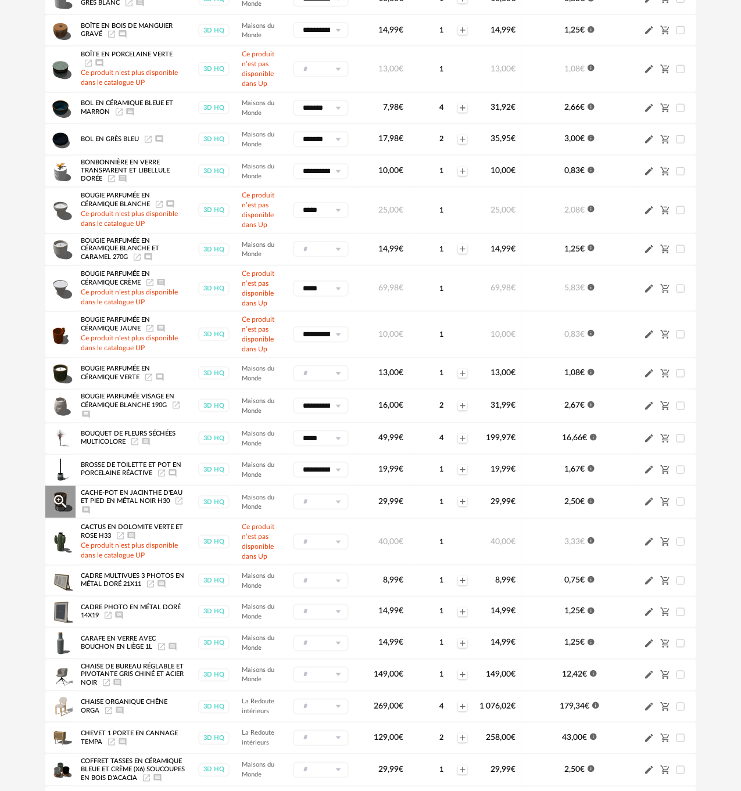
scroll to position [581, 0]
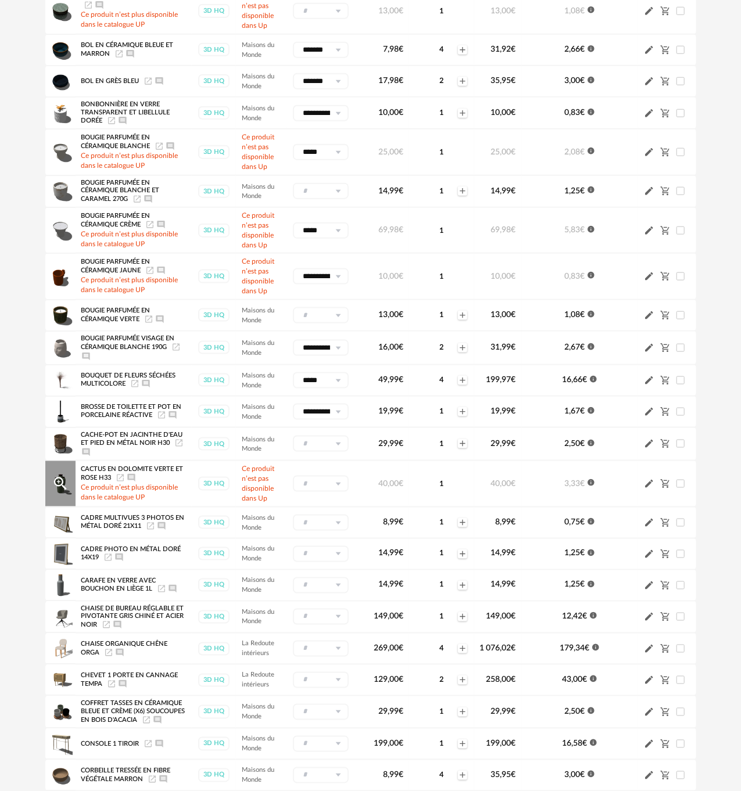
click at [334, 486] on icon at bounding box center [338, 484] width 15 height 16
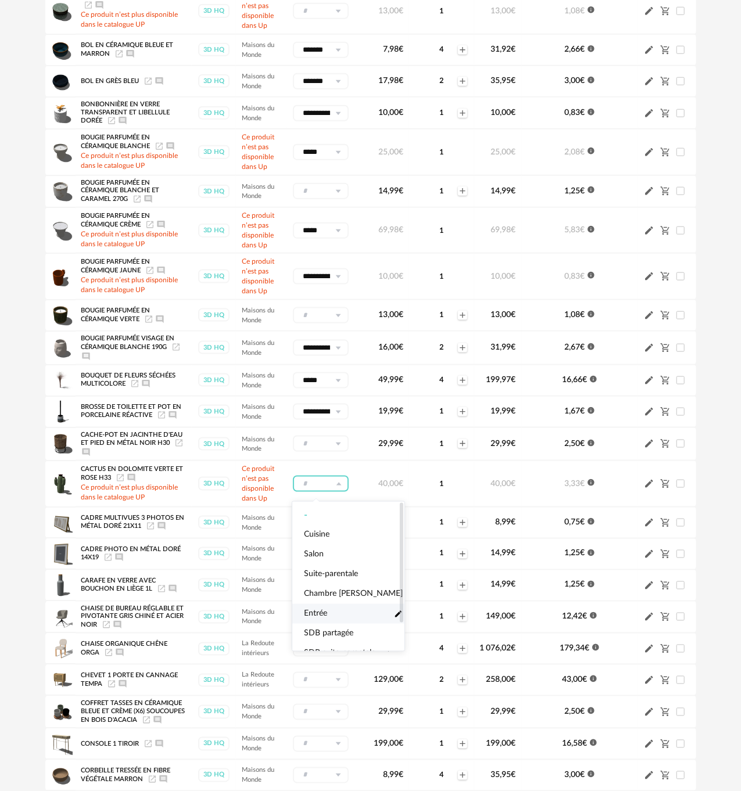
scroll to position [34, 0]
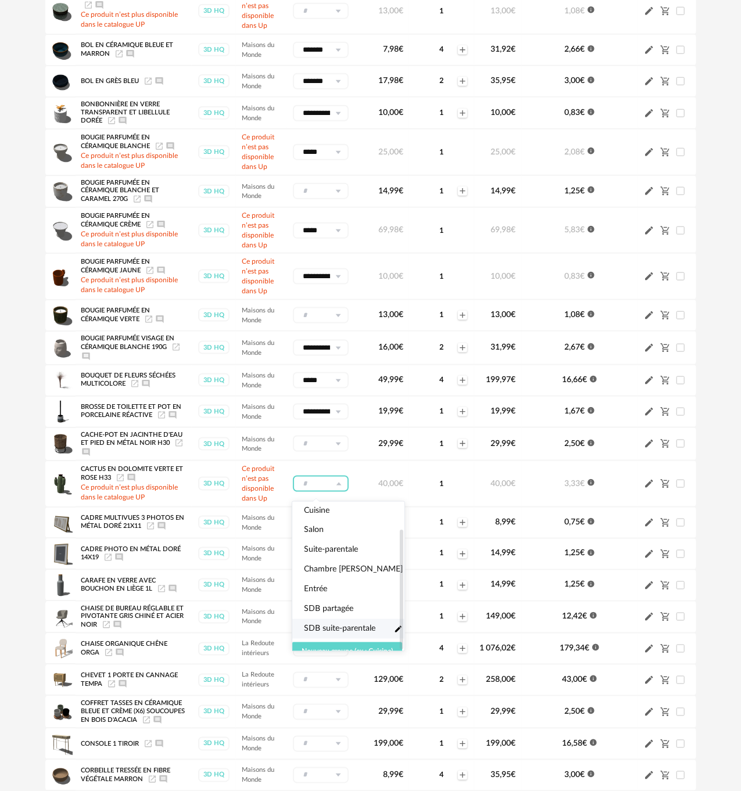
click at [350, 624] on span "SDB suite-parentale" at bounding box center [339, 630] width 71 height 12
type input "**********"
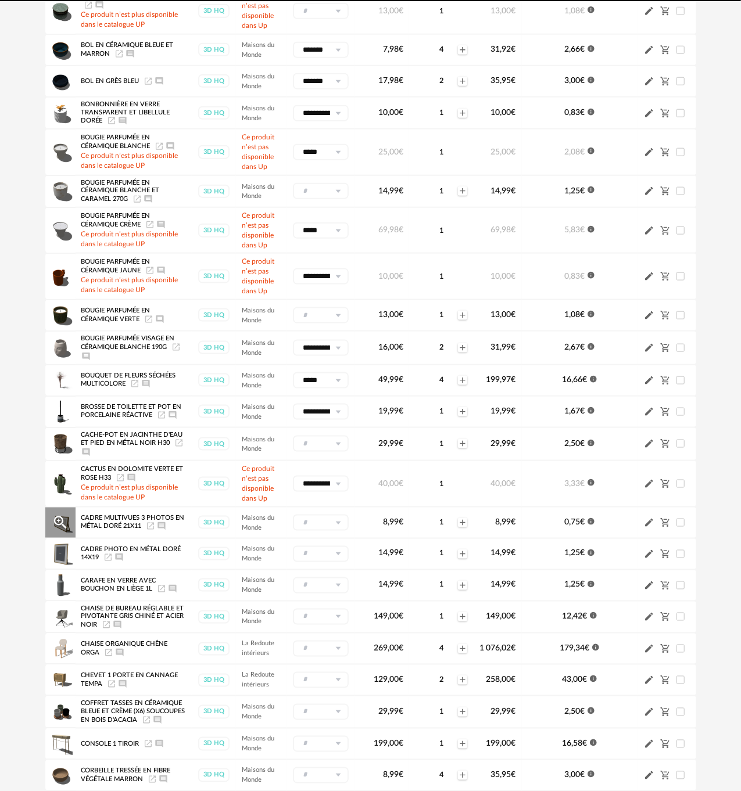
click at [351, 523] on td "- Cuisine Pencil icon Salon Pencil icon Suite-parentale Pencil icon Chambre d'a…" at bounding box center [320, 522] width 67 height 31
click at [343, 524] on icon at bounding box center [338, 523] width 15 height 16
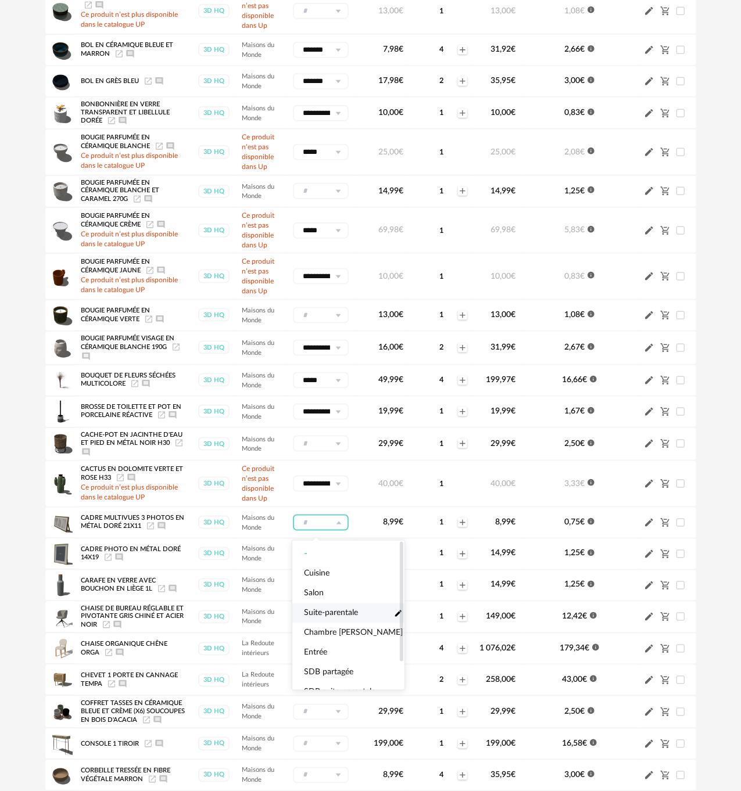
click at [346, 614] on span "Suite-parentale" at bounding box center [331, 614] width 54 height 12
type input "**********"
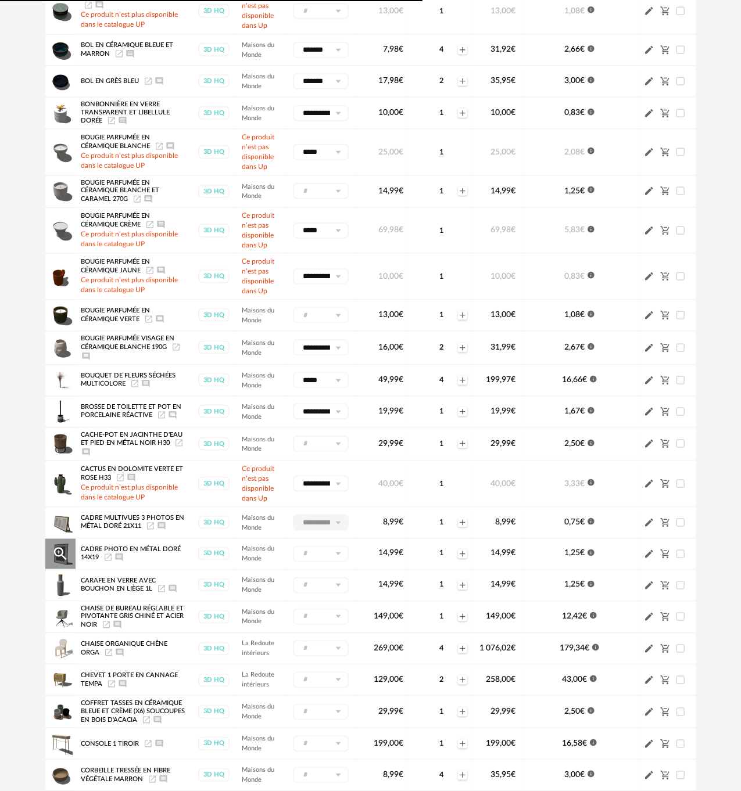
click at [339, 556] on icon at bounding box center [338, 554] width 15 height 16
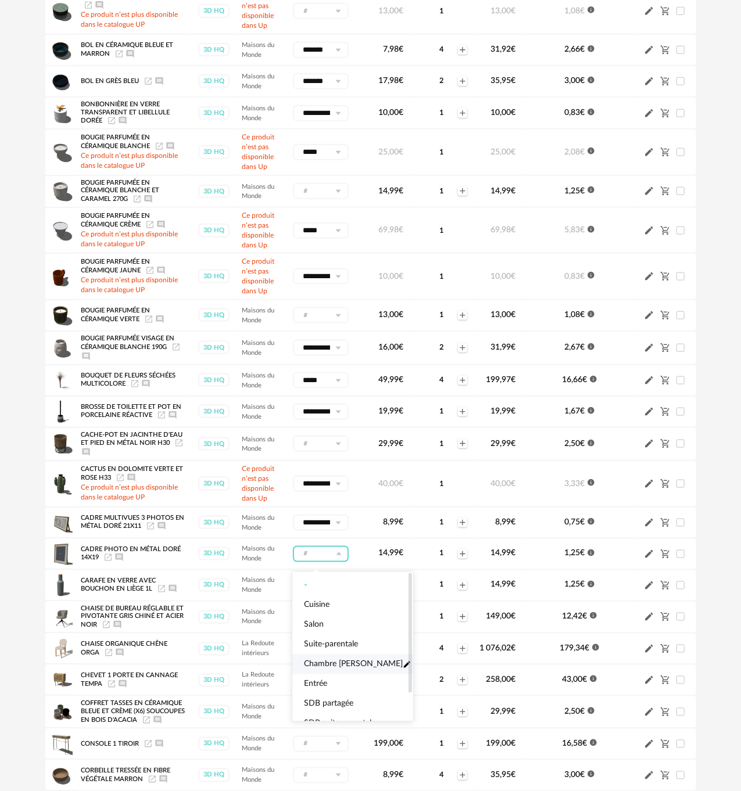
click at [342, 669] on span "Chambre d'amis" at bounding box center [353, 665] width 99 height 12
type input "**********"
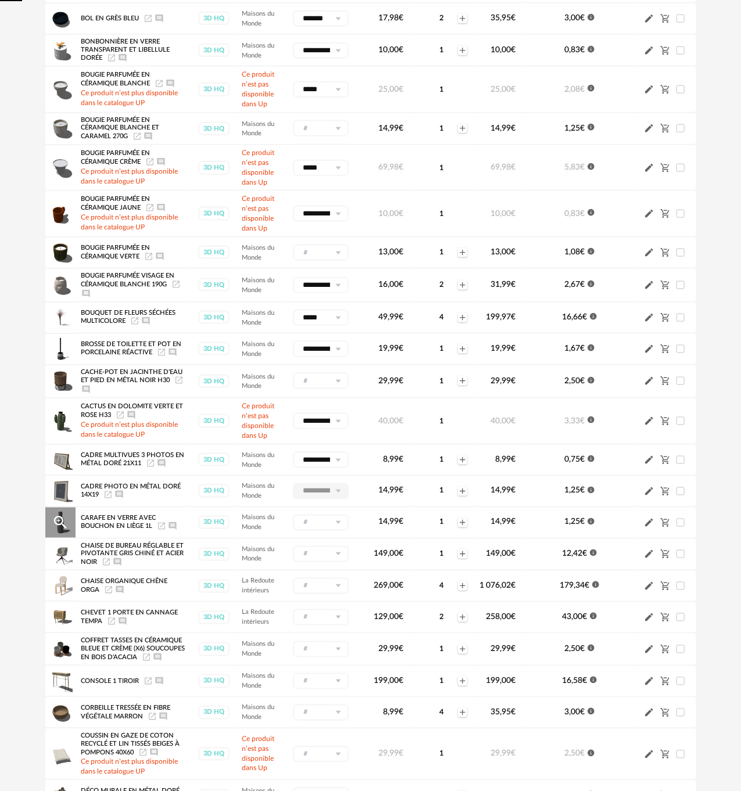
scroll to position [697, 0]
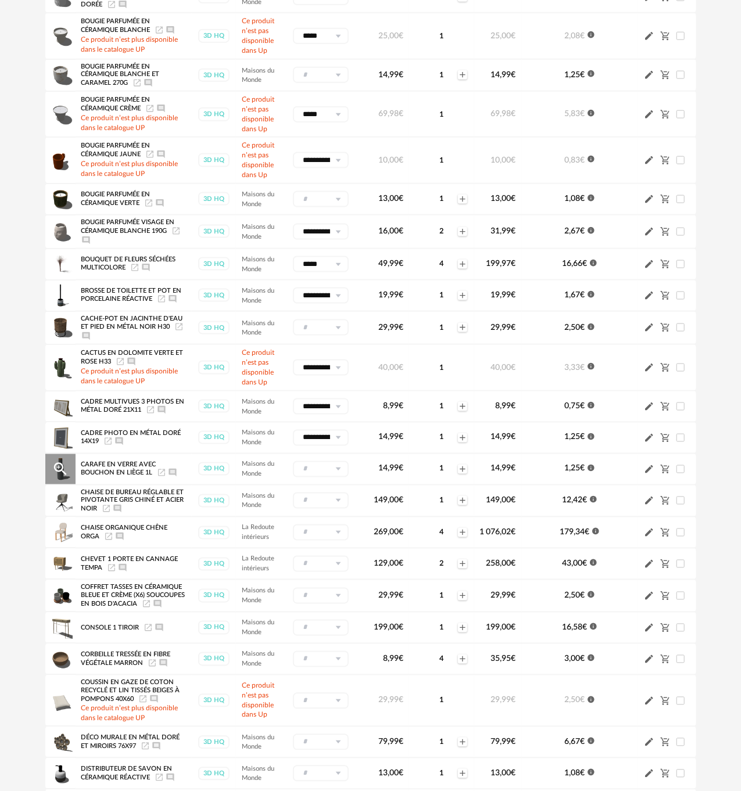
click at [328, 471] on input "text" at bounding box center [321, 469] width 56 height 16
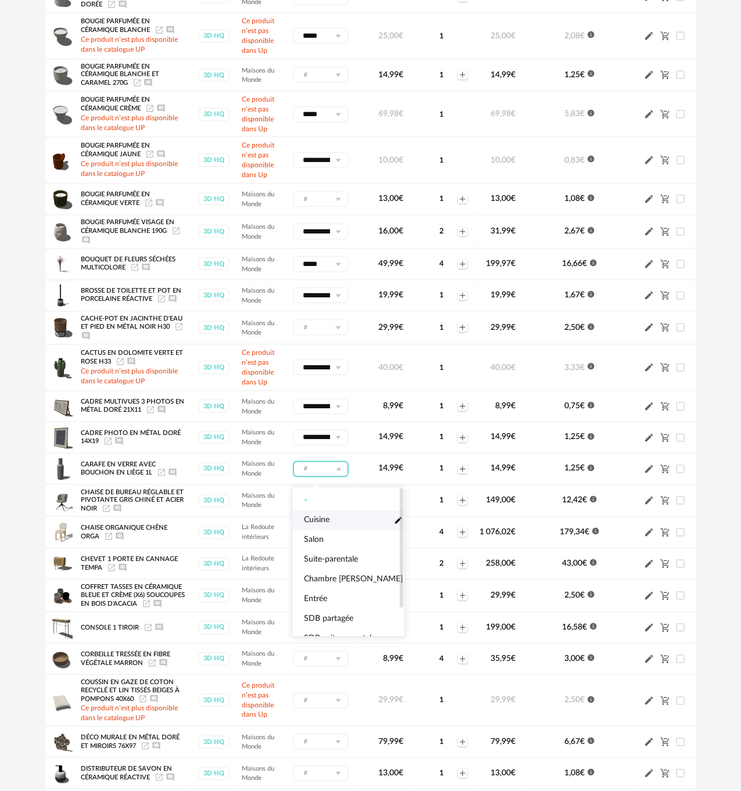
click at [331, 521] on li "Cuisine Pencil icon" at bounding box center [353, 521] width 122 height 20
type input "*******"
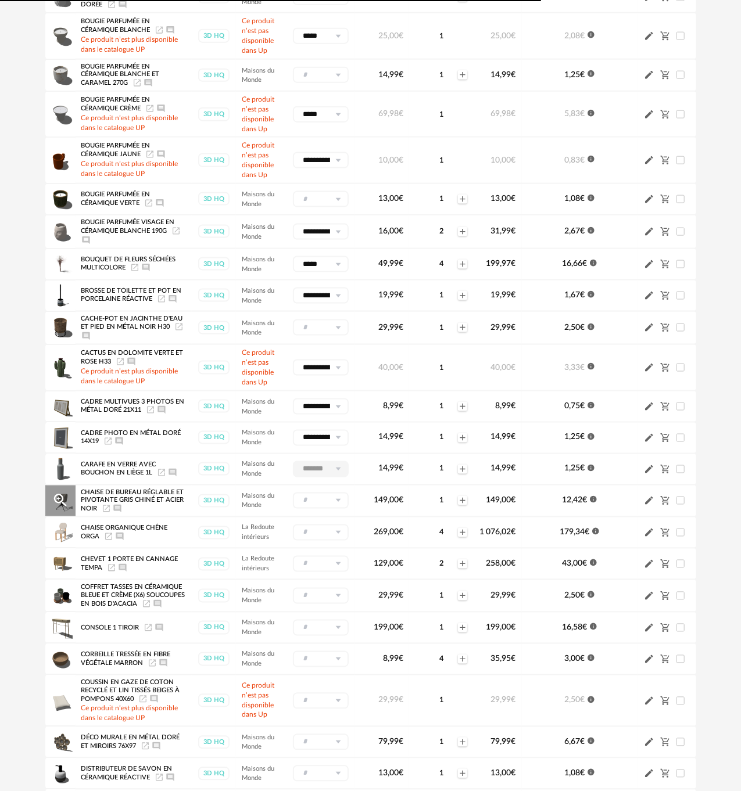
click at [336, 505] on icon at bounding box center [338, 501] width 15 height 16
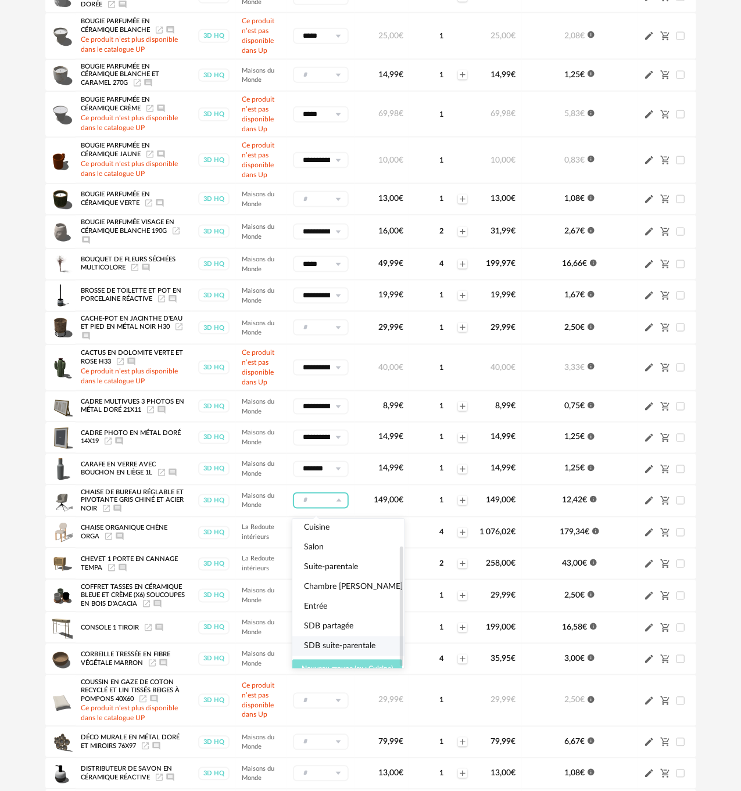
scroll to position [34, 0]
click at [324, 660] on button "Nouveau groupe (ex.: Cuisine)" at bounding box center [347, 669] width 110 height 19
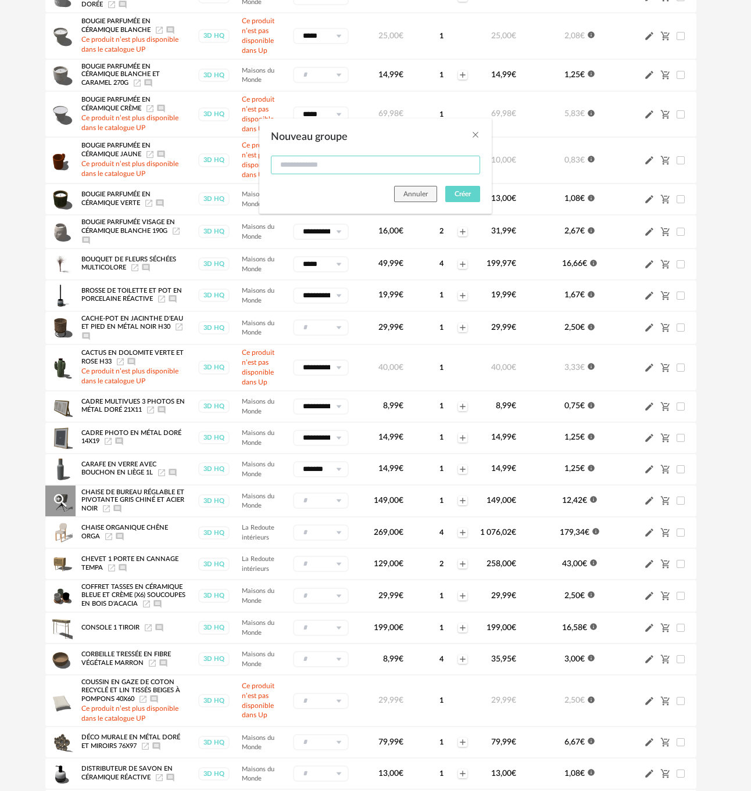
click at [286, 169] on input "Nouveau groupe" at bounding box center [375, 165] width 209 height 19
type input "******"
click at [453, 196] on button "Créer" at bounding box center [462, 194] width 35 height 16
type input "******"
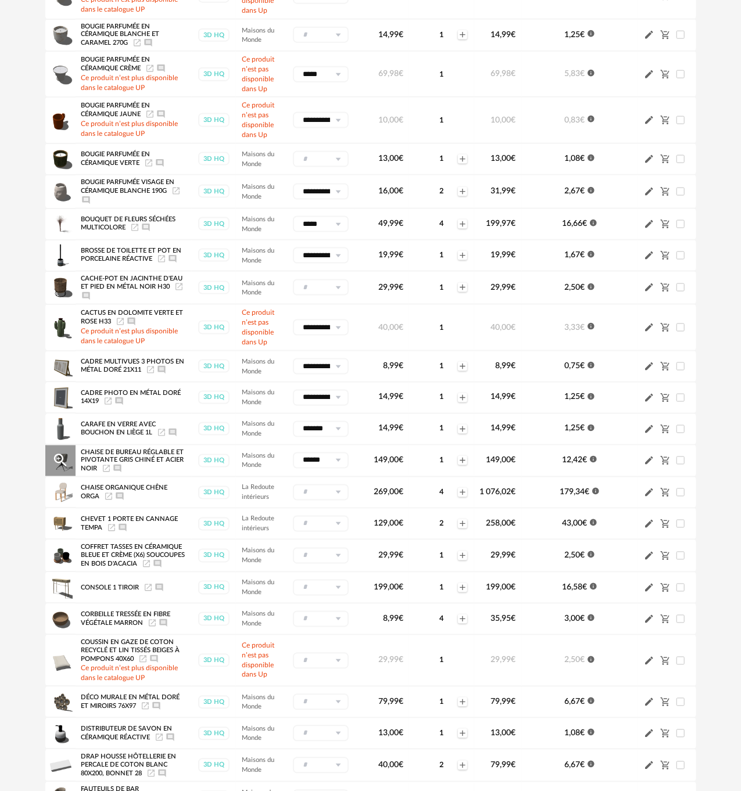
scroll to position [755, 0]
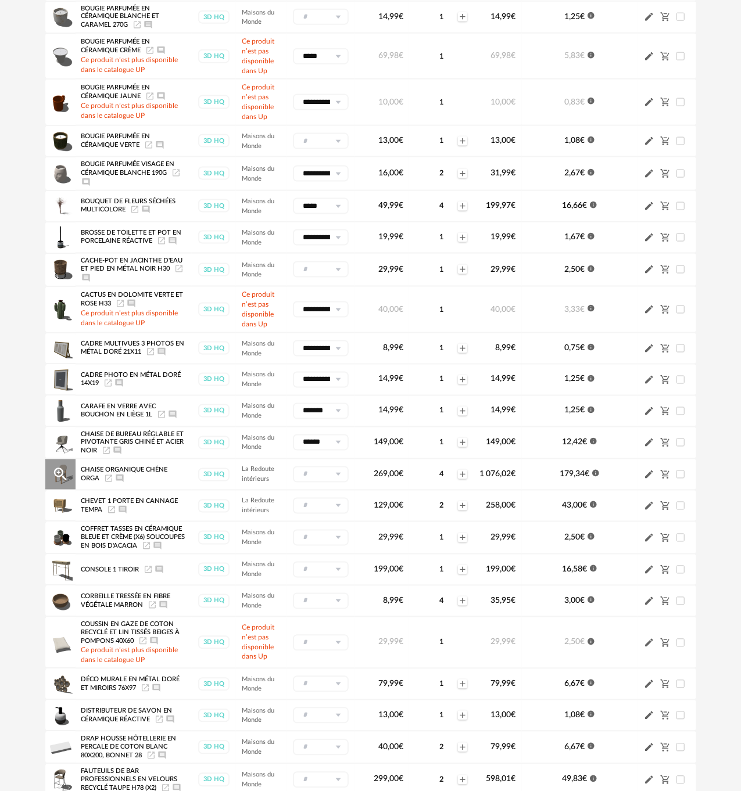
click at [324, 475] on input "text" at bounding box center [321, 475] width 56 height 16
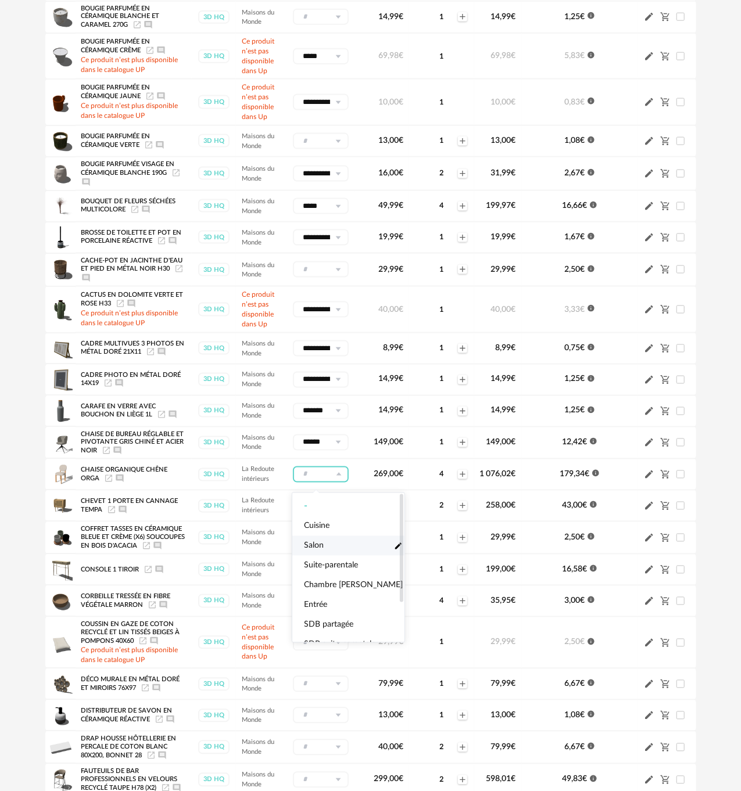
click at [335, 544] on li "Salon Pencil icon" at bounding box center [353, 546] width 122 height 20
type input "*****"
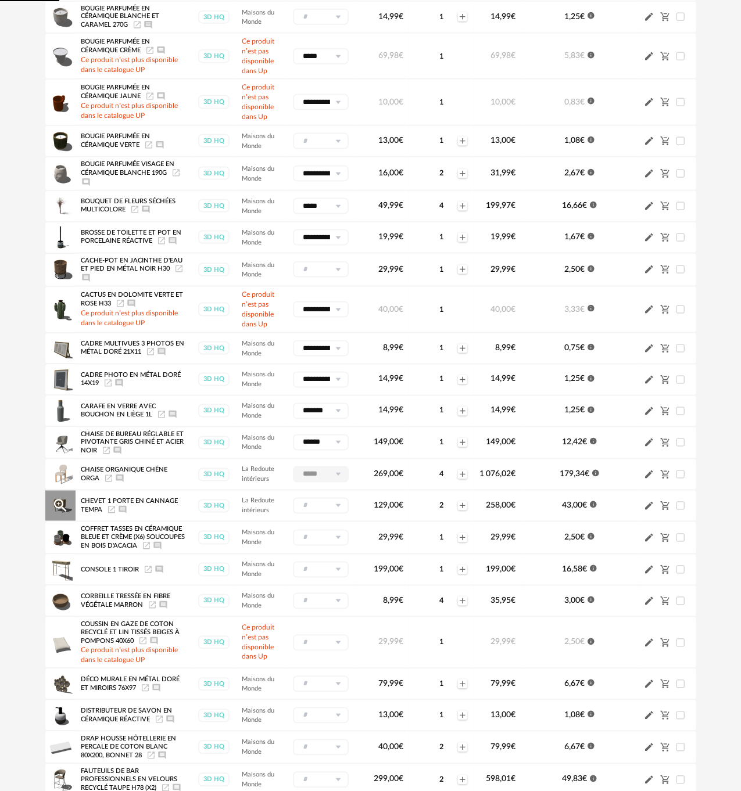
click at [326, 507] on input "text" at bounding box center [321, 506] width 56 height 16
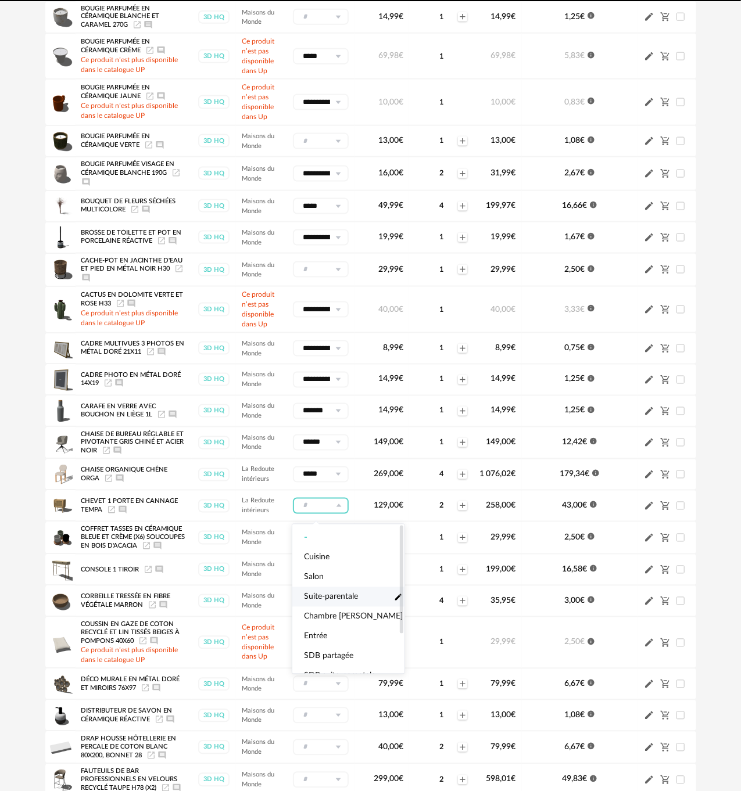
click at [342, 601] on span "Suite-parentale" at bounding box center [331, 598] width 54 height 12
type input "**********"
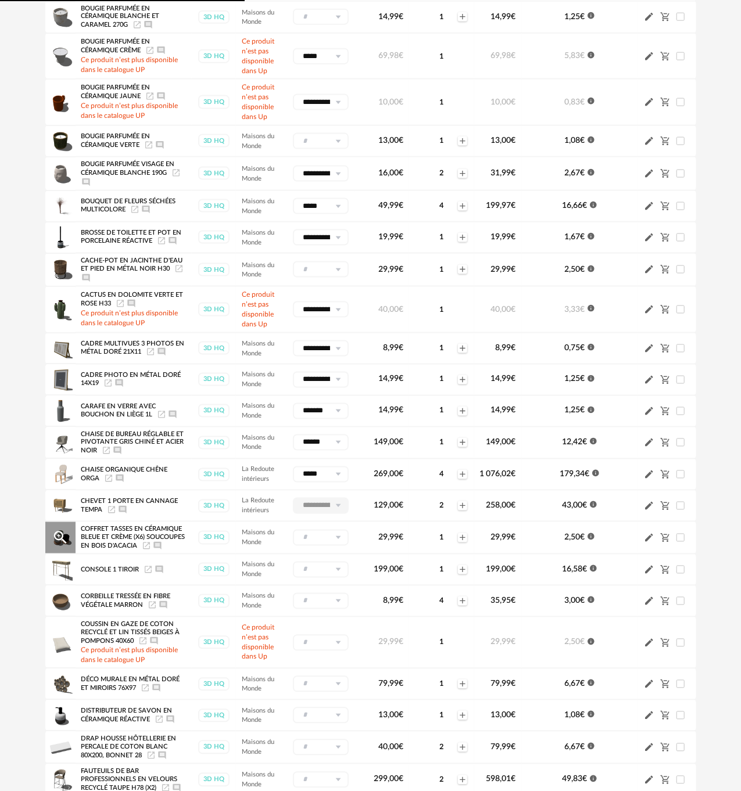
click at [336, 546] on icon at bounding box center [338, 538] width 15 height 16
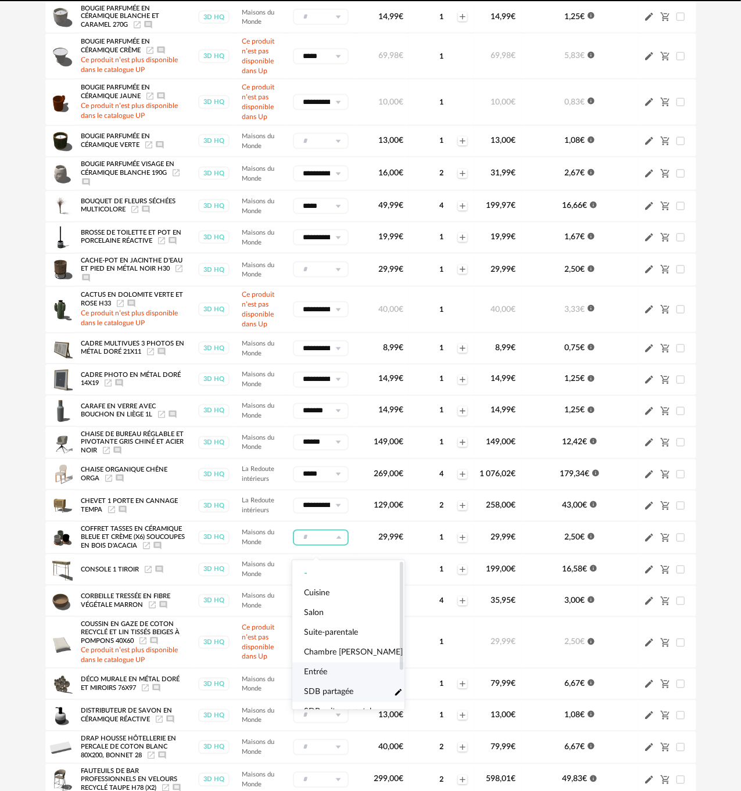
scroll to position [53, 0]
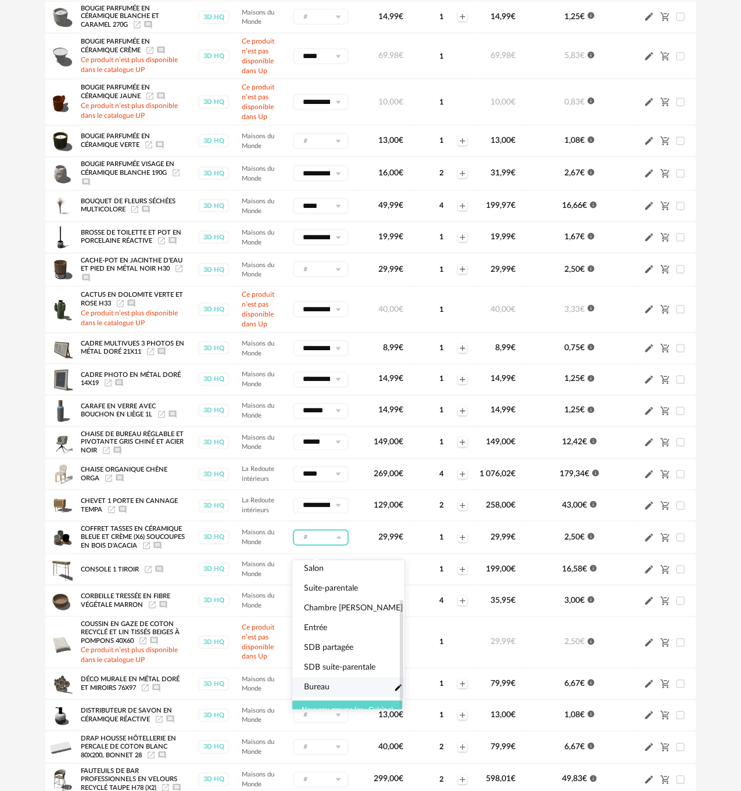
click at [336, 678] on li "Bureau Pencil icon" at bounding box center [353, 688] width 122 height 20
type input "******"
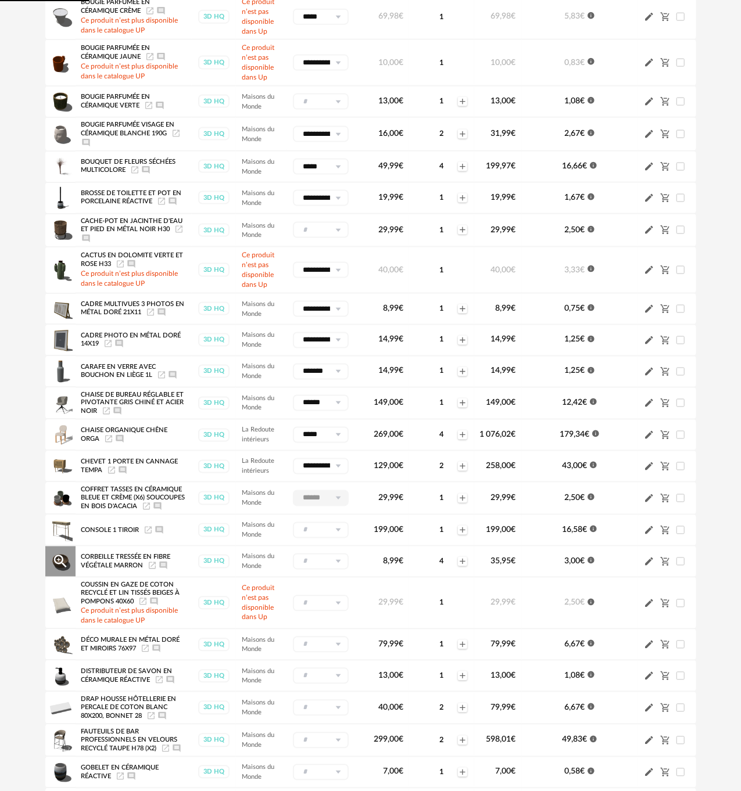
scroll to position [814, 0]
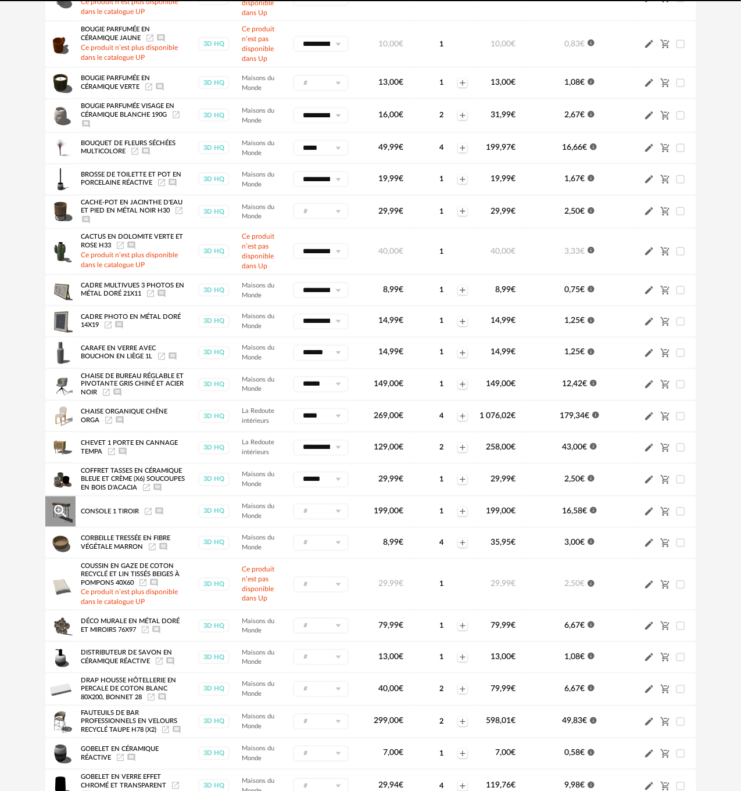
click at [338, 520] on icon at bounding box center [338, 512] width 15 height 16
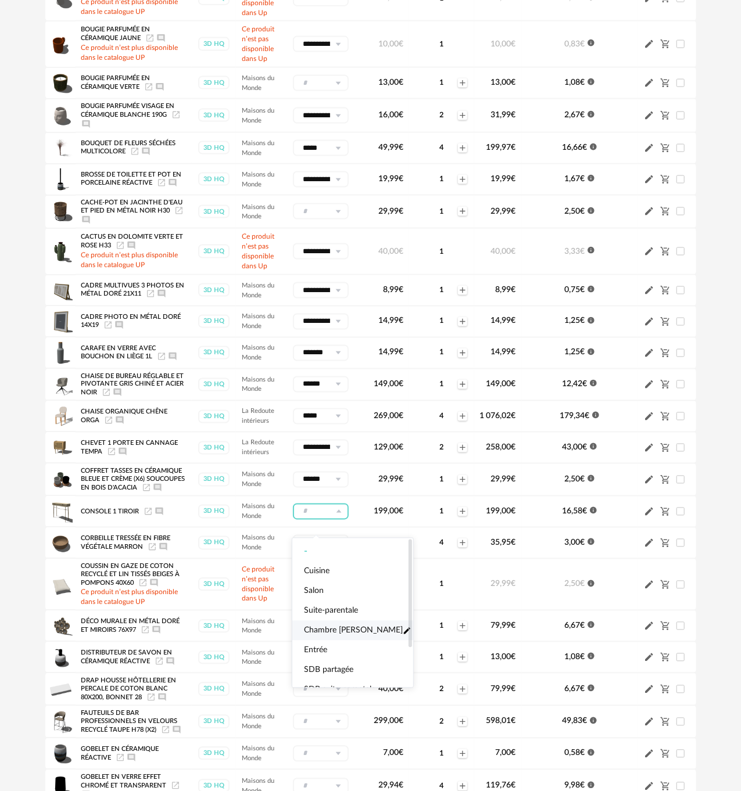
click at [340, 631] on span "Chambre d'amis" at bounding box center [353, 631] width 99 height 12
type input "**********"
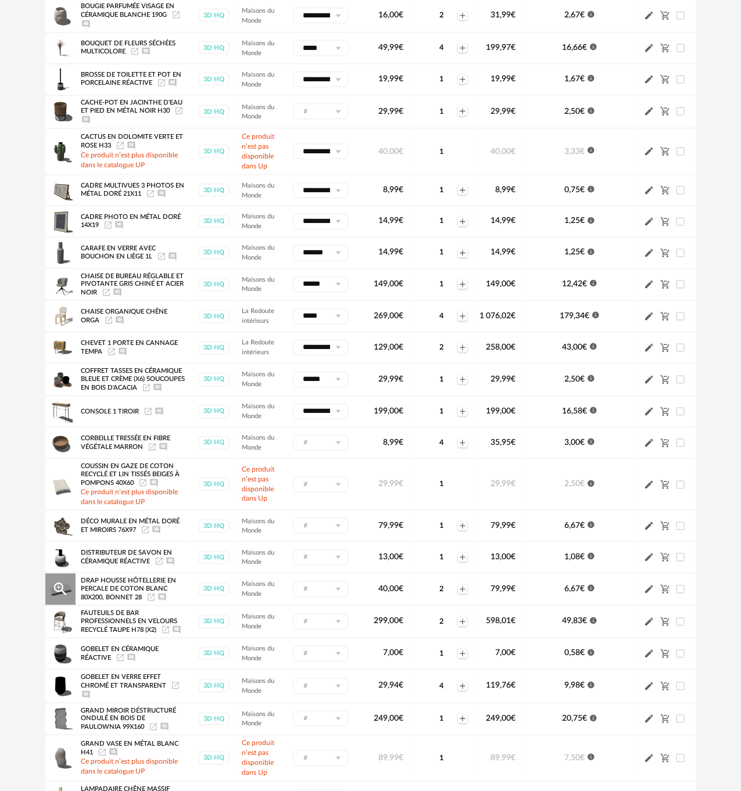
scroll to position [930, 0]
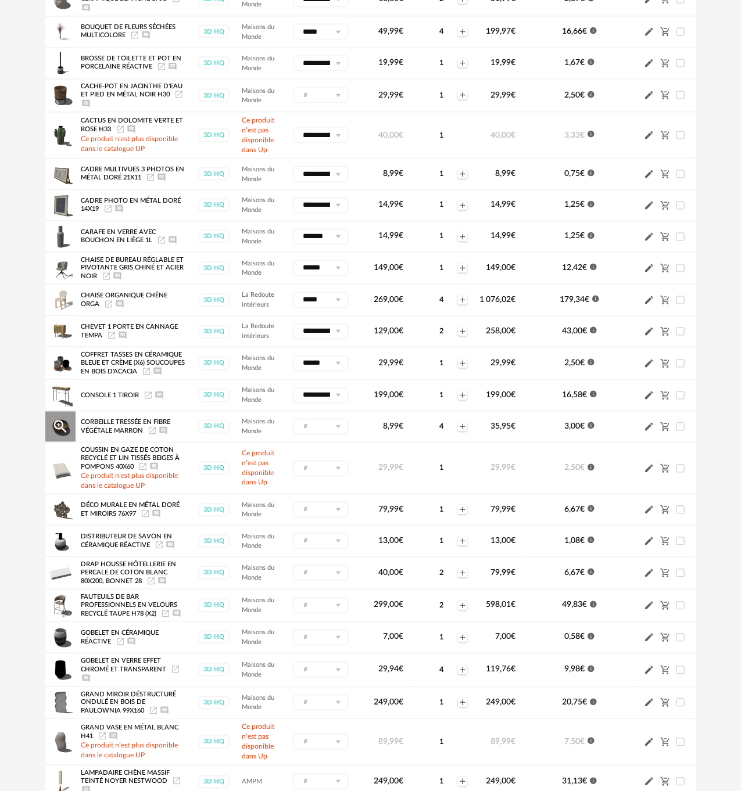
click at [335, 435] on icon at bounding box center [338, 427] width 15 height 16
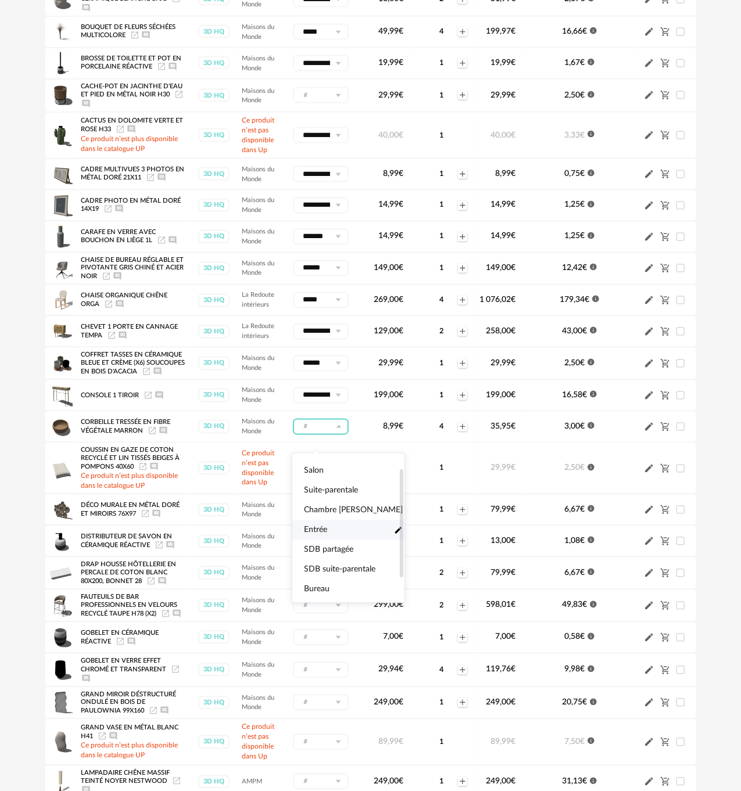
scroll to position [53, 0]
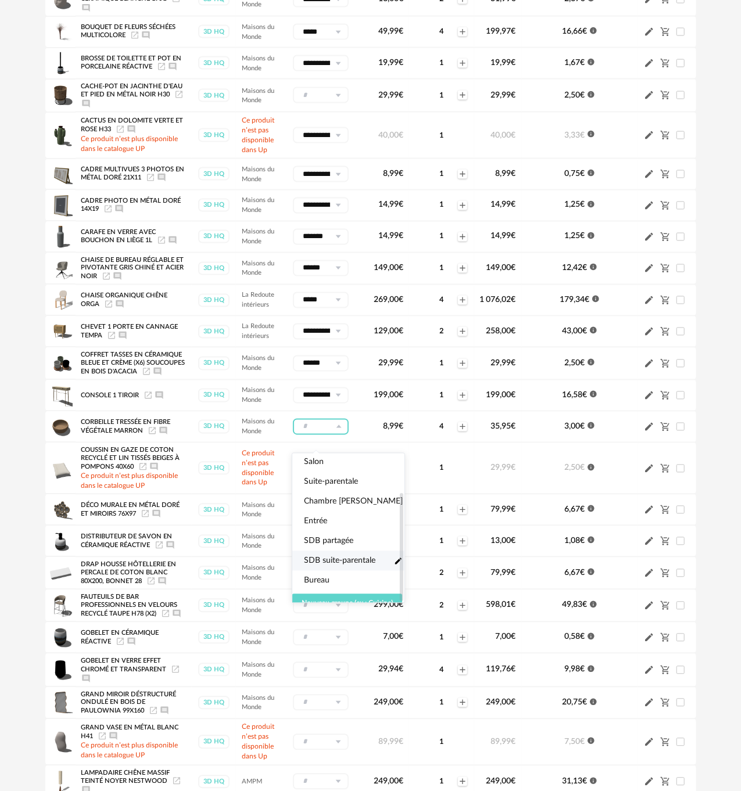
click at [351, 556] on span "SDB suite-parentale" at bounding box center [339, 562] width 71 height 12
type input "**********"
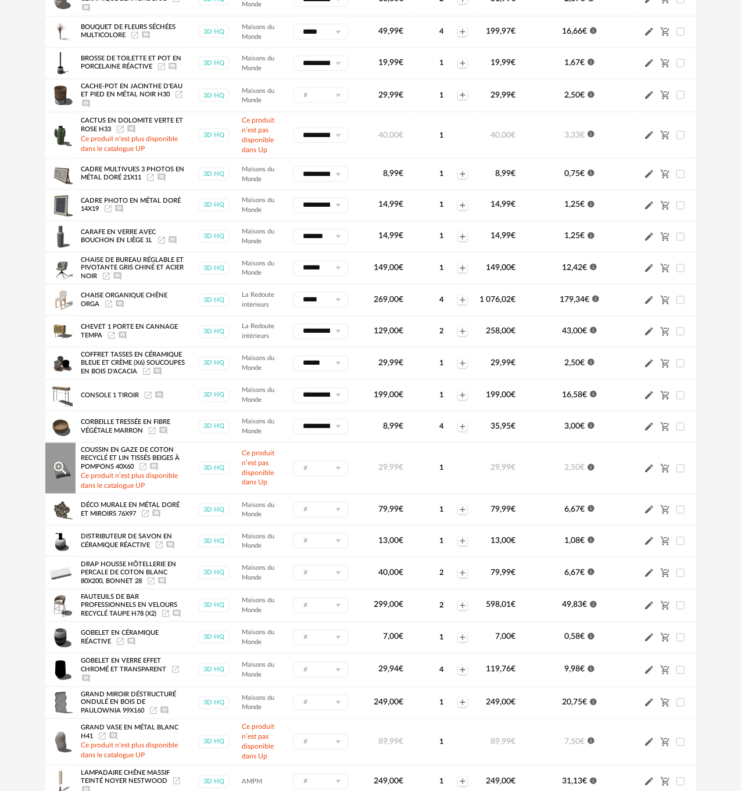
click at [334, 477] on icon at bounding box center [338, 469] width 15 height 16
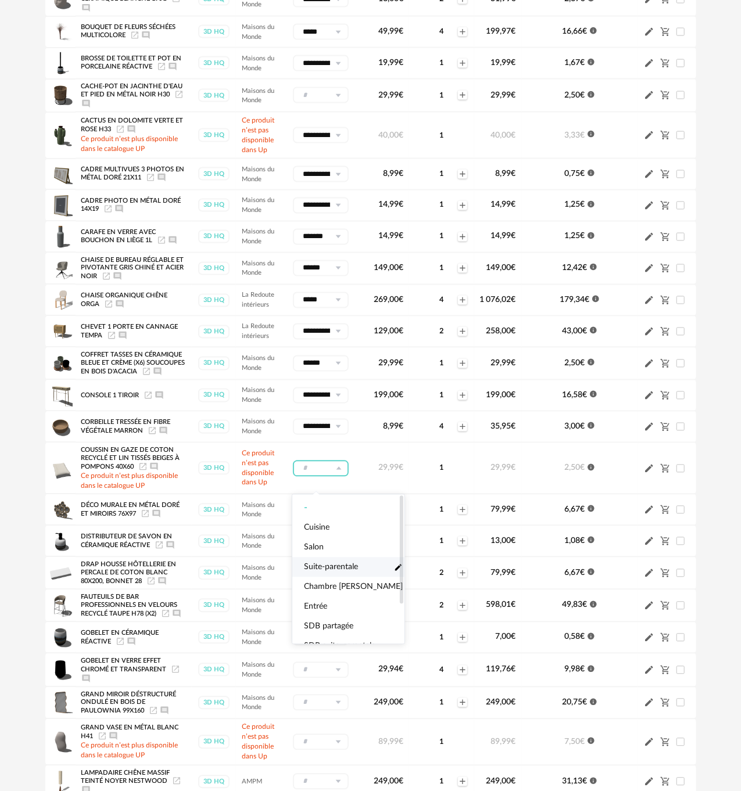
click at [352, 563] on span "Suite-parentale" at bounding box center [331, 568] width 54 height 12
type input "**********"
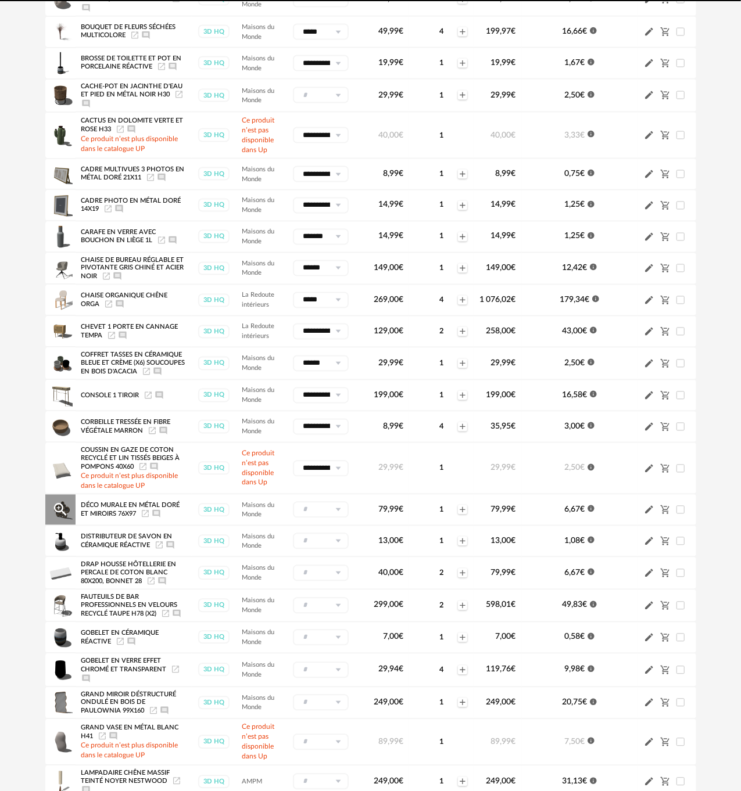
click at [336, 518] on icon at bounding box center [338, 510] width 15 height 16
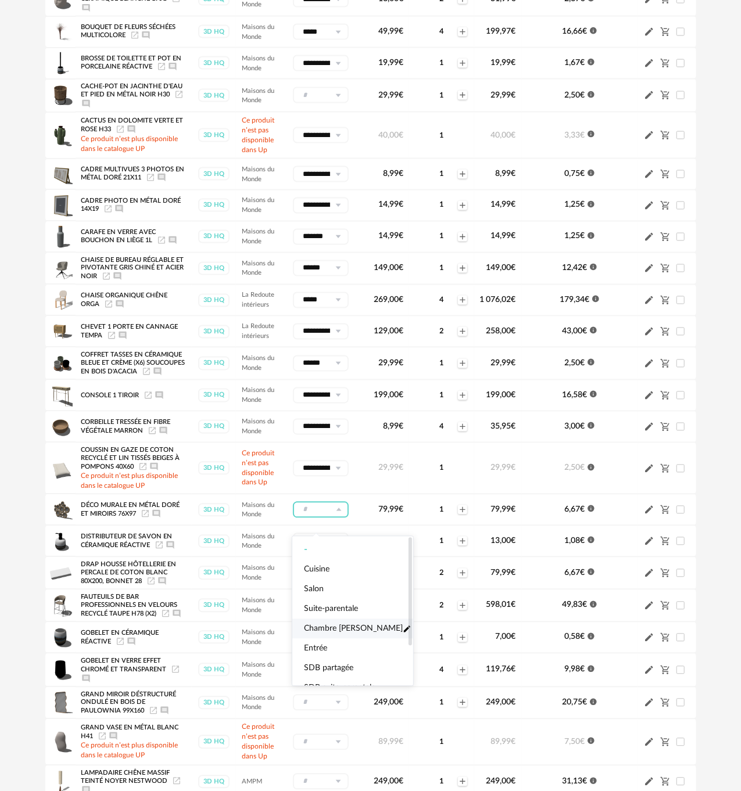
click at [346, 636] on li "Chambre d'amis Pencil icon" at bounding box center [357, 629] width 131 height 20
type input "**********"
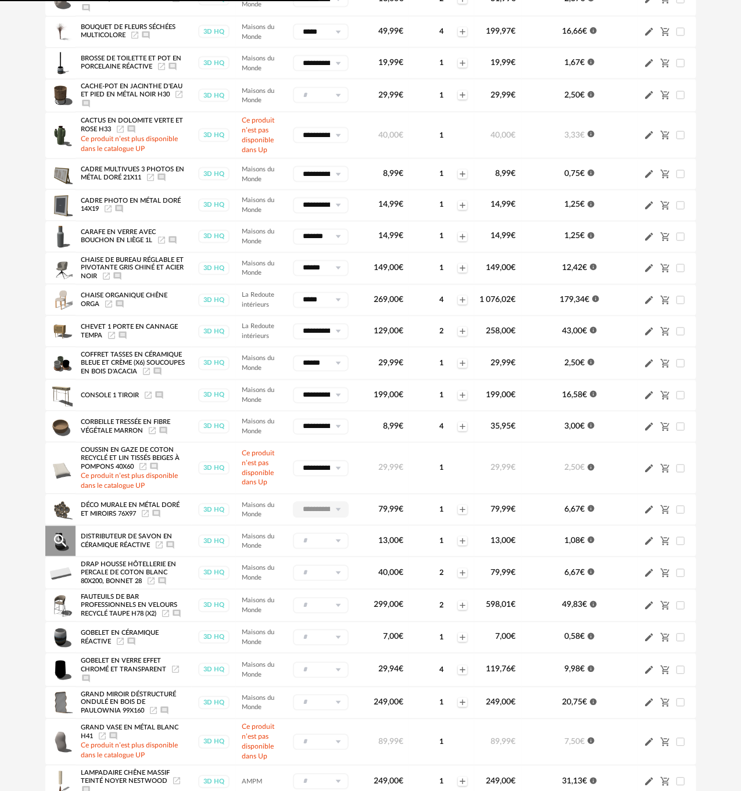
click at [339, 550] on icon at bounding box center [338, 541] width 15 height 16
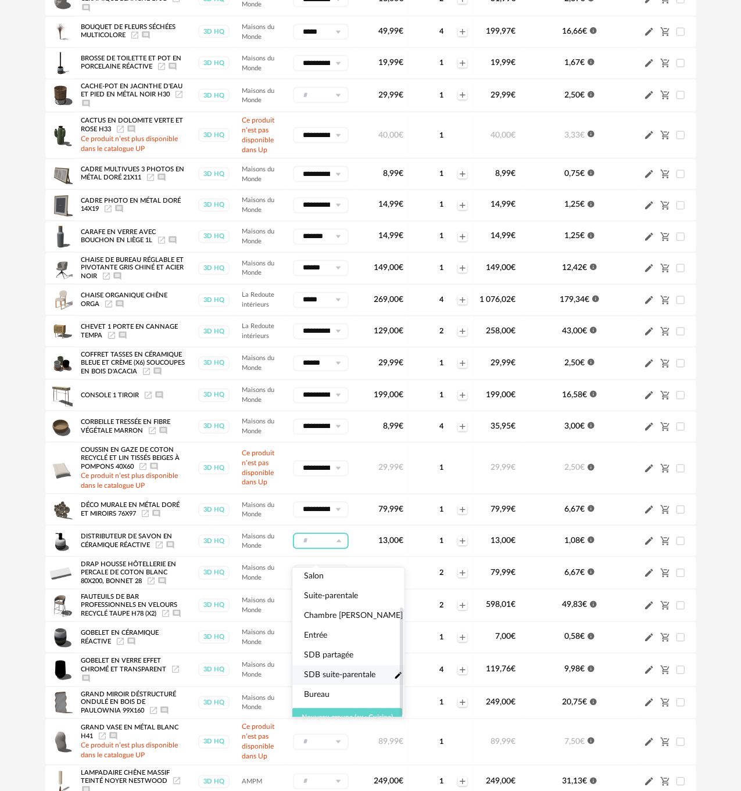
click at [343, 670] on span "SDB suite-parentale" at bounding box center [339, 676] width 71 height 12
type input "**********"
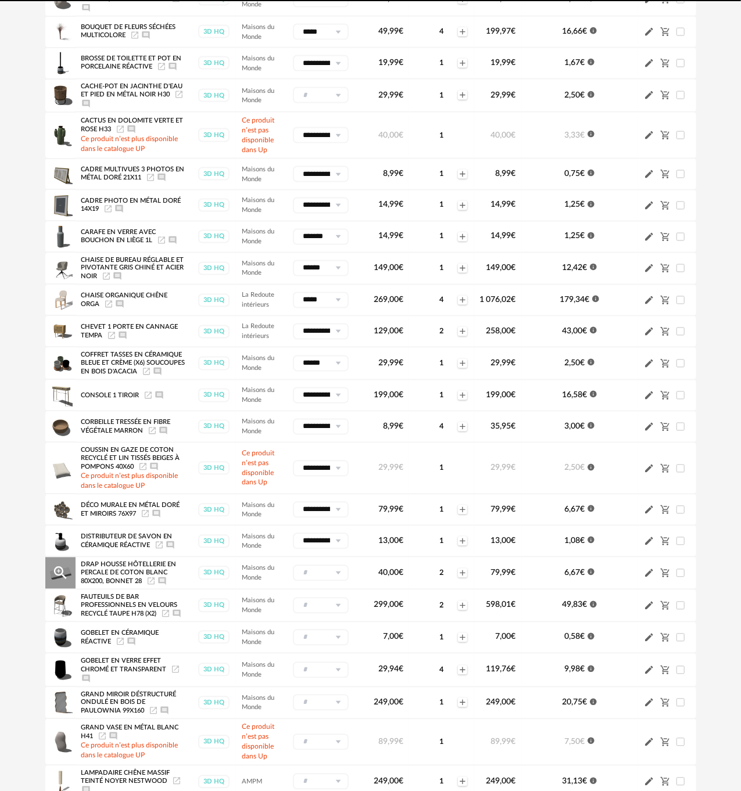
click at [327, 582] on input "text" at bounding box center [321, 573] width 56 height 16
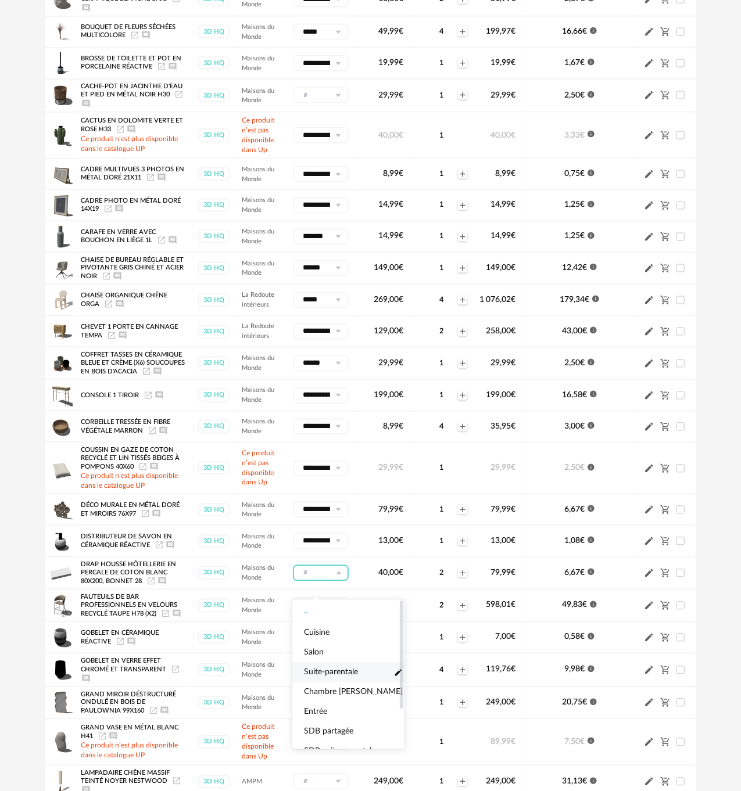
click at [354, 671] on span "Suite-parentale" at bounding box center [331, 673] width 54 height 12
type input "**********"
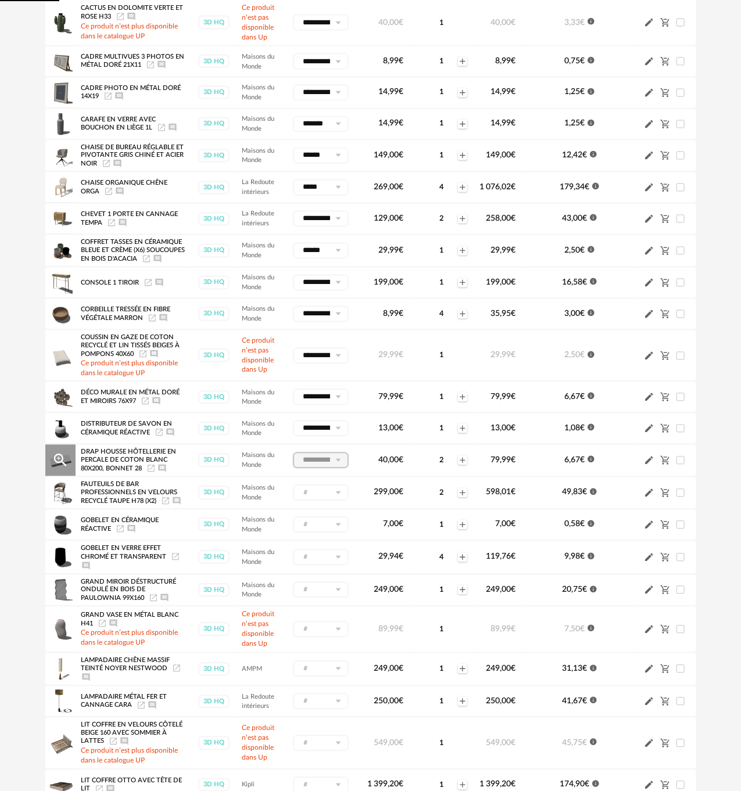
scroll to position [1046, 0]
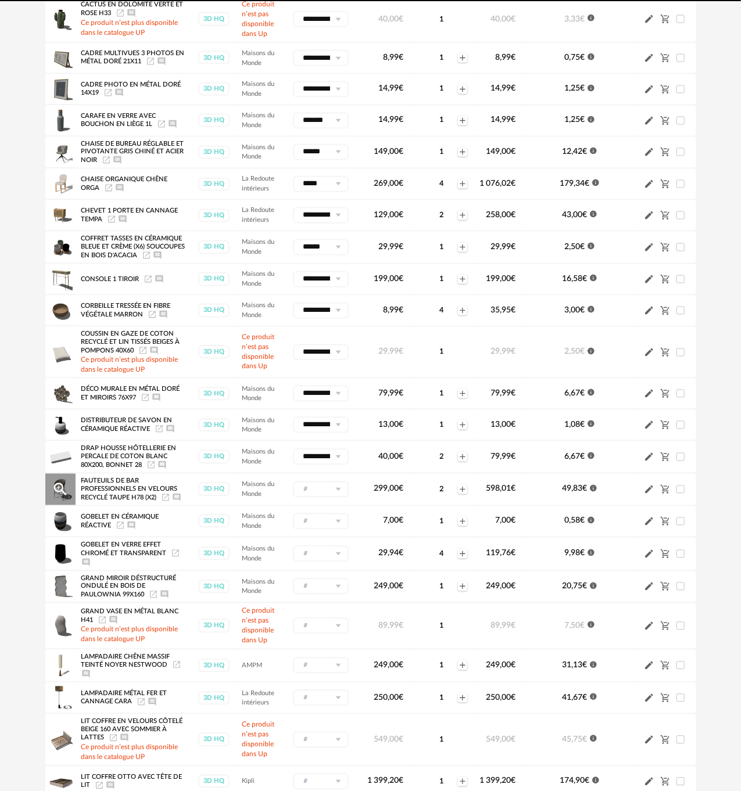
click at [321, 498] on input "text" at bounding box center [321, 490] width 56 height 16
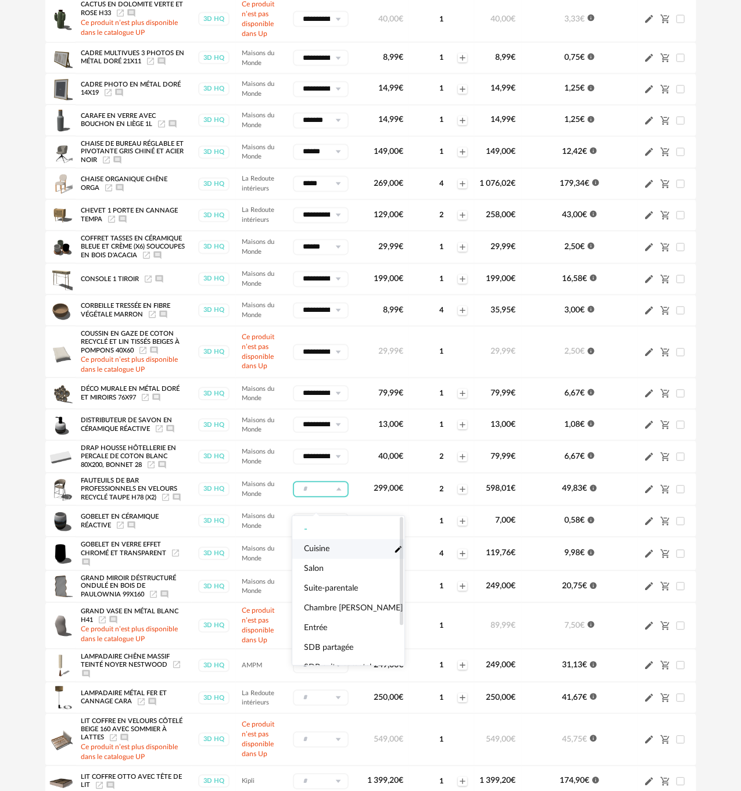
click at [332, 552] on li "Cuisine Pencil icon" at bounding box center [353, 550] width 122 height 20
type input "*******"
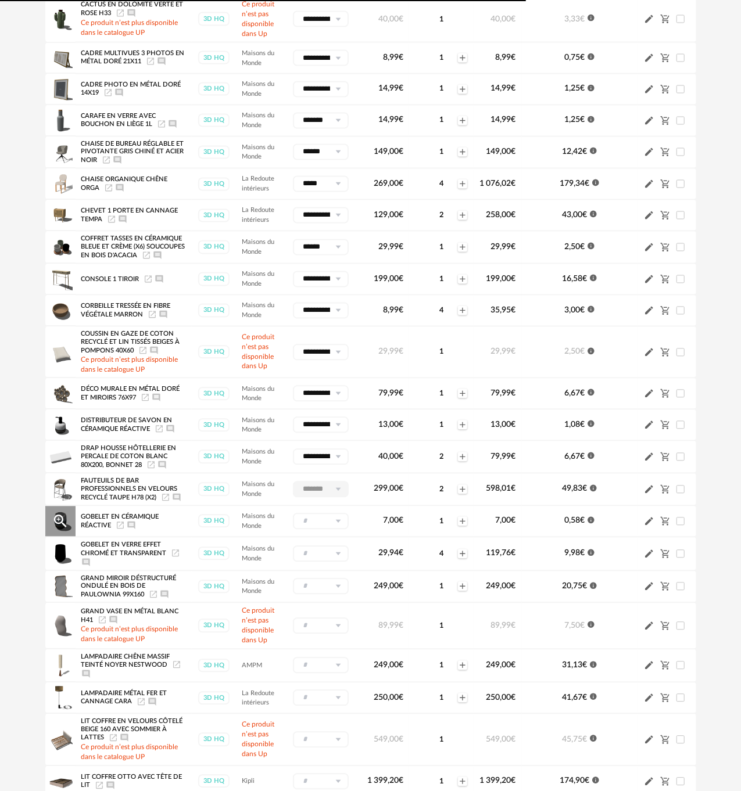
click at [338, 530] on icon at bounding box center [338, 522] width 15 height 16
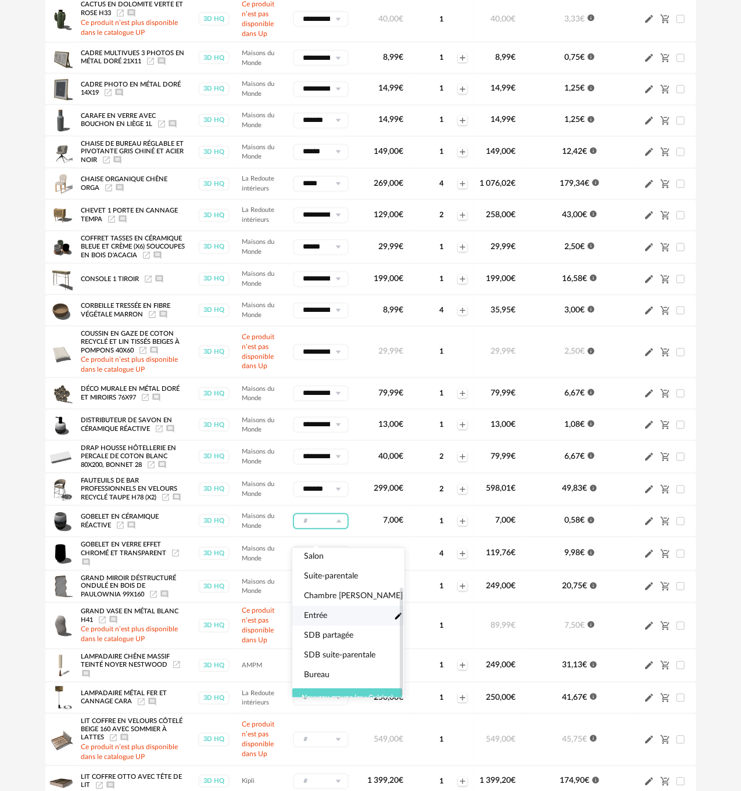
scroll to position [53, 0]
click at [349, 650] on span "SDB suite-parentale" at bounding box center [339, 656] width 71 height 12
type input "**********"
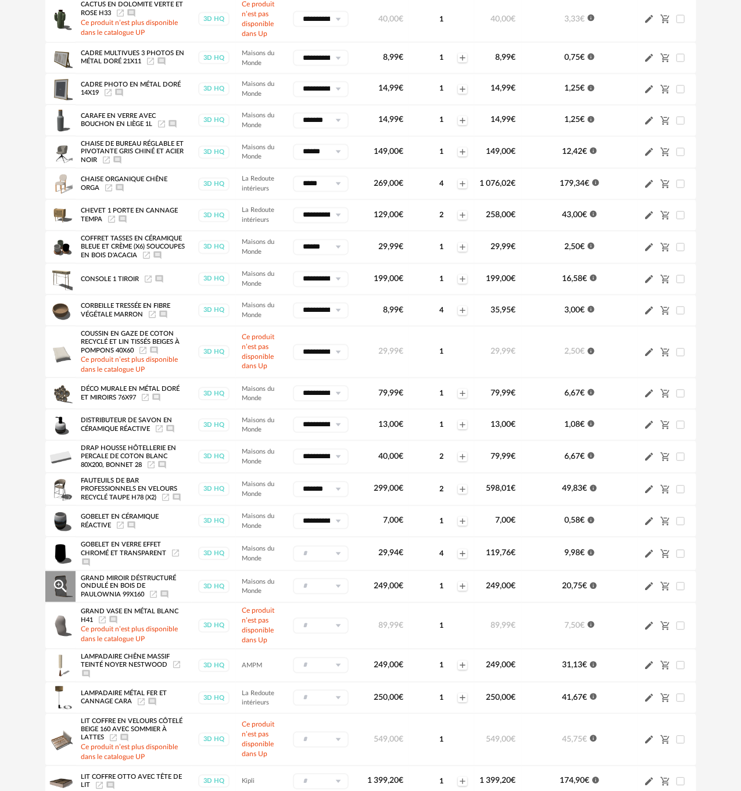
click at [323, 595] on input "text" at bounding box center [321, 587] width 56 height 16
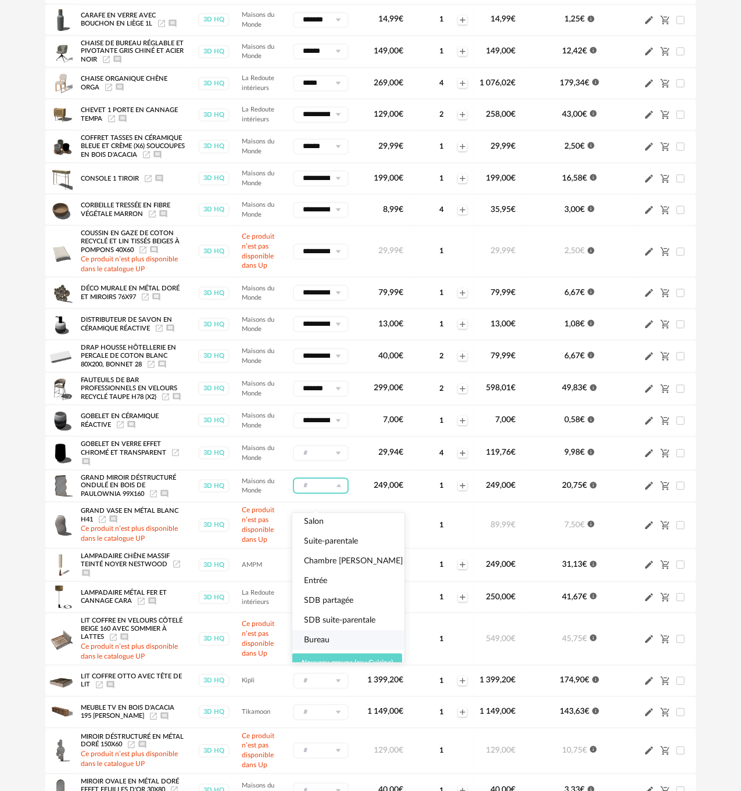
scroll to position [1278, 0]
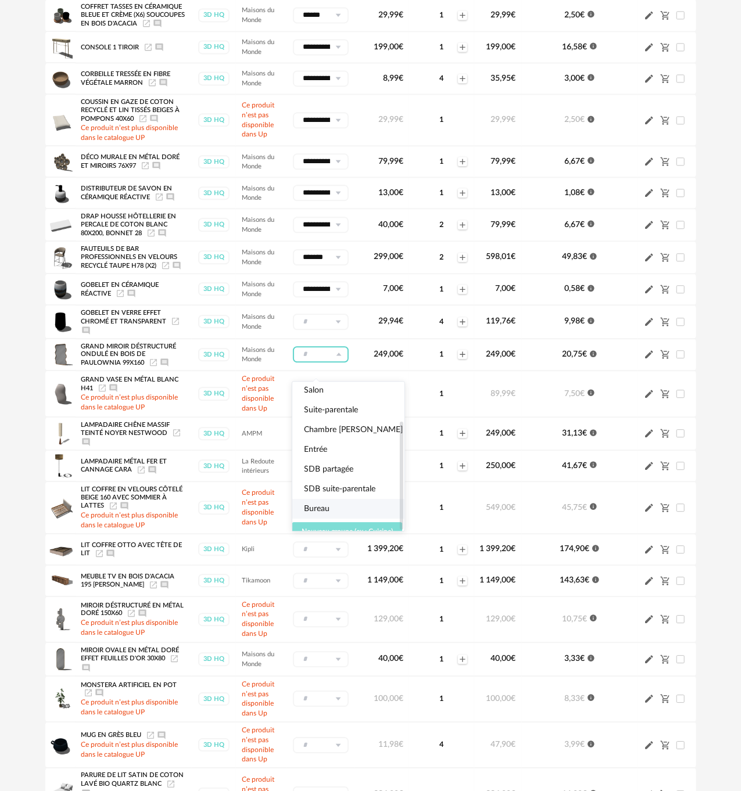
click at [326, 522] on button "Nouveau groupe (ex.: Cuisine)" at bounding box center [347, 531] width 110 height 19
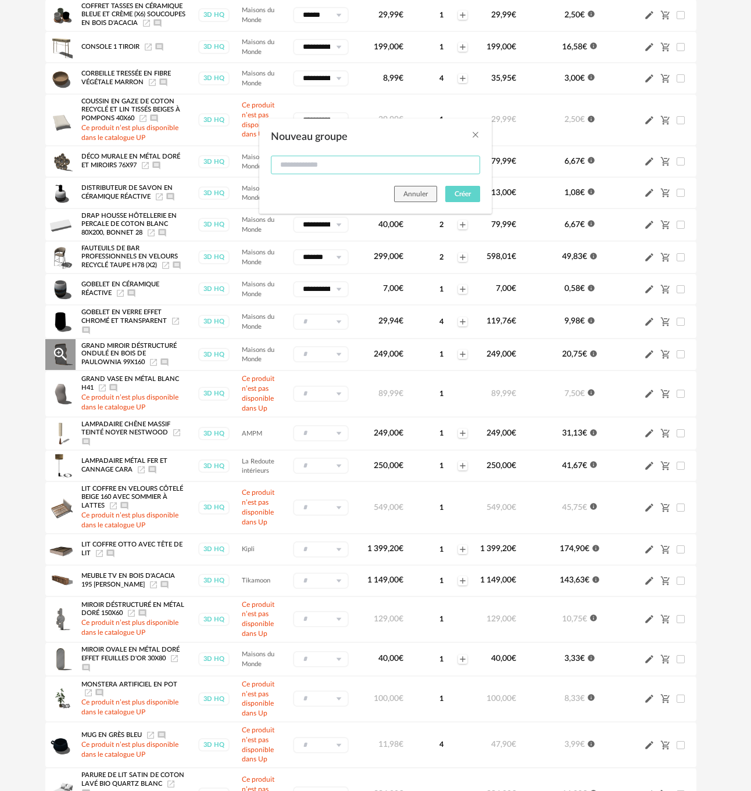
click at [313, 165] on input "Nouveau groupe" at bounding box center [375, 165] width 209 height 19
type input "*******"
click at [471, 196] on span "Créer" at bounding box center [462, 194] width 16 height 7
type input "*******"
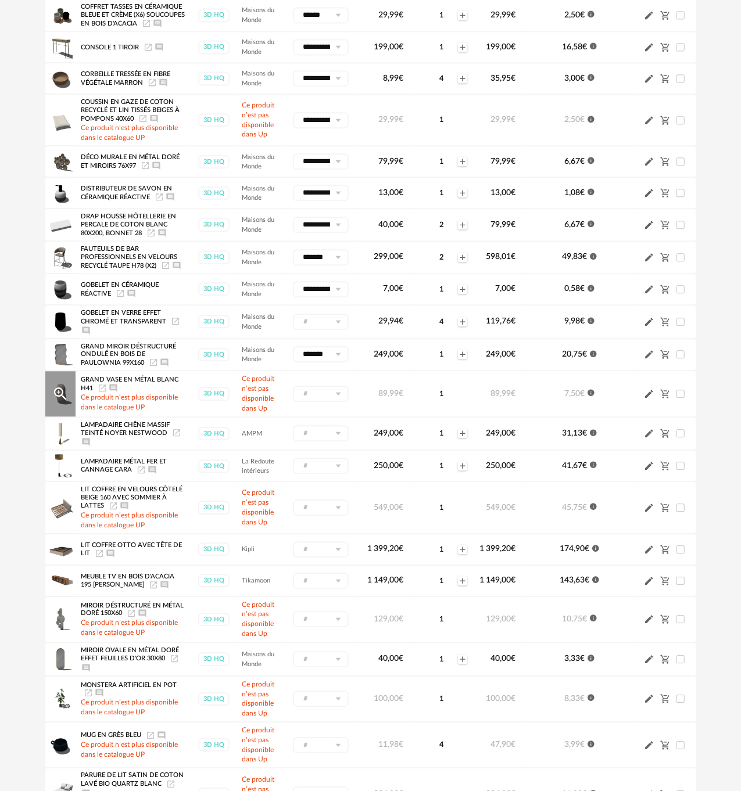
click at [339, 402] on icon at bounding box center [338, 394] width 15 height 16
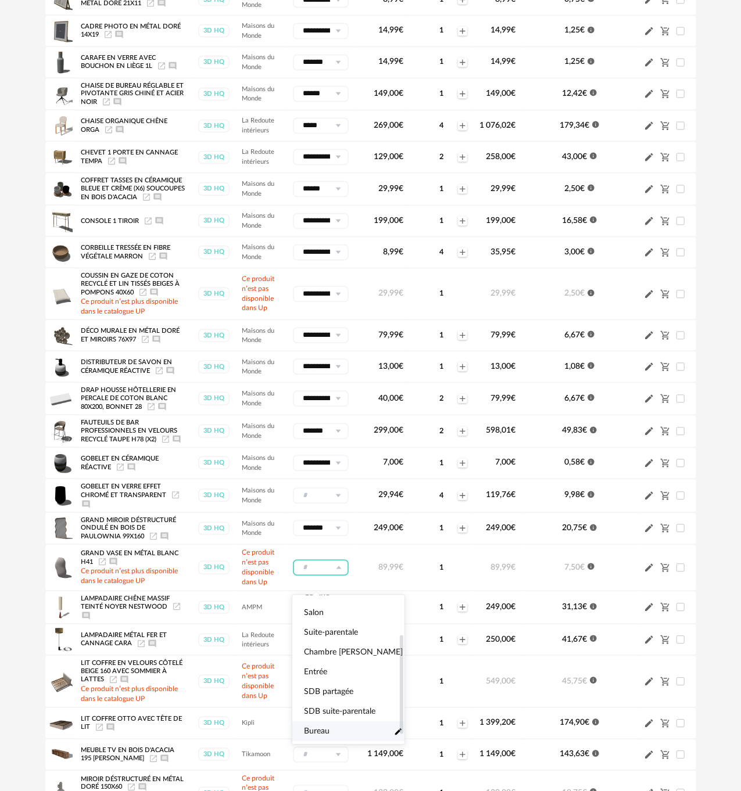
scroll to position [0, 0]
click at [336, 646] on li "Salon Pencil icon" at bounding box center [353, 649] width 122 height 20
type input "*****"
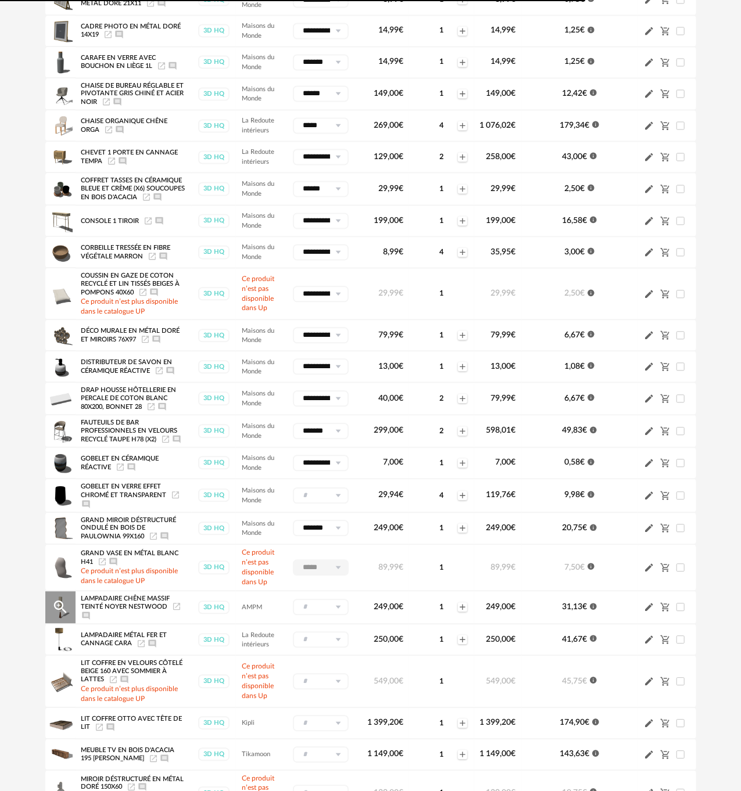
click at [320, 616] on input "text" at bounding box center [321, 608] width 56 height 16
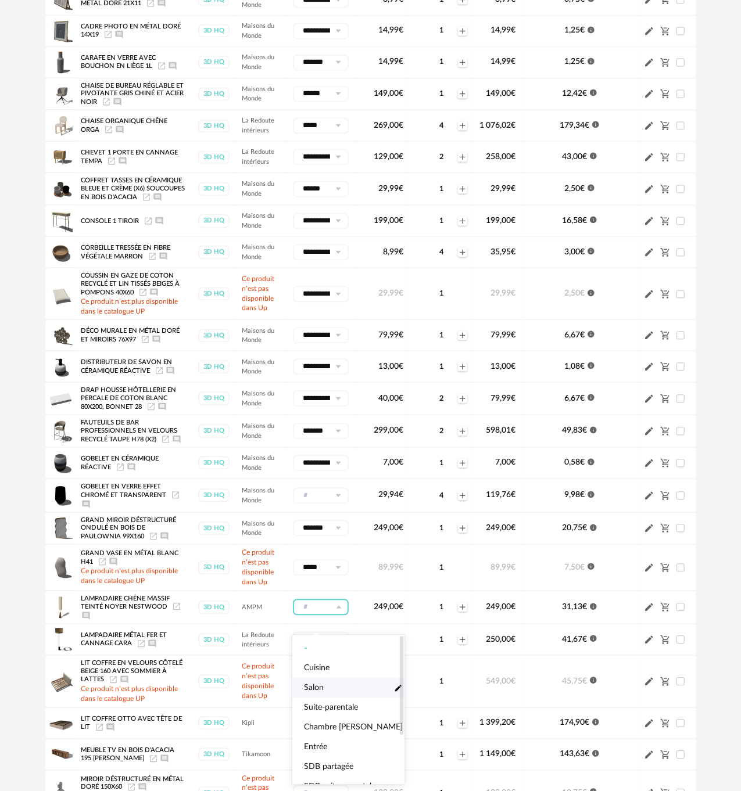
click at [323, 685] on span "Salon" at bounding box center [314, 689] width 20 height 12
type input "*****"
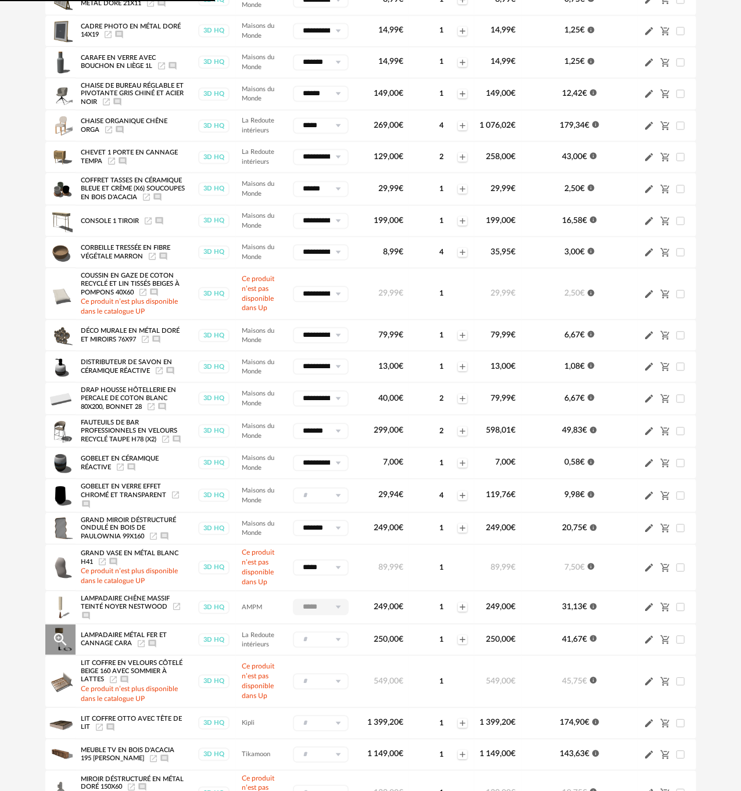
click at [329, 649] on input "text" at bounding box center [321, 640] width 56 height 16
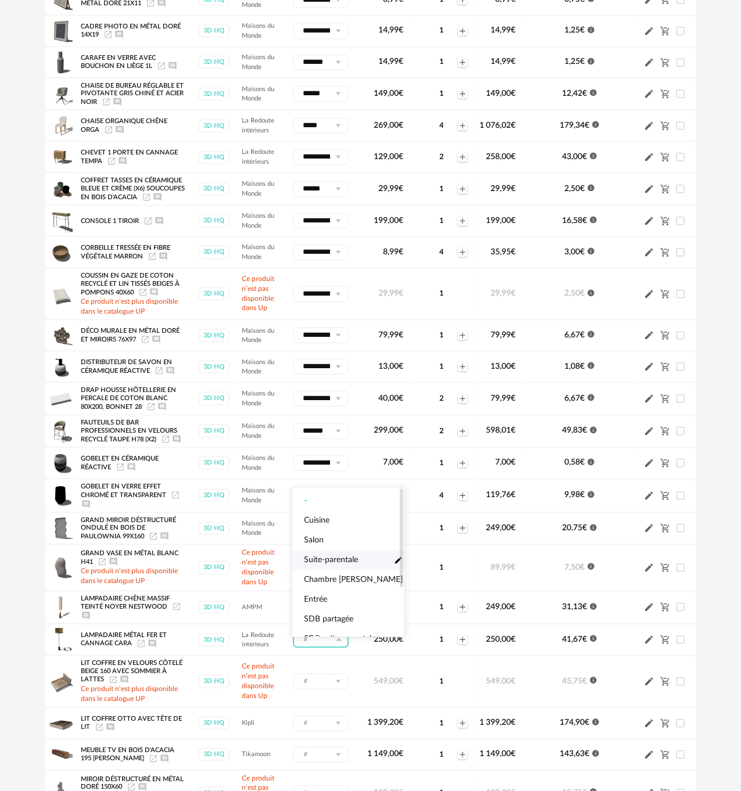
click at [329, 560] on span "Suite-parentale" at bounding box center [331, 561] width 54 height 12
type input "**********"
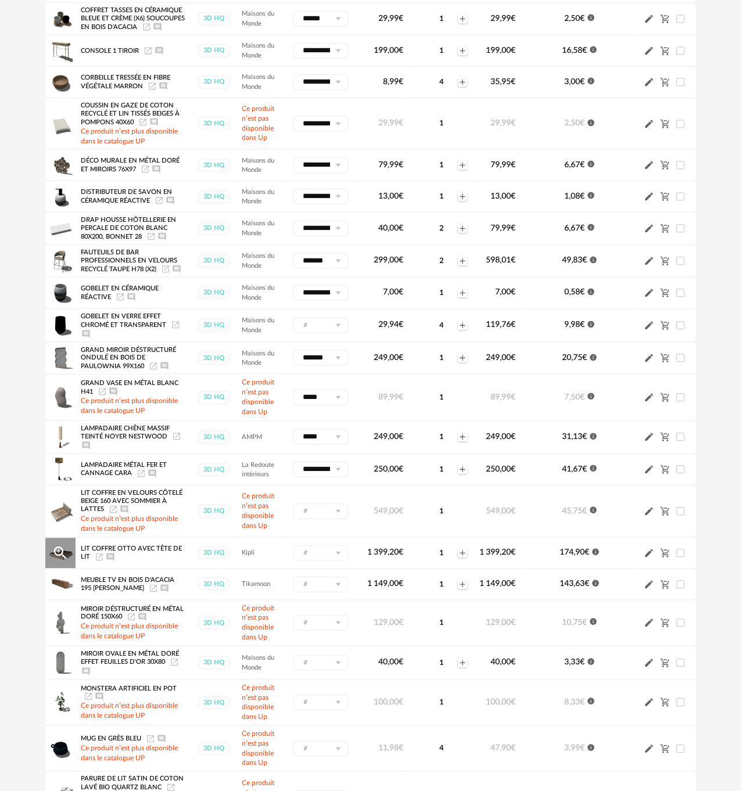
scroll to position [1278, 0]
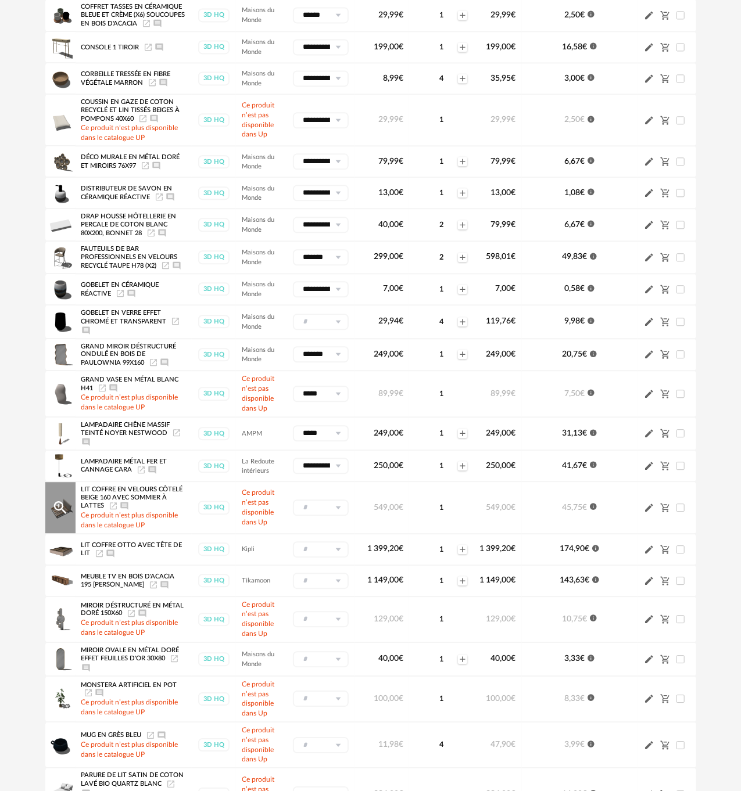
click at [336, 516] on icon at bounding box center [338, 508] width 15 height 16
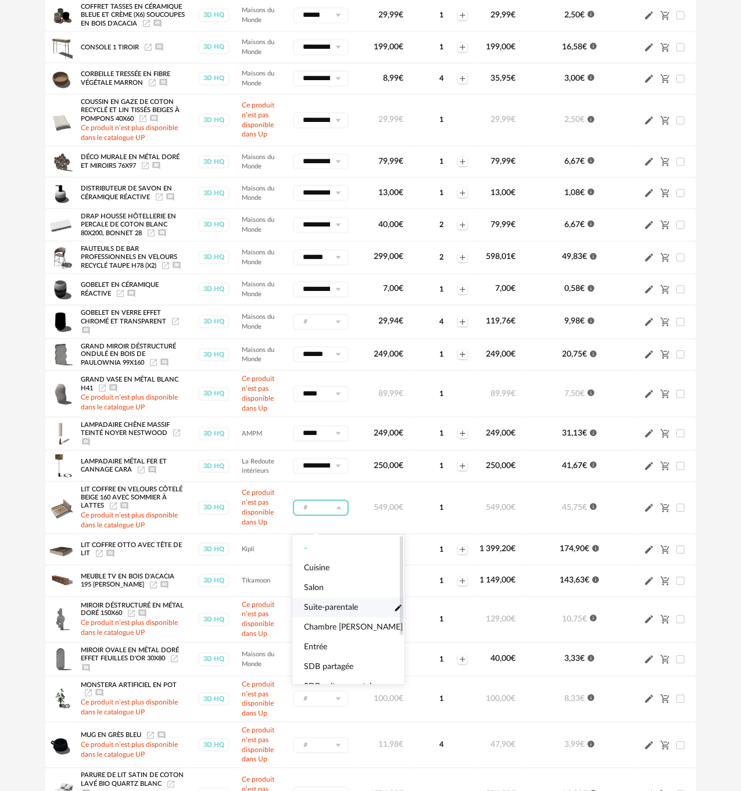
click at [356, 603] on span "Suite-parentale" at bounding box center [331, 608] width 54 height 12
type input "**********"
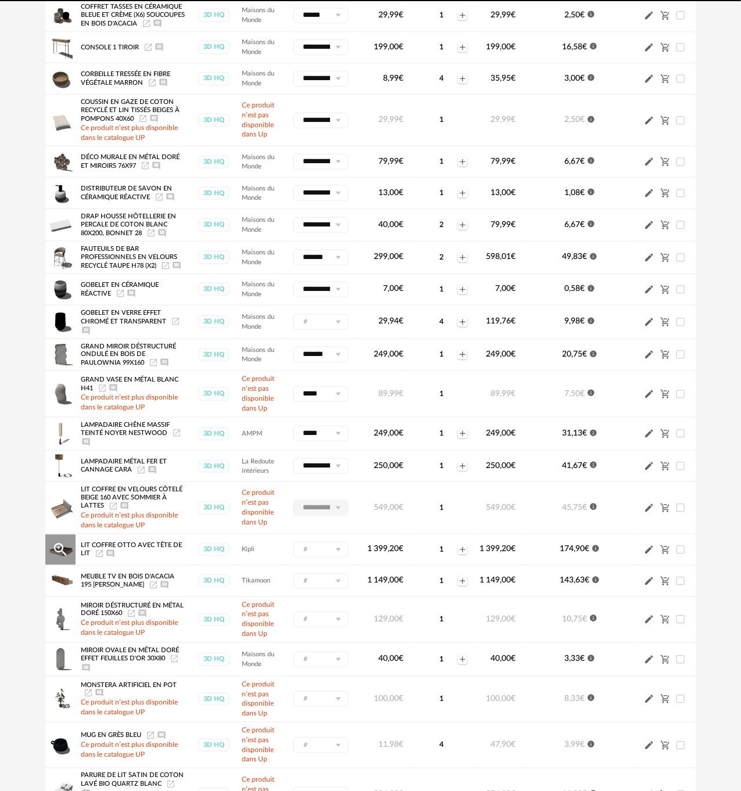
click at [338, 558] on icon at bounding box center [338, 550] width 15 height 16
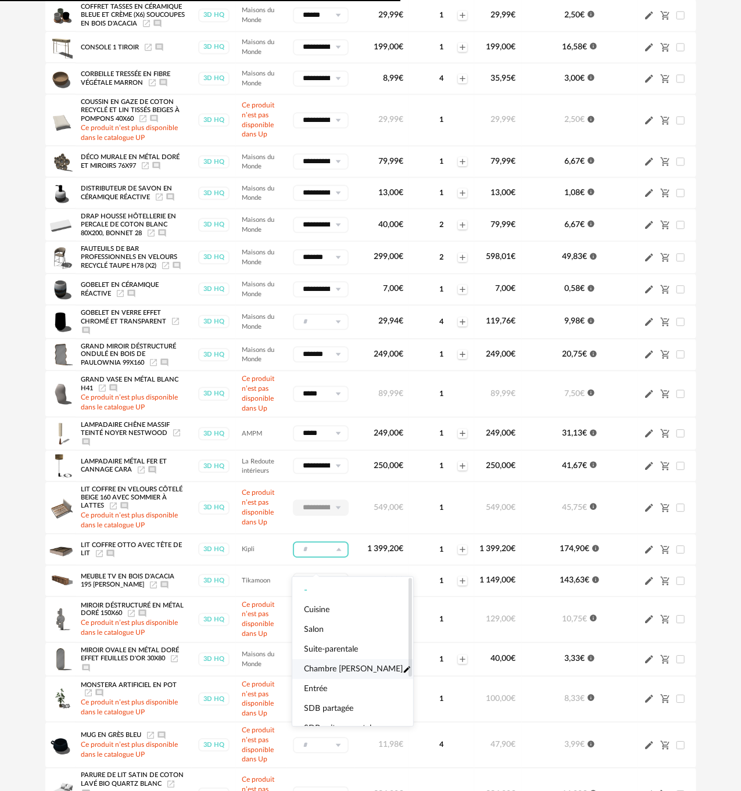
click at [353, 665] on span "Chambre d'amis" at bounding box center [353, 670] width 99 height 12
type input "**********"
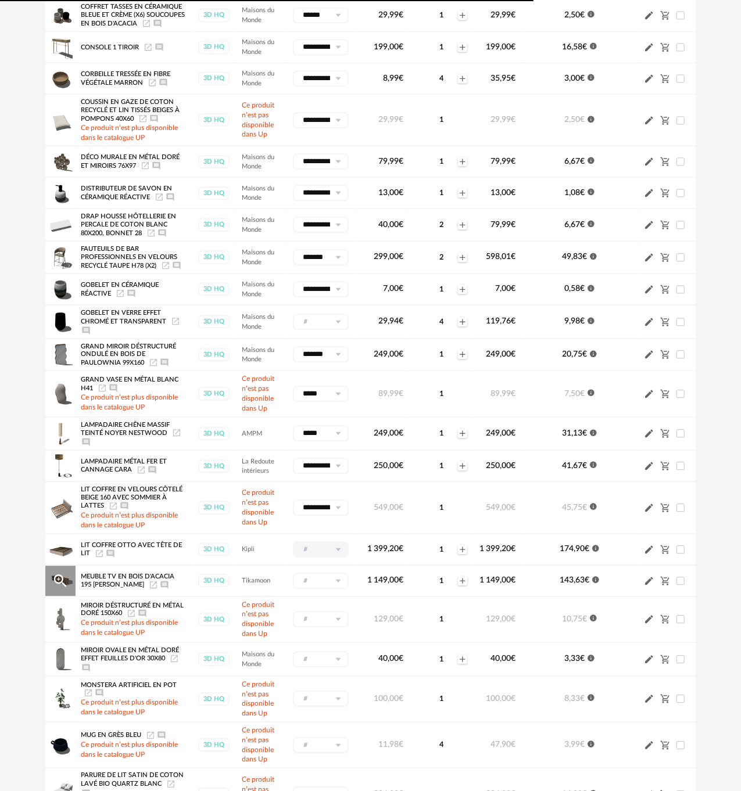
click at [335, 589] on icon at bounding box center [338, 581] width 15 height 16
type input "**********"
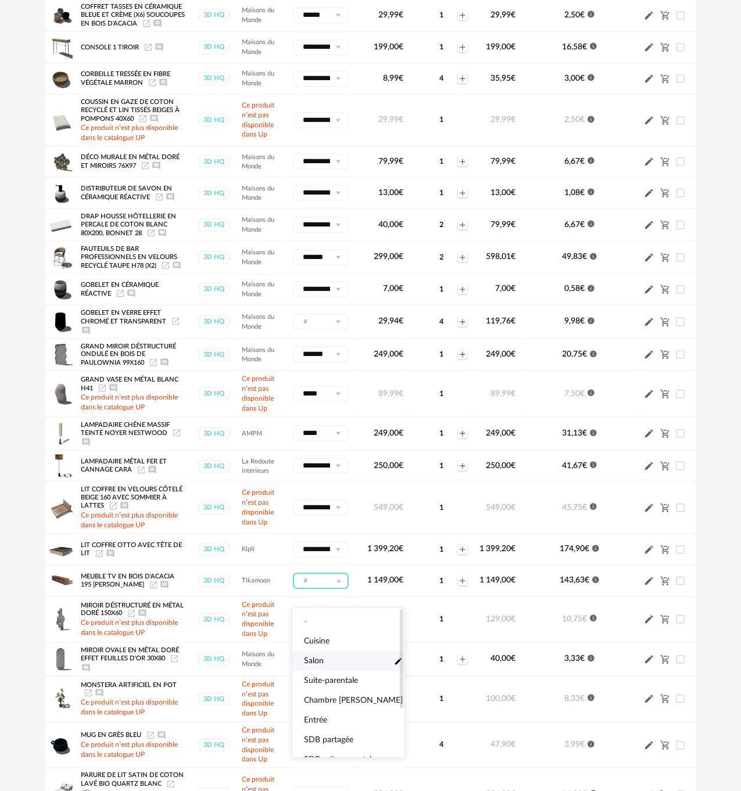
click at [329, 660] on li "Salon Pencil icon" at bounding box center [353, 661] width 122 height 20
type input "*****"
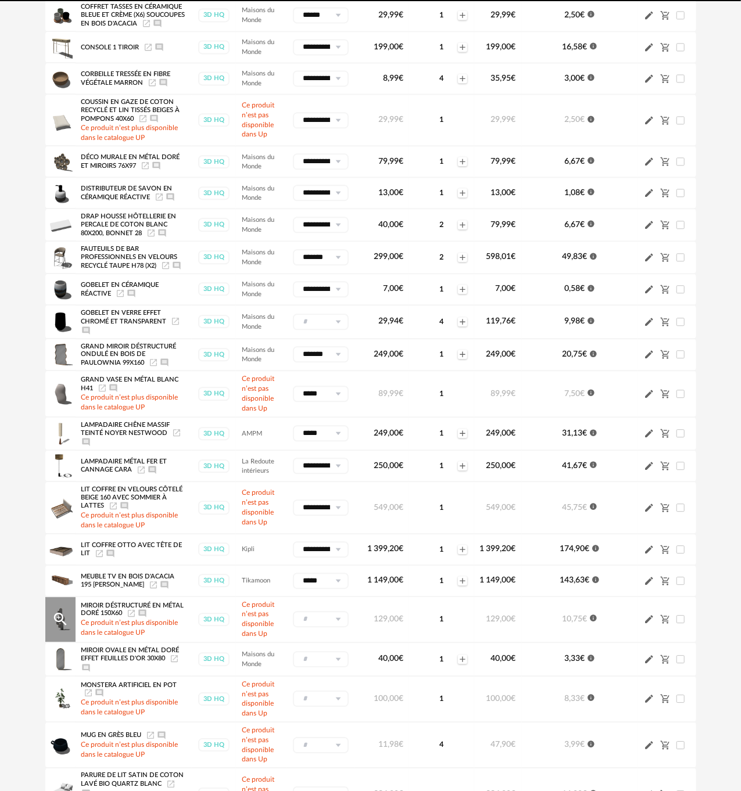
click at [343, 628] on icon at bounding box center [338, 619] width 15 height 16
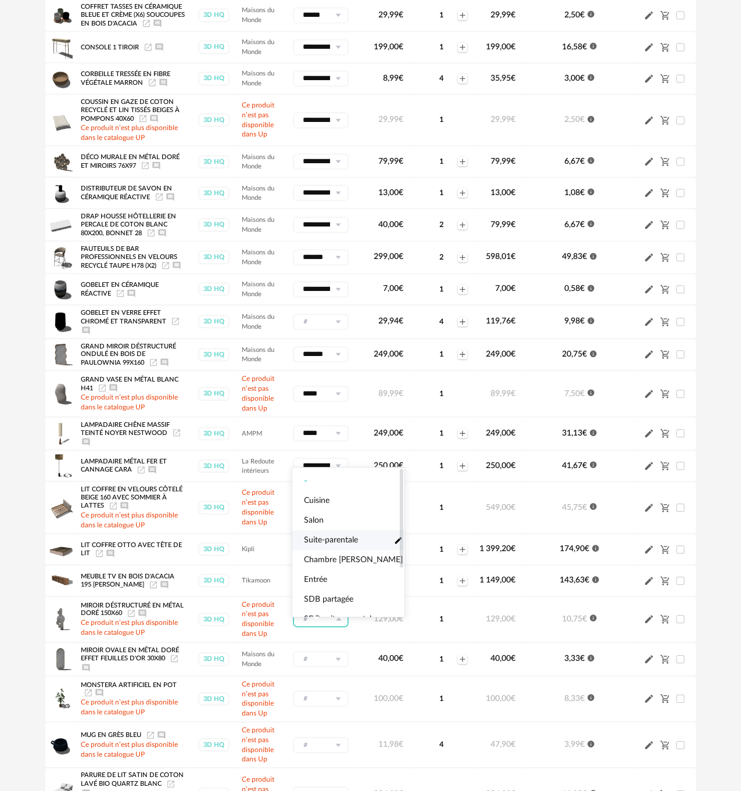
click at [343, 540] on span "Suite-parentale" at bounding box center [331, 541] width 54 height 12
type input "**********"
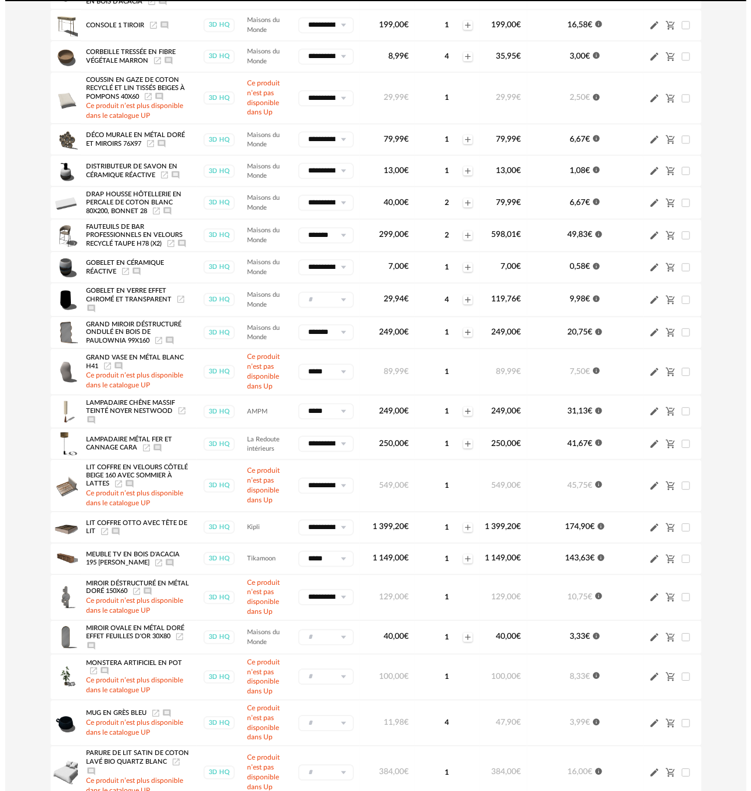
scroll to position [1569, 0]
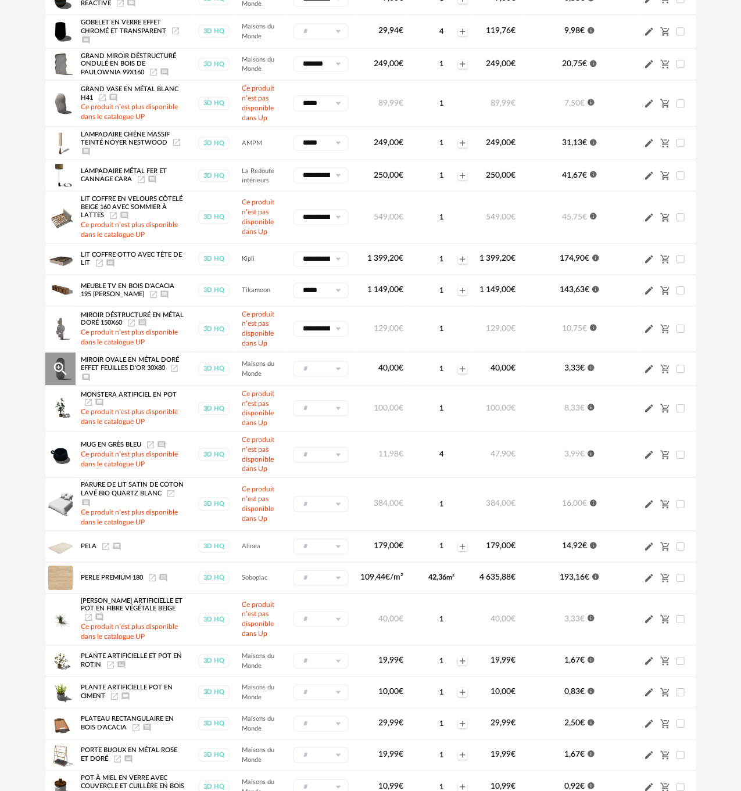
click at [332, 377] on icon at bounding box center [338, 369] width 15 height 16
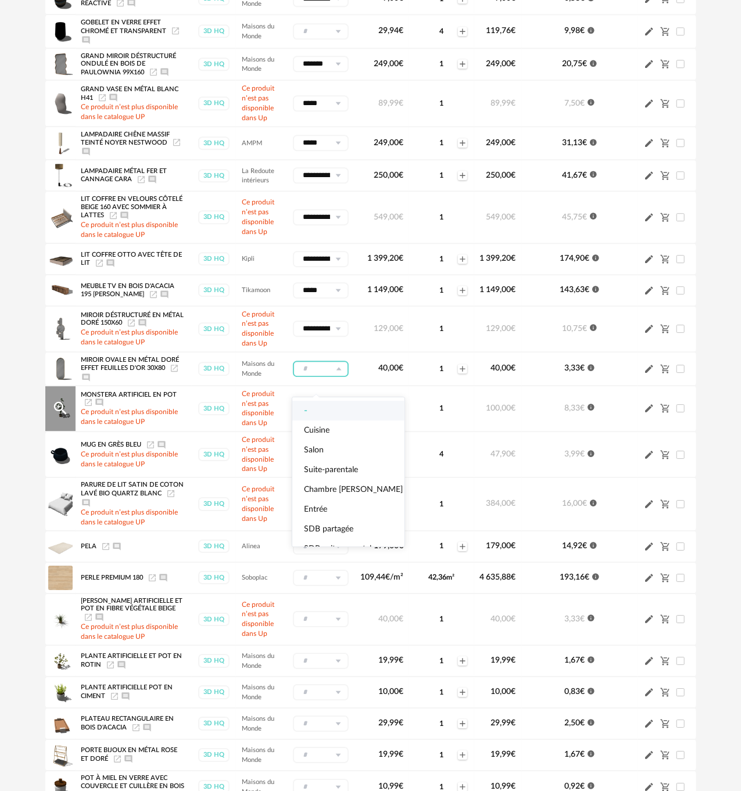
click at [278, 423] on td "Ce produit n’est pas disponible dans Up" at bounding box center [261, 409] width 51 height 46
click at [328, 417] on input "text" at bounding box center [321, 408] width 56 height 16
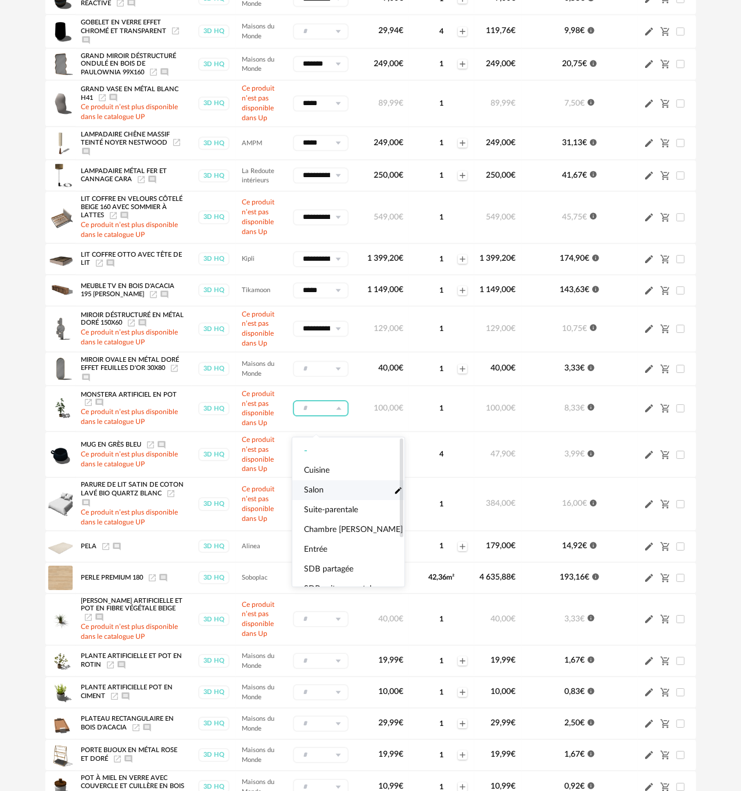
click at [336, 492] on li "Salon Pencil icon" at bounding box center [353, 491] width 122 height 20
type input "*****"
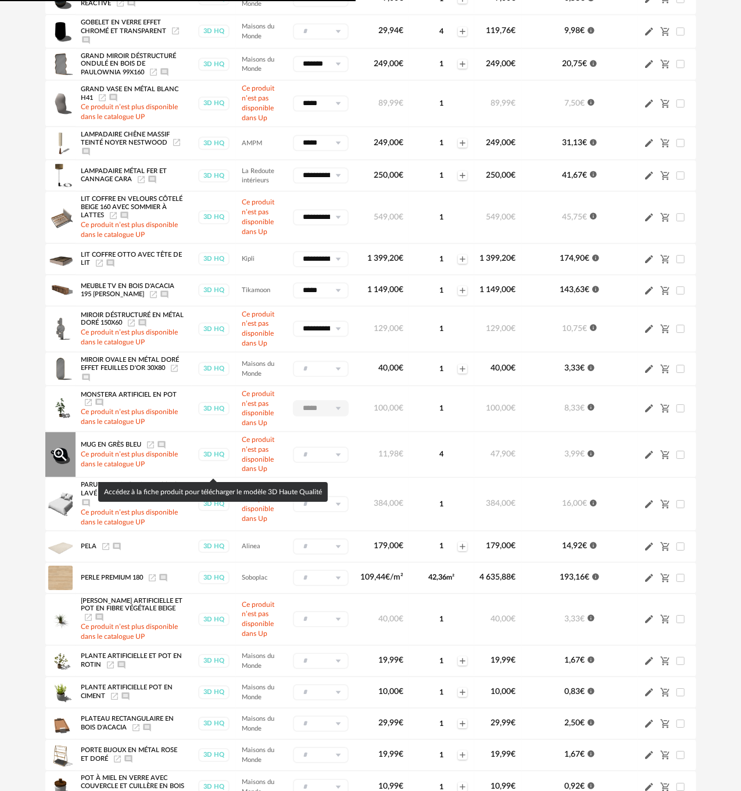
click at [321, 463] on input "text" at bounding box center [321, 455] width 56 height 16
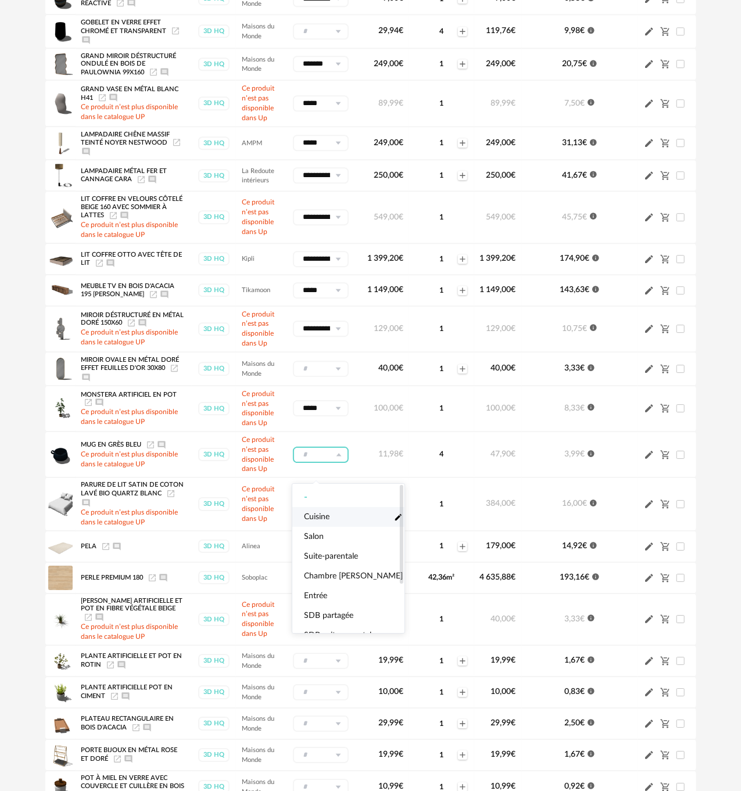
click at [326, 517] on span "Cuisine" at bounding box center [317, 517] width 26 height 12
type input "*******"
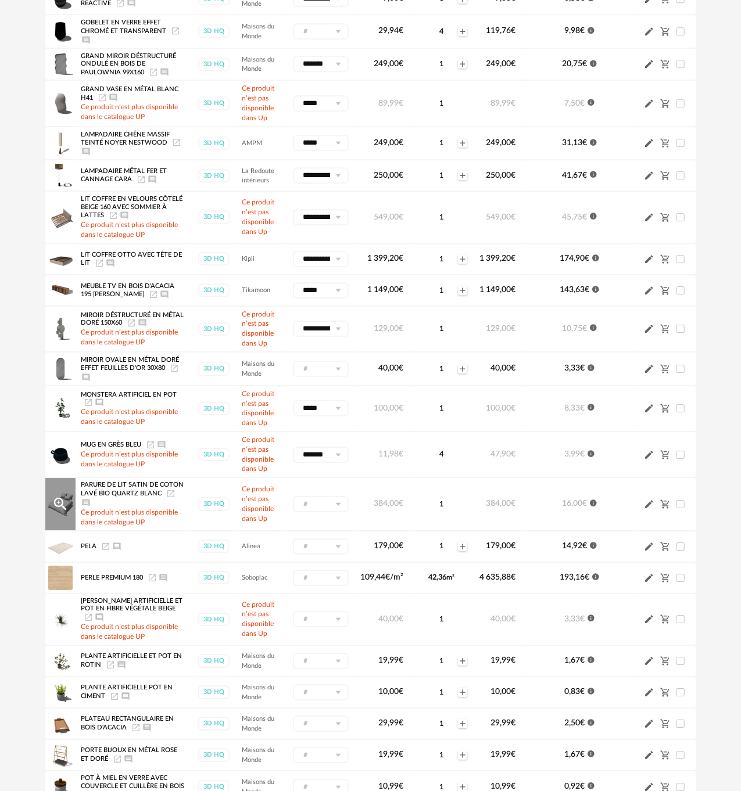
click at [336, 513] on icon at bounding box center [338, 504] width 15 height 16
click at [62, 511] on icon "Magnify Plus Outline icon" at bounding box center [59, 504] width 13 height 13
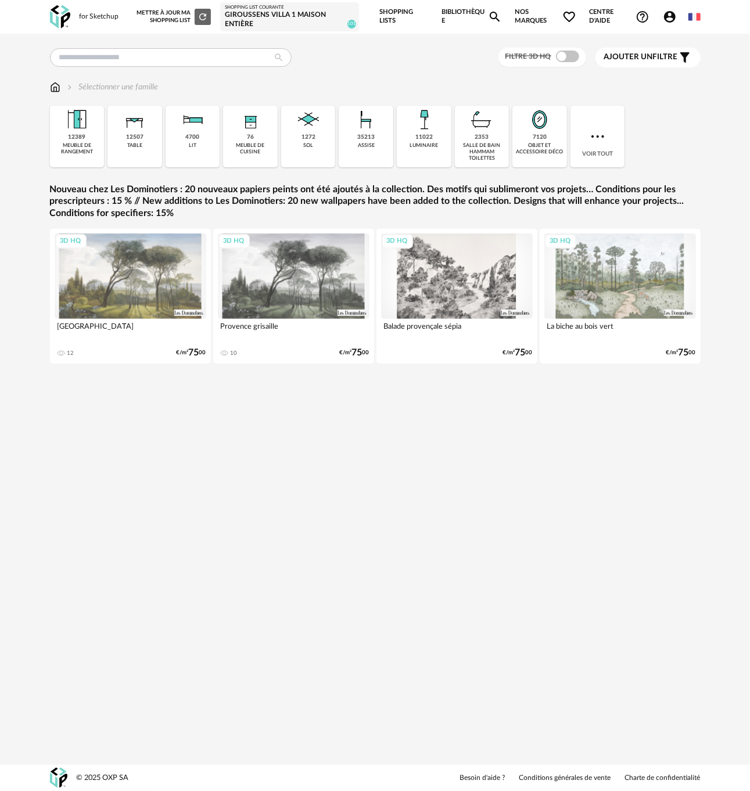
click at [335, 20] on div "GIROUSSENS VILLA 1 Maison entière" at bounding box center [290, 19] width 130 height 18
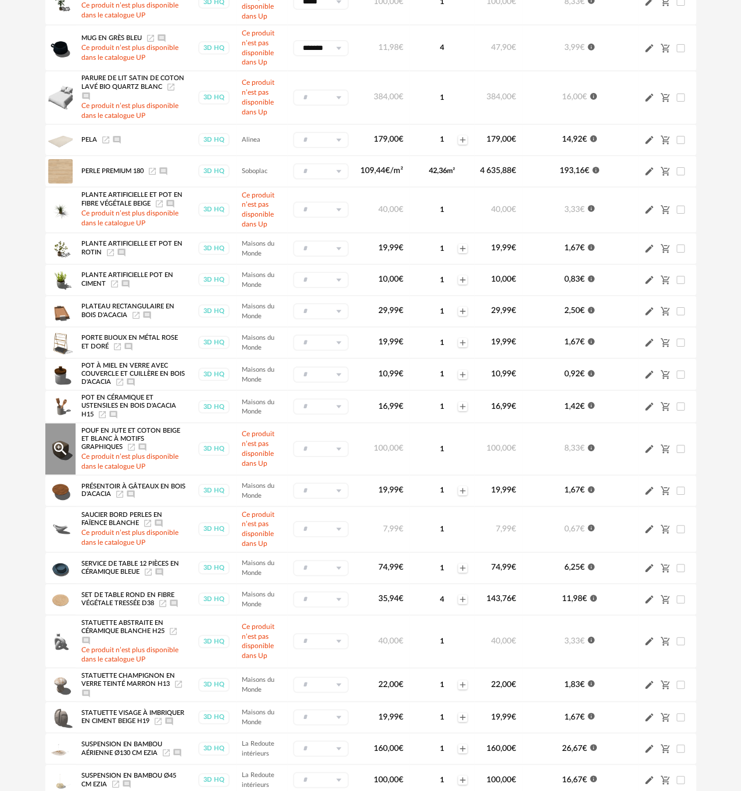
scroll to position [1743, 0]
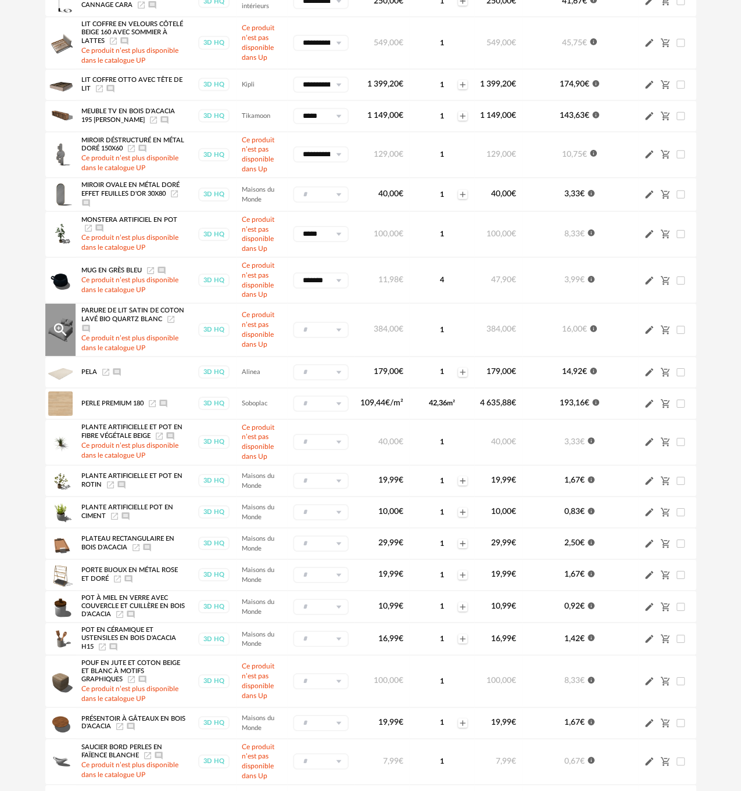
click at [343, 338] on icon at bounding box center [338, 330] width 15 height 16
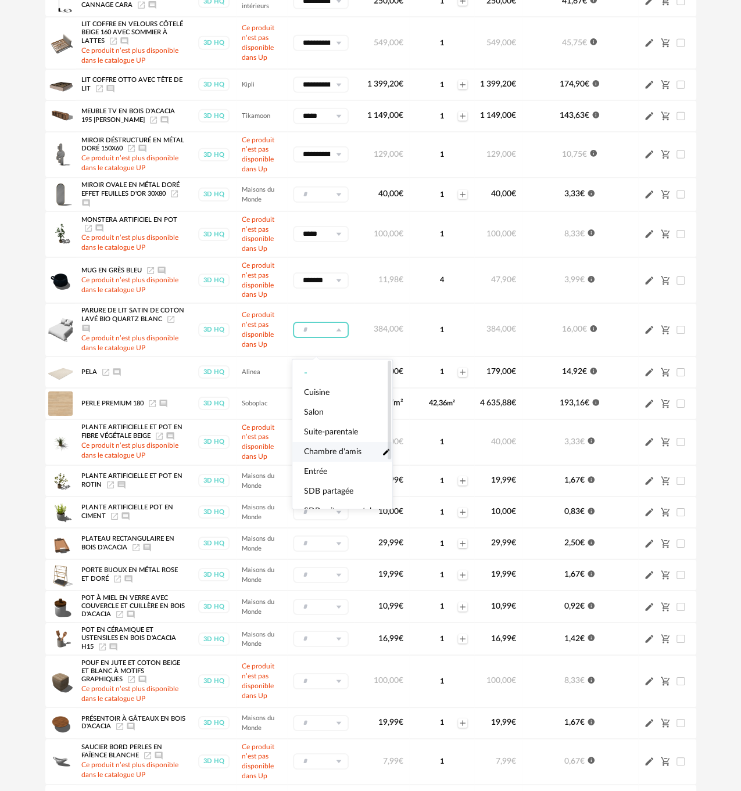
click at [350, 449] on span "Chambre d'amis" at bounding box center [333, 452] width 58 height 12
type input "**********"
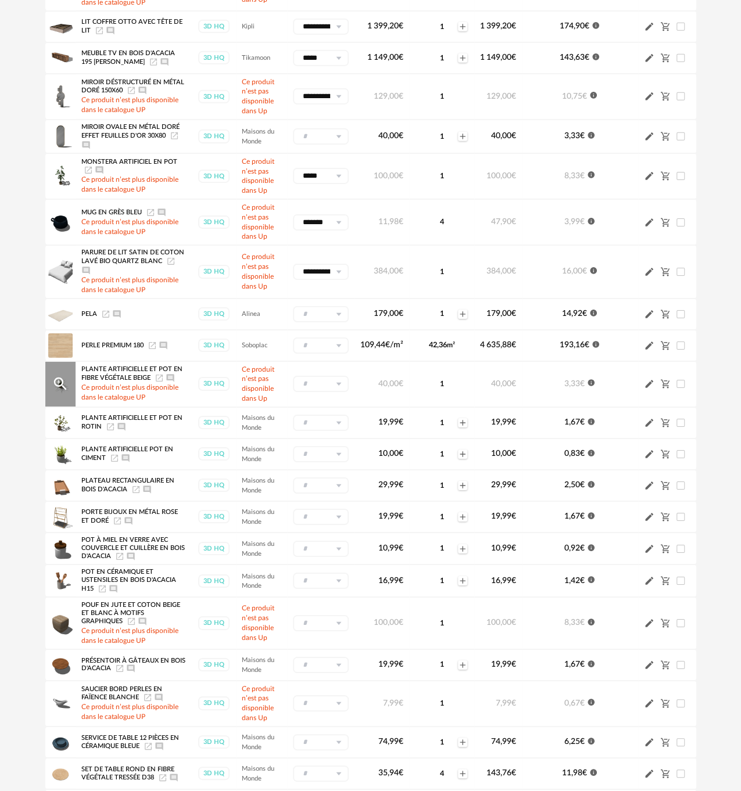
scroll to position [1860, 0]
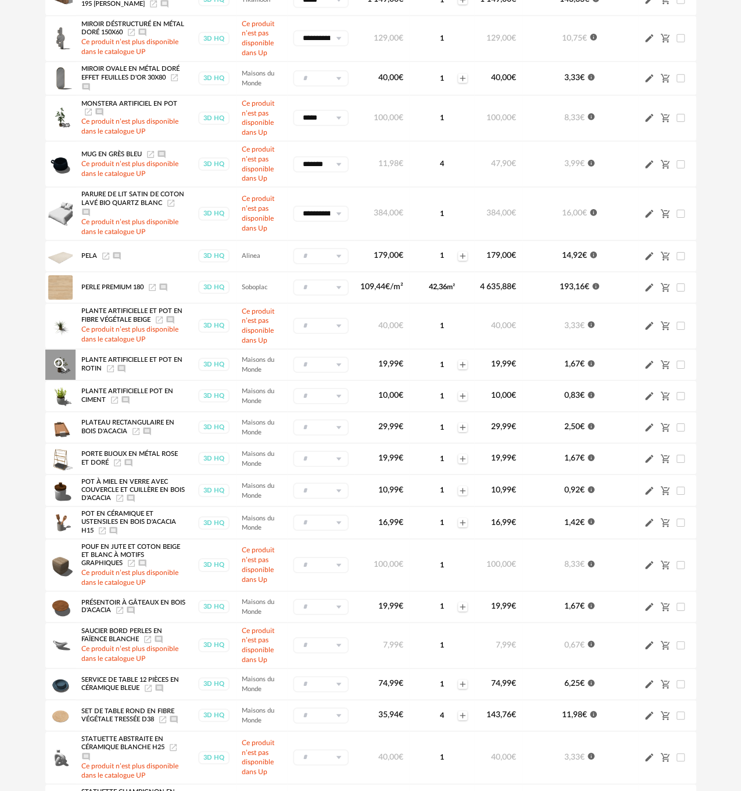
click at [328, 373] on input "text" at bounding box center [321, 365] width 56 height 16
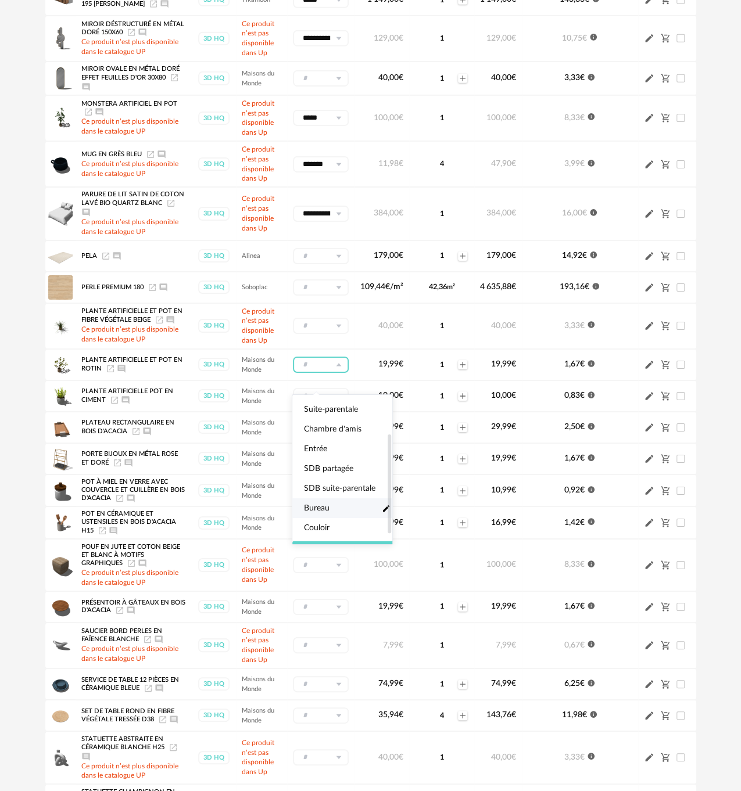
click at [323, 507] on span "Bureau" at bounding box center [317, 509] width 26 height 12
type input "******"
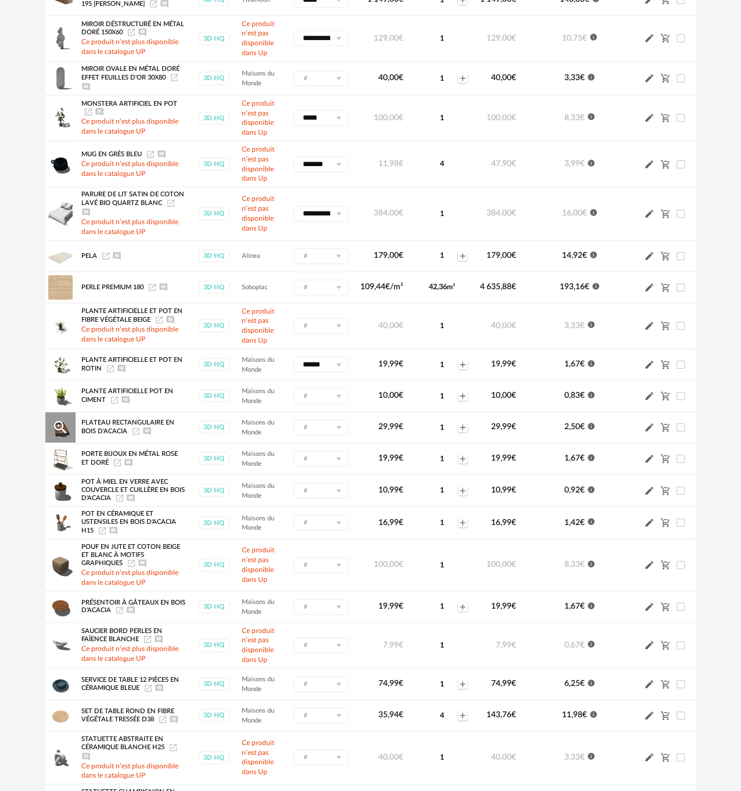
click at [332, 436] on icon at bounding box center [338, 428] width 15 height 16
click at [334, 532] on span "Suite-parentale" at bounding box center [331, 531] width 54 height 12
type input "**********"
click at [342, 467] on icon at bounding box center [338, 459] width 15 height 16
click at [351, 580] on span "Chambre d'amis" at bounding box center [333, 582] width 58 height 12
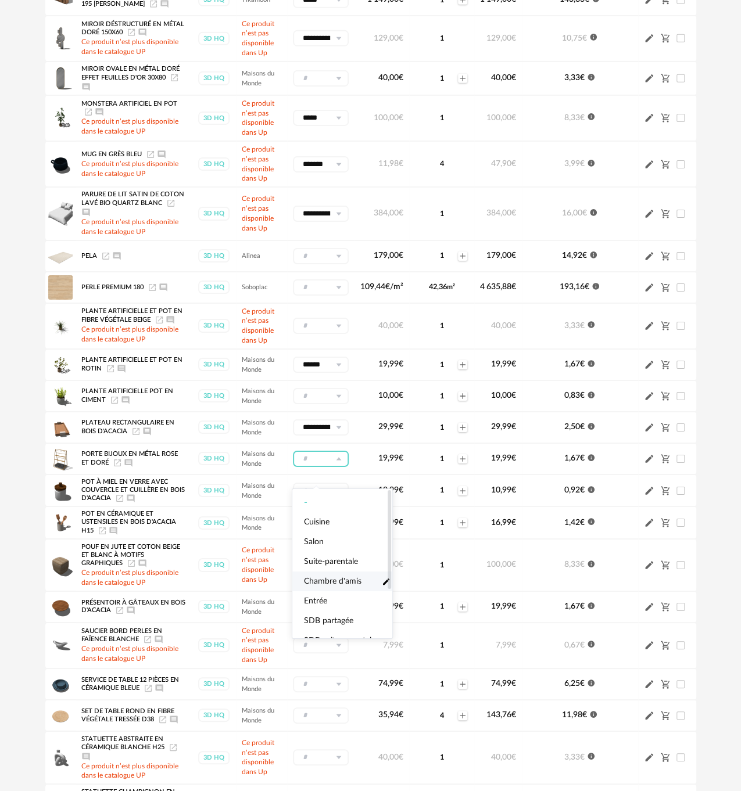
type input "**********"
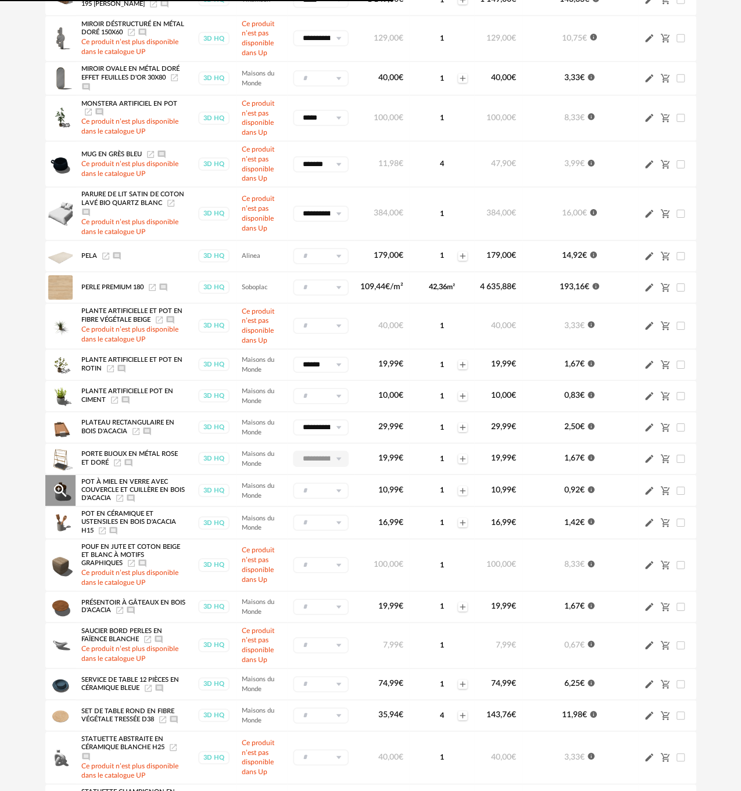
click at [333, 499] on icon at bounding box center [338, 491] width 15 height 16
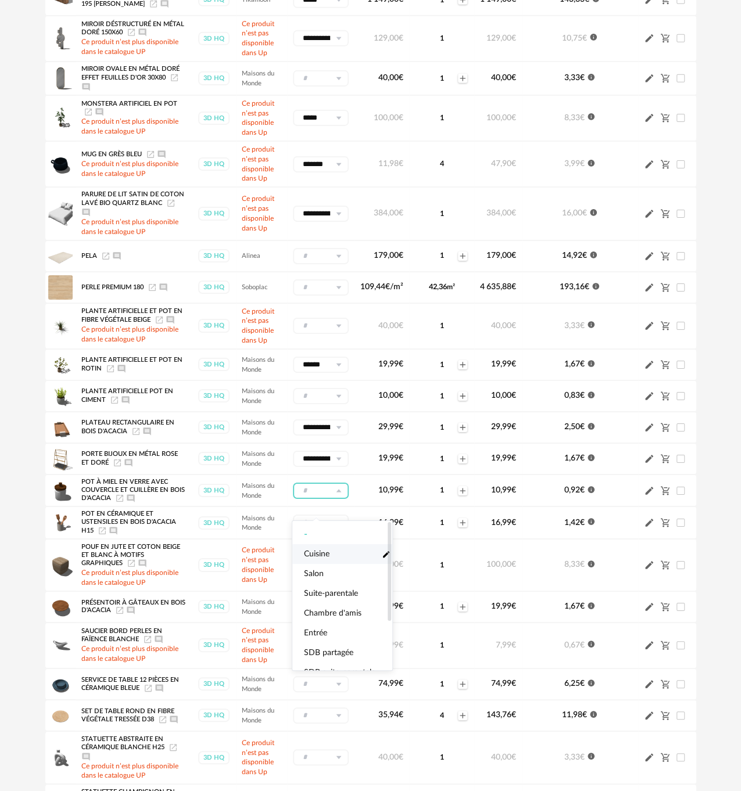
click at [330, 556] on li "Cuisine Pencil icon" at bounding box center [347, 554] width 110 height 20
type input "*******"
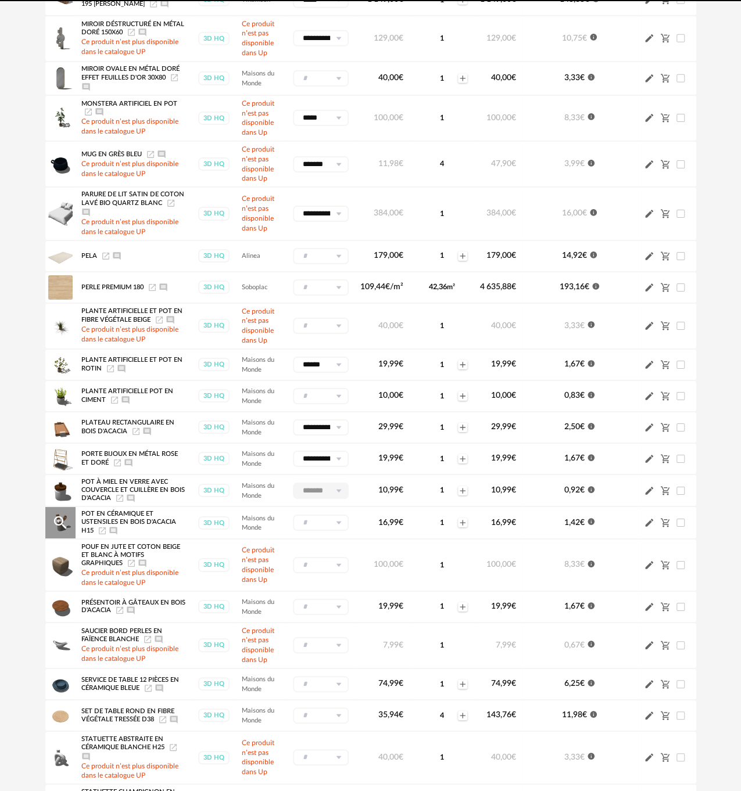
click at [336, 531] on icon at bounding box center [338, 523] width 15 height 16
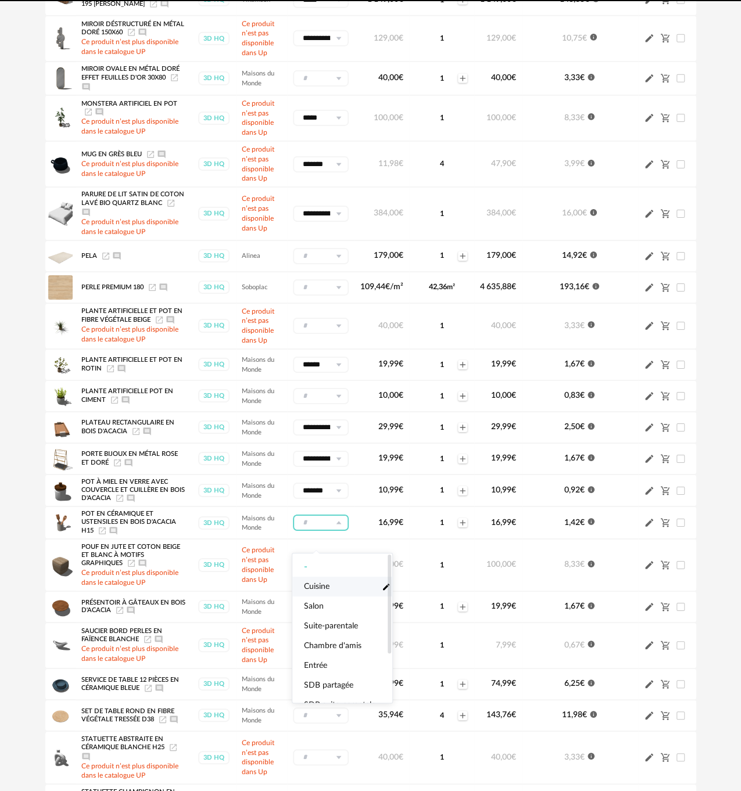
click at [335, 585] on li "Cuisine Pencil icon" at bounding box center [347, 587] width 110 height 20
type input "*******"
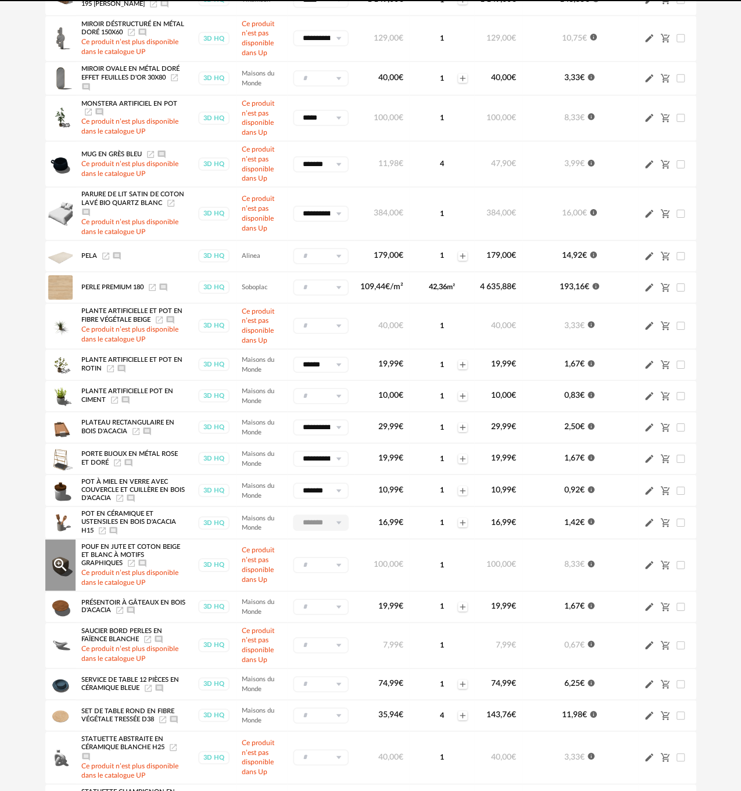
scroll to position [1918, 0]
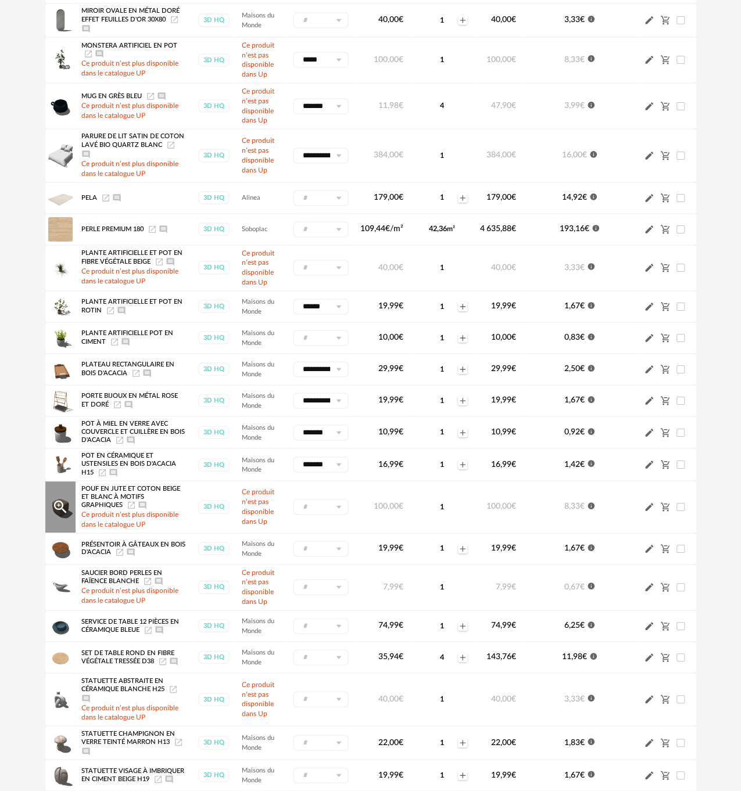
click at [324, 515] on input "text" at bounding box center [321, 507] width 56 height 16
click at [325, 589] on li "Salon Pencil icon" at bounding box center [347, 591] width 110 height 20
type input "*****"
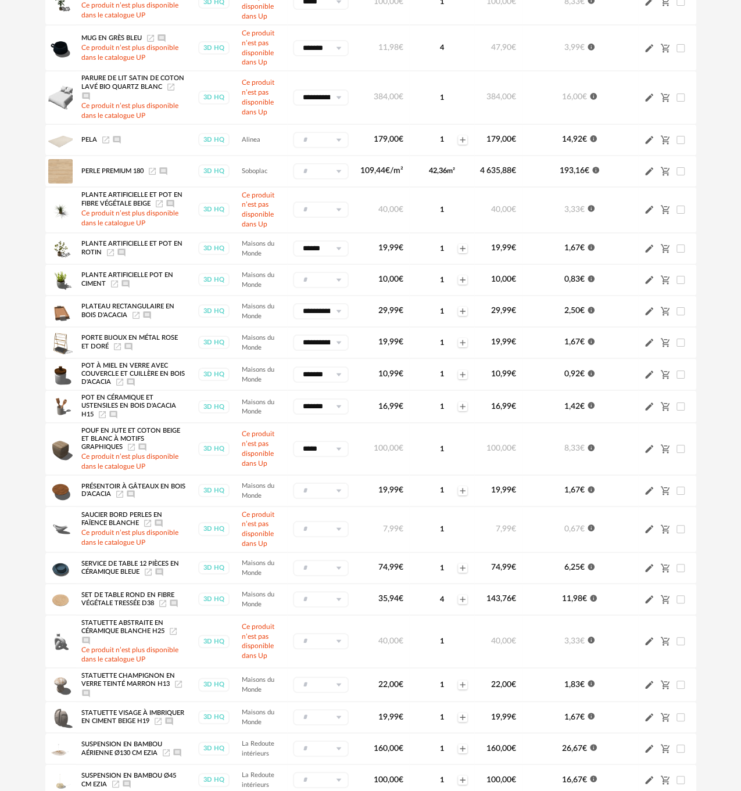
scroll to position [2266, 0]
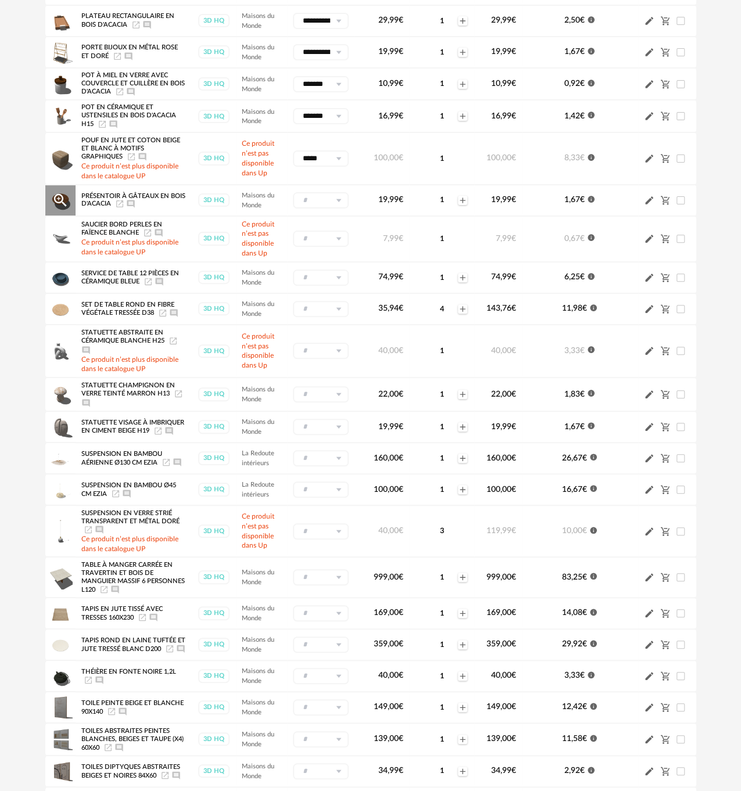
click at [332, 209] on icon at bounding box center [338, 200] width 15 height 16
click at [329, 267] on span "Cuisine" at bounding box center [317, 265] width 26 height 12
type input "*******"
click at [329, 247] on input "text" at bounding box center [321, 239] width 56 height 16
click at [322, 321] on span "Salon" at bounding box center [314, 323] width 20 height 12
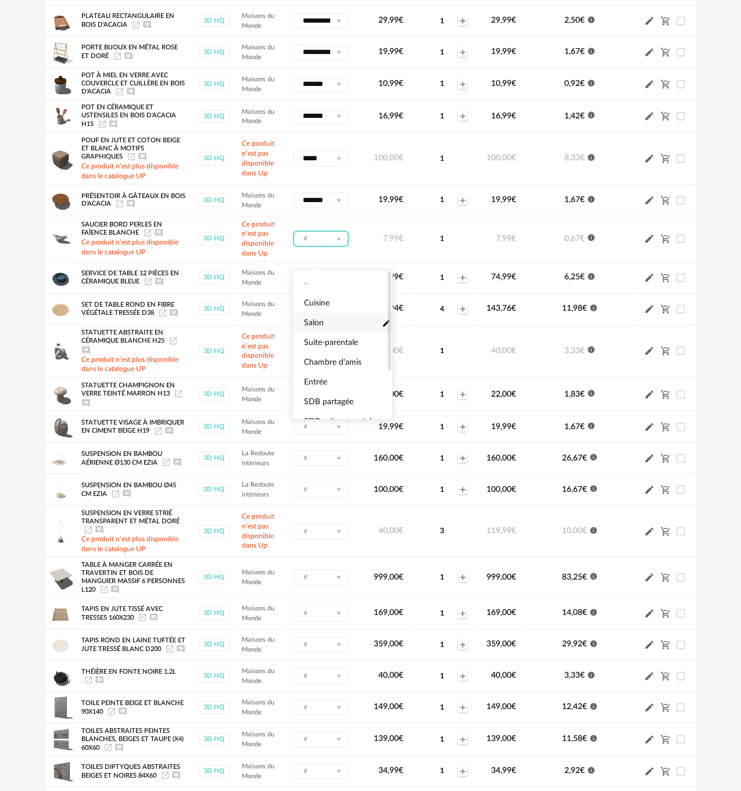
type input "*****"
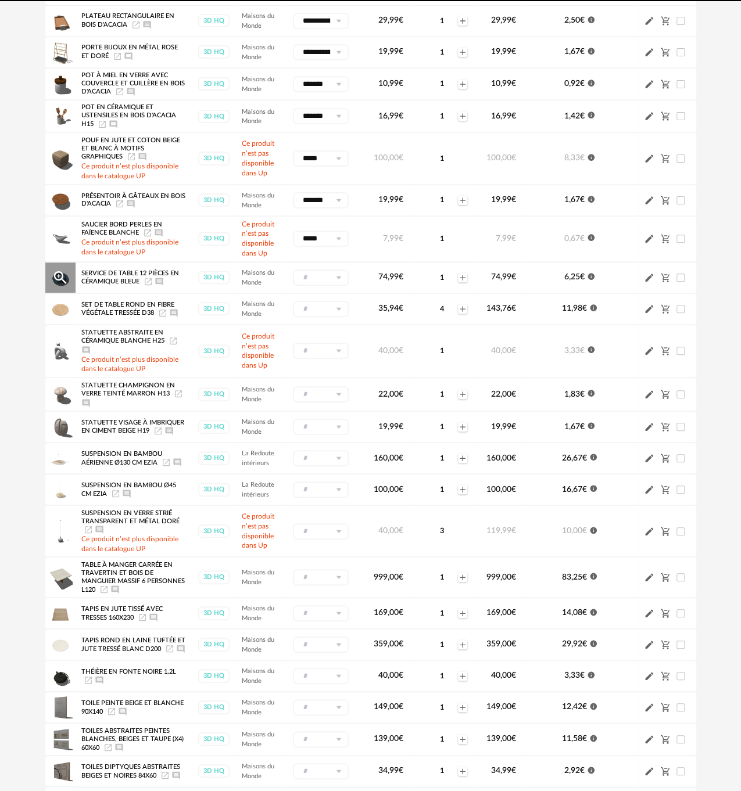
click at [335, 286] on icon at bounding box center [338, 278] width 15 height 16
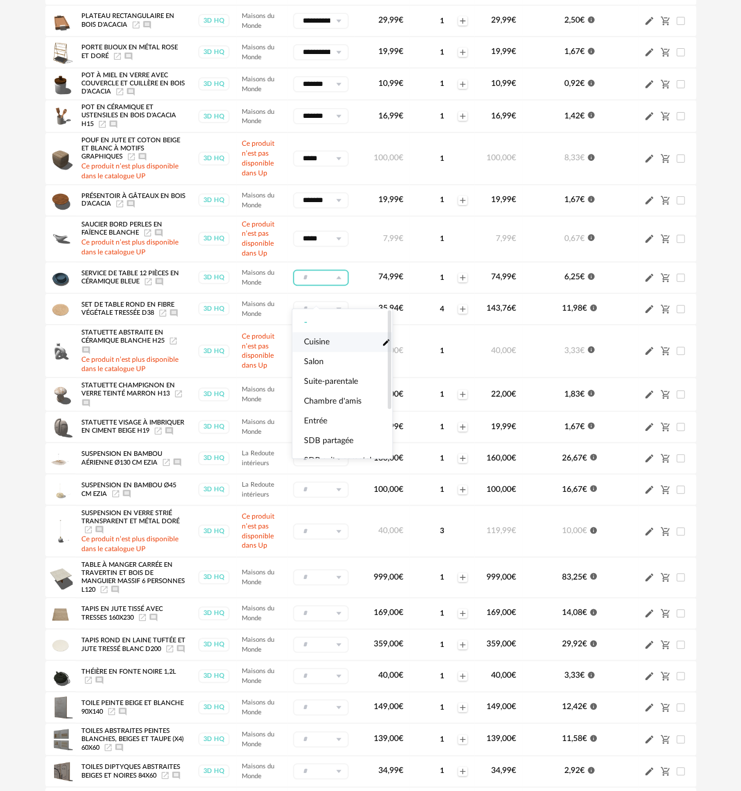
click at [335, 350] on li "Cuisine Pencil icon" at bounding box center [347, 342] width 110 height 20
type input "*******"
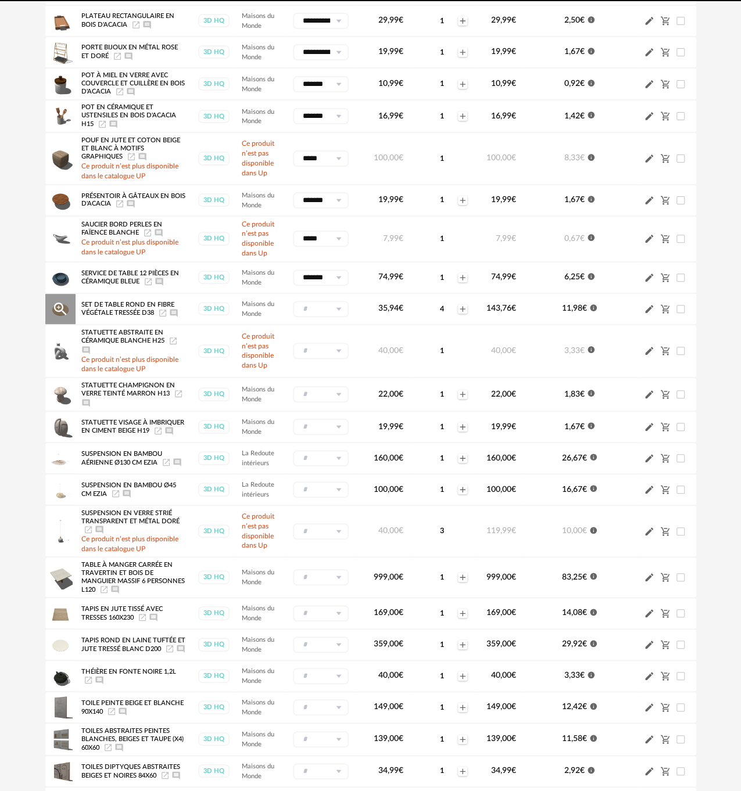
click at [331, 317] on icon at bounding box center [338, 309] width 15 height 16
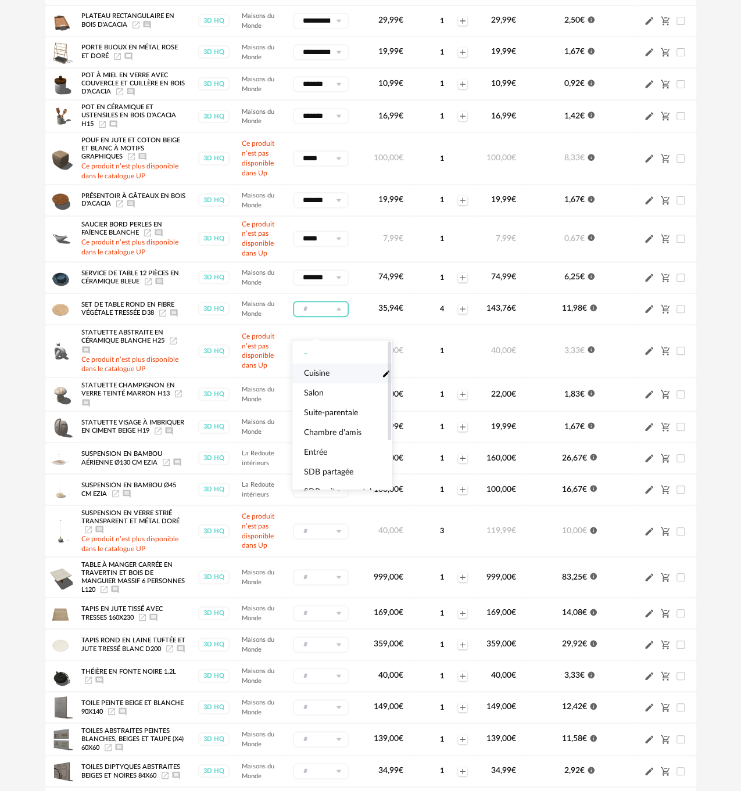
click at [335, 372] on li "Cuisine Pencil icon" at bounding box center [347, 374] width 110 height 20
type input "*******"
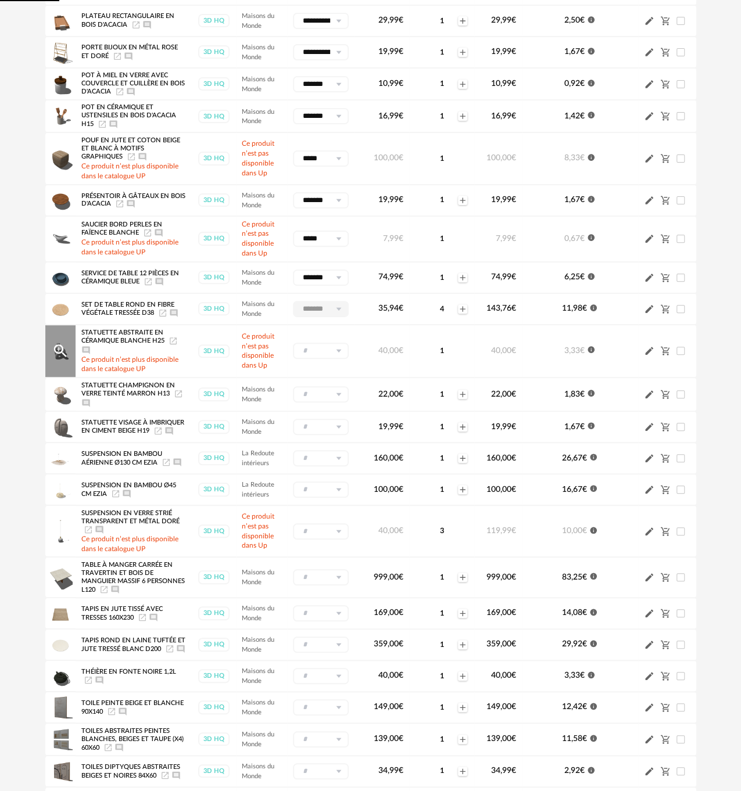
click at [331, 359] on icon at bounding box center [338, 351] width 15 height 16
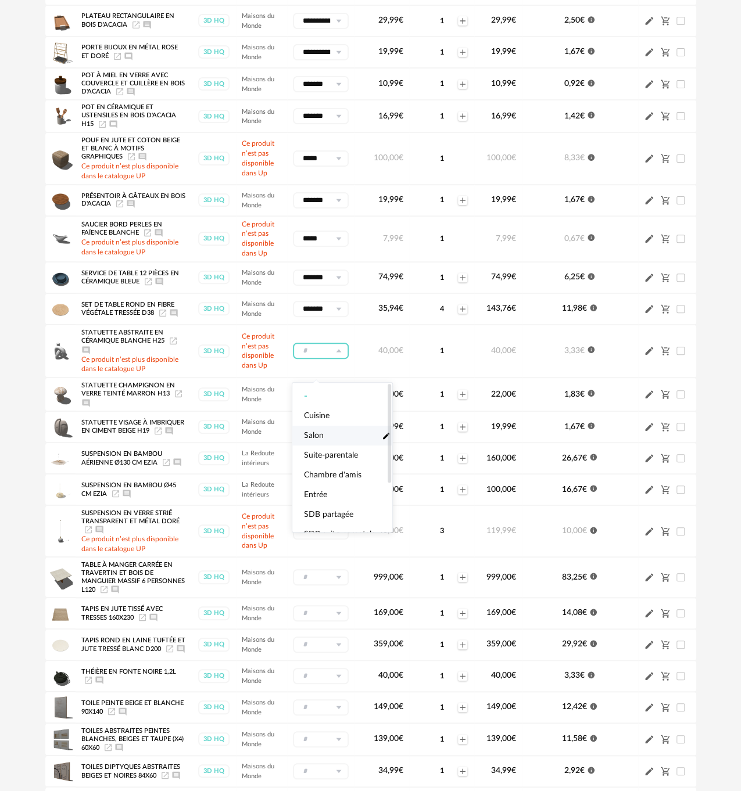
click at [335, 439] on li "Salon Pencil icon" at bounding box center [347, 436] width 110 height 20
type input "*****"
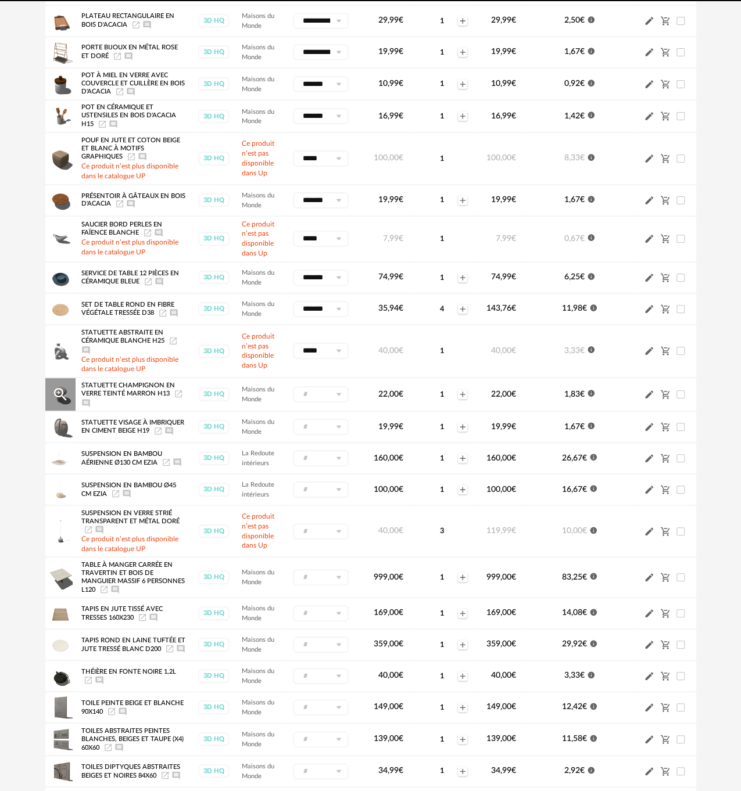
click at [325, 403] on input "text" at bounding box center [321, 394] width 56 height 16
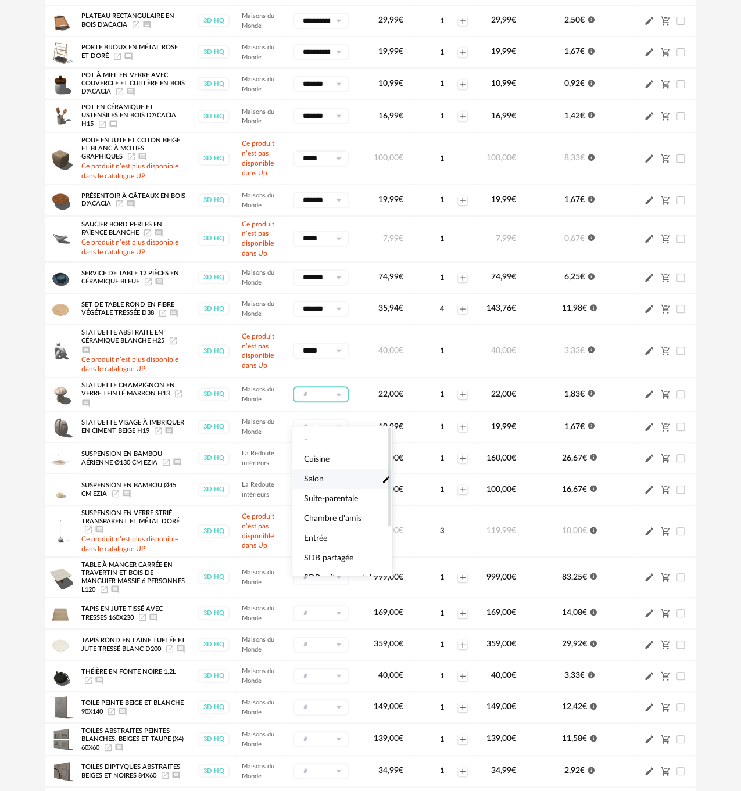
click at [345, 481] on li "Salon Pencil icon" at bounding box center [347, 480] width 110 height 20
type input "*****"
click at [334, 435] on icon at bounding box center [338, 427] width 15 height 16
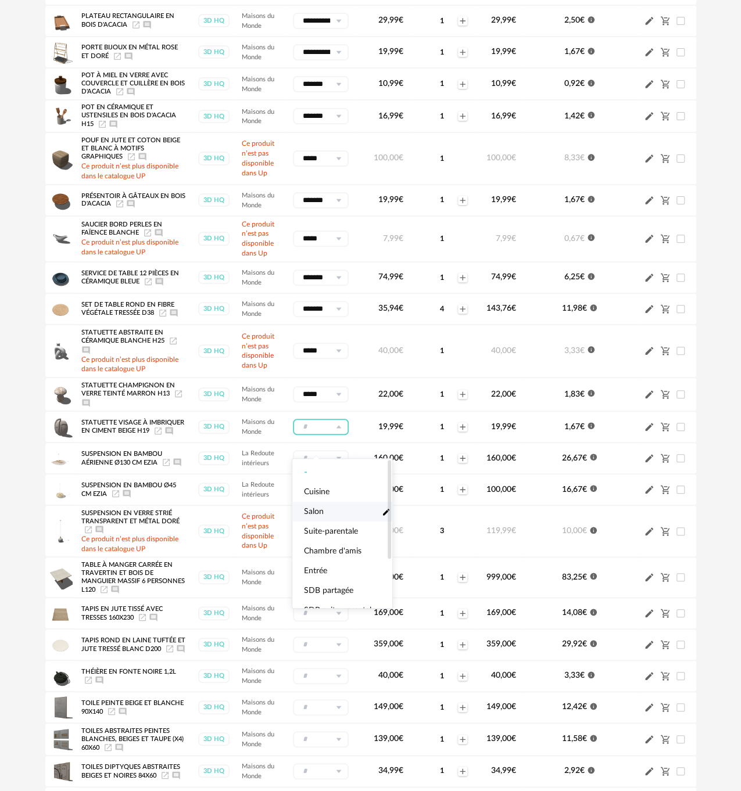
click at [332, 511] on li "Salon Pencil icon" at bounding box center [347, 512] width 110 height 20
type input "*****"
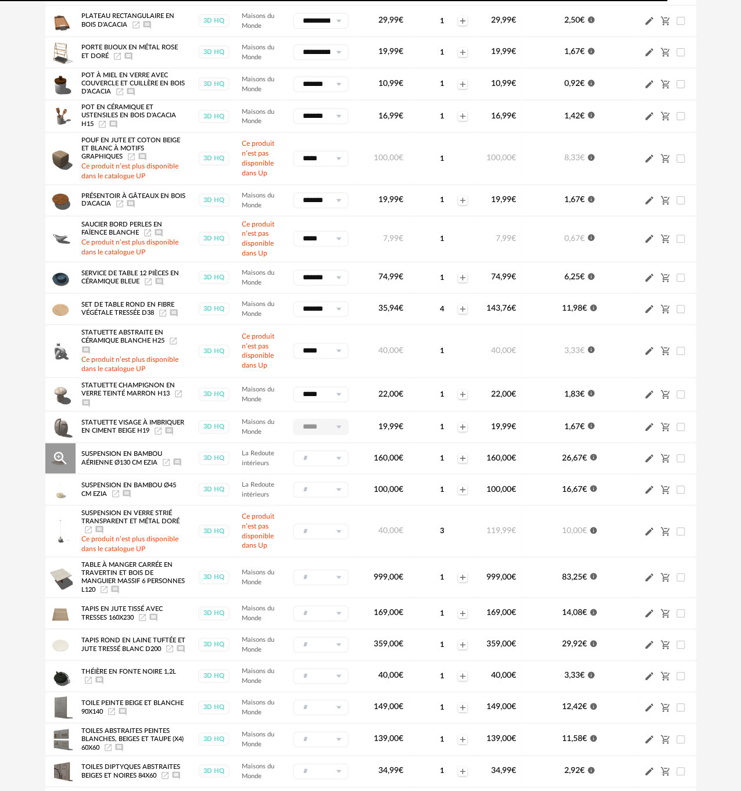
click at [328, 467] on input "text" at bounding box center [321, 458] width 56 height 16
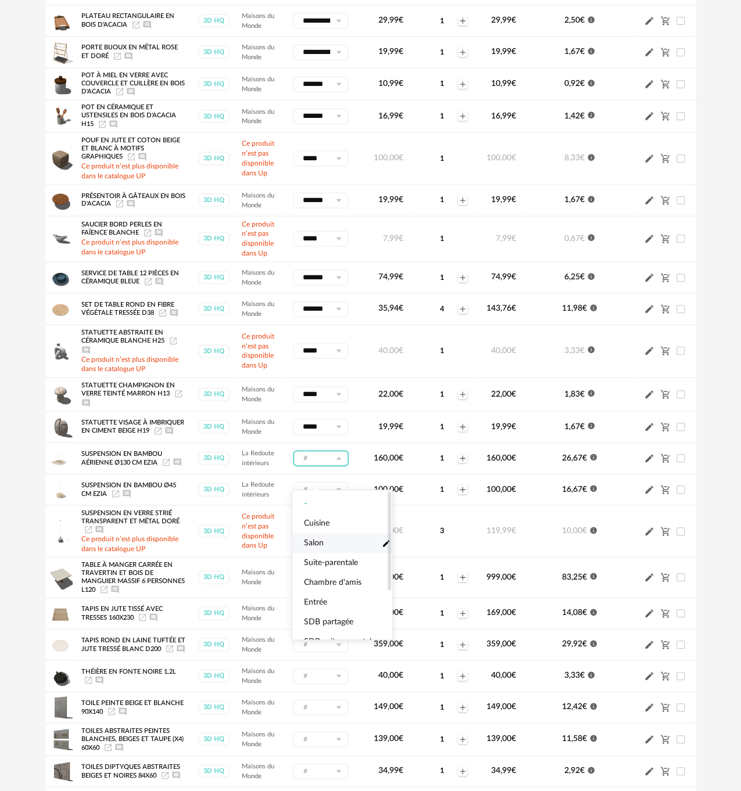
click at [321, 542] on span "Salon" at bounding box center [314, 544] width 20 height 12
type input "*****"
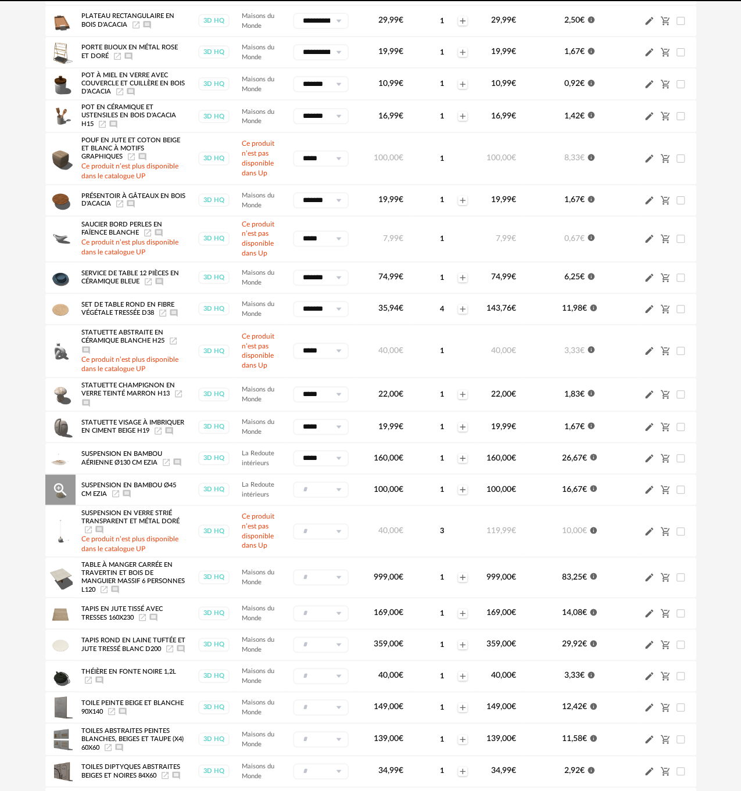
scroll to position [2324, 0]
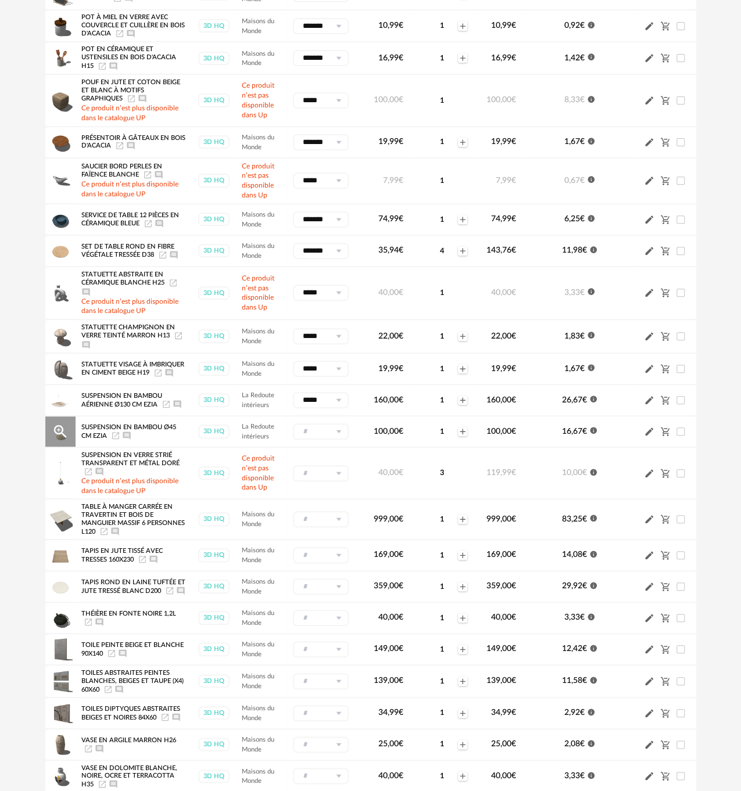
click at [333, 440] on icon at bounding box center [338, 432] width 15 height 16
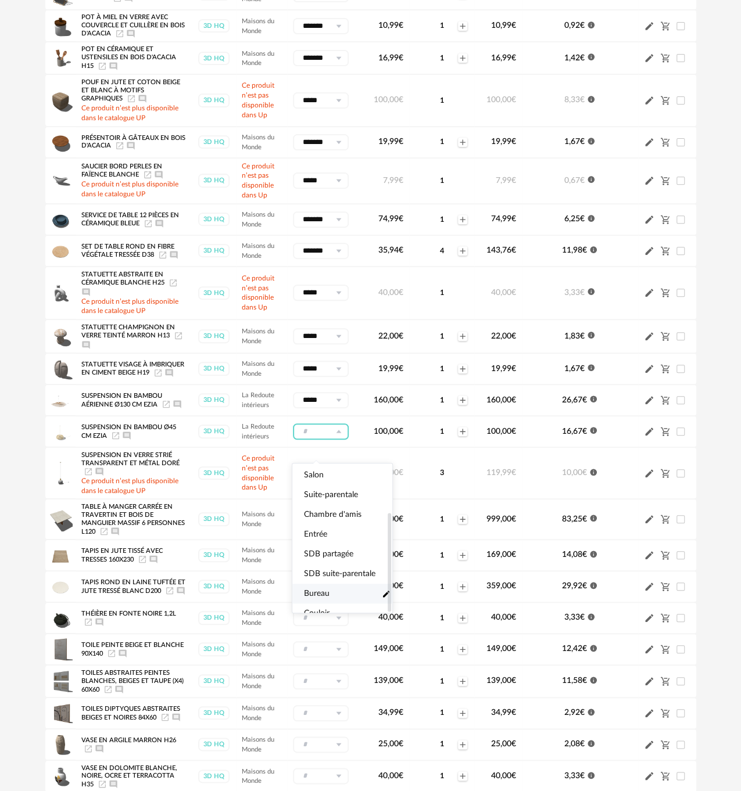
scroll to position [73, 0]
click at [335, 566] on li "Bureau Pencil icon" at bounding box center [347, 571] width 110 height 20
type input "******"
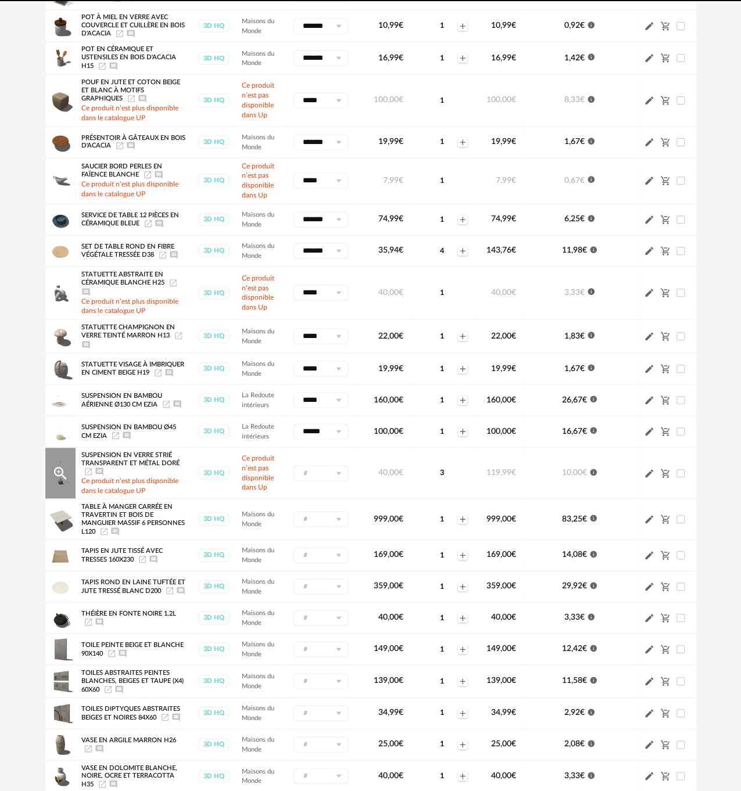
click at [338, 482] on icon at bounding box center [338, 473] width 15 height 16
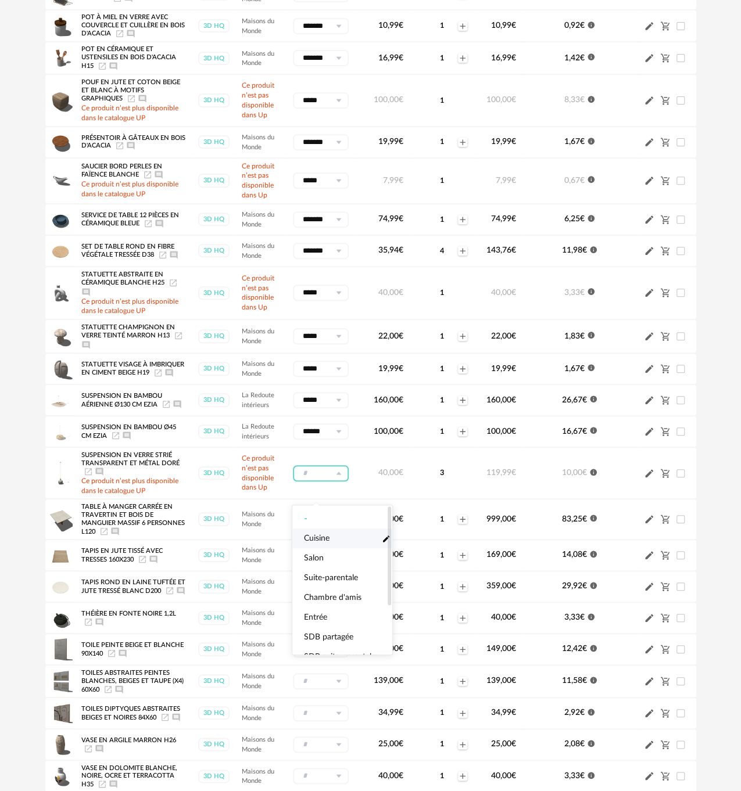
click at [331, 540] on li "Cuisine Pencil icon" at bounding box center [347, 539] width 110 height 20
type input "*******"
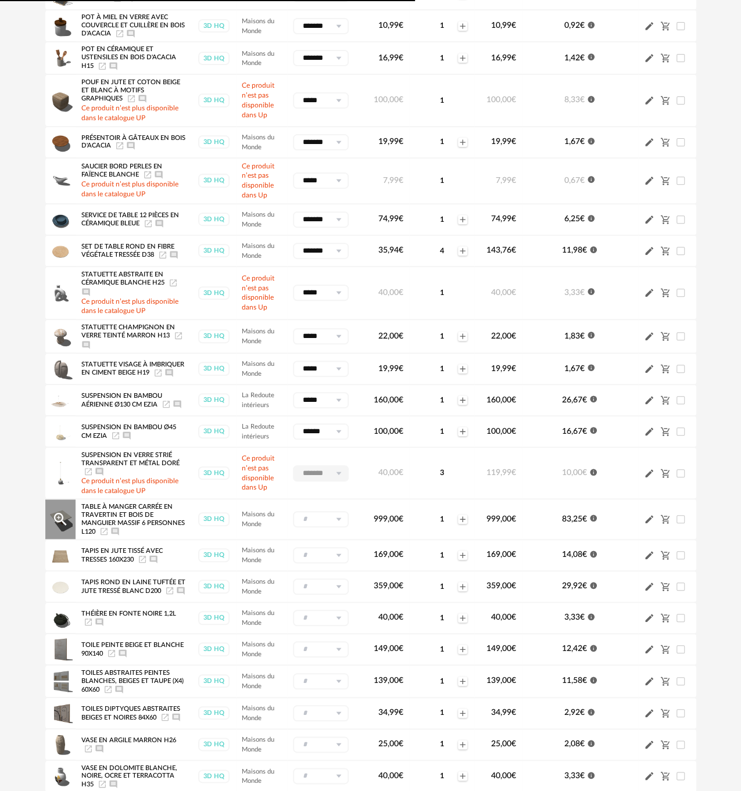
click at [318, 528] on input "text" at bounding box center [321, 519] width 56 height 16
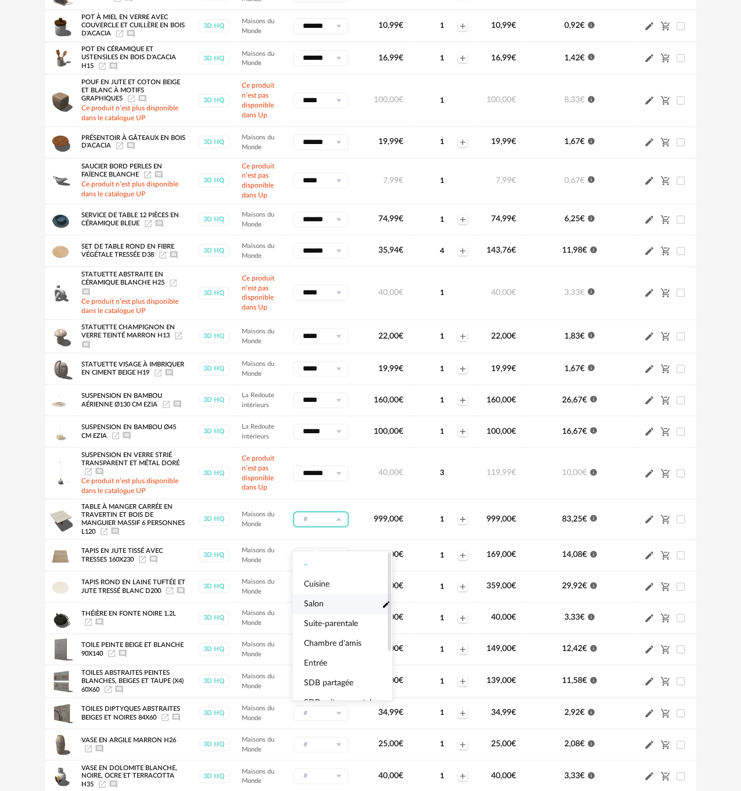
click at [346, 604] on li "Salon Pencil icon" at bounding box center [347, 604] width 110 height 20
type input "*****"
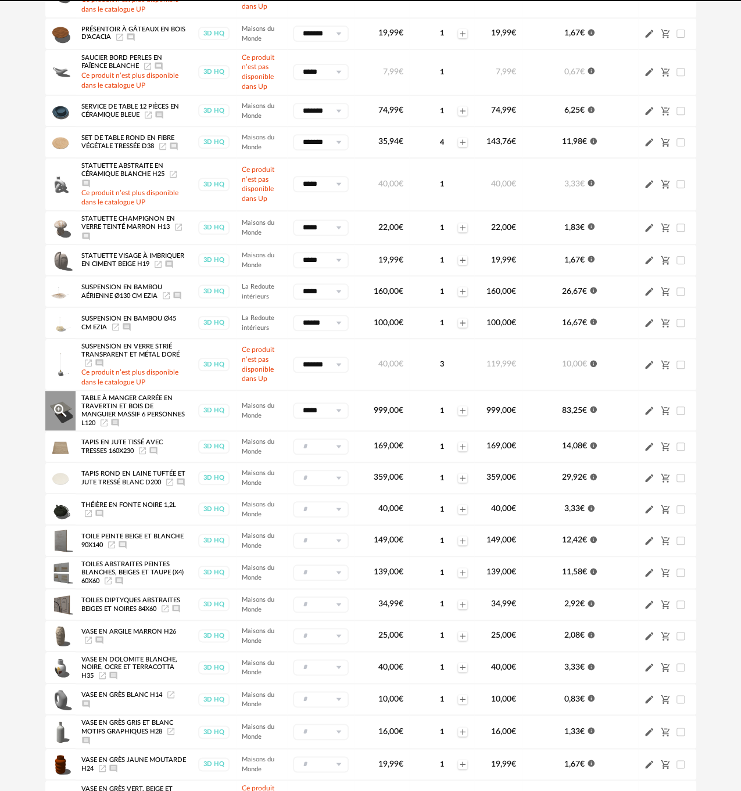
scroll to position [2441, 0]
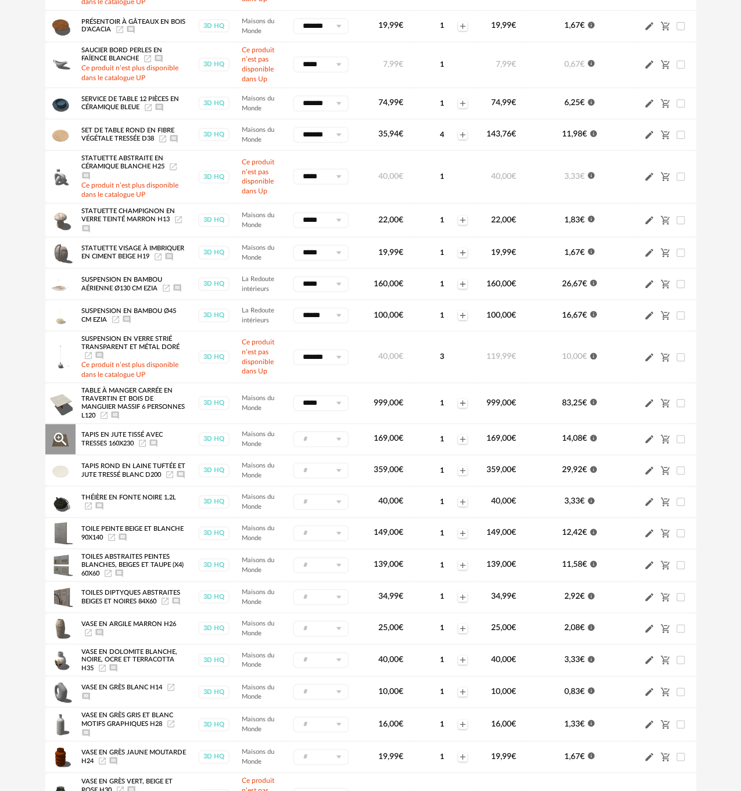
click at [320, 447] on input "text" at bounding box center [321, 439] width 56 height 16
click at [342, 546] on span "Suite-parentale" at bounding box center [331, 544] width 54 height 12
type input "**********"
click at [335, 479] on icon at bounding box center [338, 471] width 15 height 16
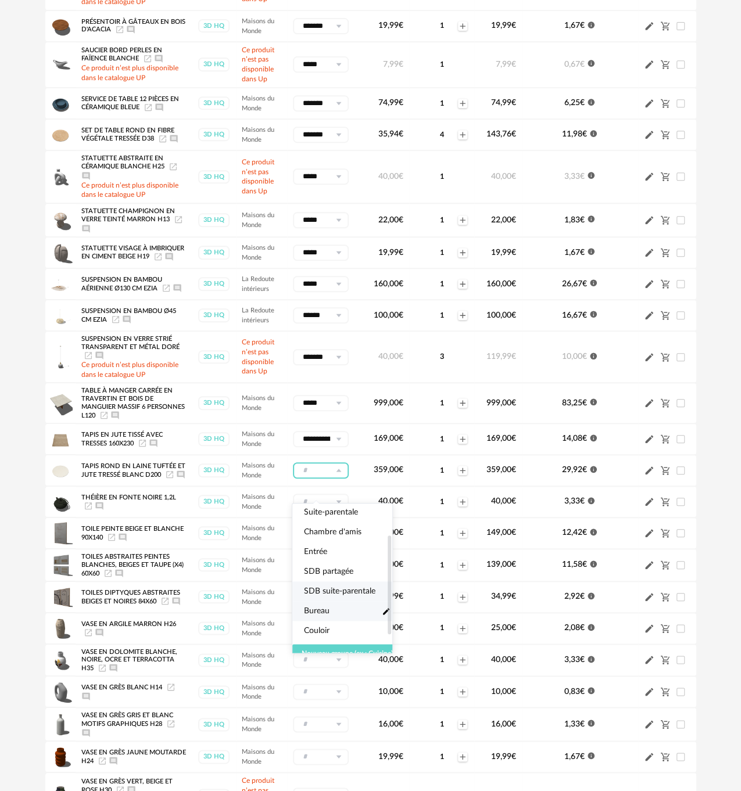
scroll to position [73, 0]
click at [332, 566] on span "SDB partagée" at bounding box center [328, 572] width 49 height 12
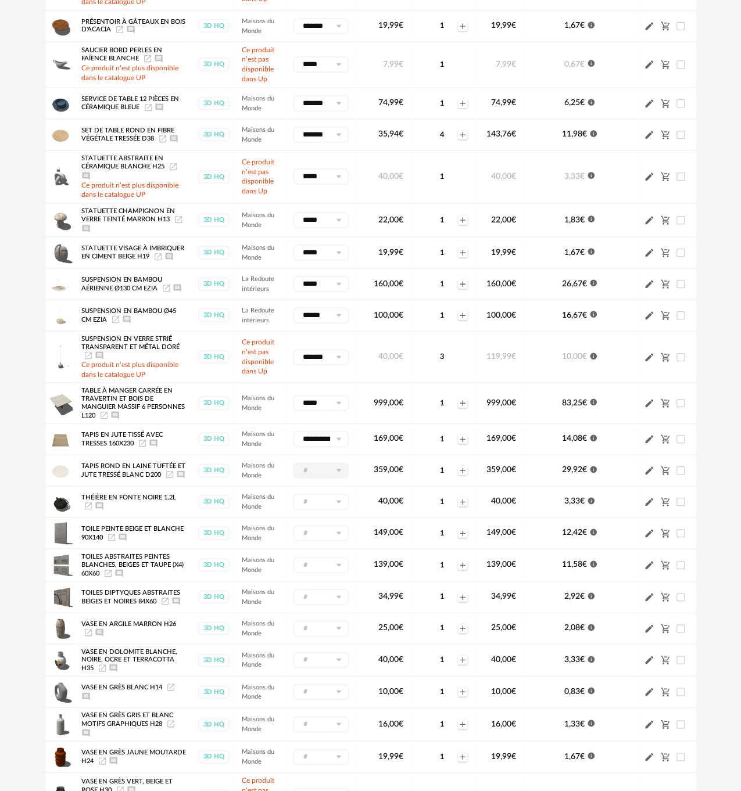
type input "**********"
click at [324, 510] on input "text" at bounding box center [321, 502] width 56 height 16
click at [334, 564] on li "Cuisine Pencil icon" at bounding box center [347, 570] width 110 height 20
type input "*******"
click at [324, 542] on input "text" at bounding box center [321, 533] width 56 height 16
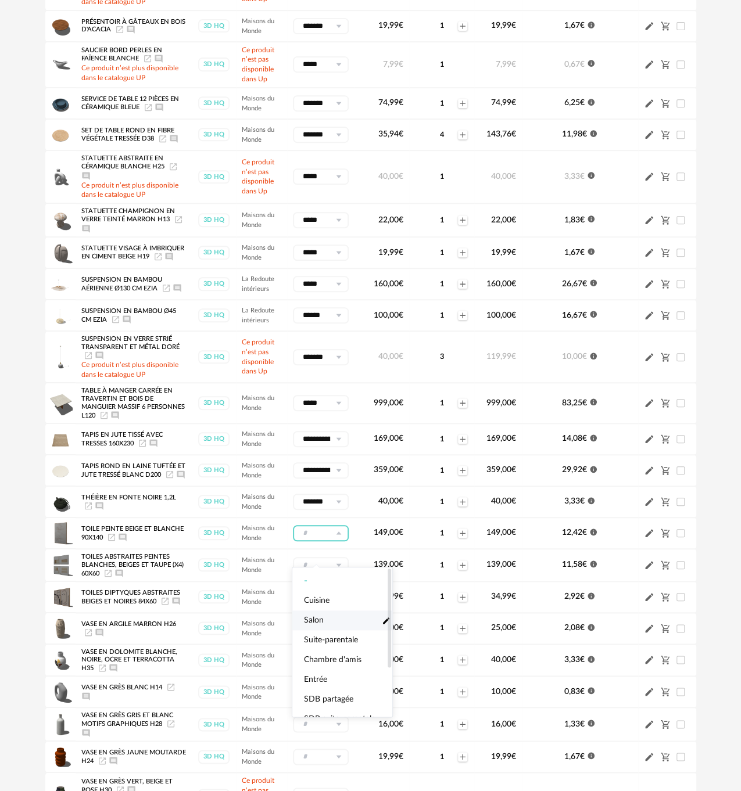
click at [329, 619] on li "Salon Pencil icon" at bounding box center [347, 621] width 110 height 20
type input "*****"
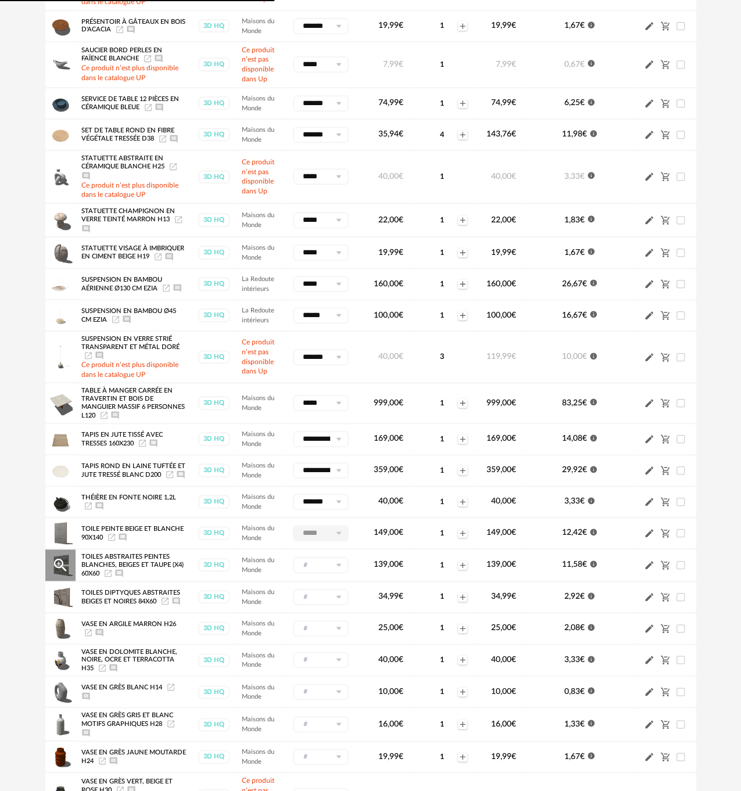
click at [308, 574] on input "text" at bounding box center [321, 565] width 56 height 16
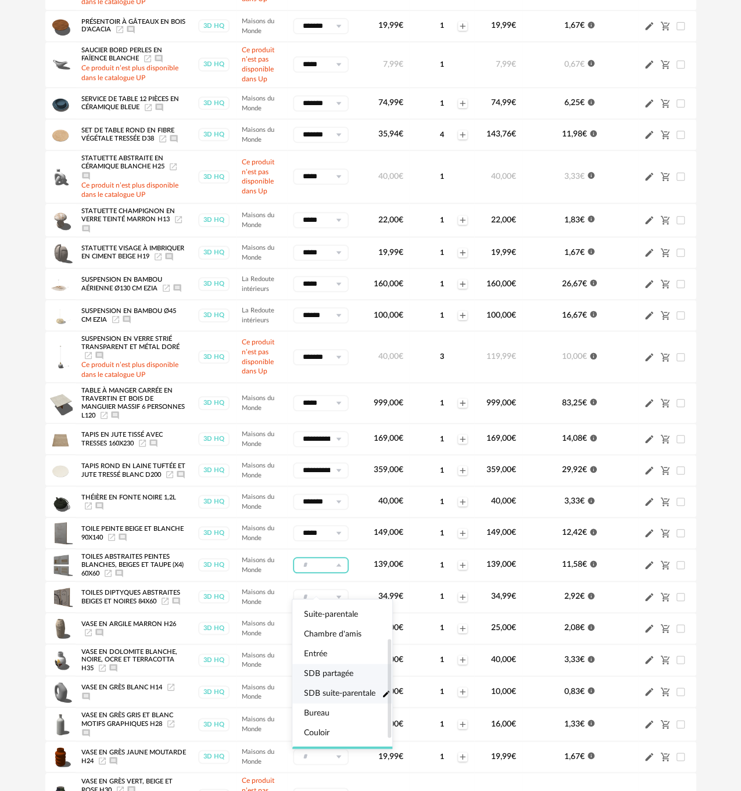
scroll to position [58, 0]
click at [323, 707] on li "Bureau Pencil icon" at bounding box center [347, 713] width 110 height 20
type input "******"
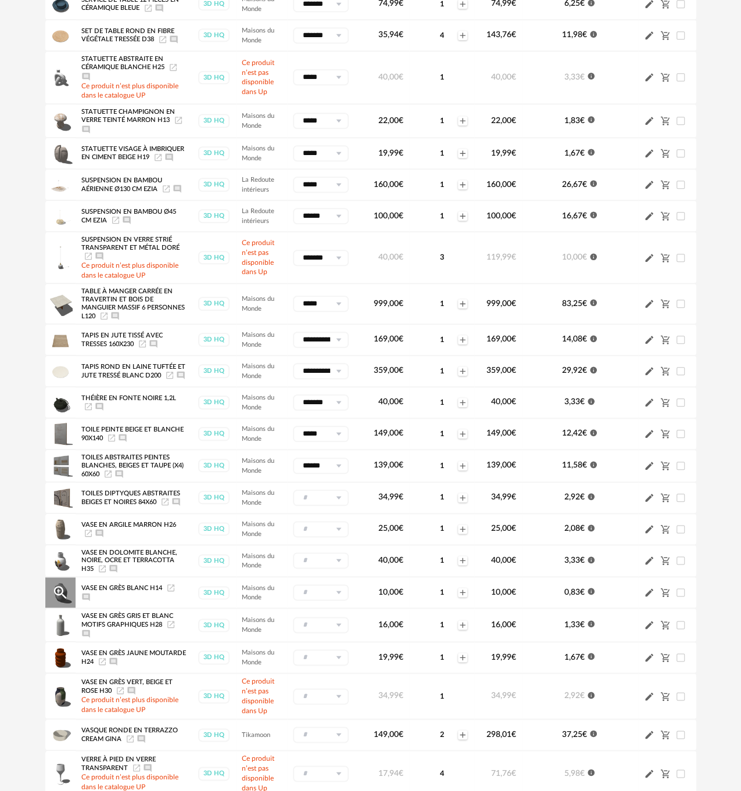
scroll to position [2731, 0]
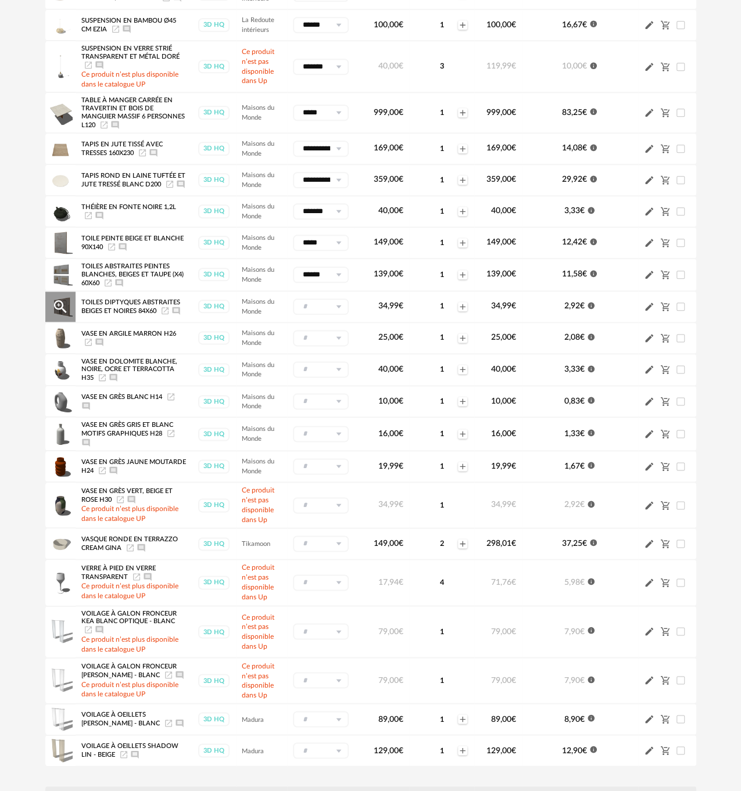
click at [337, 315] on icon at bounding box center [338, 307] width 15 height 16
click at [354, 430] on span "Chambre d'amis" at bounding box center [333, 434] width 58 height 12
click at [334, 315] on icon at bounding box center [338, 307] width 15 height 16
click at [334, 407] on li "Suite-parentale Pencil icon" at bounding box center [347, 414] width 110 height 20
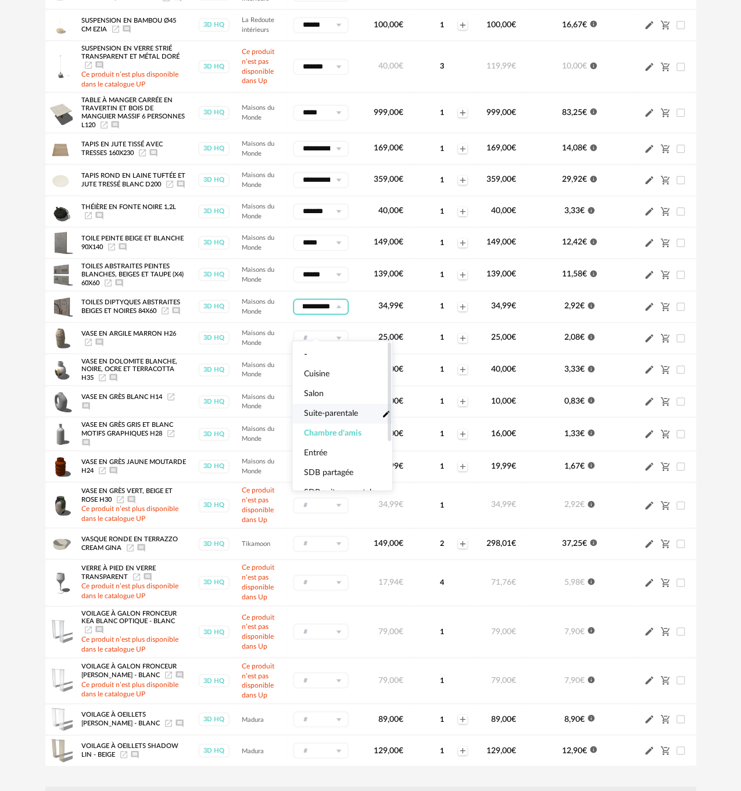
type input "**********"
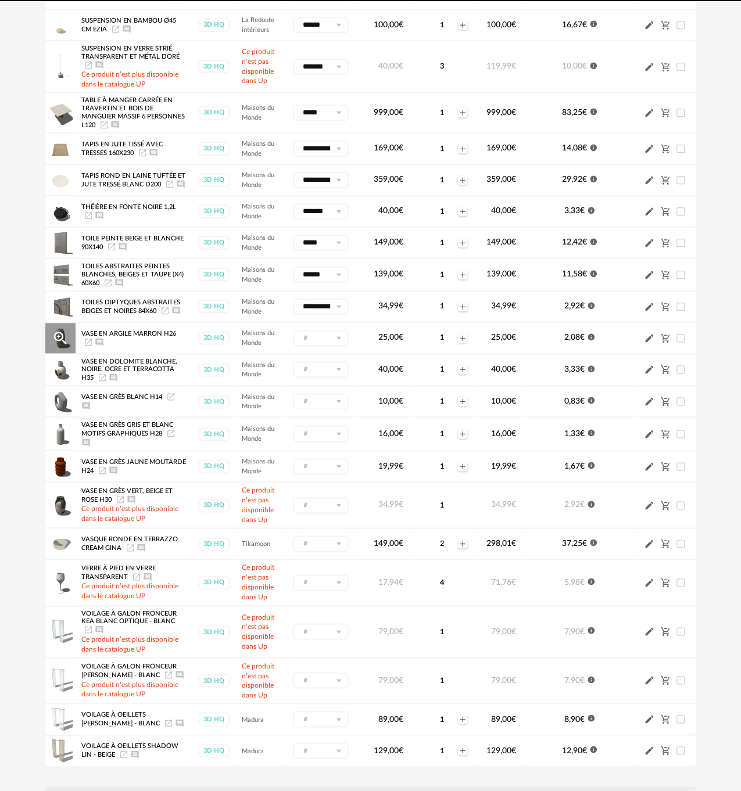
click at [317, 346] on input "text" at bounding box center [321, 338] width 56 height 16
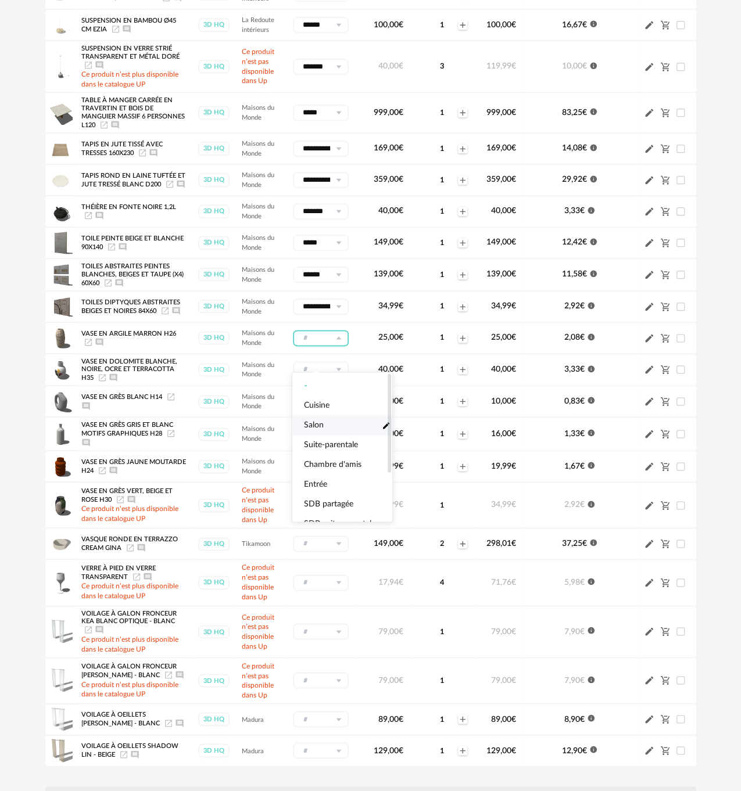
click at [335, 425] on li "Salon Pencil icon" at bounding box center [347, 425] width 110 height 20
type input "*****"
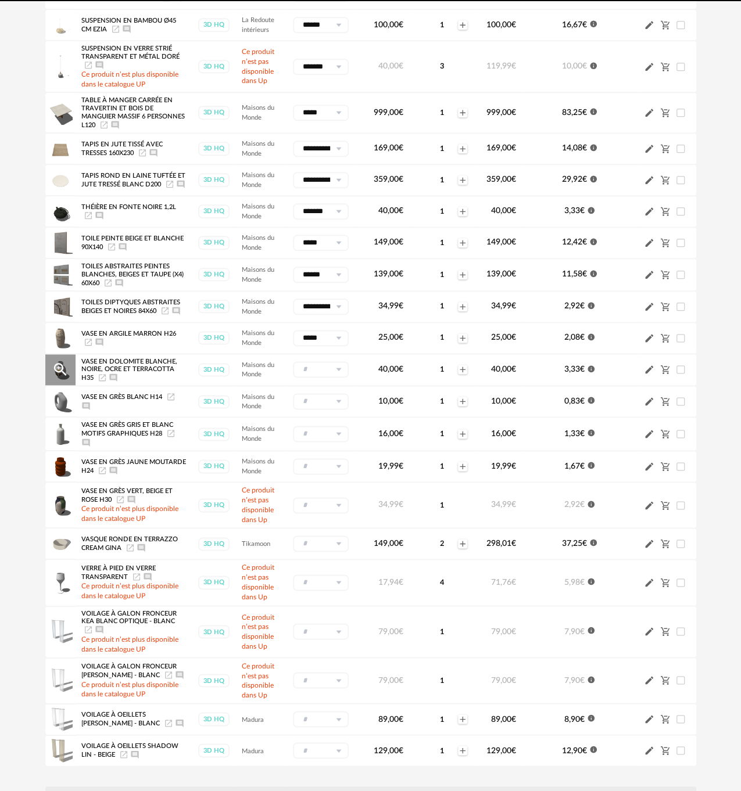
click at [326, 378] on input "text" at bounding box center [321, 369] width 56 height 16
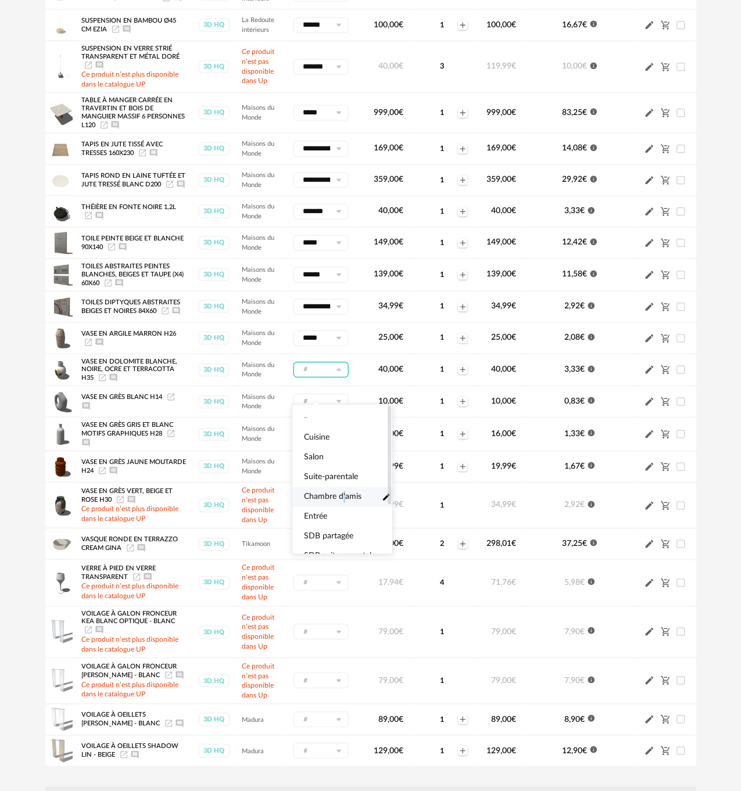
click at [343, 493] on span "Chambre d'amis" at bounding box center [333, 497] width 58 height 12
type input "**********"
click at [317, 410] on input "text" at bounding box center [321, 401] width 56 height 16
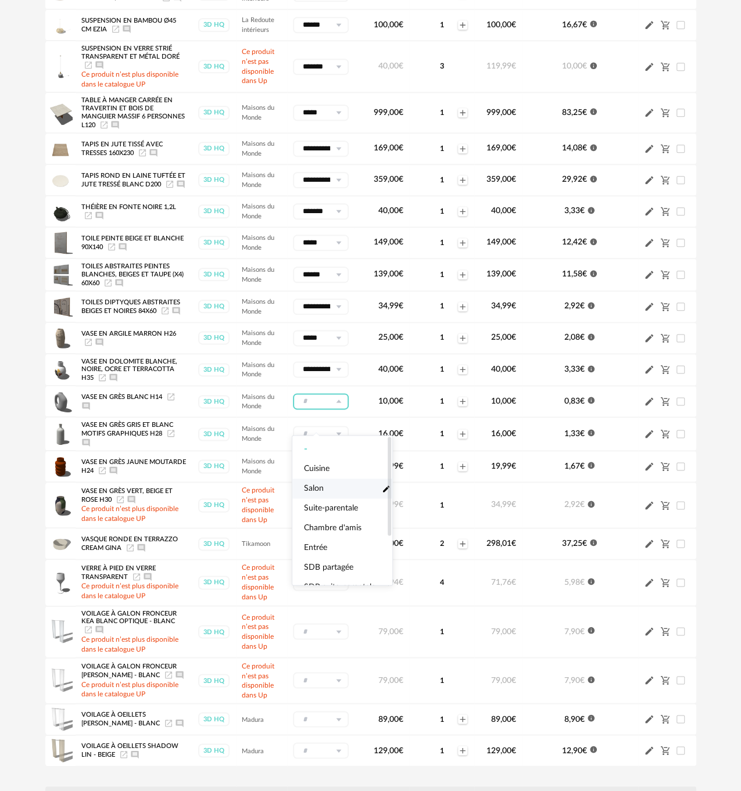
click at [323, 482] on li "Salon Pencil icon" at bounding box center [347, 489] width 110 height 20
click at [336, 410] on icon at bounding box center [338, 401] width 15 height 16
click at [348, 523] on span "Chambre d'amis" at bounding box center [333, 528] width 58 height 12
type input "**********"
click at [329, 442] on input "text" at bounding box center [321, 434] width 56 height 16
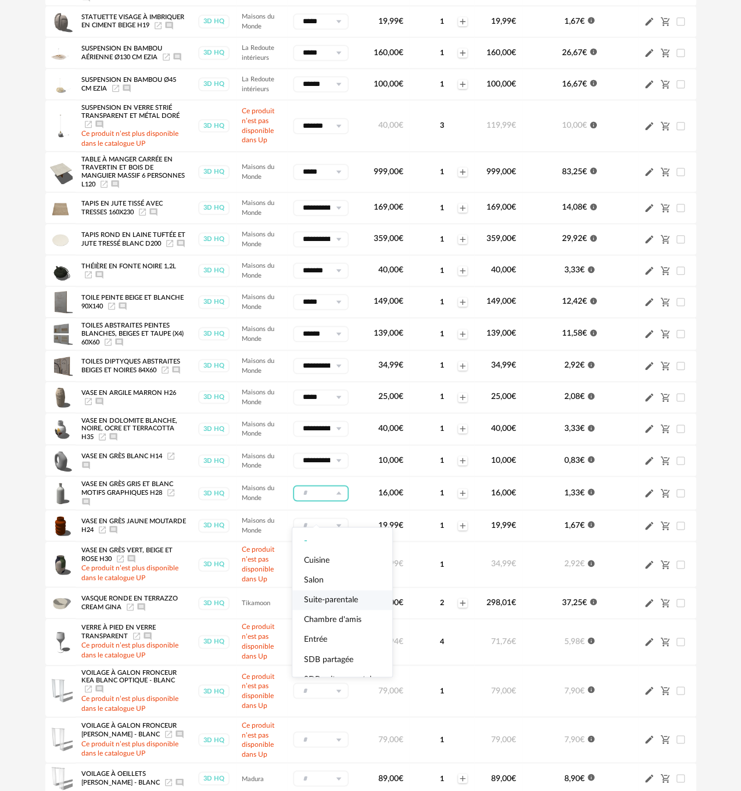
scroll to position [2615, 0]
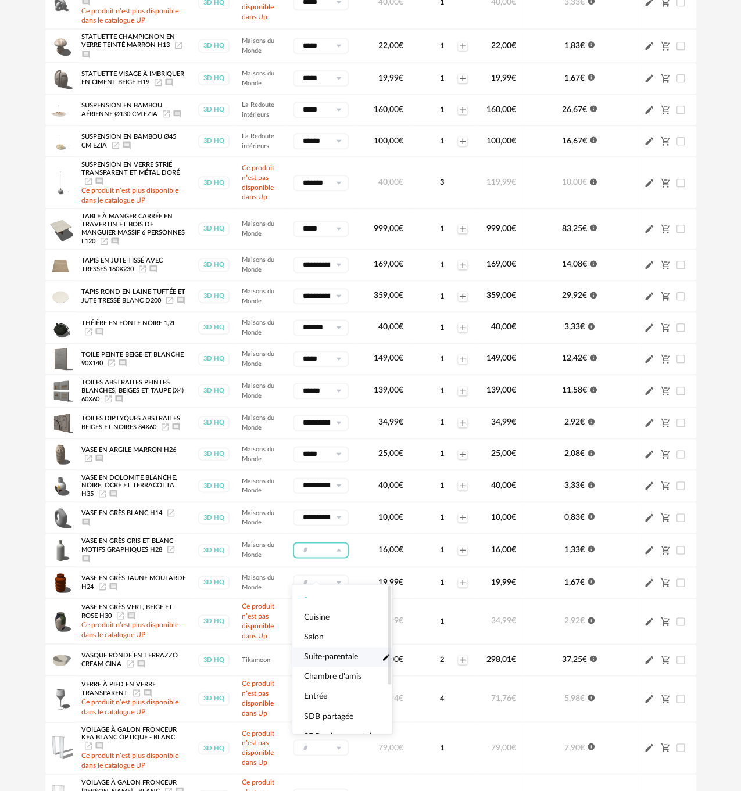
click at [342, 649] on li "Suite-parentale Pencil icon" at bounding box center [347, 657] width 110 height 20
type input "**********"
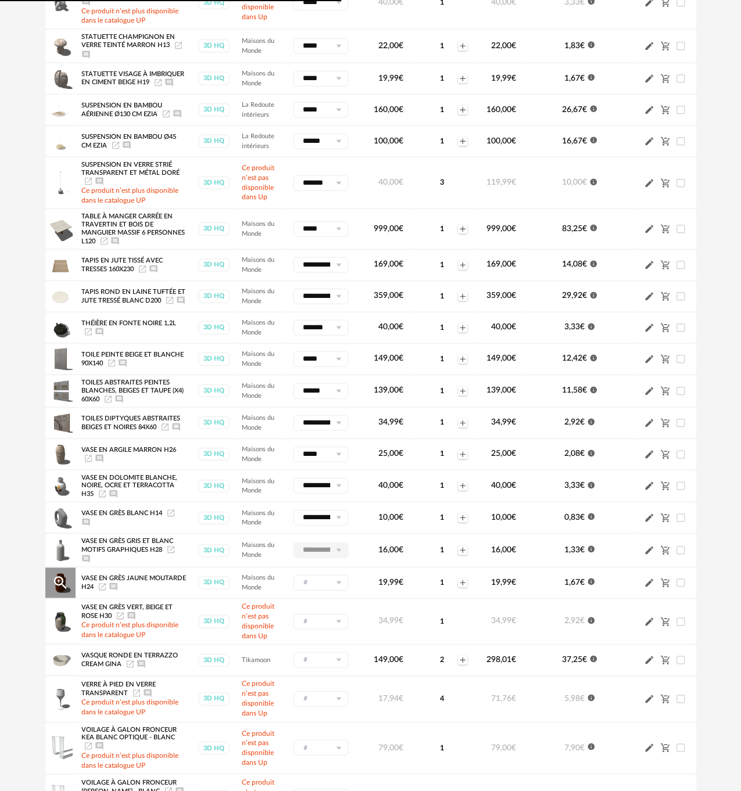
click at [334, 591] on icon at bounding box center [338, 583] width 15 height 16
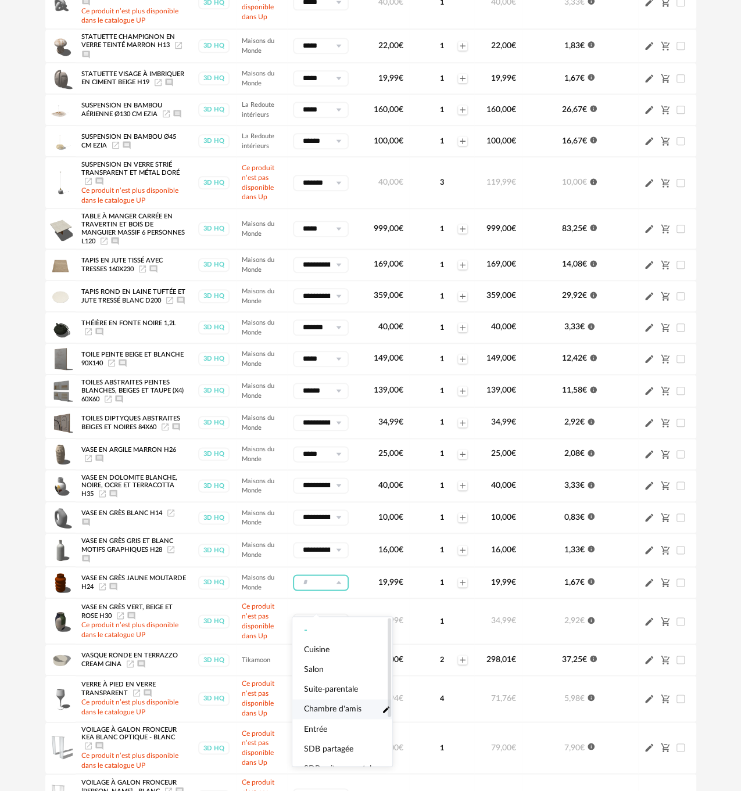
click at [347, 708] on span "Chambre d'amis" at bounding box center [333, 710] width 58 height 12
type input "**********"
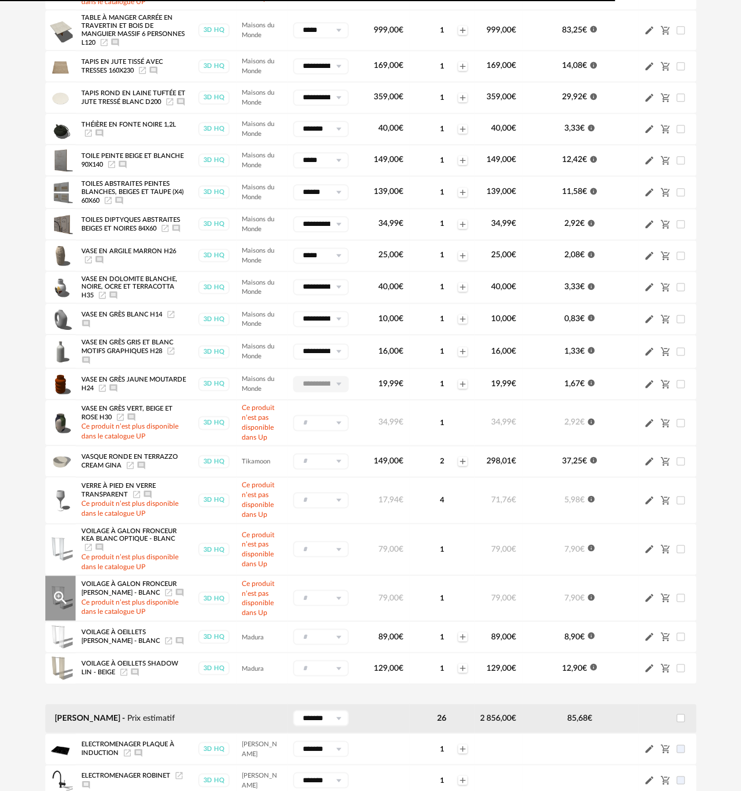
scroll to position [2906, 0]
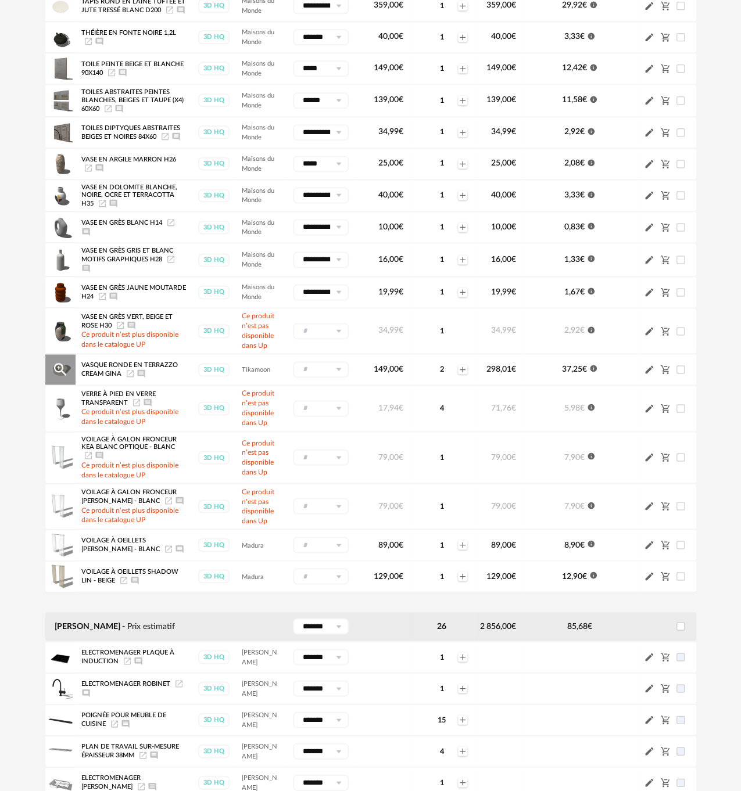
click at [306, 378] on input "text" at bounding box center [321, 369] width 56 height 16
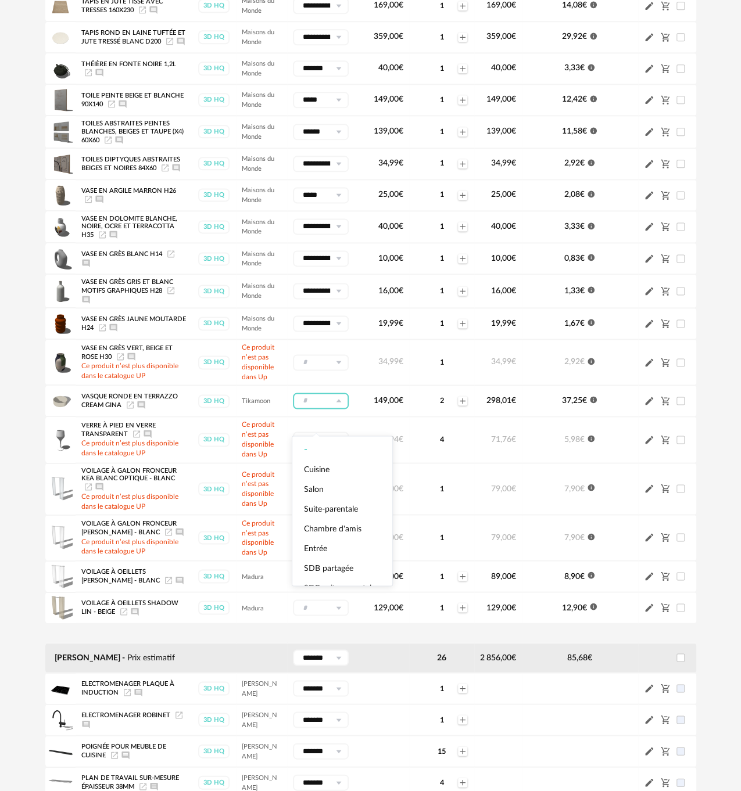
scroll to position [2847, 0]
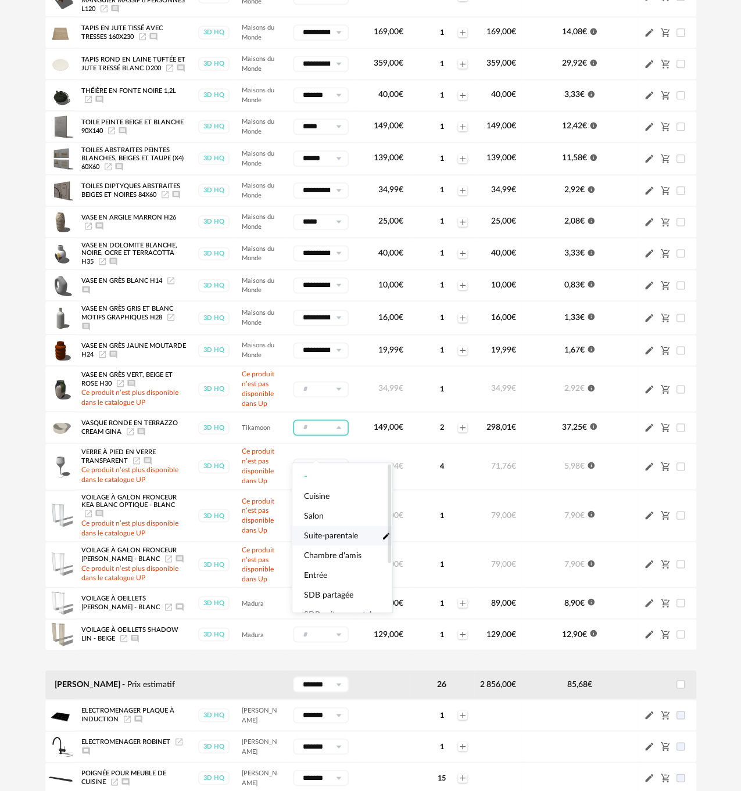
click at [352, 533] on span "Suite-parentale" at bounding box center [331, 536] width 54 height 12
type input "**********"
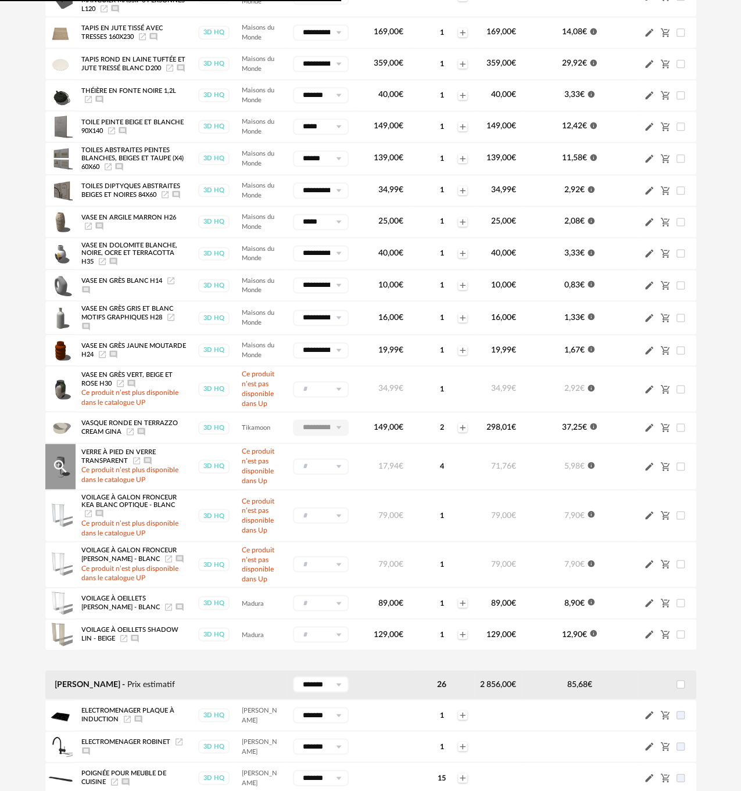
click at [338, 475] on icon at bounding box center [338, 466] width 15 height 16
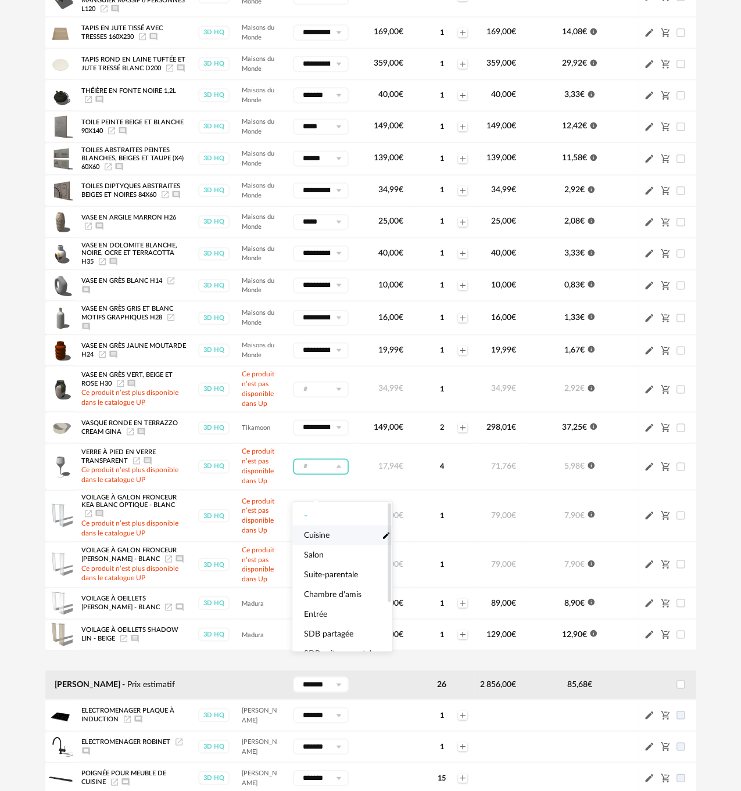
click at [336, 537] on li "Cuisine Pencil icon" at bounding box center [347, 535] width 110 height 20
type input "*******"
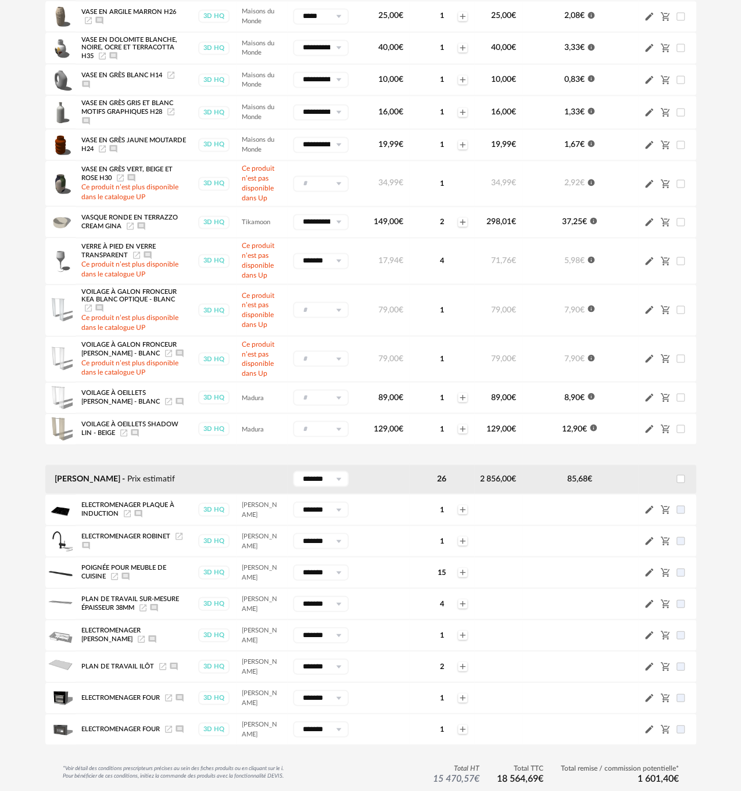
scroll to position [3080, 0]
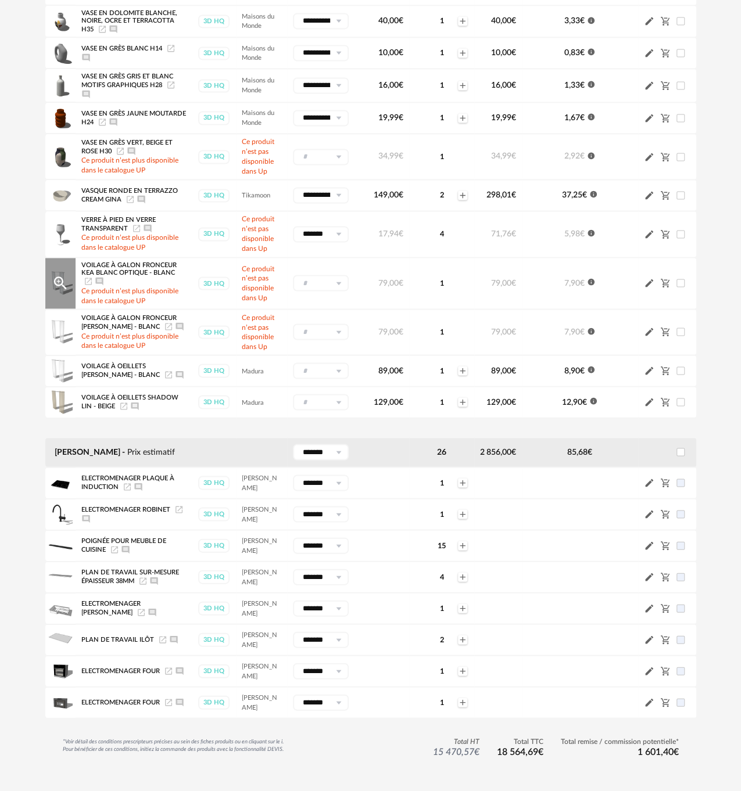
click at [335, 291] on icon at bounding box center [338, 283] width 15 height 16
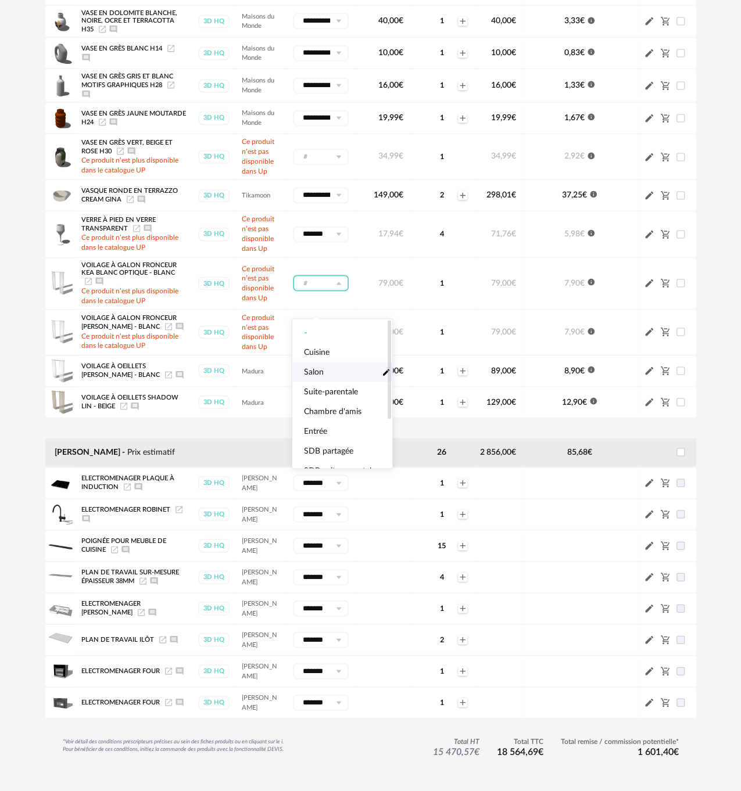
click at [345, 370] on li "Salon Pencil icon" at bounding box center [347, 372] width 110 height 20
type input "*****"
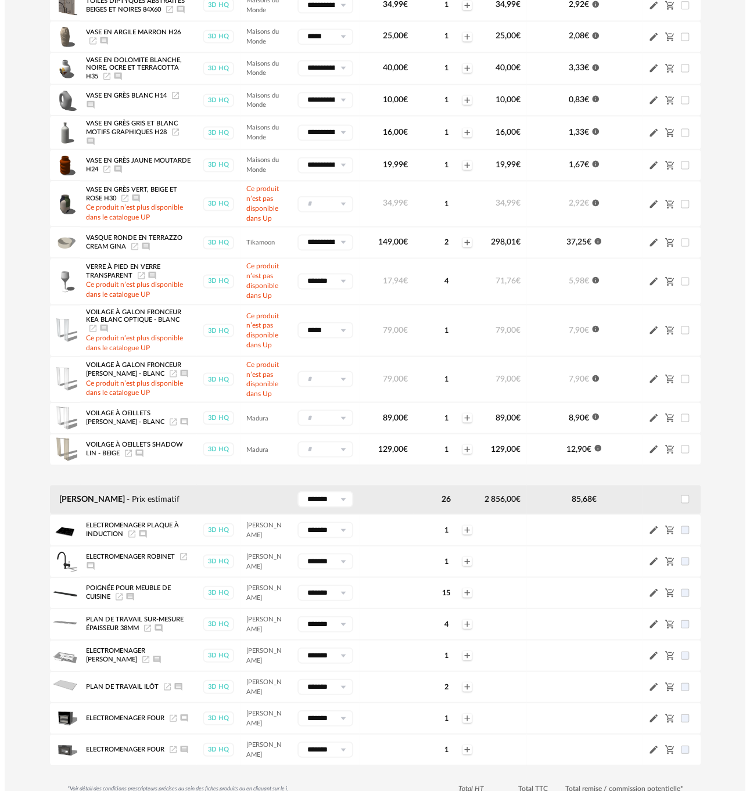
scroll to position [3022, 0]
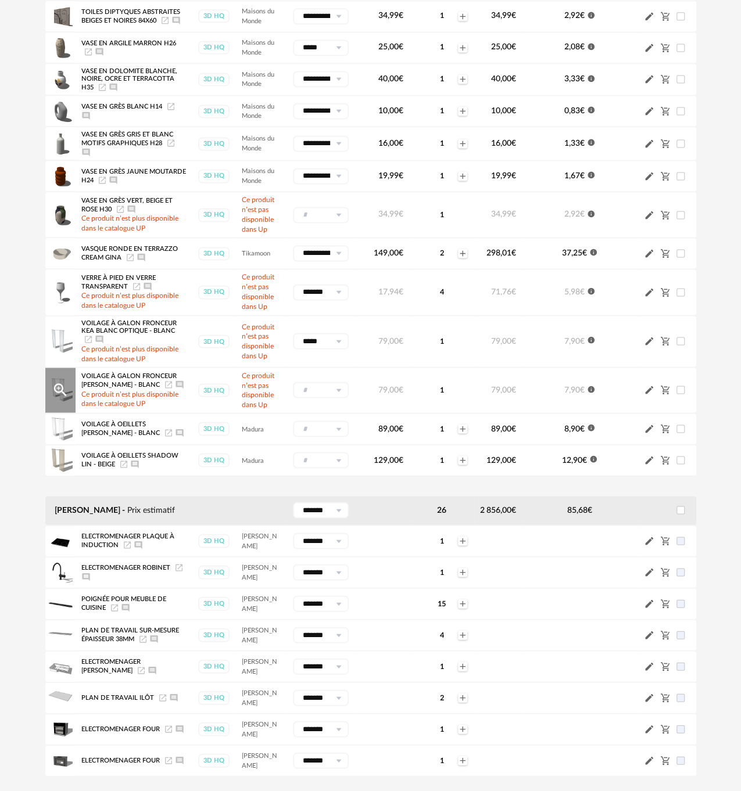
click at [58, 396] on icon "Magnify Plus Outline icon" at bounding box center [59, 390] width 13 height 13
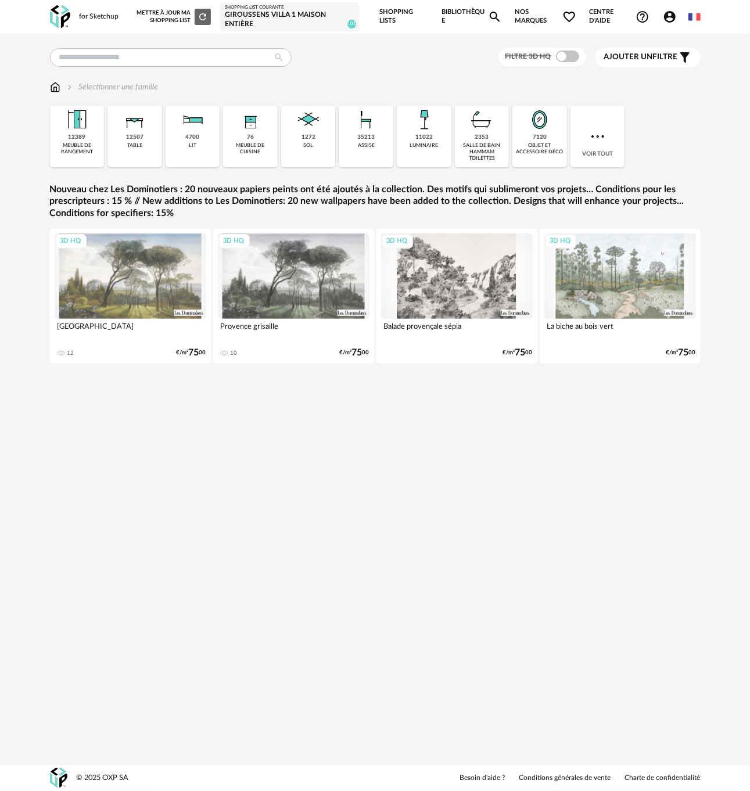
click at [337, 26] on div "GIROUSSENS VILLA 1 Maison entière" at bounding box center [290, 19] width 130 height 18
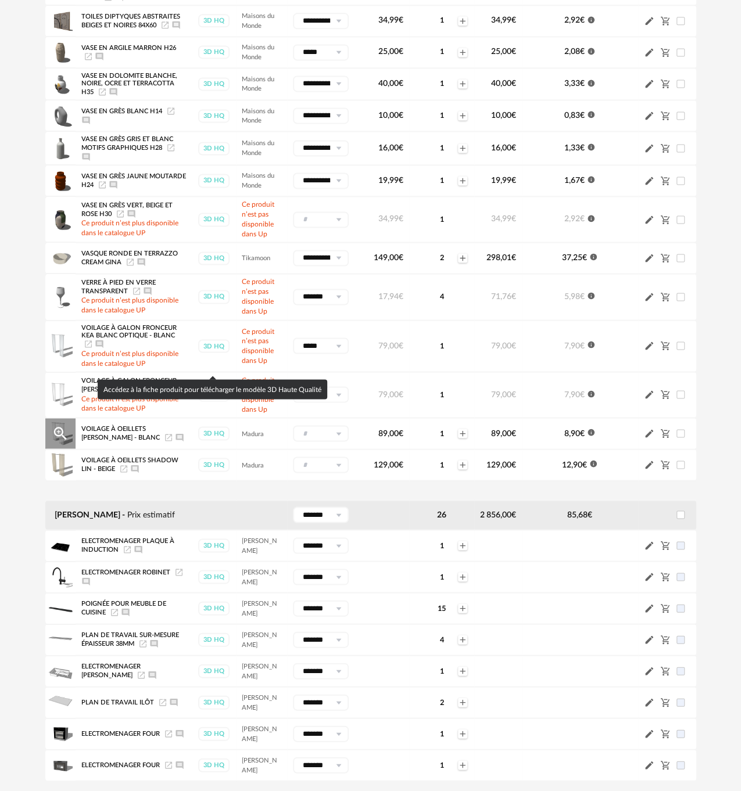
scroll to position [3021, 0]
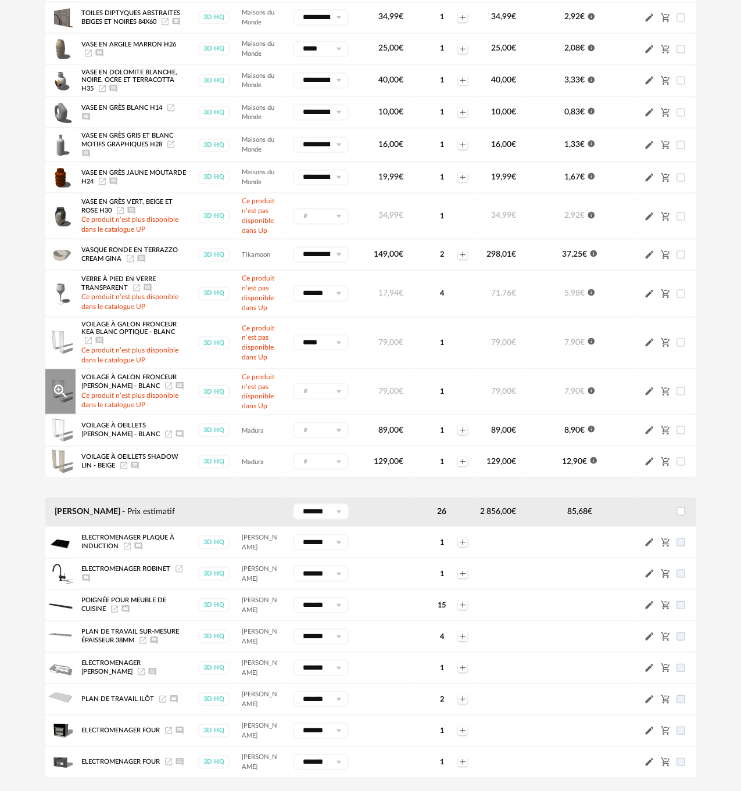
click at [325, 399] on input "text" at bounding box center [321, 391] width 56 height 16
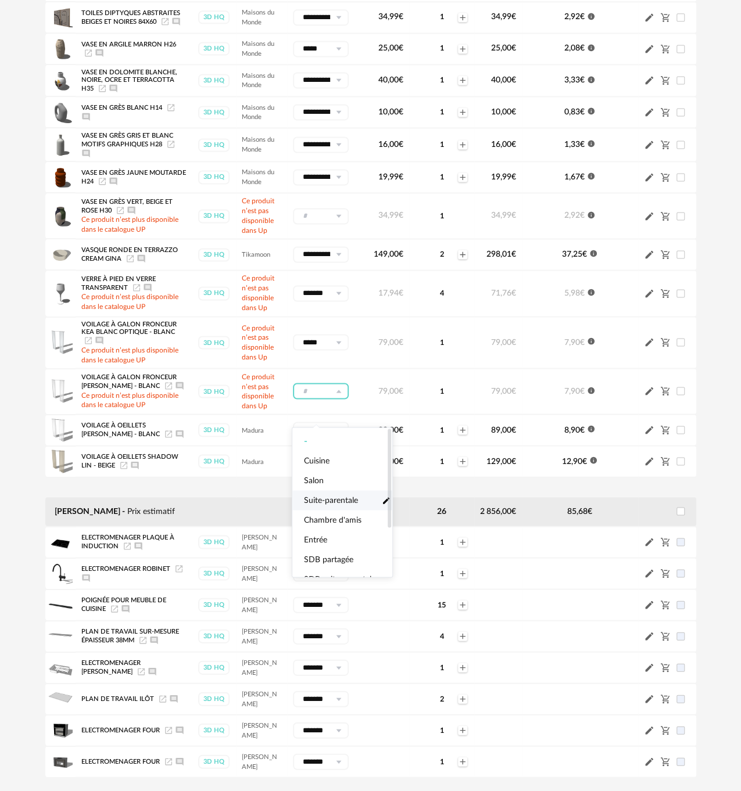
click at [334, 502] on span "Suite-parentale" at bounding box center [331, 501] width 54 height 12
type input "**********"
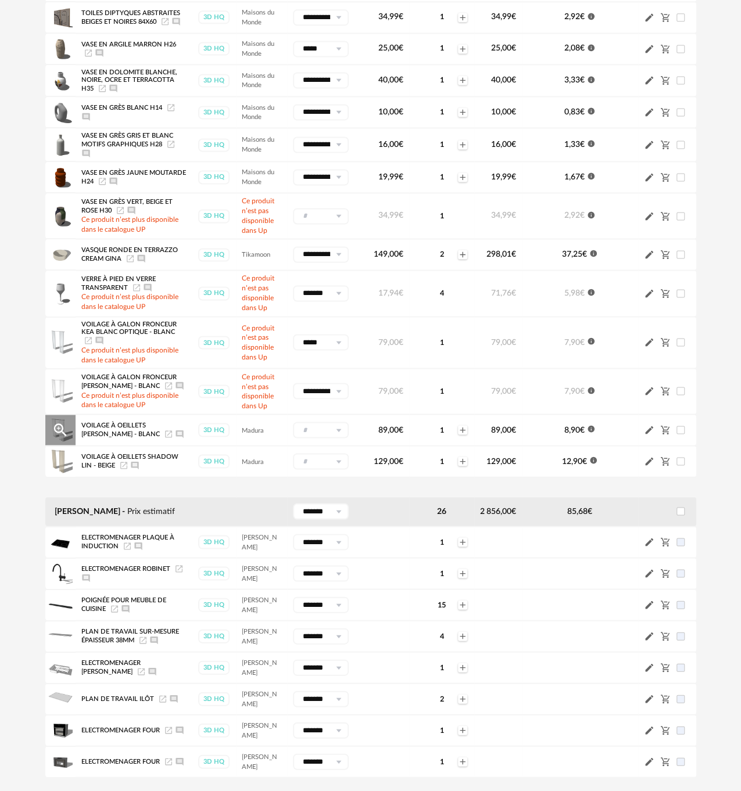
click at [332, 438] on icon at bounding box center [338, 430] width 15 height 16
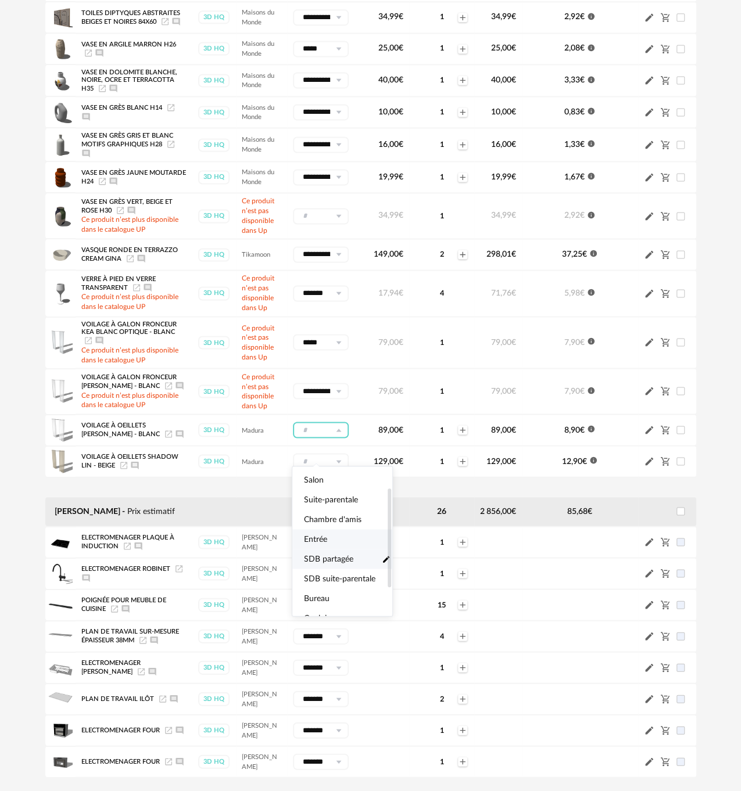
scroll to position [73, 0]
click at [338, 564] on li "Bureau Pencil icon" at bounding box center [347, 574] width 110 height 20
type input "******"
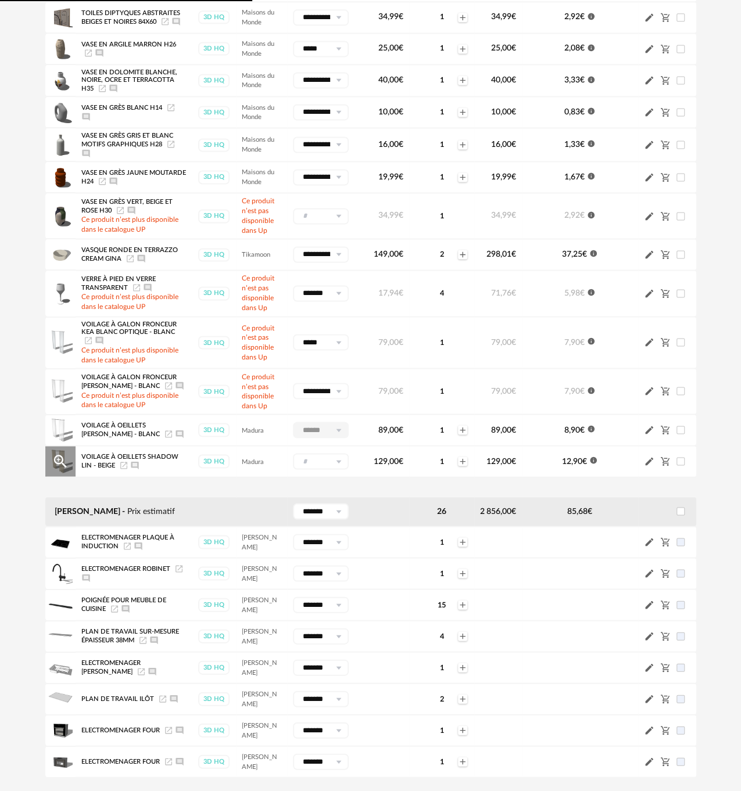
click at [328, 470] on input "text" at bounding box center [321, 461] width 56 height 16
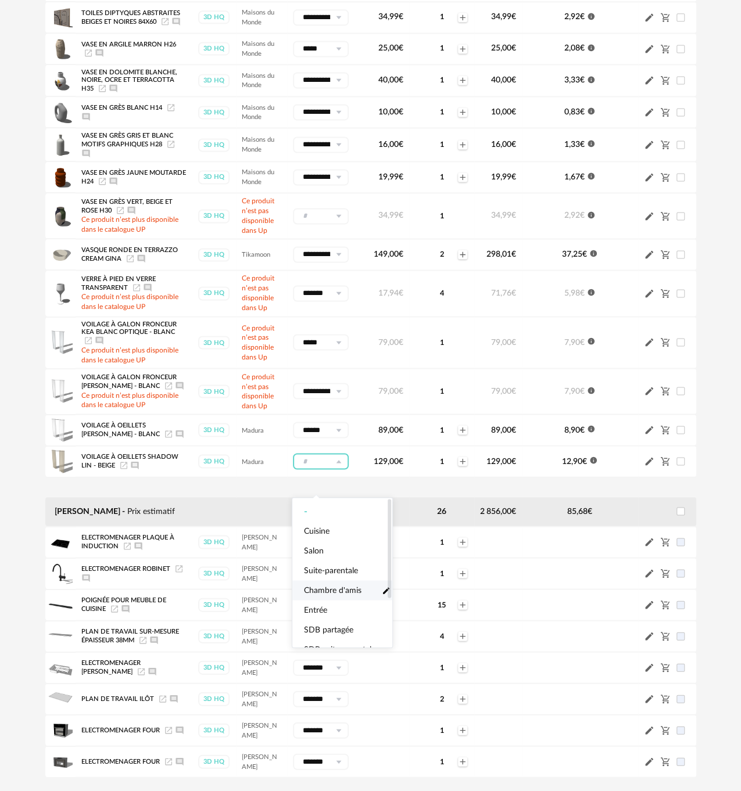
click at [333, 592] on span "Chambre d'amis" at bounding box center [333, 591] width 58 height 12
type input "**********"
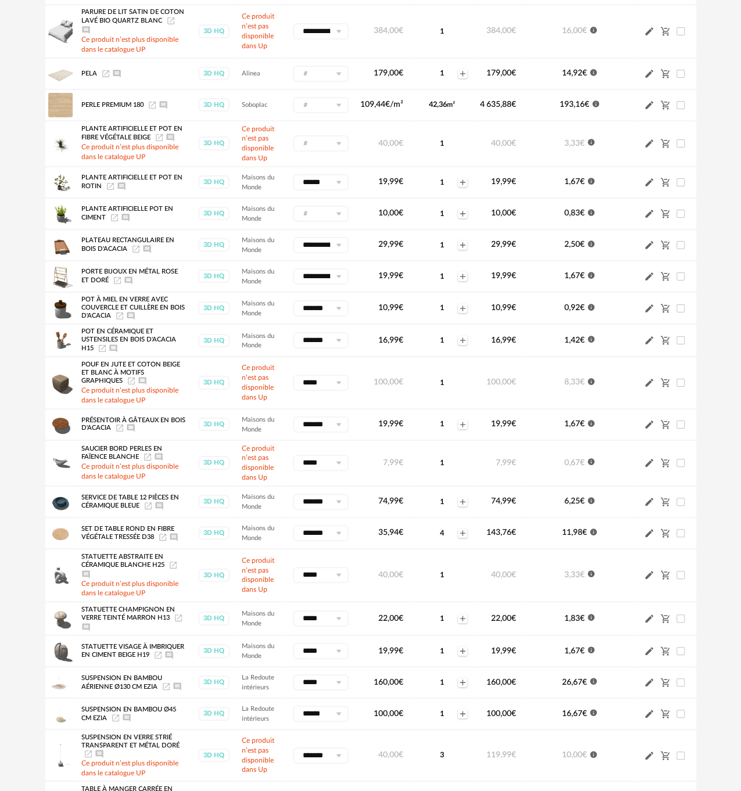
scroll to position [1975, 0]
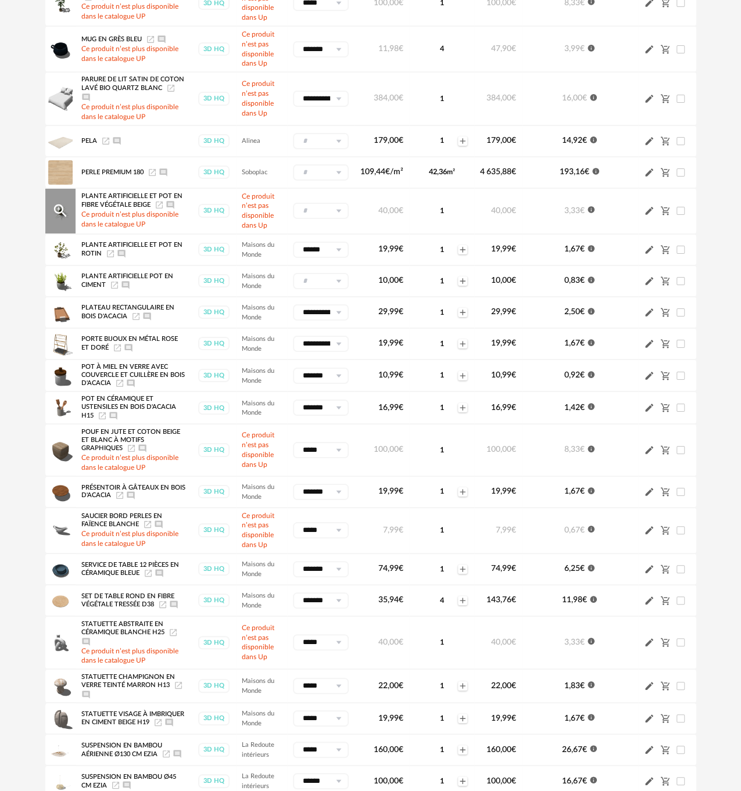
click at [337, 219] on icon at bounding box center [338, 211] width 15 height 16
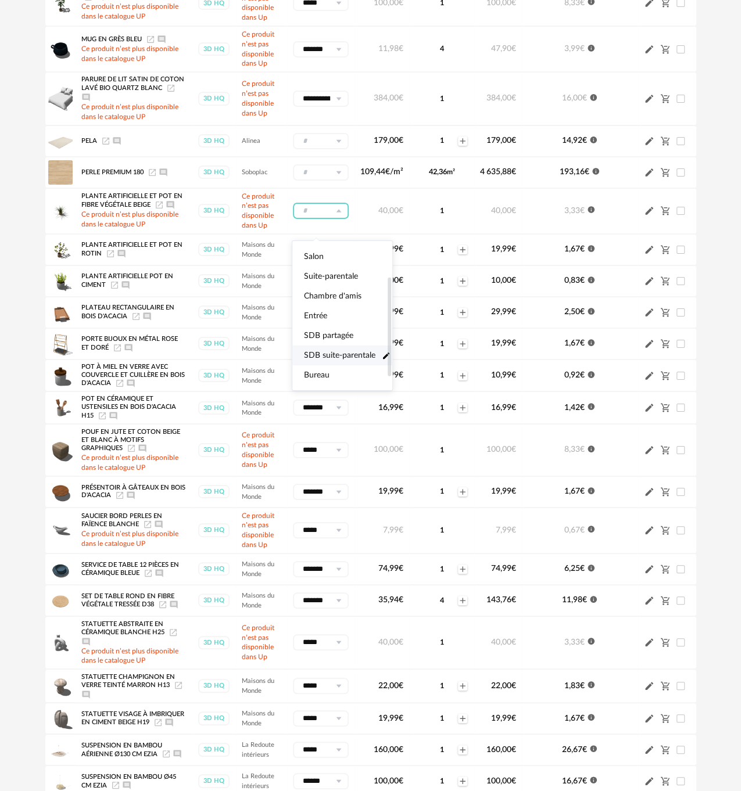
scroll to position [73, 0]
click at [334, 323] on span "SDB suite-parentale" at bounding box center [339, 329] width 71 height 12
type input "**********"
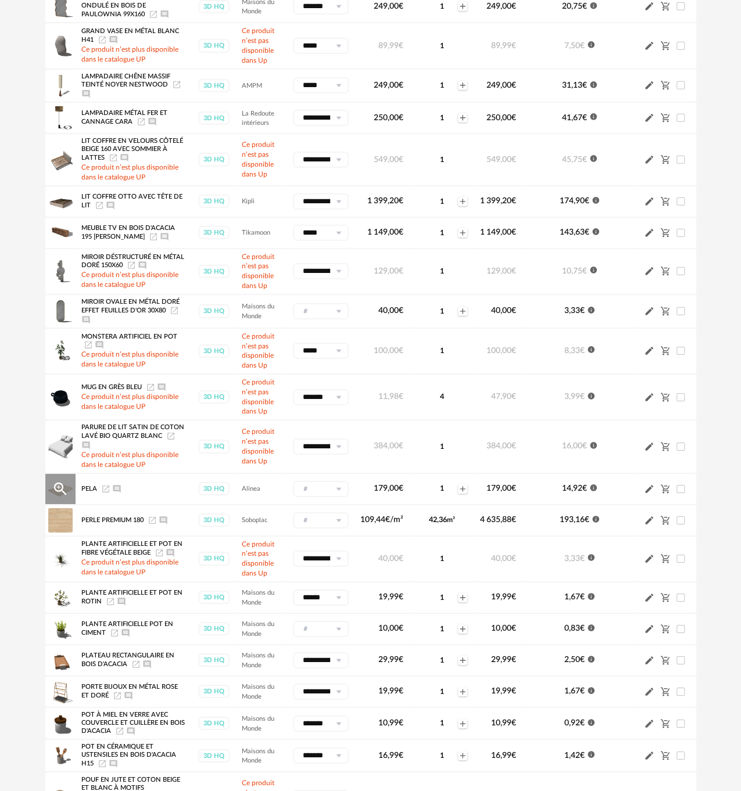
scroll to position [1626, 0]
click at [56, 499] on icon "Magnify Plus Outline icon" at bounding box center [60, 489] width 17 height 17
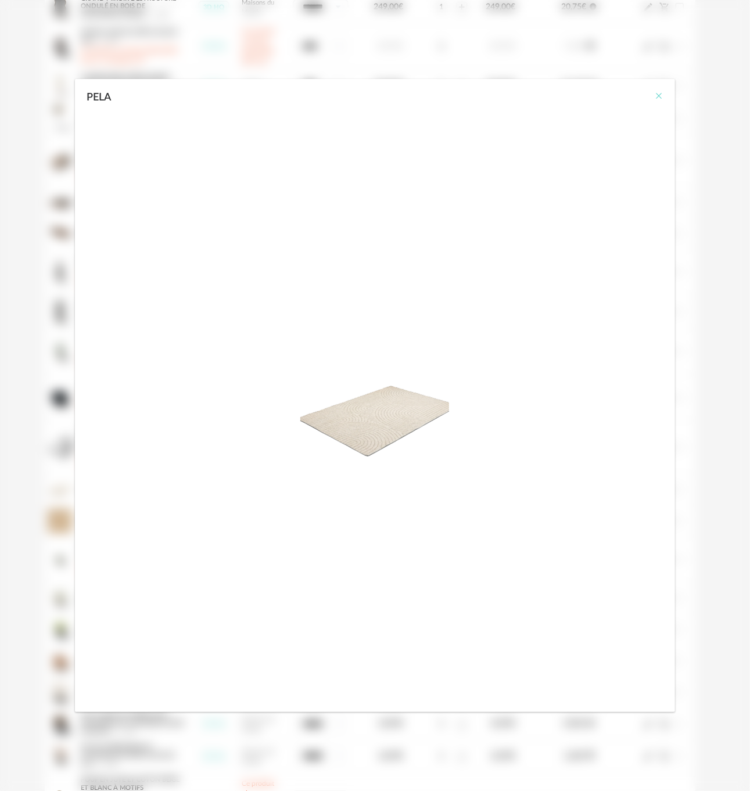
click at [657, 96] on icon "Close" at bounding box center [658, 95] width 9 height 9
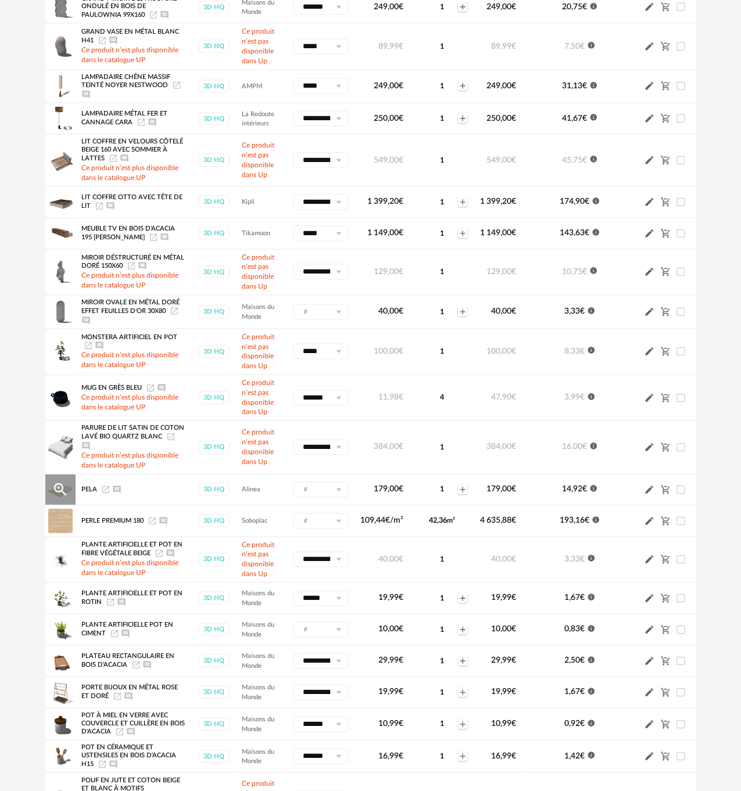
click at [337, 498] on icon at bounding box center [338, 490] width 15 height 16
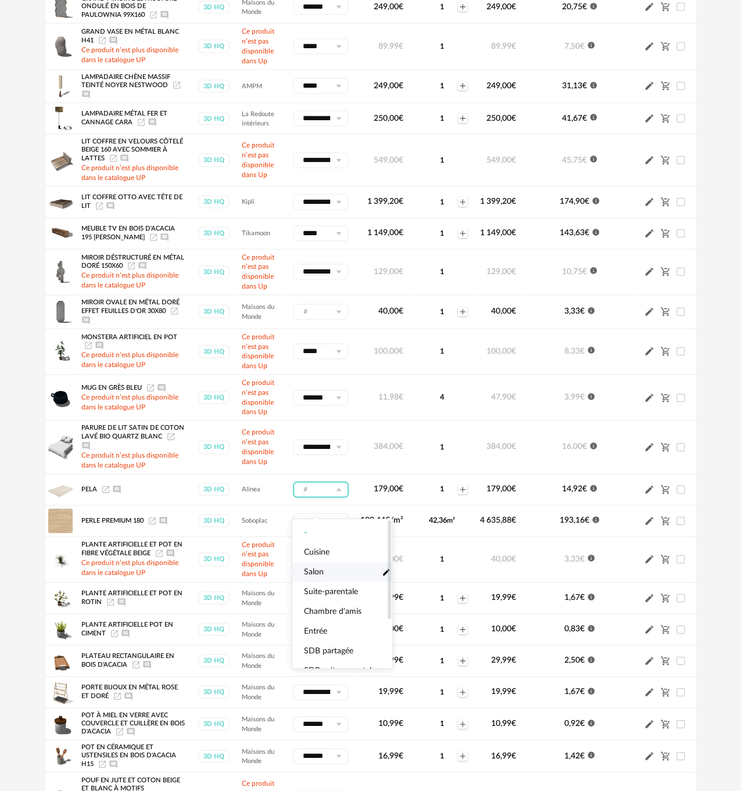
click at [325, 572] on li "Salon Pencil icon" at bounding box center [347, 573] width 110 height 20
type input "*****"
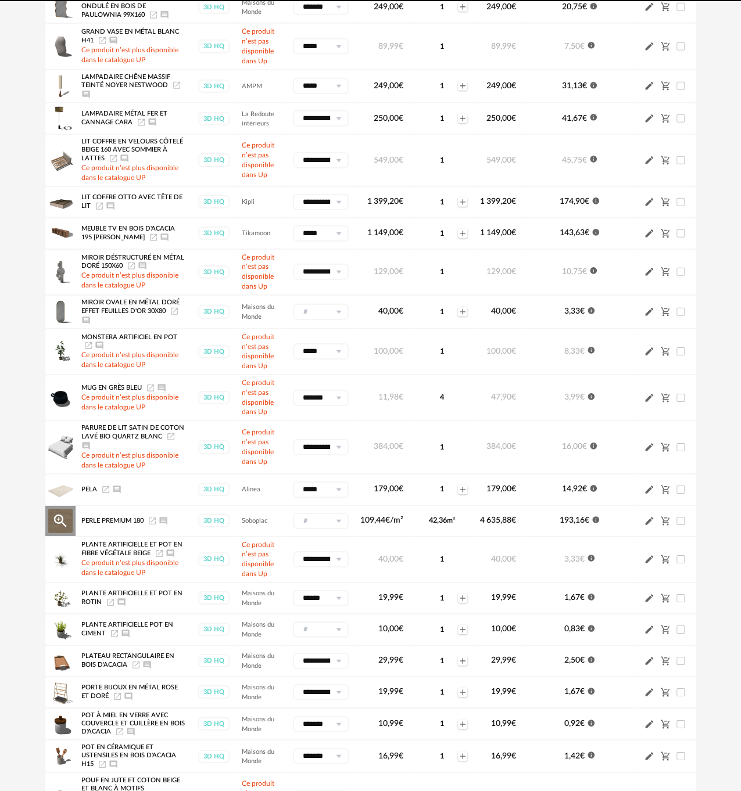
click at [55, 530] on icon "Magnify Plus Outline icon" at bounding box center [60, 521] width 17 height 17
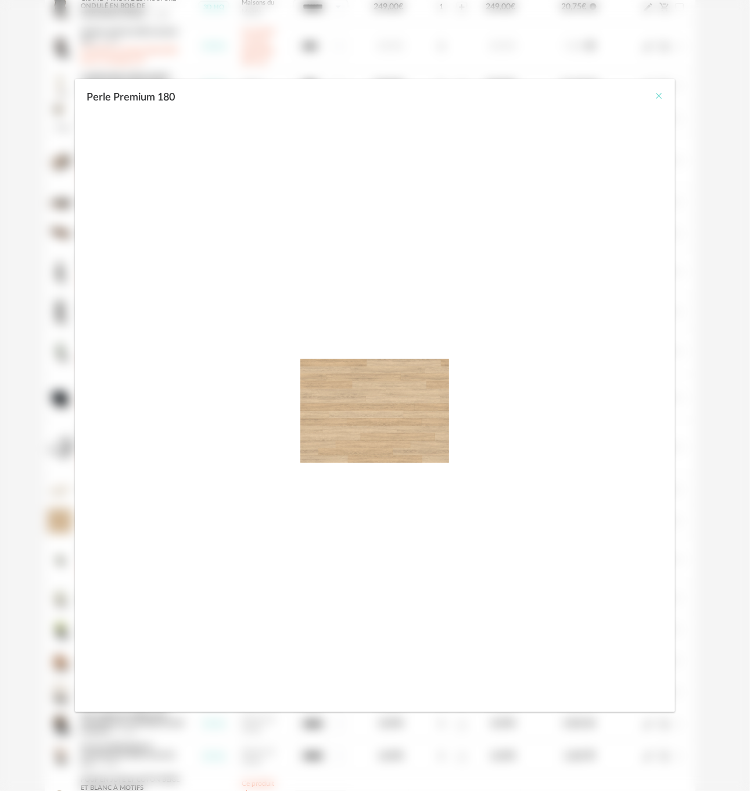
click at [663, 96] on icon "Close" at bounding box center [658, 95] width 9 height 9
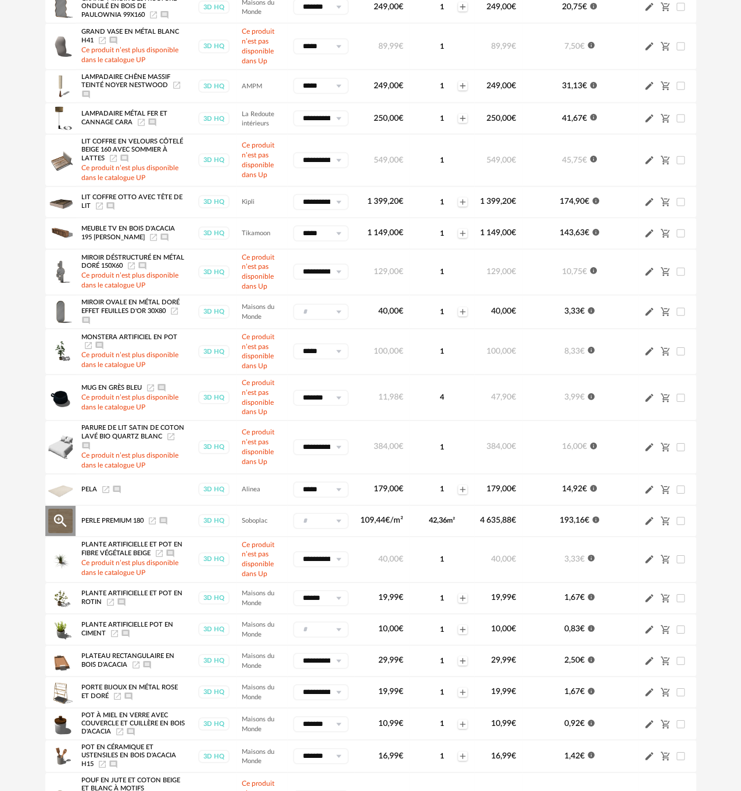
click at [340, 529] on icon at bounding box center [338, 521] width 15 height 16
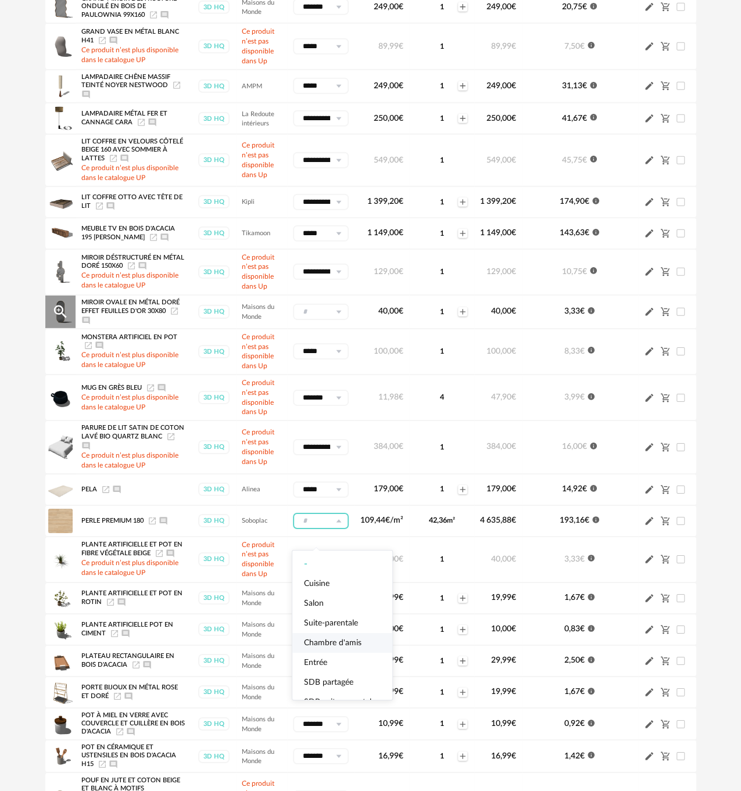
click at [308, 320] on input "text" at bounding box center [321, 312] width 56 height 16
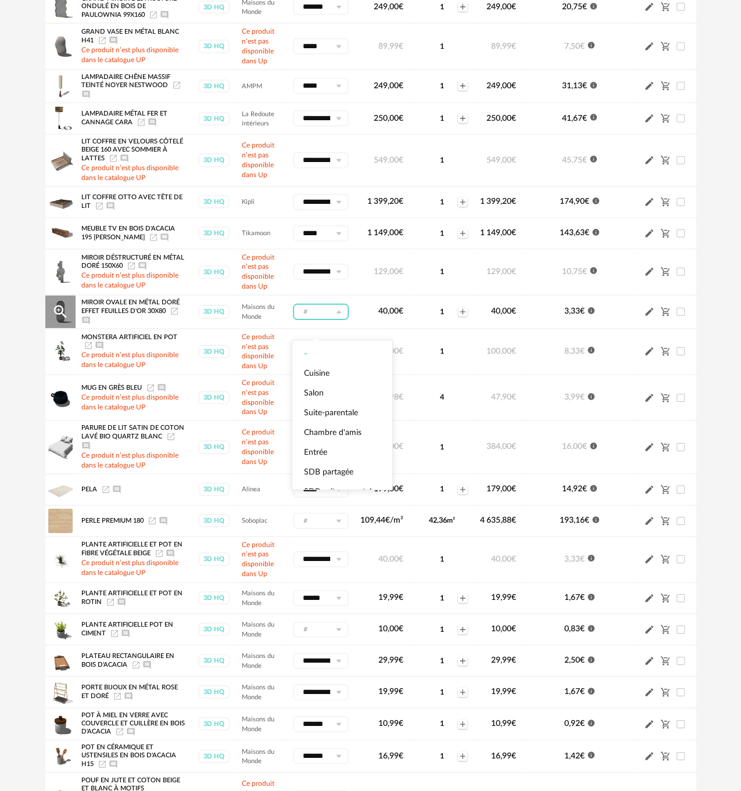
click at [329, 320] on div at bounding box center [321, 312] width 56 height 16
click at [60, 321] on icon "Magnify Plus Outline icon" at bounding box center [60, 311] width 17 height 17
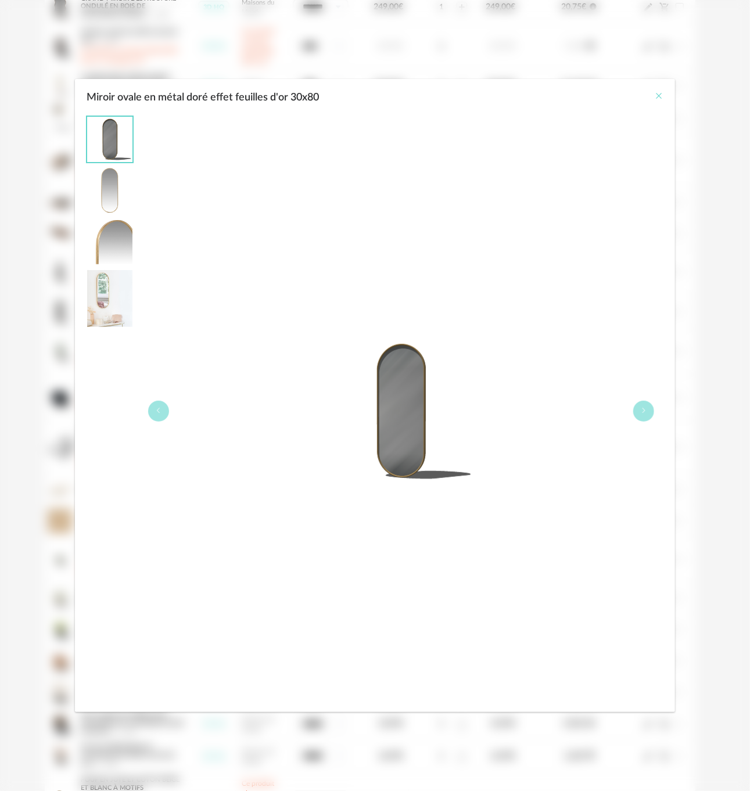
click at [662, 92] on icon "Close" at bounding box center [658, 95] width 9 height 9
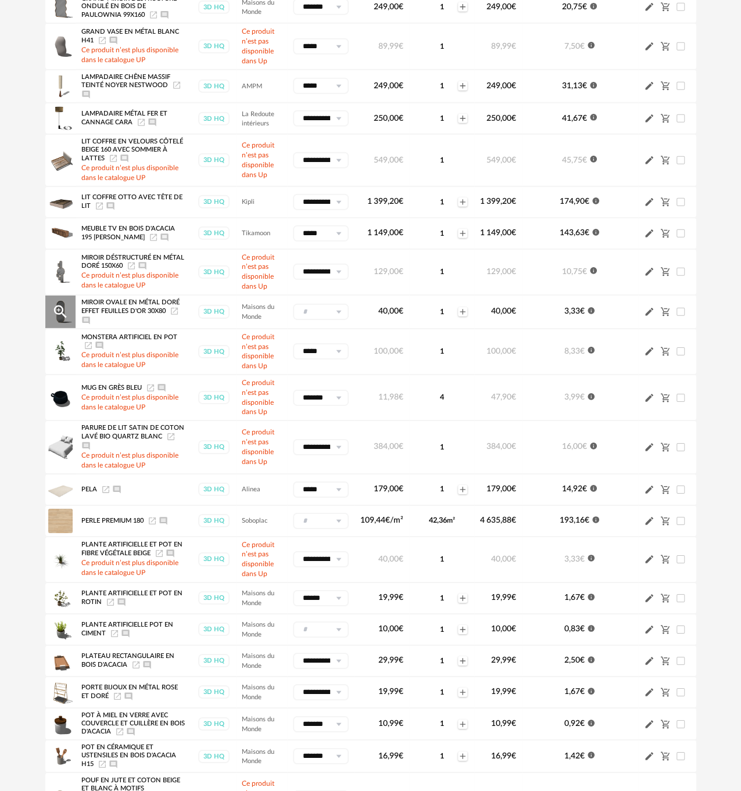
click at [319, 320] on input "text" at bounding box center [321, 312] width 56 height 16
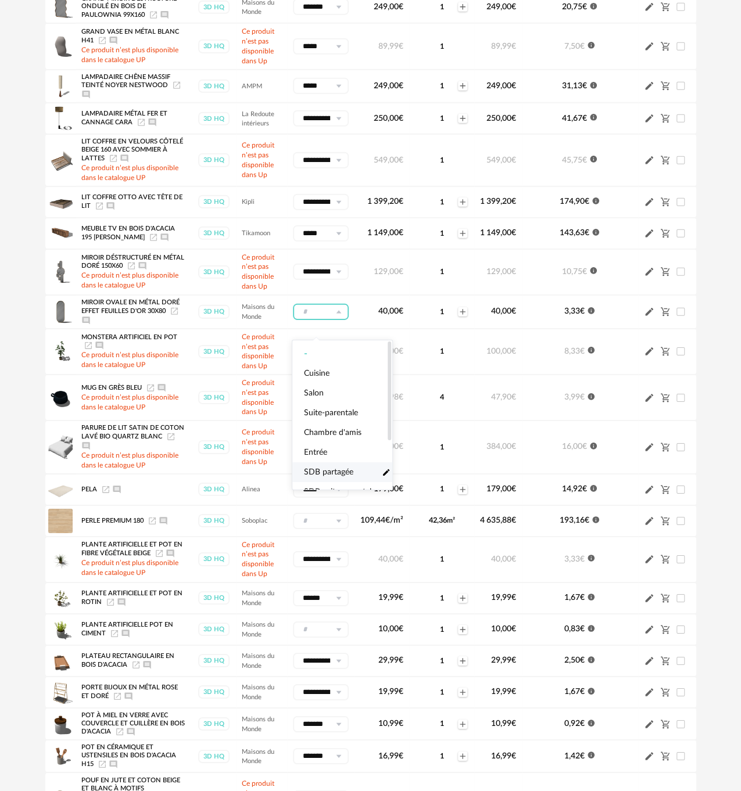
click at [345, 474] on span "SDB partagée" at bounding box center [328, 473] width 49 height 12
type input "**********"
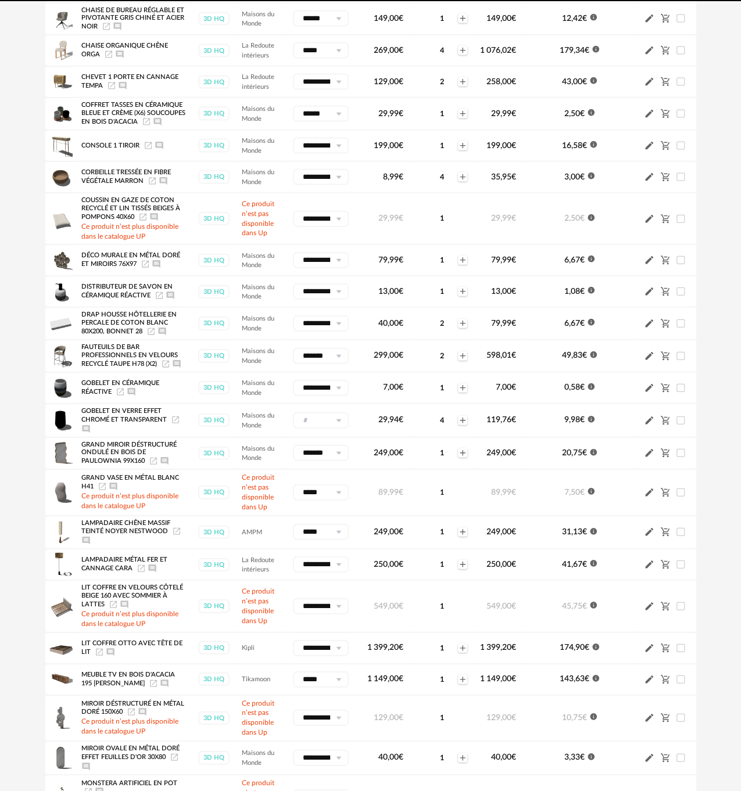
scroll to position [1161, 0]
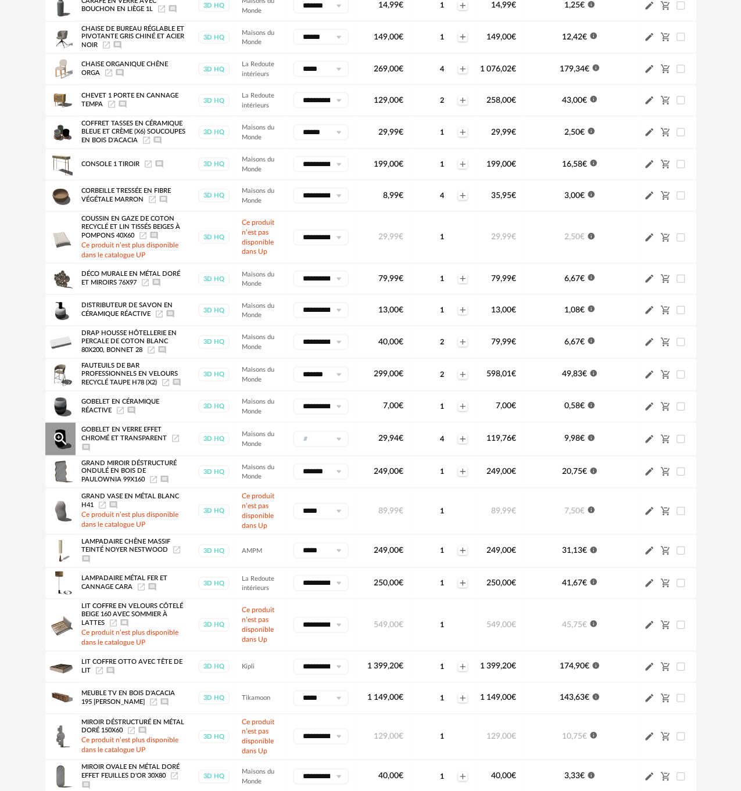
click at [331, 447] on icon at bounding box center [338, 439] width 15 height 16
click at [327, 447] on input "text" at bounding box center [321, 439] width 56 height 16
click at [59, 448] on icon "Magnify Plus Outline icon" at bounding box center [60, 439] width 17 height 17
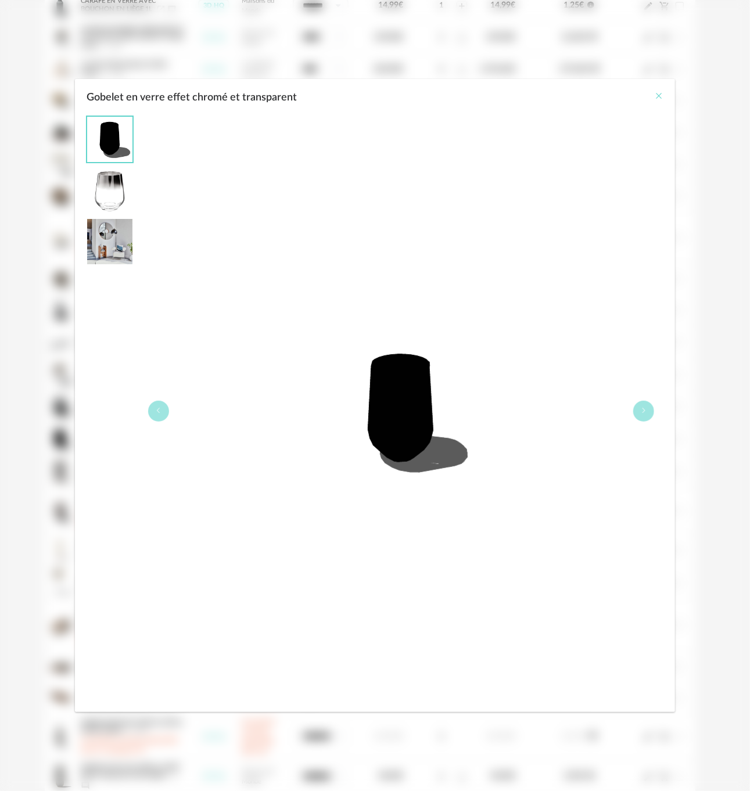
click at [658, 95] on icon "Close" at bounding box center [658, 95] width 9 height 9
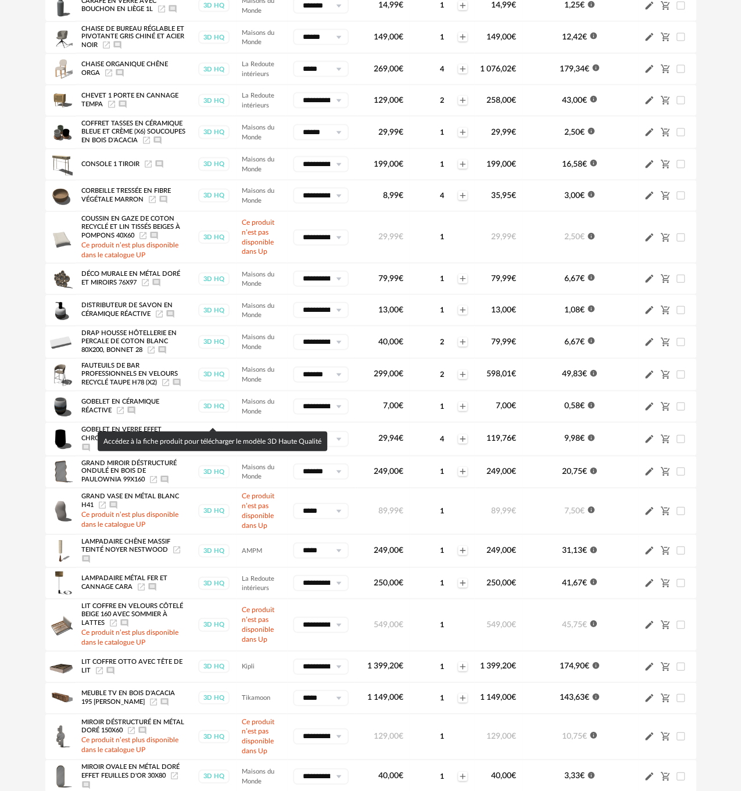
click at [327, 447] on input "text" at bounding box center [321, 439] width 56 height 16
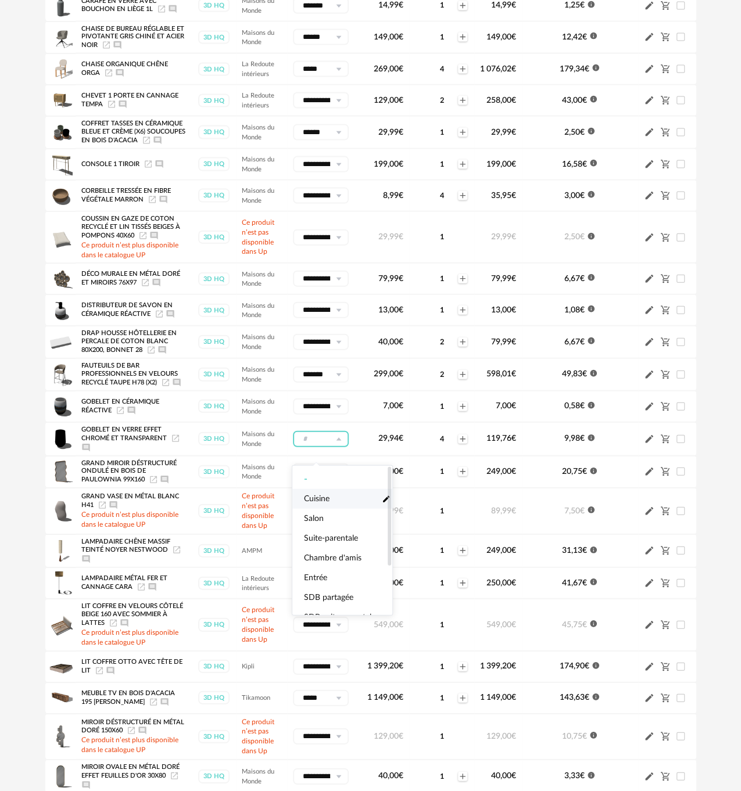
click at [332, 499] on li "Cuisine Pencil icon" at bounding box center [347, 499] width 110 height 20
type input "*******"
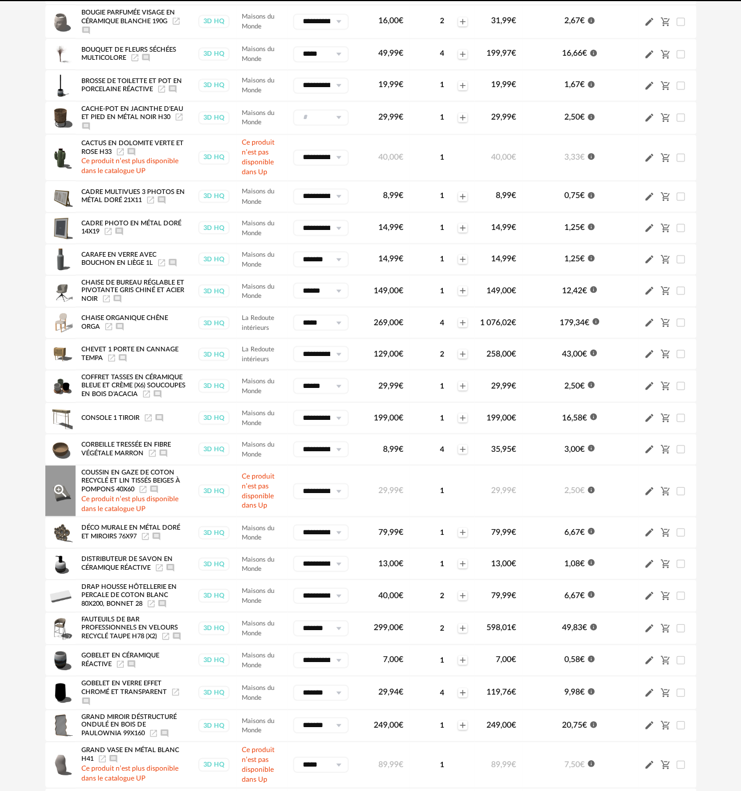
scroll to position [870, 0]
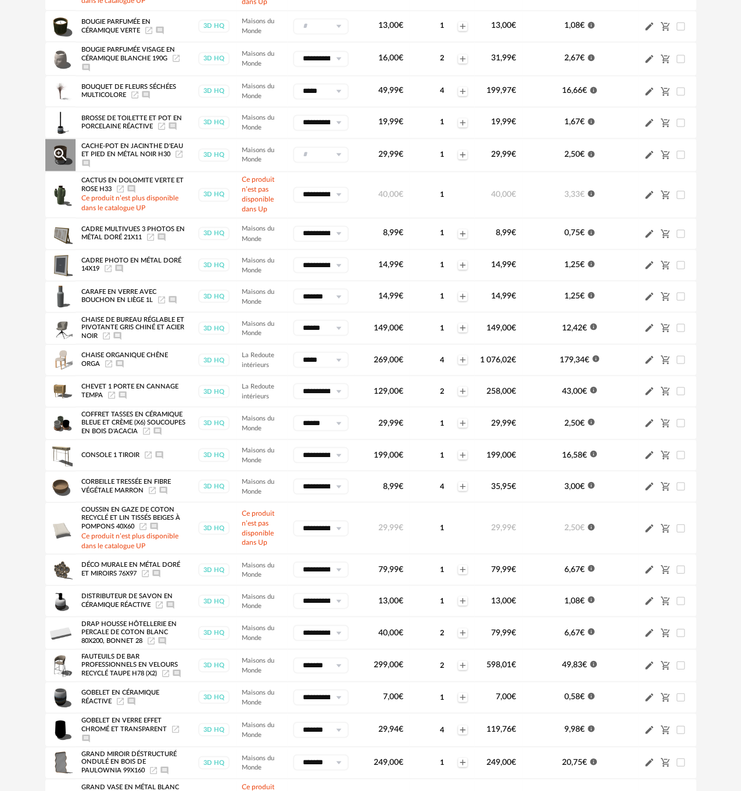
click at [342, 159] on icon at bounding box center [338, 154] width 15 height 16
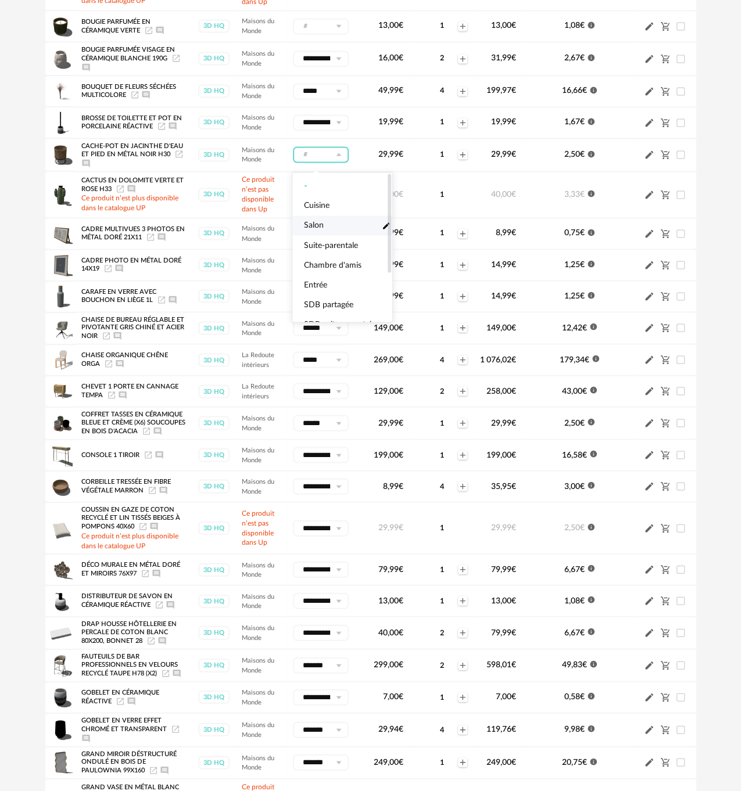
click at [331, 230] on li "Salon Pencil icon" at bounding box center [347, 226] width 110 height 20
type input "*****"
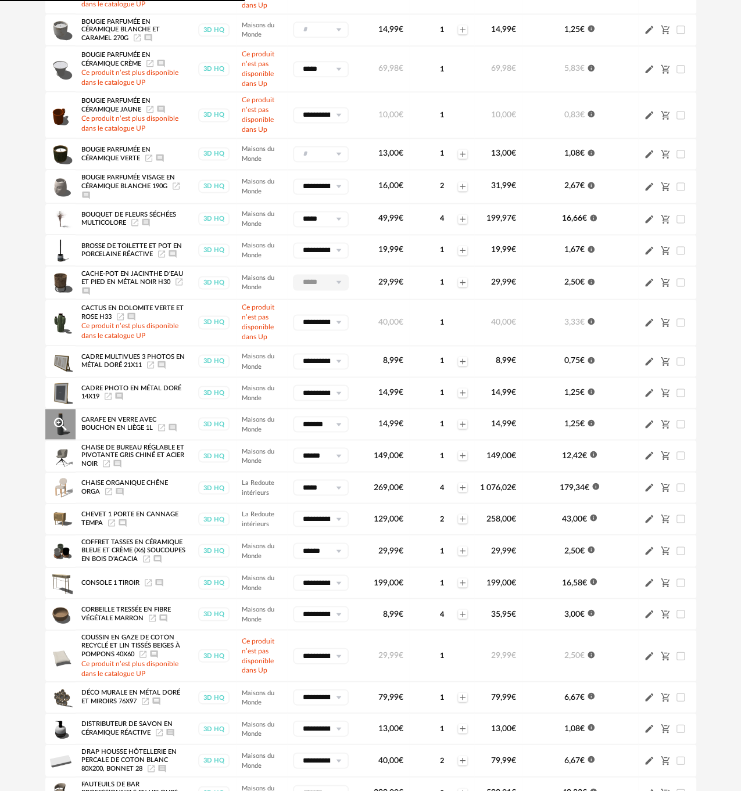
scroll to position [696, 0]
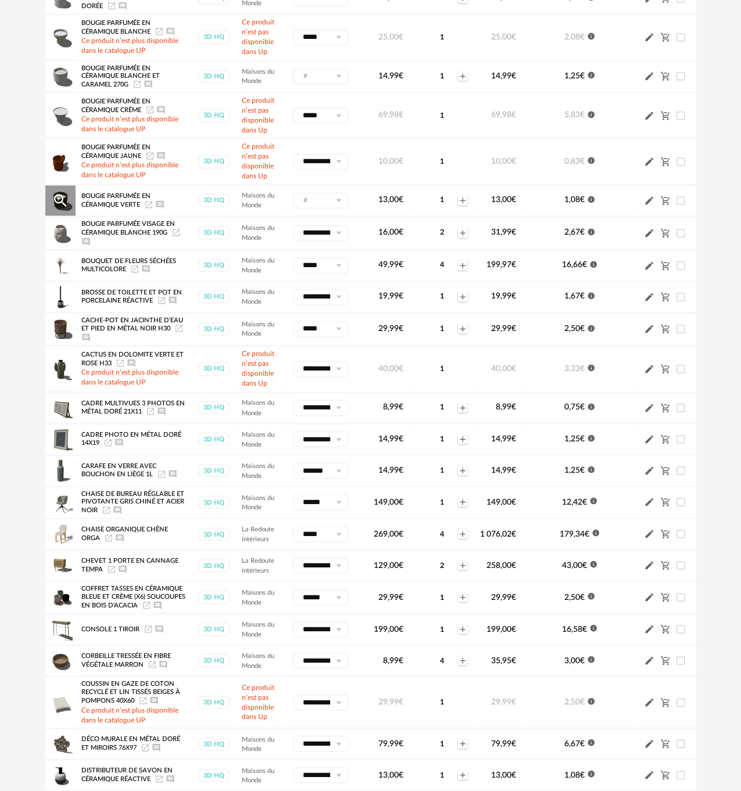
click at [319, 202] on input "text" at bounding box center [321, 200] width 56 height 16
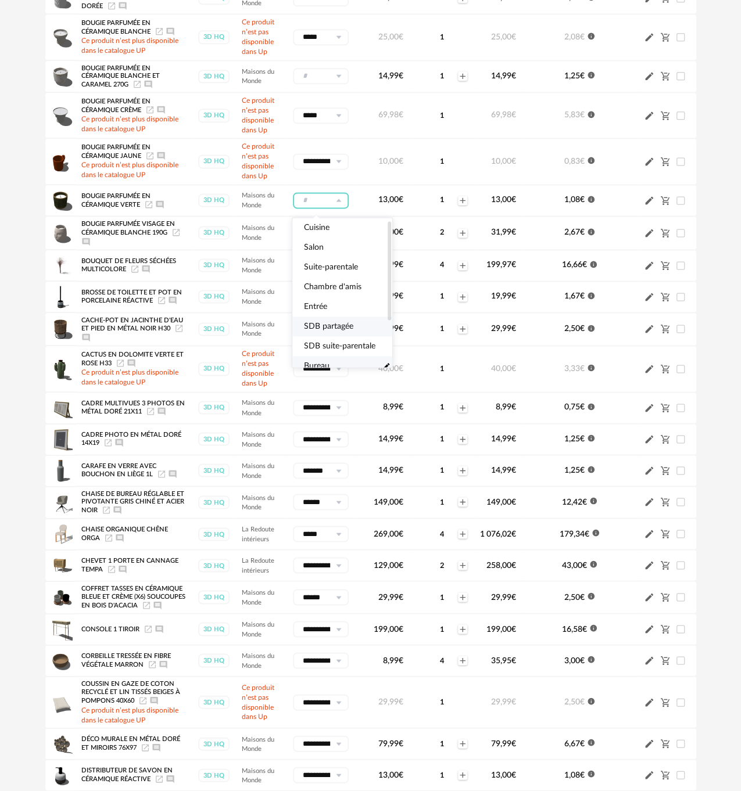
scroll to position [73, 0]
click at [352, 300] on span "SDB suite-parentale" at bounding box center [339, 306] width 71 height 12
type input "**********"
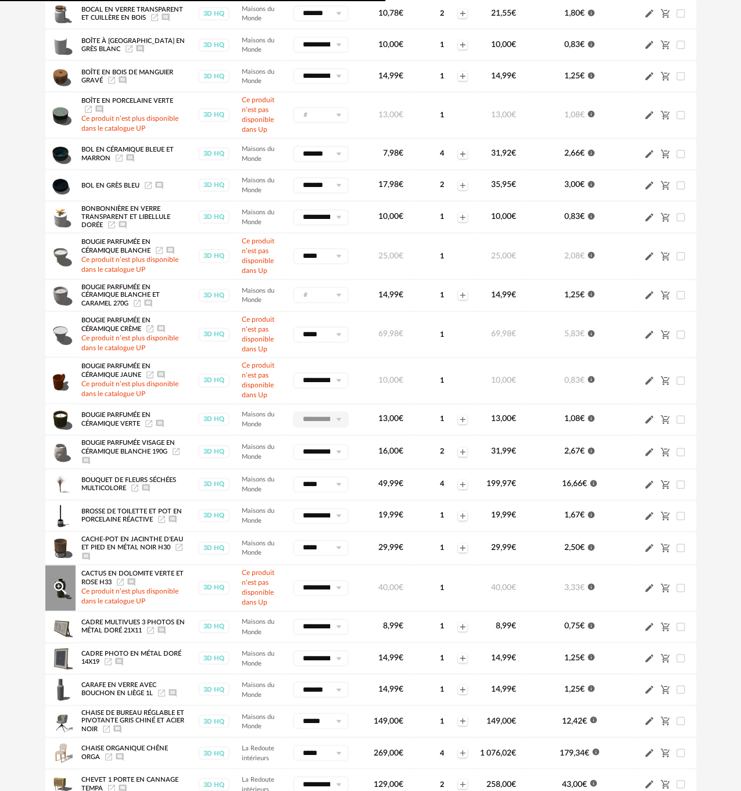
scroll to position [464, 0]
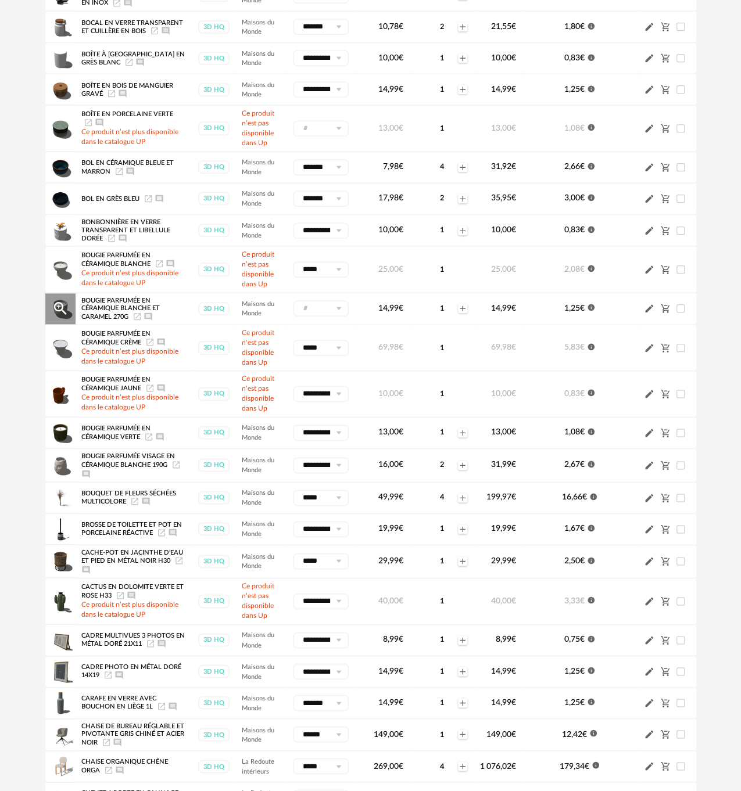
click at [57, 307] on icon "Magnify Plus Outline icon" at bounding box center [60, 308] width 17 height 17
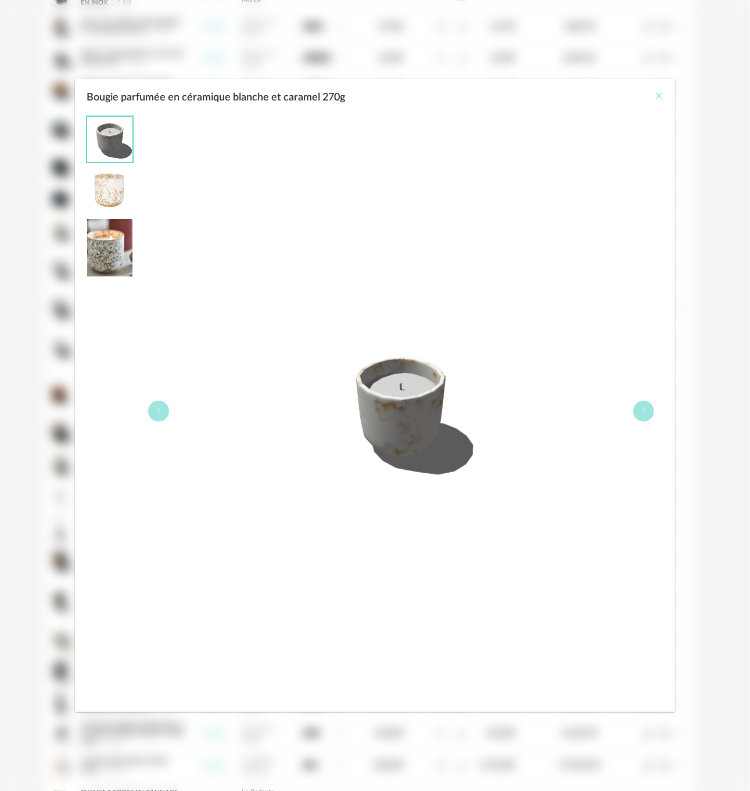
click at [660, 94] on icon "Close" at bounding box center [658, 95] width 9 height 9
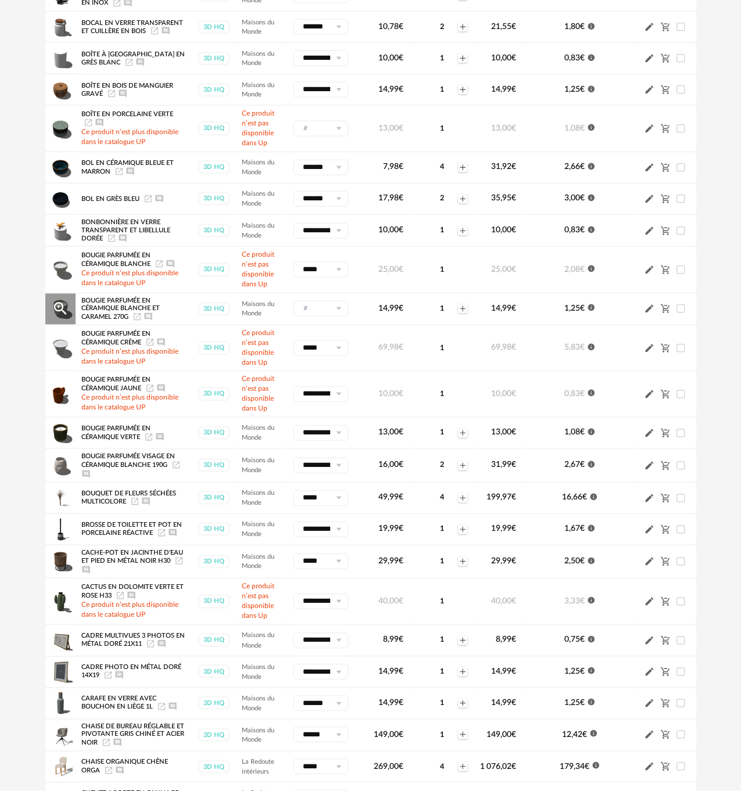
drag, startPoint x: 335, startPoint y: 307, endPoint x: 334, endPoint y: 325, distance: 17.5
click at [335, 307] on icon at bounding box center [338, 308] width 15 height 16
click at [349, 413] on span "Chambre d'amis" at bounding box center [333, 418] width 58 height 12
type input "**********"
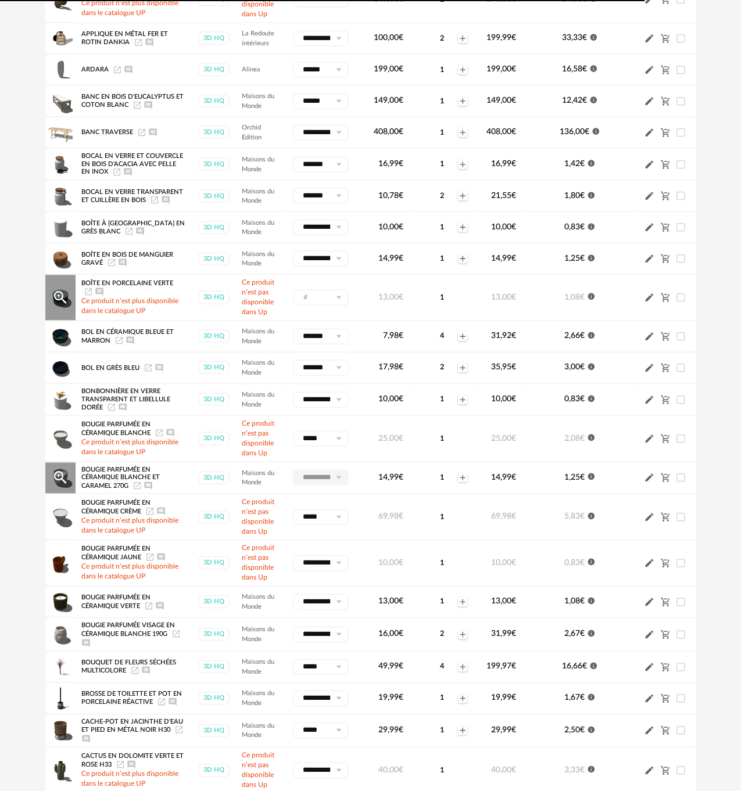
scroll to position [289, 0]
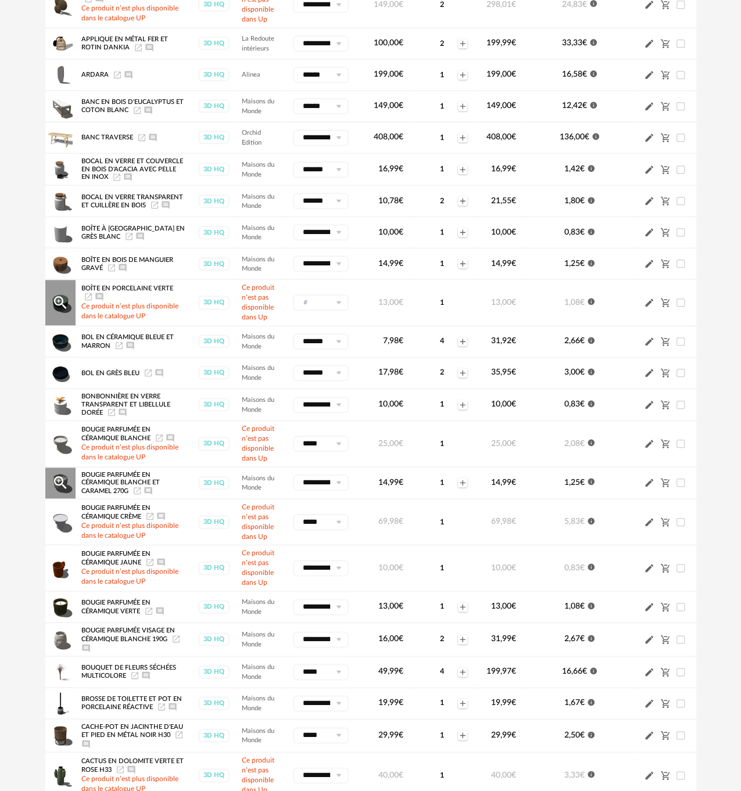
click at [303, 298] on input "text" at bounding box center [321, 303] width 56 height 16
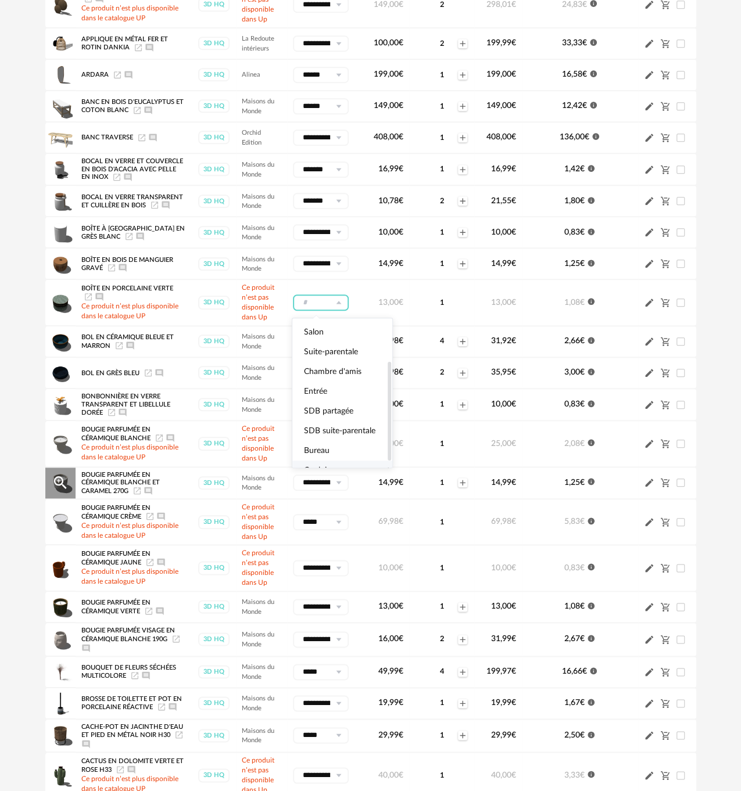
scroll to position [73, 0]
click at [344, 400] on span "SDB suite-parentale" at bounding box center [339, 406] width 71 height 12
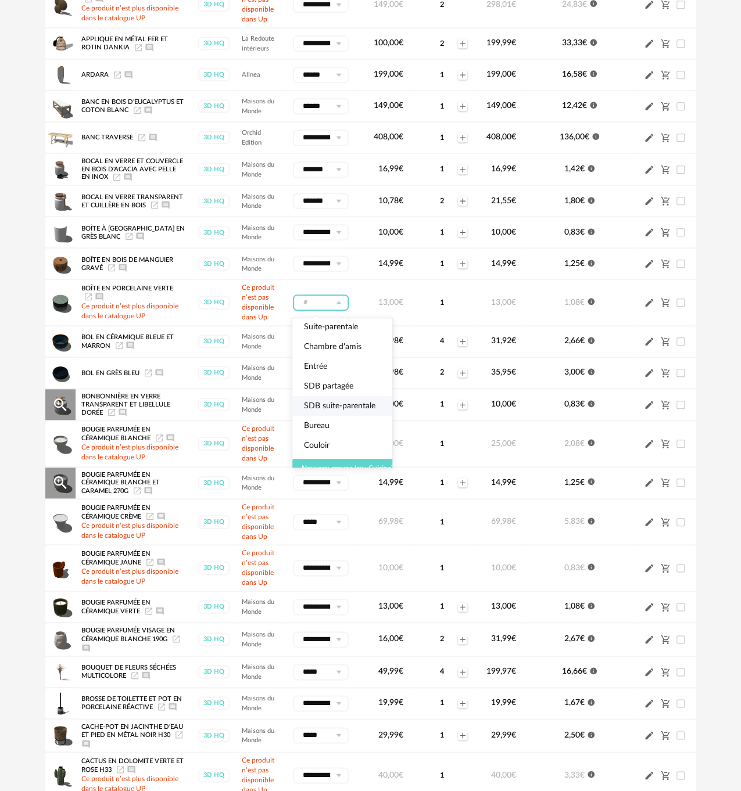
type input "**********"
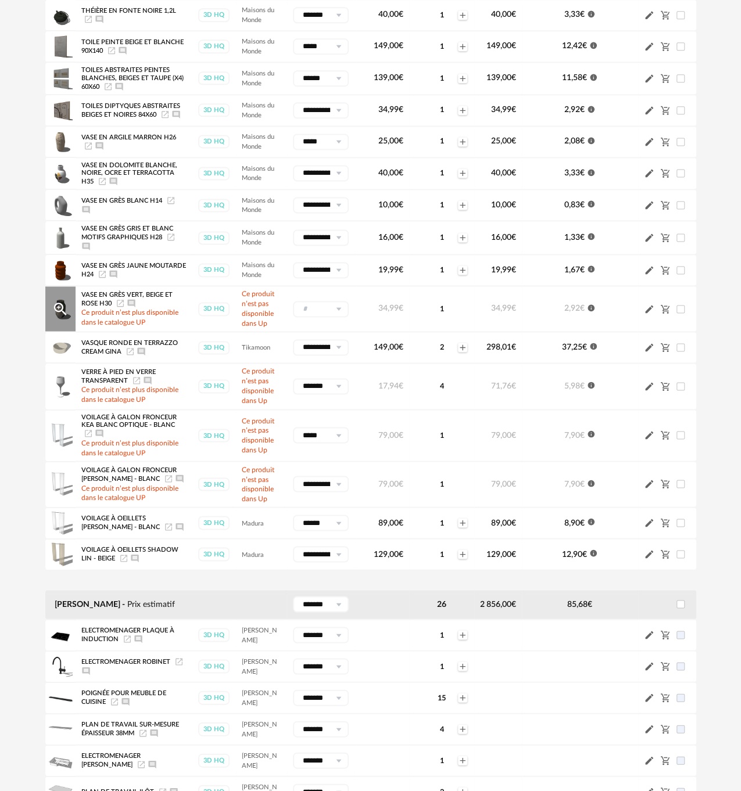
scroll to position [3080, 0]
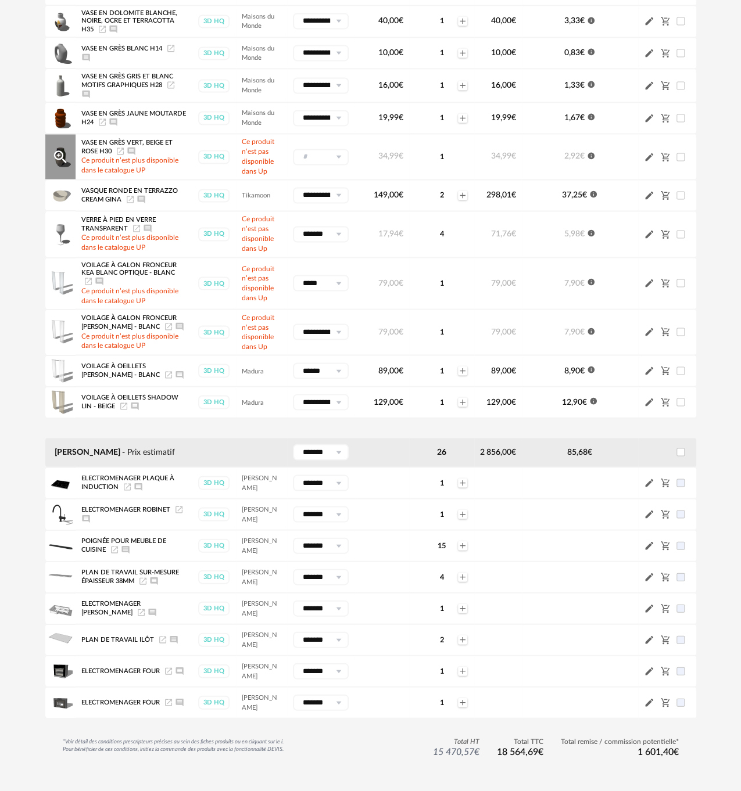
click at [310, 165] on input "text" at bounding box center [321, 157] width 56 height 16
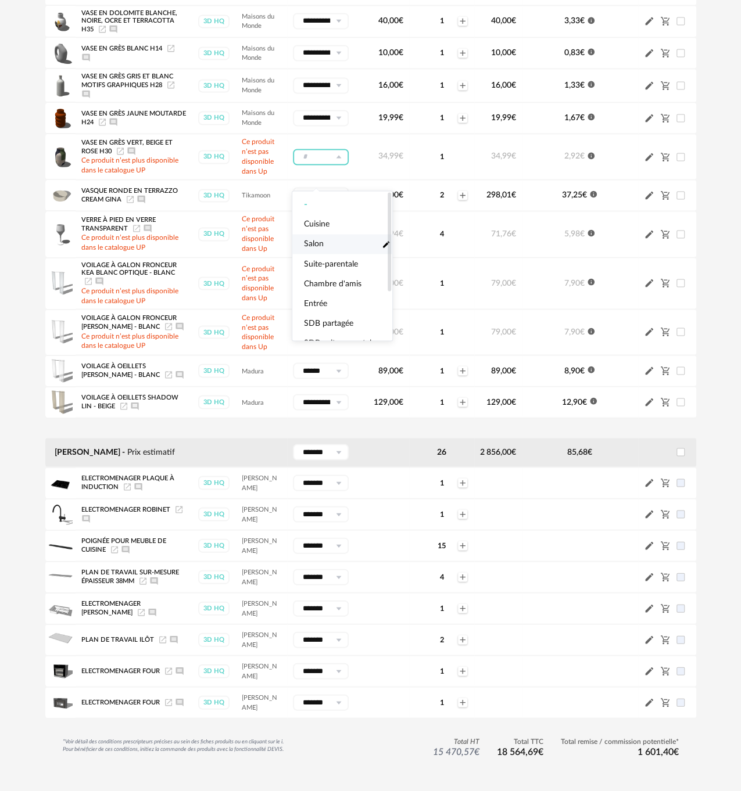
click at [320, 247] on span "Salon" at bounding box center [314, 244] width 20 height 12
type input "*****"
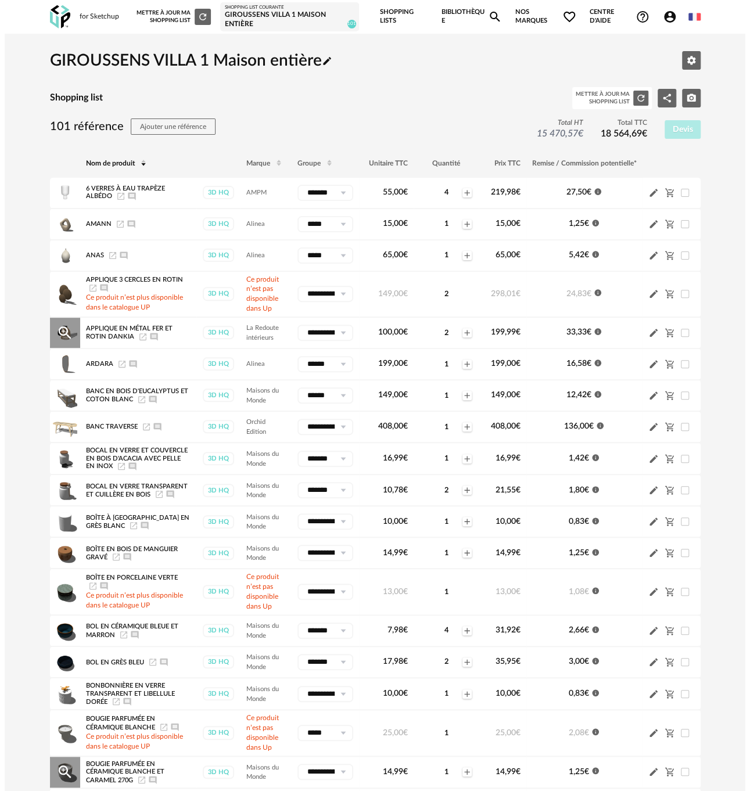
scroll to position [0, 0]
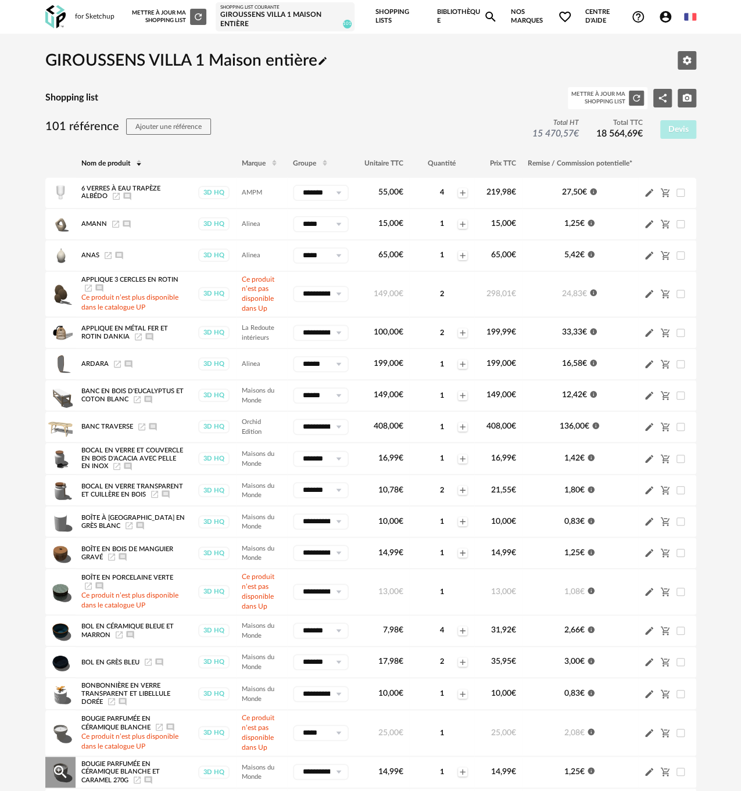
click at [384, 13] on link "Shopping Lists" at bounding box center [399, 17] width 49 height 34
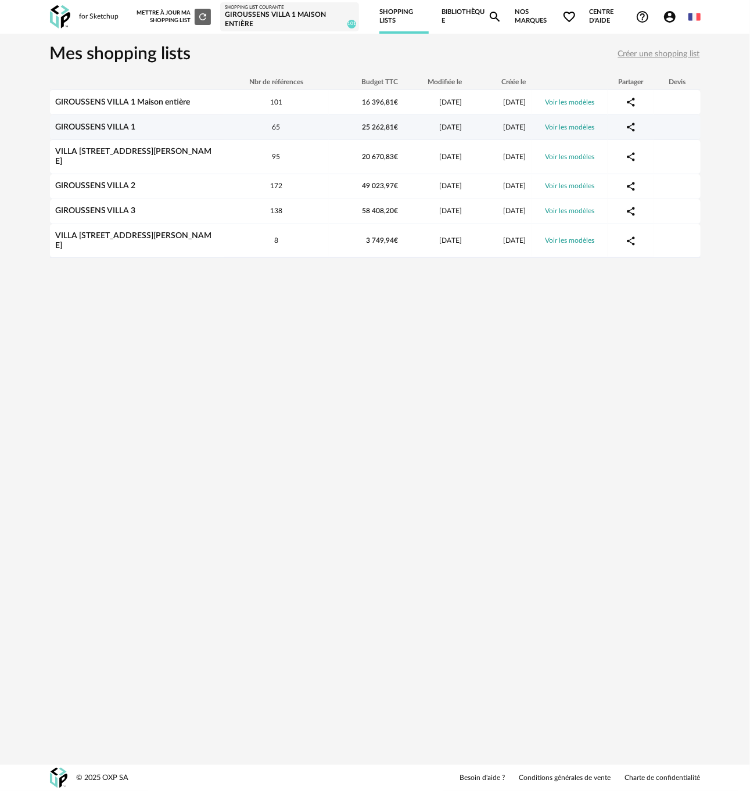
click at [106, 126] on link "GIROUSSENS VILLA 1" at bounding box center [96, 127] width 80 height 8
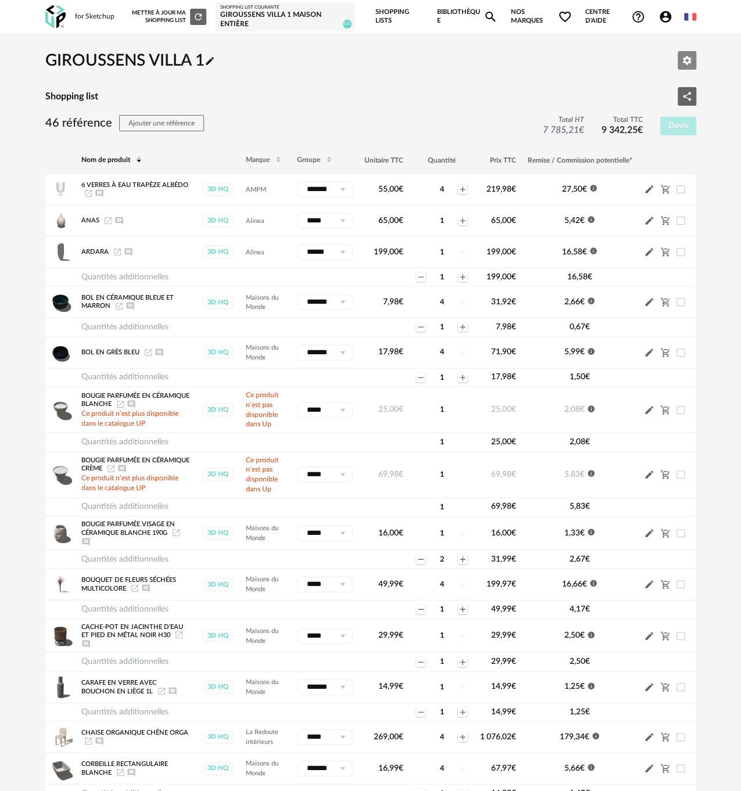
click at [688, 62] on icon "Editer les paramètres" at bounding box center [686, 60] width 9 height 9
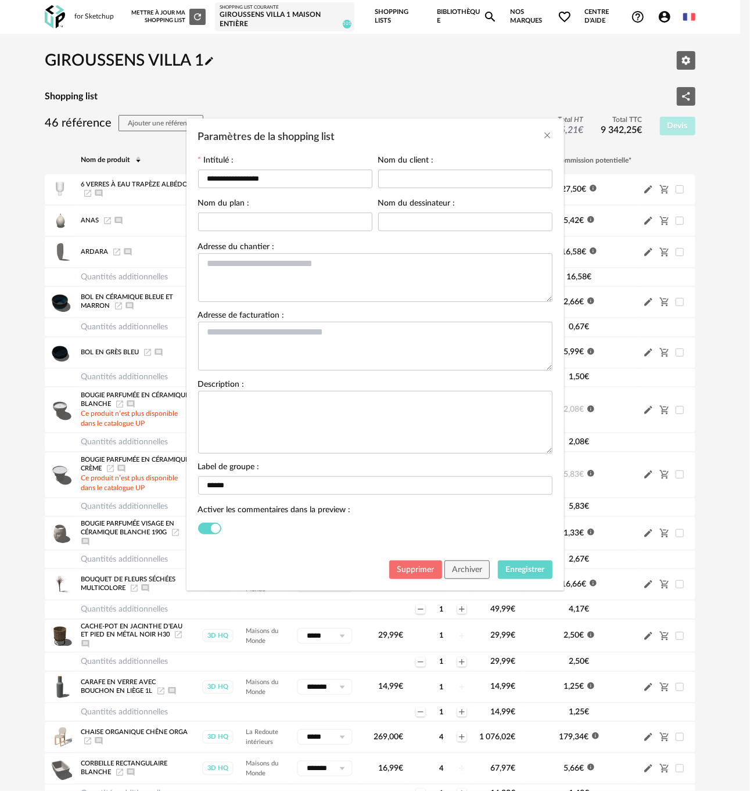
click at [423, 570] on span "Supprimer" at bounding box center [415, 570] width 37 height 8
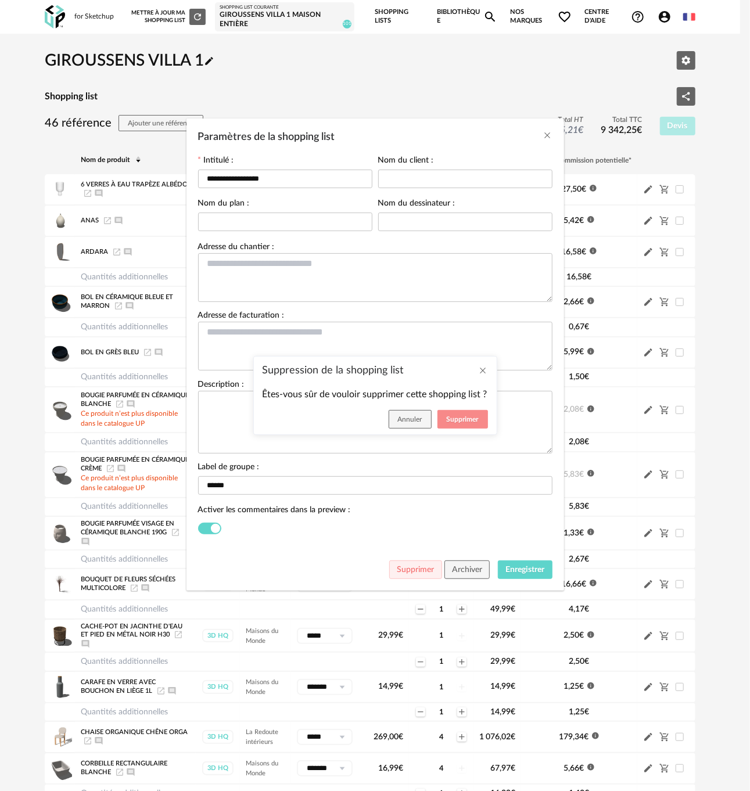
click at [471, 420] on span "Supprimer" at bounding box center [463, 419] width 32 height 7
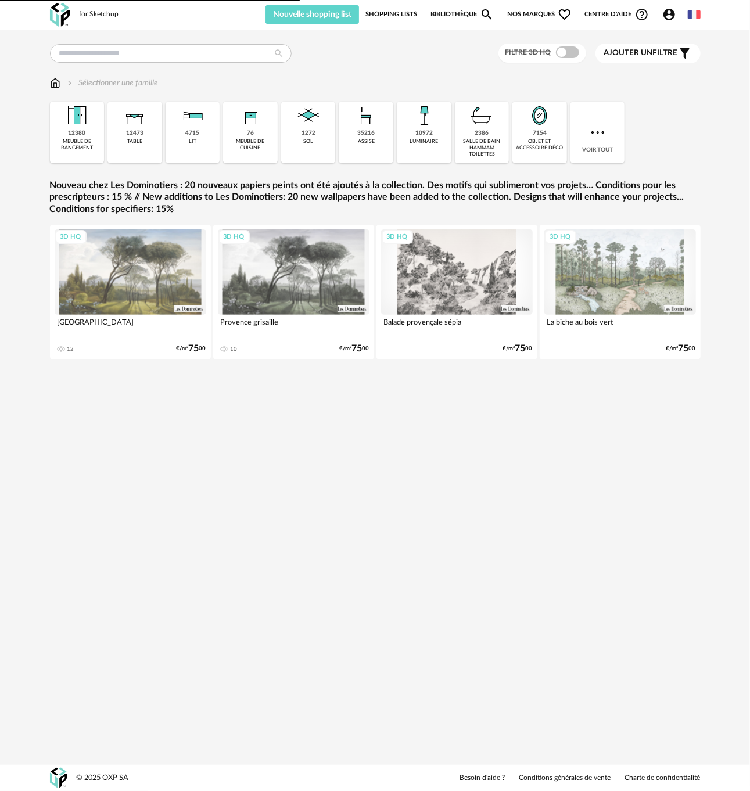
click at [396, 12] on link "Shopping Lists" at bounding box center [392, 14] width 52 height 19
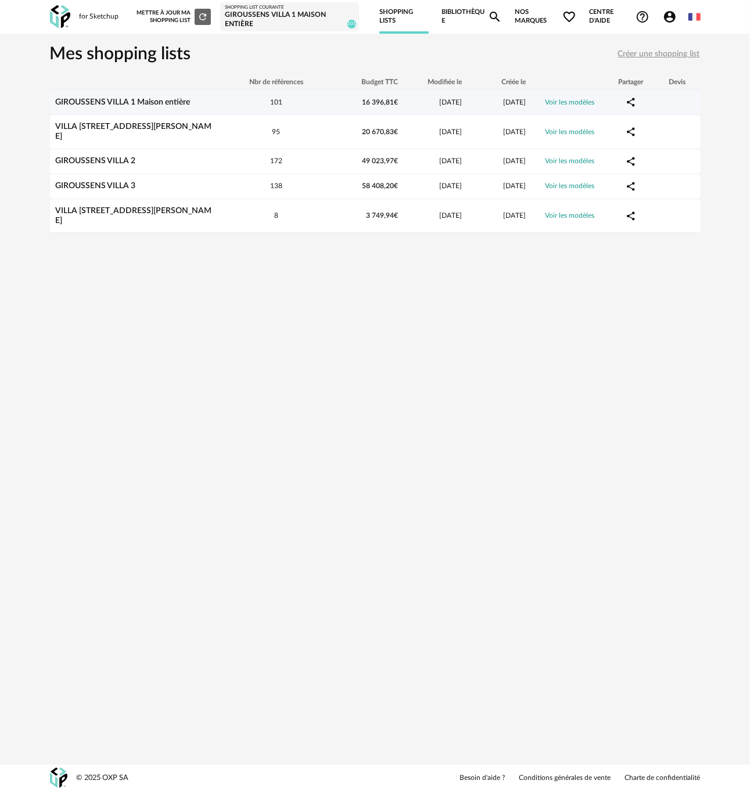
click at [133, 98] on link "GIROUSSENS VILLA 1 Maison entière" at bounding box center [123, 102] width 135 height 8
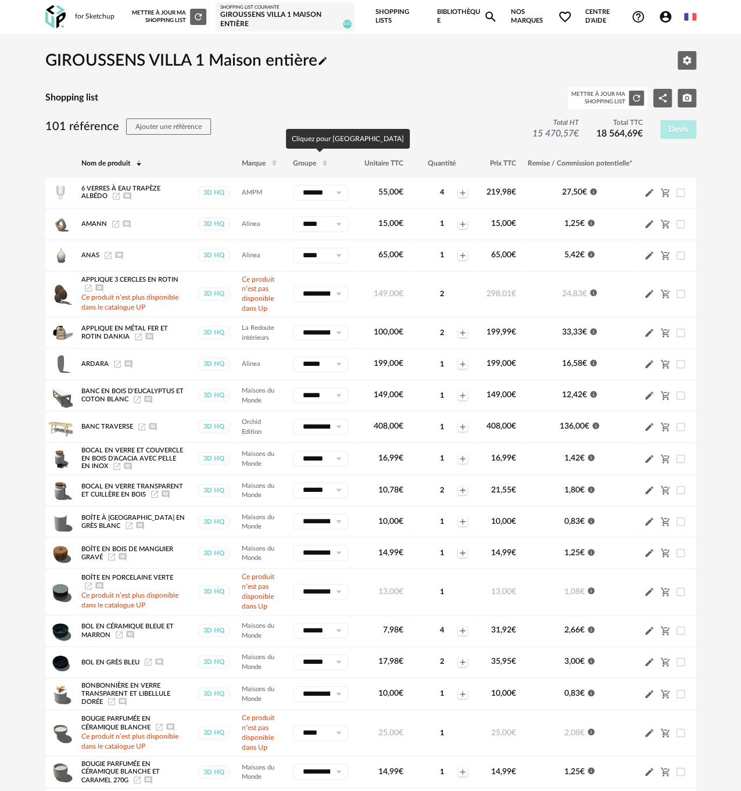
click at [310, 163] on span "Groupe" at bounding box center [304, 163] width 23 height 7
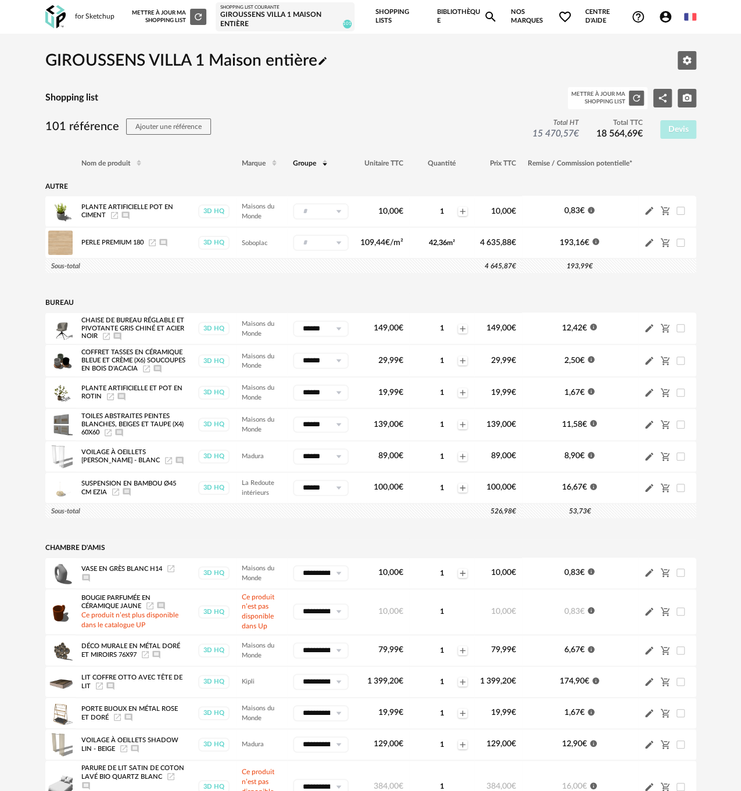
click at [323, 161] on icon at bounding box center [324, 164] width 7 height 7
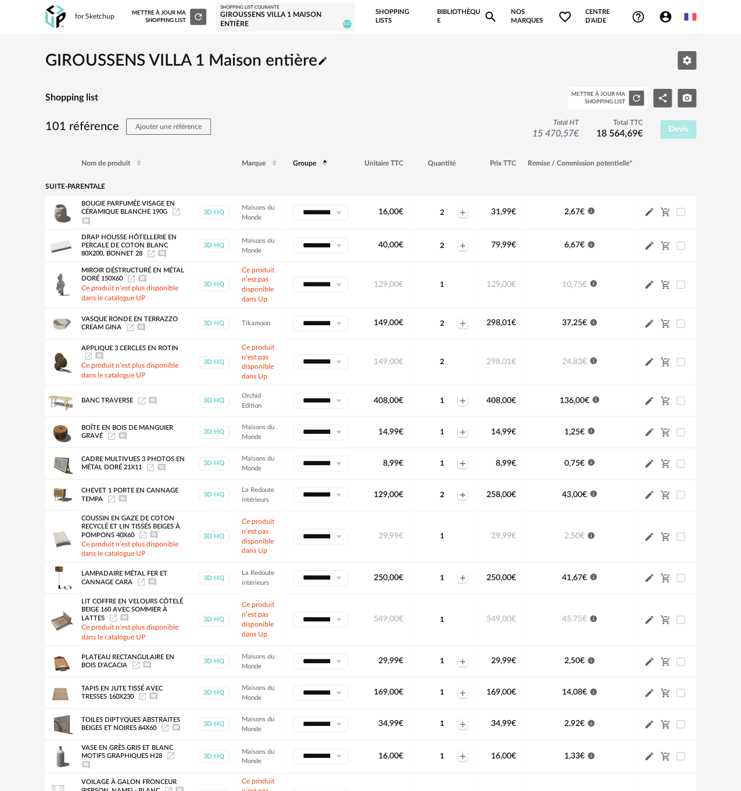
click at [323, 161] on icon at bounding box center [324, 164] width 7 height 7
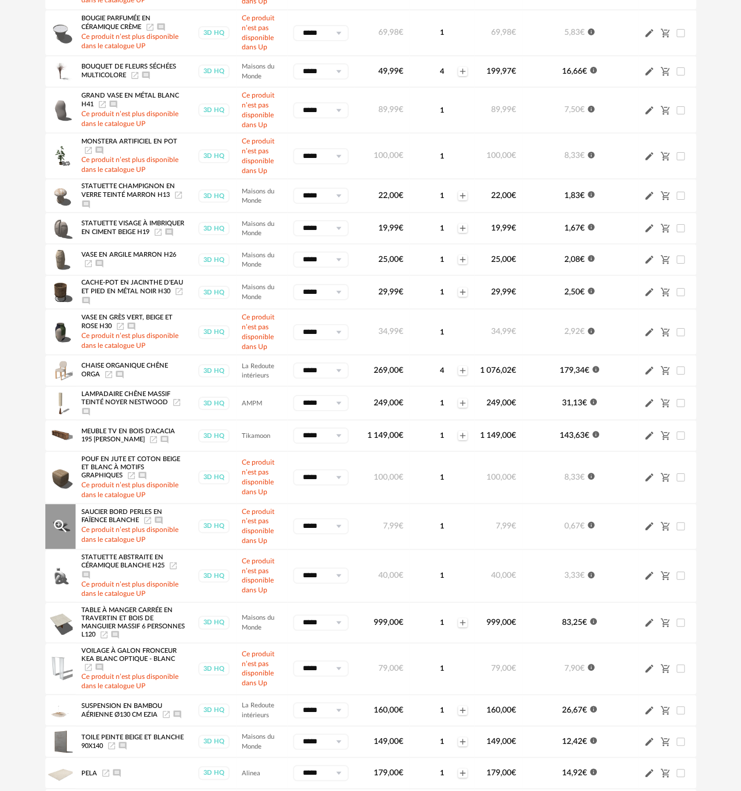
scroll to position [2092, 0]
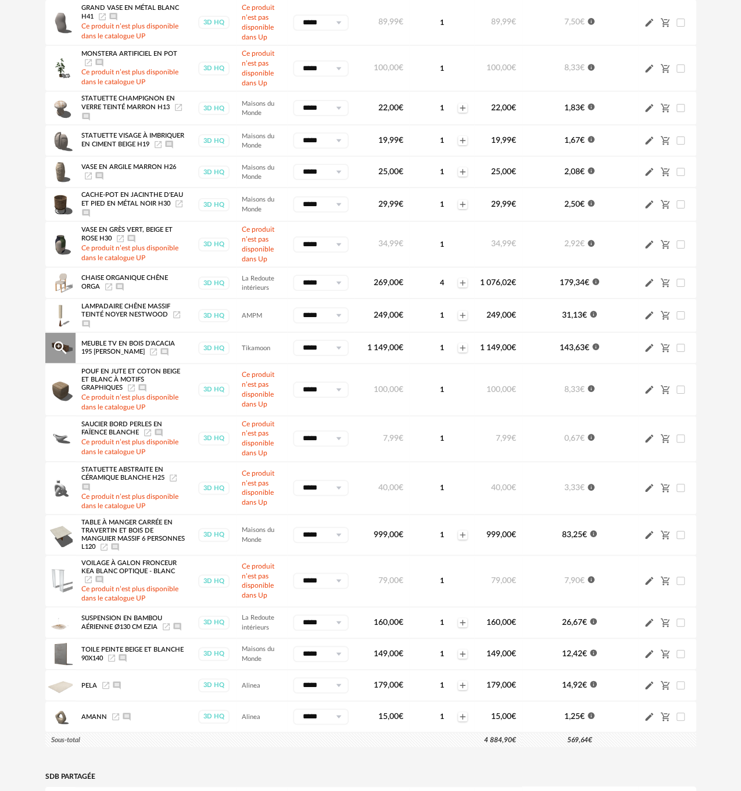
click at [63, 354] on icon "Magnify Plus Outline icon" at bounding box center [59, 348] width 13 height 13
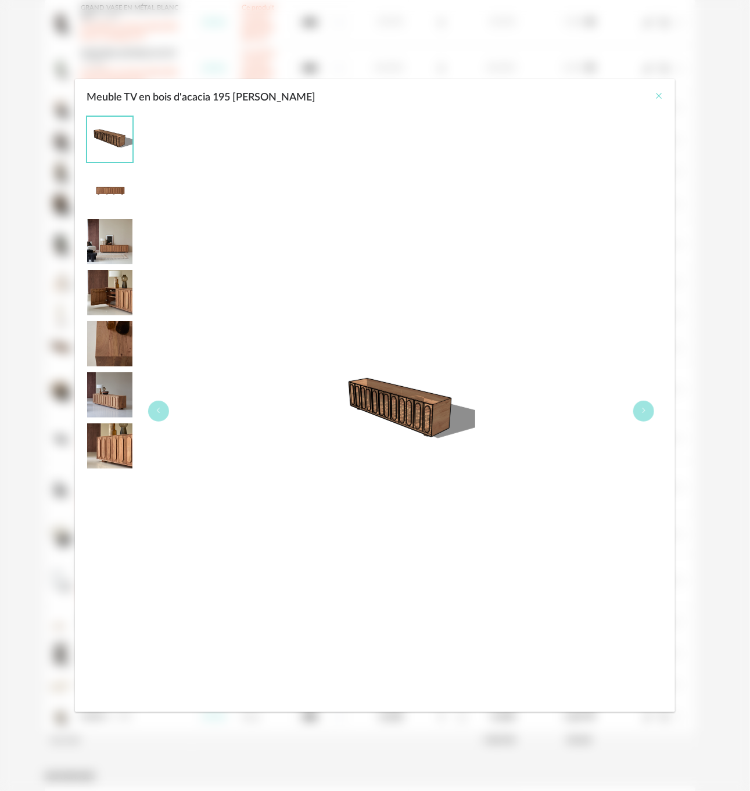
click at [660, 96] on icon "Close" at bounding box center [658, 95] width 9 height 9
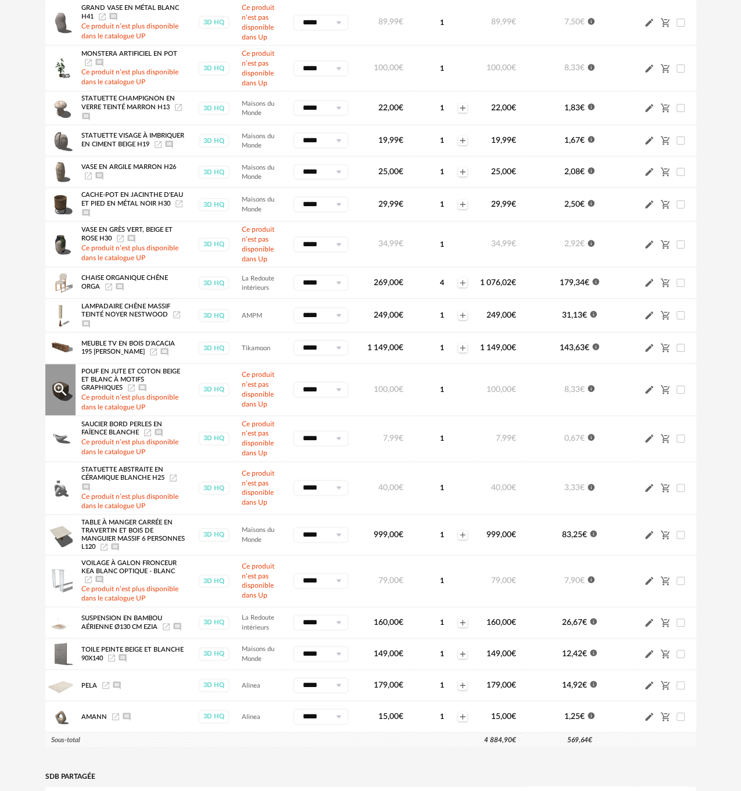
click at [149, 357] on icon "Launch icon" at bounding box center [153, 352] width 9 height 9
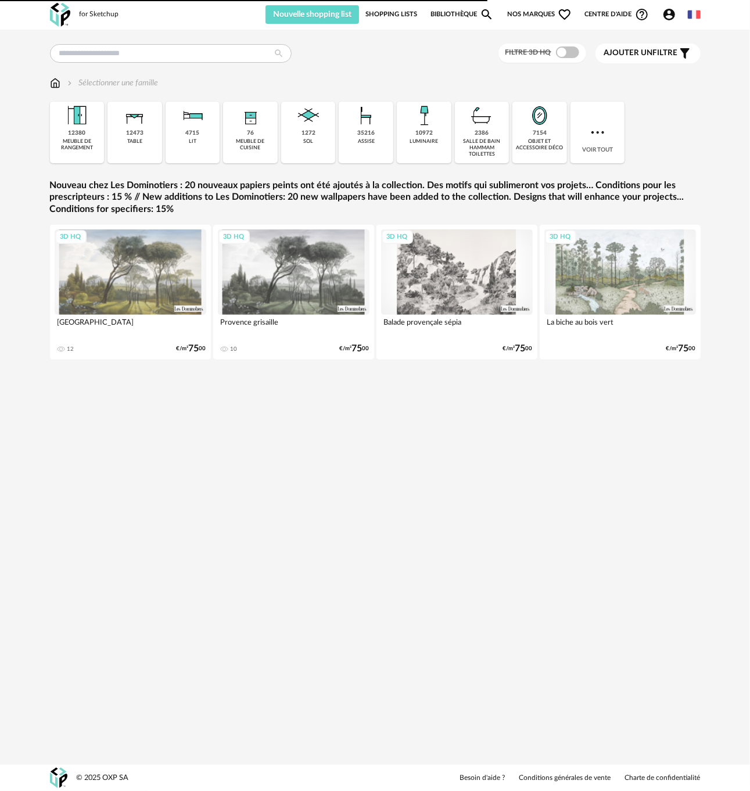
click at [389, 10] on link "Shopping Lists" at bounding box center [392, 14] width 52 height 19
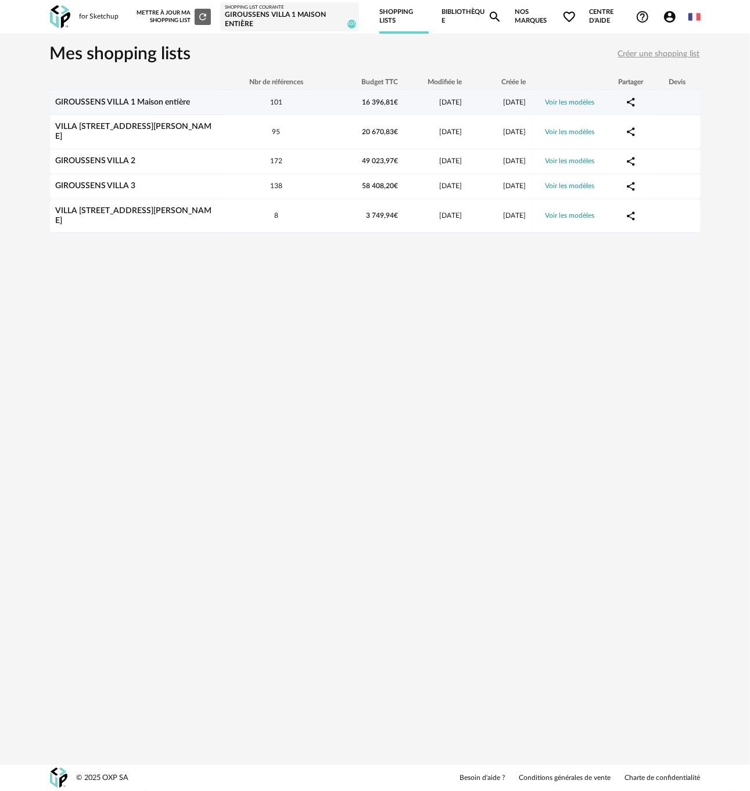
click at [163, 103] on link "GIROUSSENS VILLA 1 Maison entière" at bounding box center [123, 102] width 135 height 8
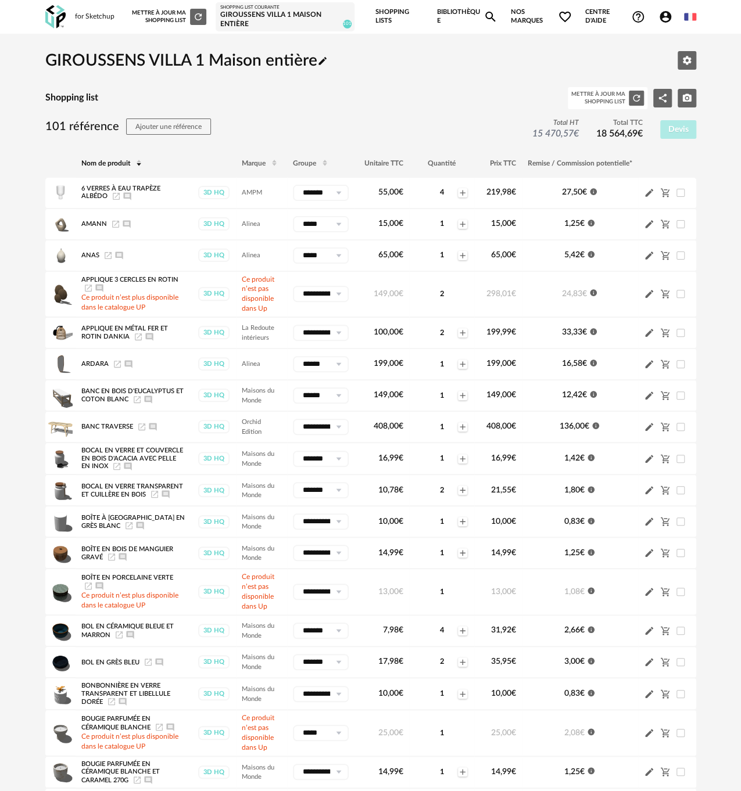
click at [195, 17] on icon "Refresh icon" at bounding box center [198, 17] width 10 height 10
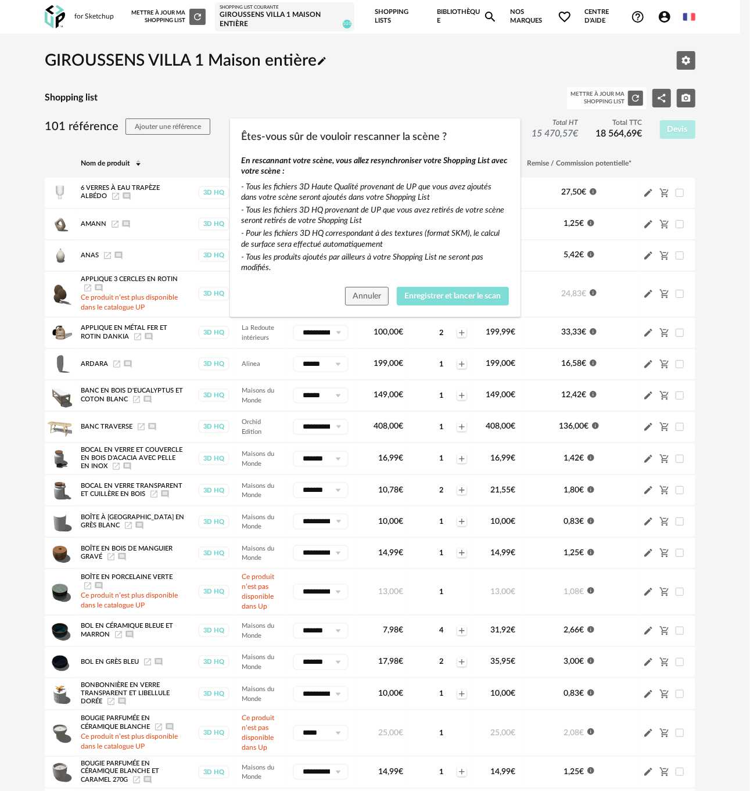
click at [420, 297] on span "Enregistrer et lancer le scan" at bounding box center [452, 296] width 96 height 8
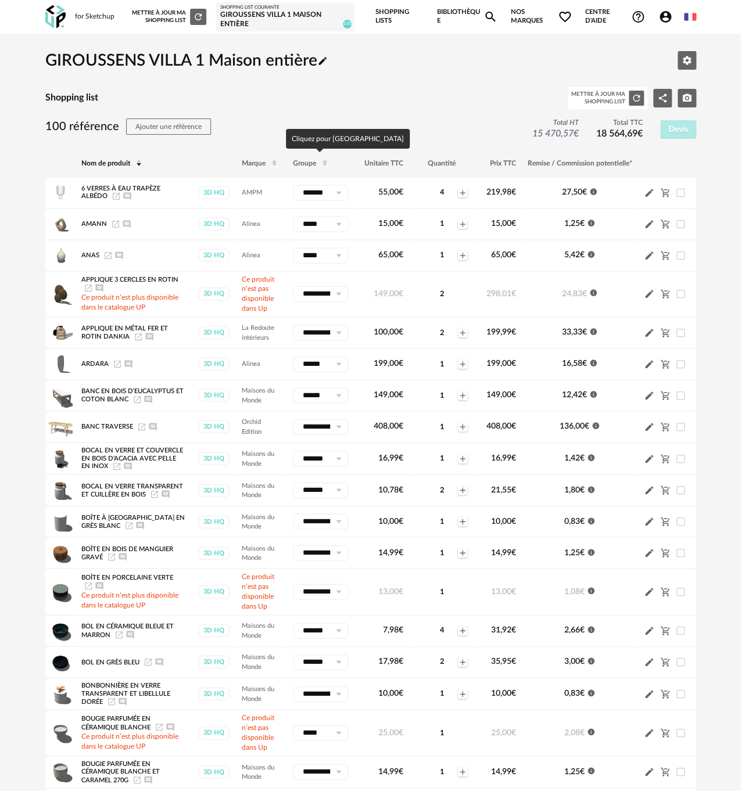
drag, startPoint x: 321, startPoint y: 163, endPoint x: 321, endPoint y: 231, distance: 68.6
click at [321, 163] on icon at bounding box center [324, 164] width 7 height 7
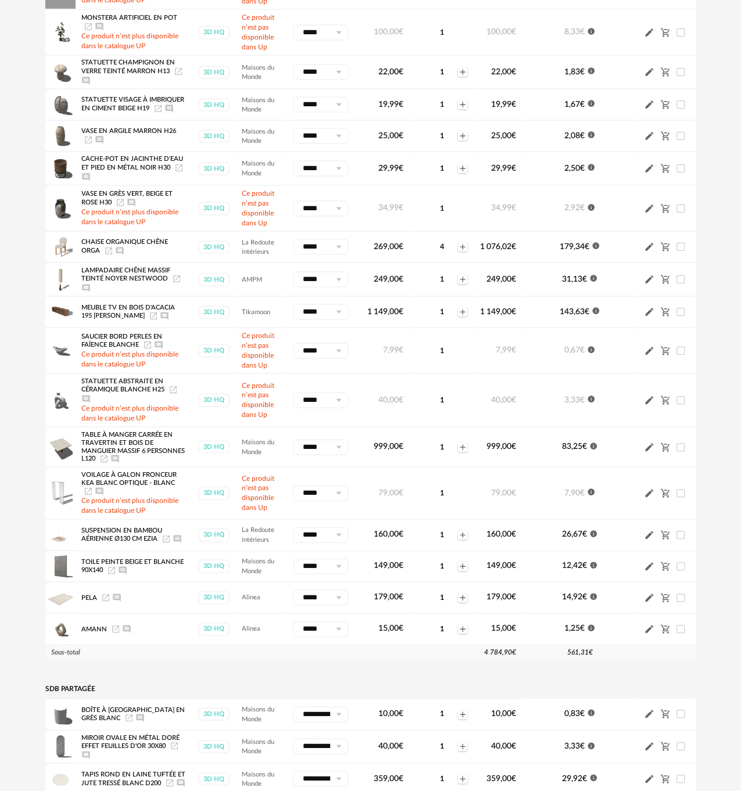
scroll to position [2150, 0]
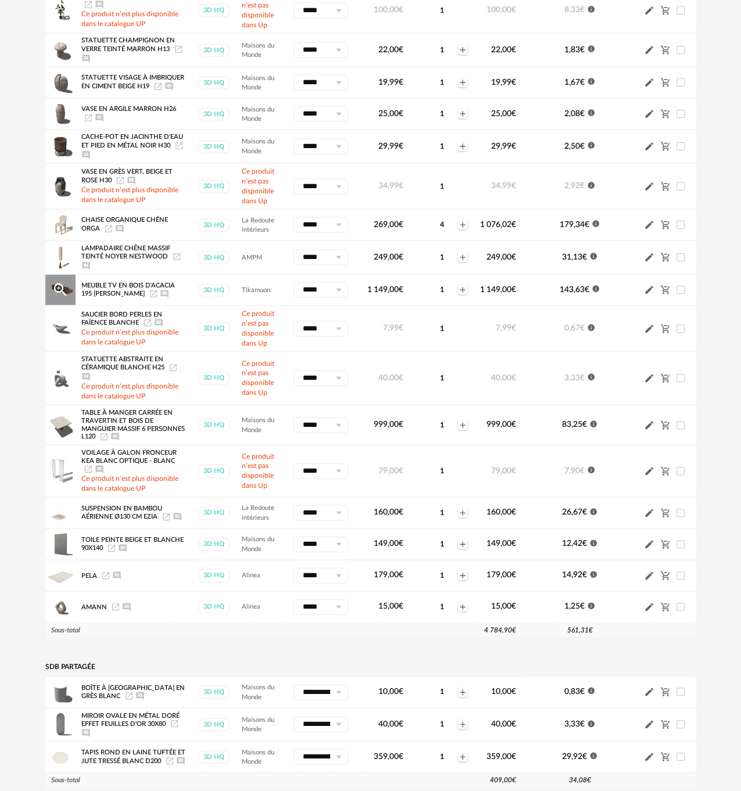
click at [150, 298] on icon "Launch icon" at bounding box center [153, 294] width 7 height 7
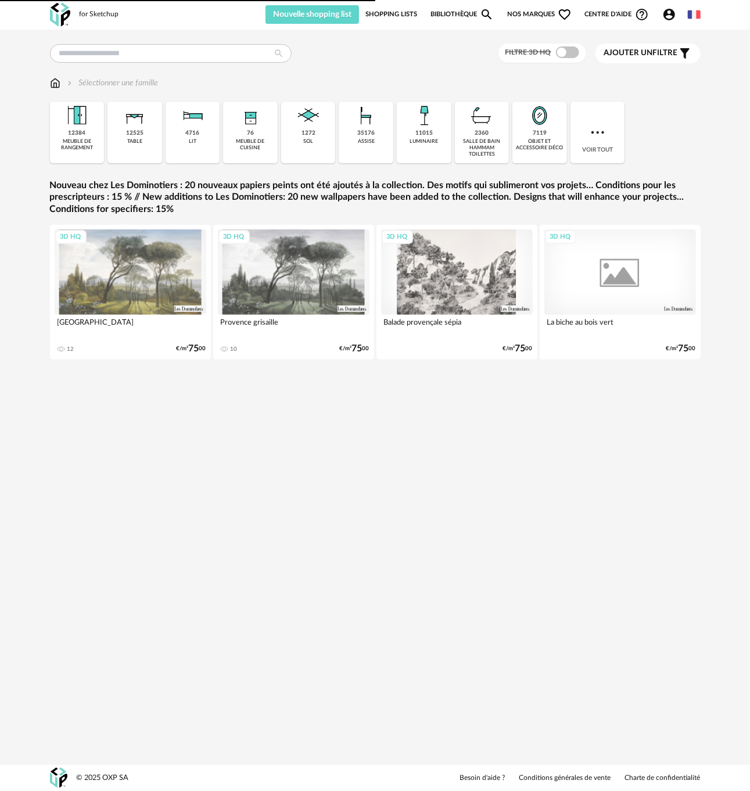
click at [388, 16] on link "Shopping Lists" at bounding box center [392, 14] width 52 height 19
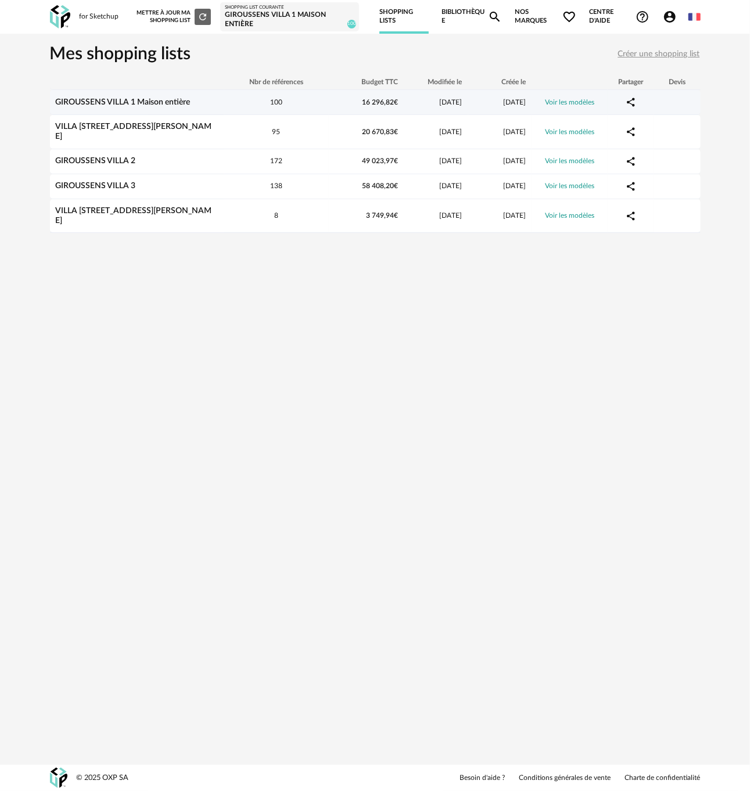
click at [148, 99] on link "GIROUSSENS VILLA 1 Maison entière" at bounding box center [123, 102] width 135 height 8
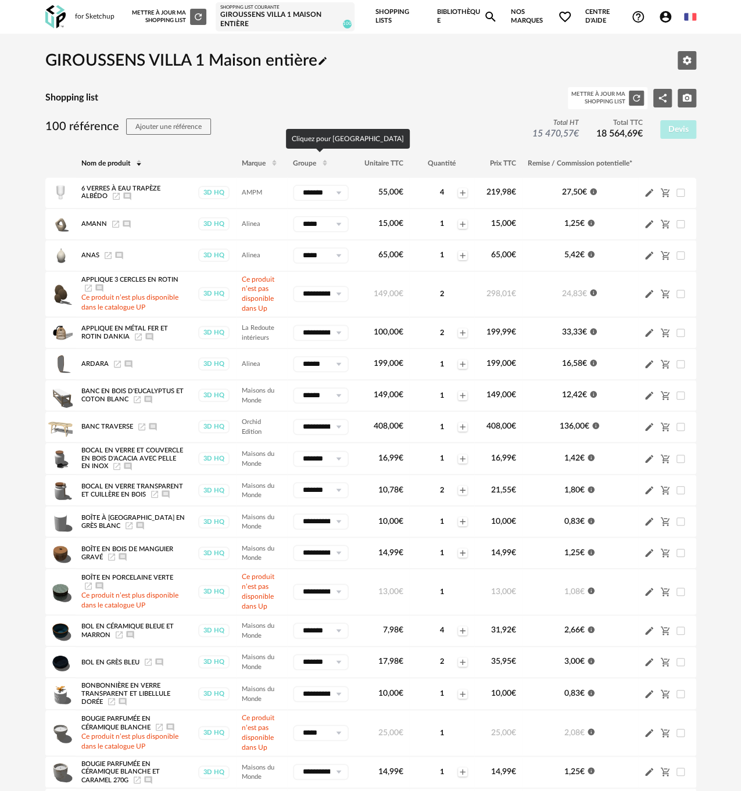
click at [318, 164] on span at bounding box center [325, 164] width 14 height 20
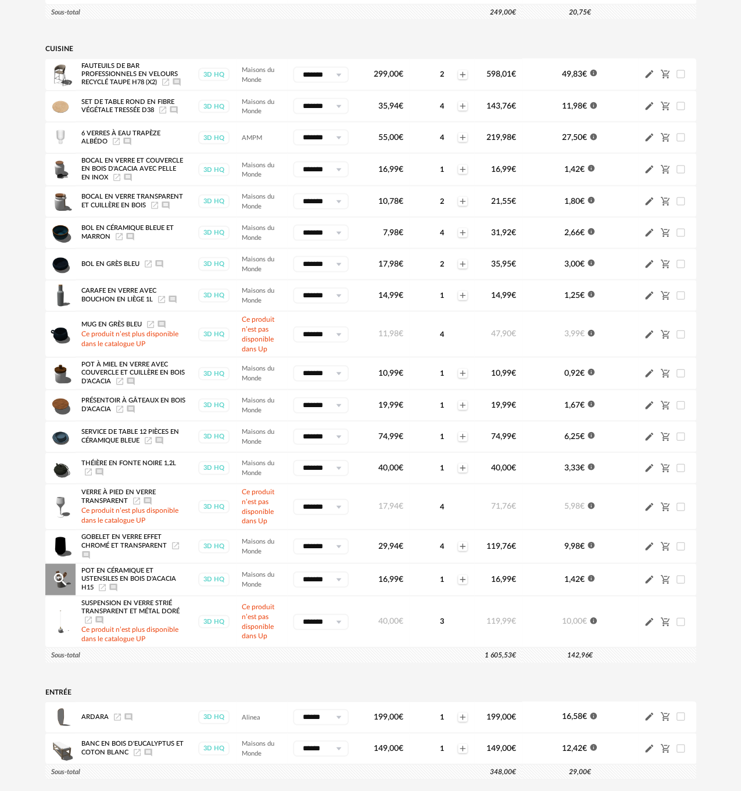
scroll to position [1104, 0]
